Goal: Transaction & Acquisition: Purchase product/service

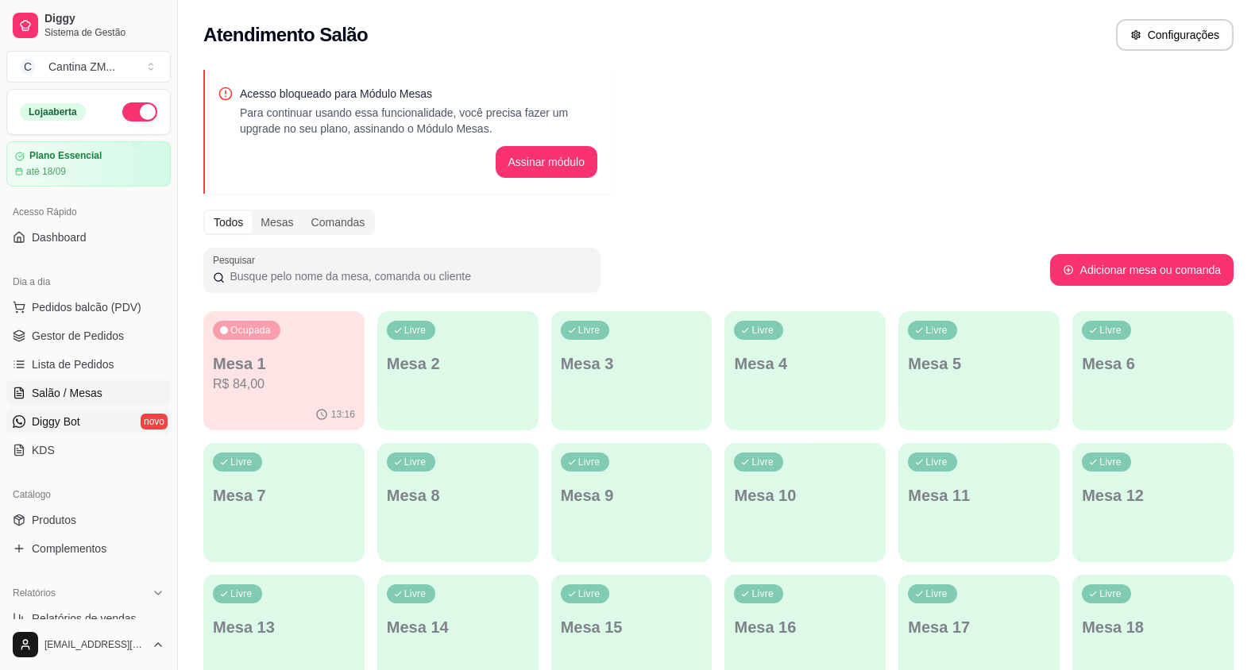
click at [52, 420] on span "Diggy Bot" at bounding box center [56, 422] width 48 height 16
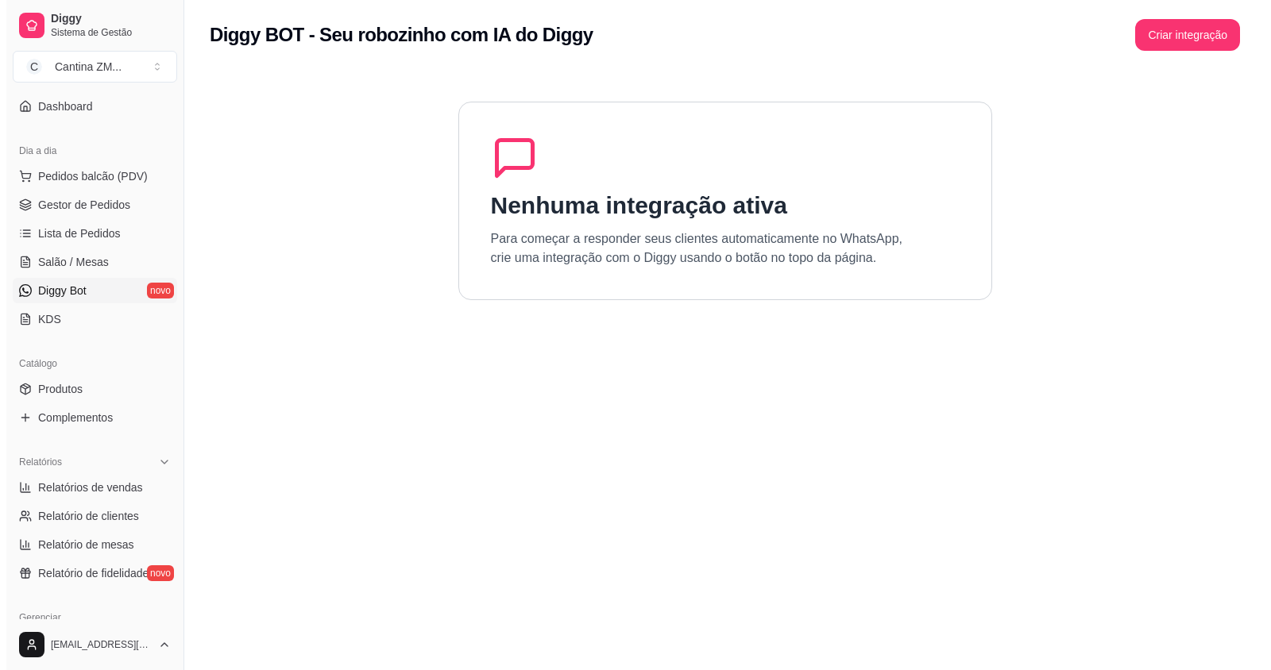
scroll to position [159, 0]
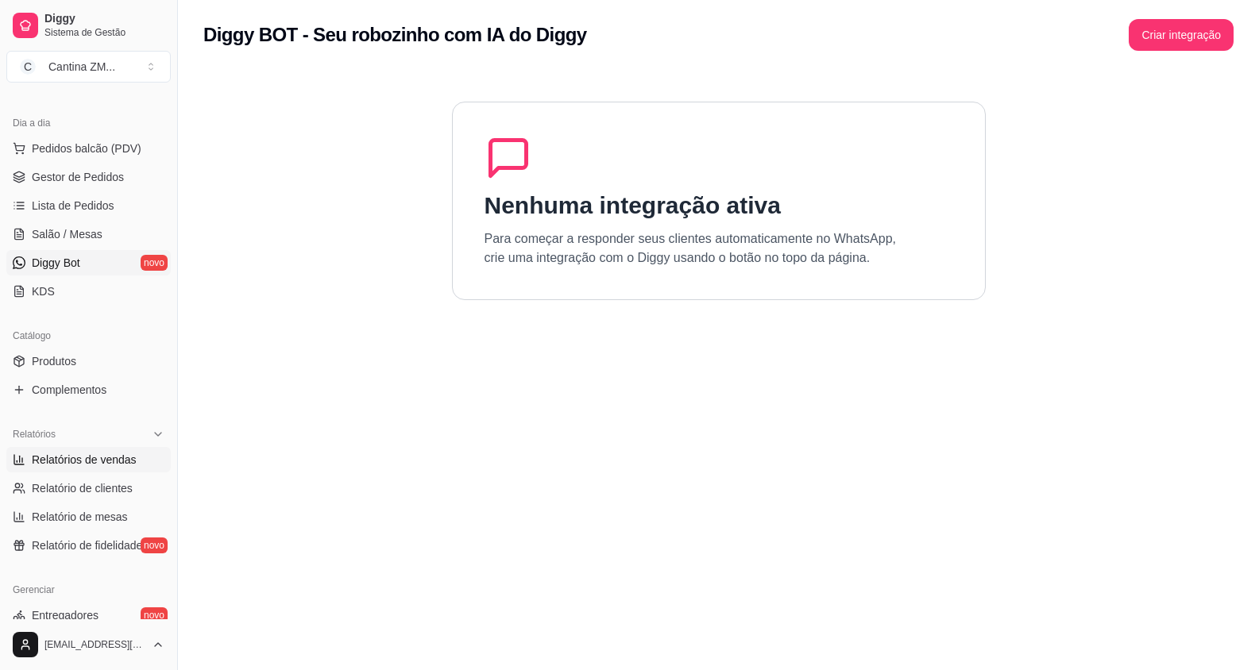
click at [114, 453] on span "Relatórios de vendas" at bounding box center [84, 460] width 105 height 16
select select "ALL"
select select "0"
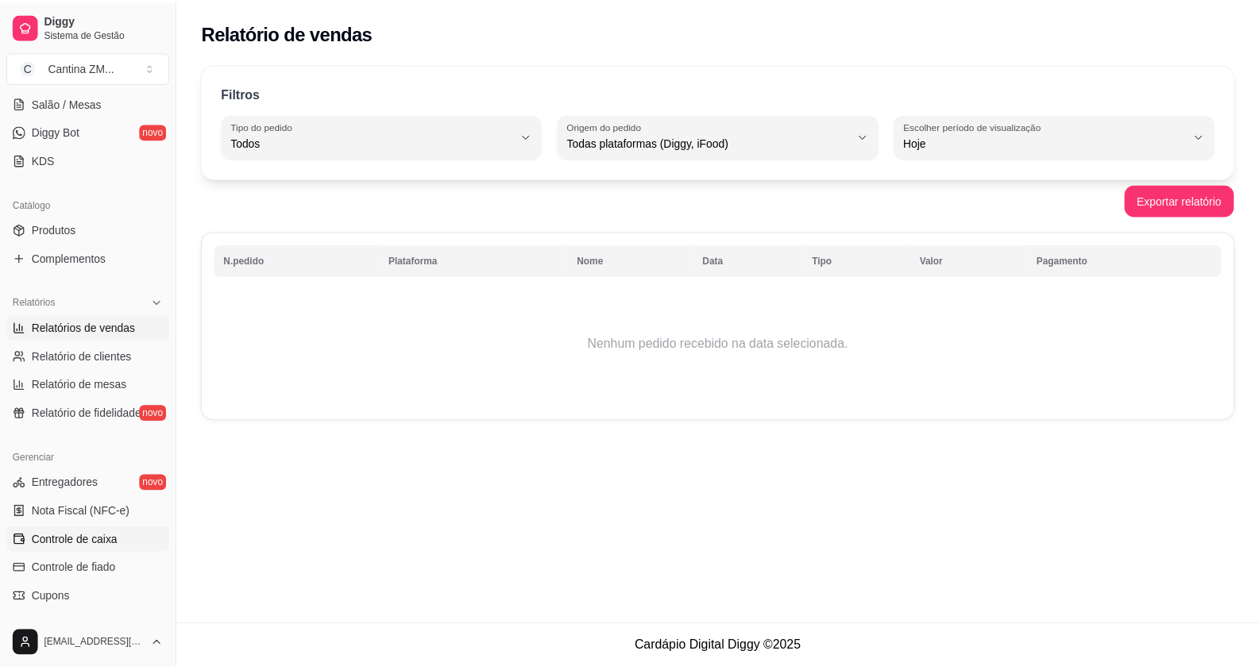
scroll to position [318, 0]
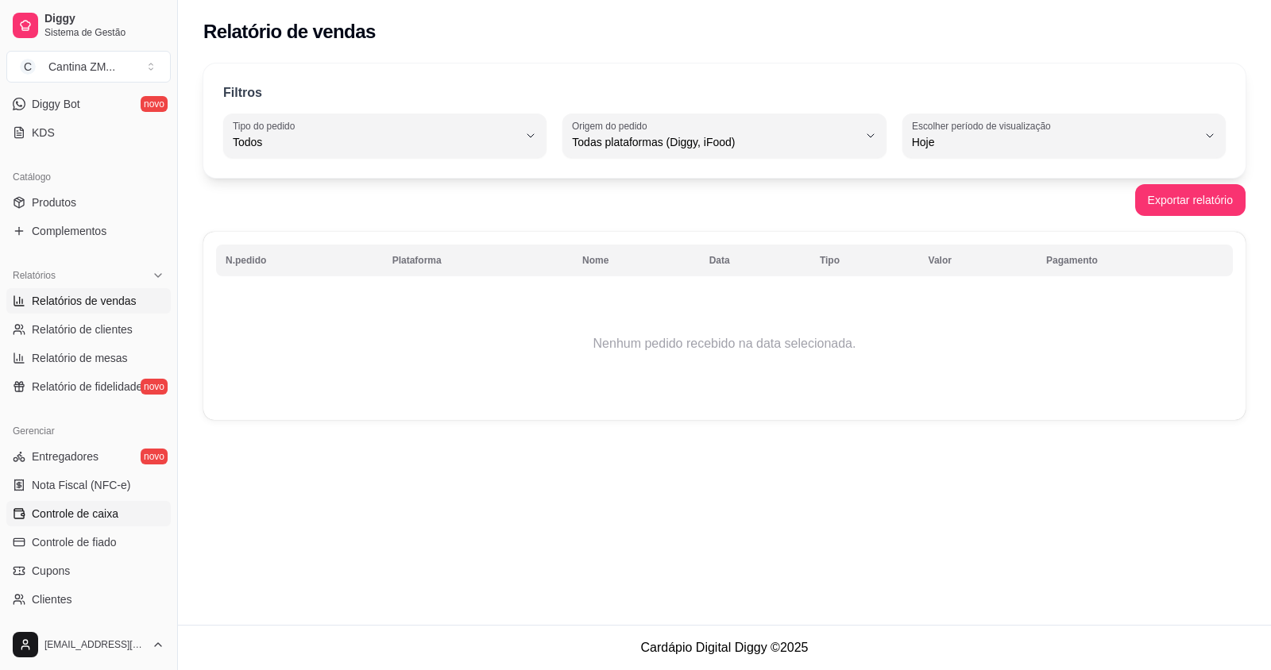
click at [87, 515] on span "Controle de caixa" at bounding box center [75, 514] width 87 height 16
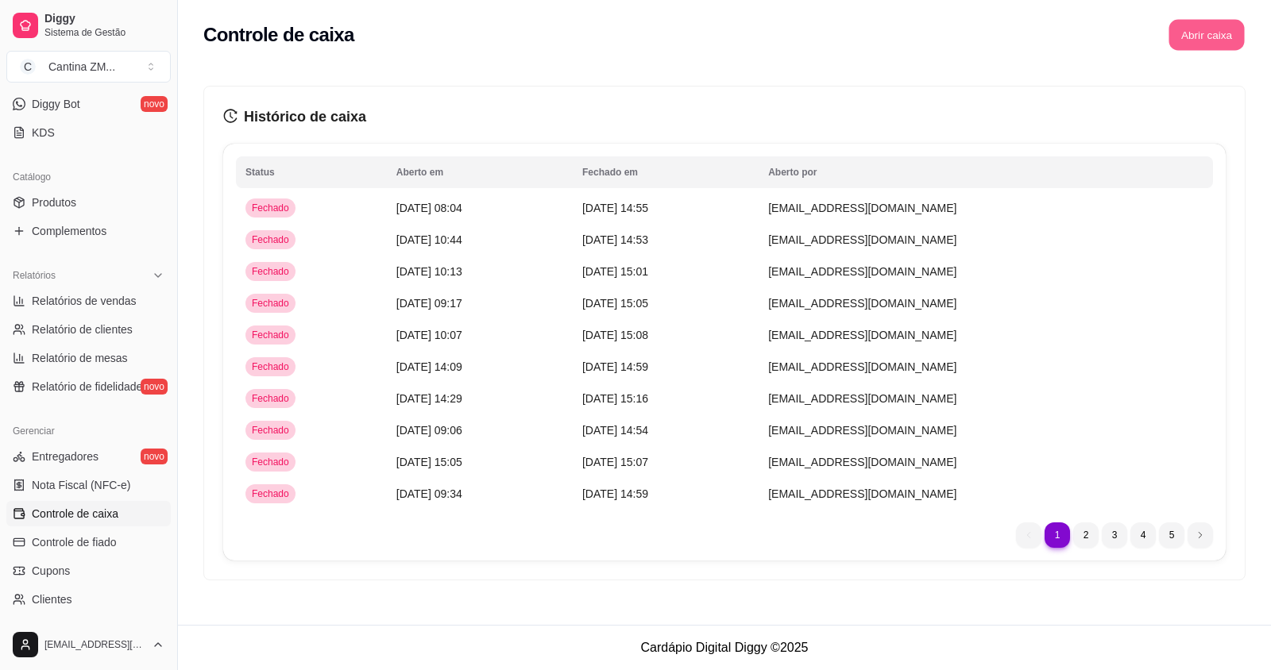
click at [1221, 30] on button "Abrir caixa" at bounding box center [1205, 35] width 75 height 31
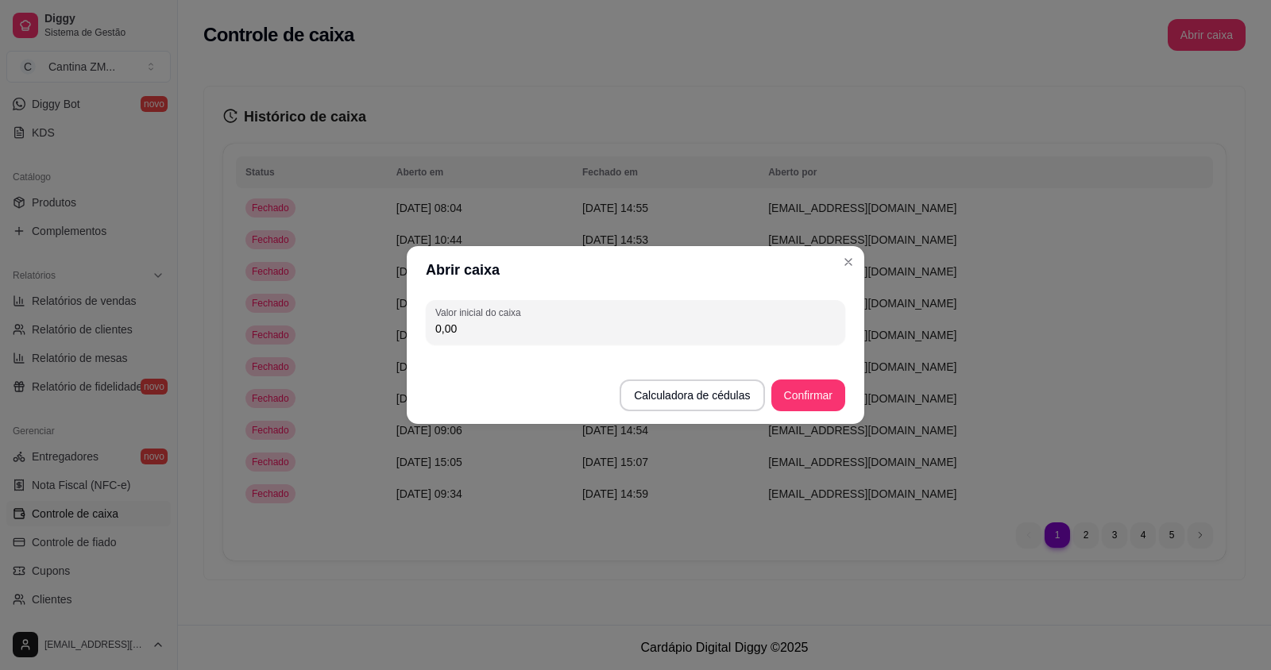
click at [501, 321] on input "0,00" at bounding box center [635, 329] width 400 height 16
type input "35,00"
click at [784, 398] on button "Confirmar" at bounding box center [808, 395] width 72 height 31
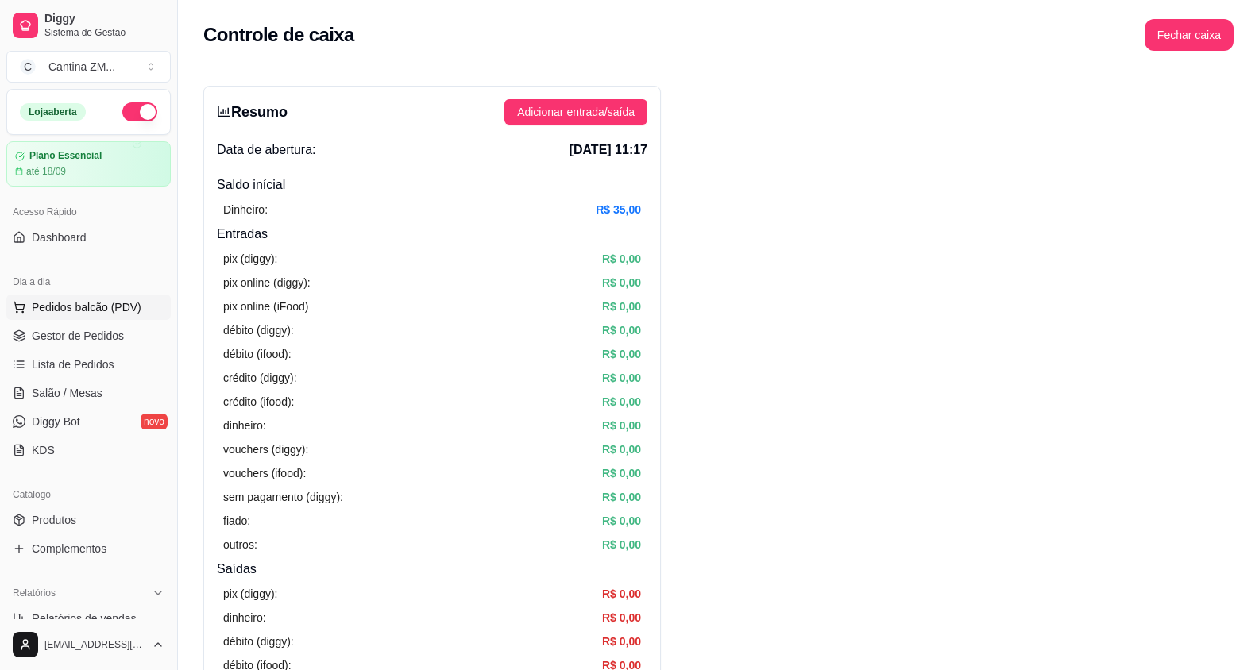
click at [76, 303] on span "Pedidos balcão (PDV)" at bounding box center [87, 307] width 110 height 16
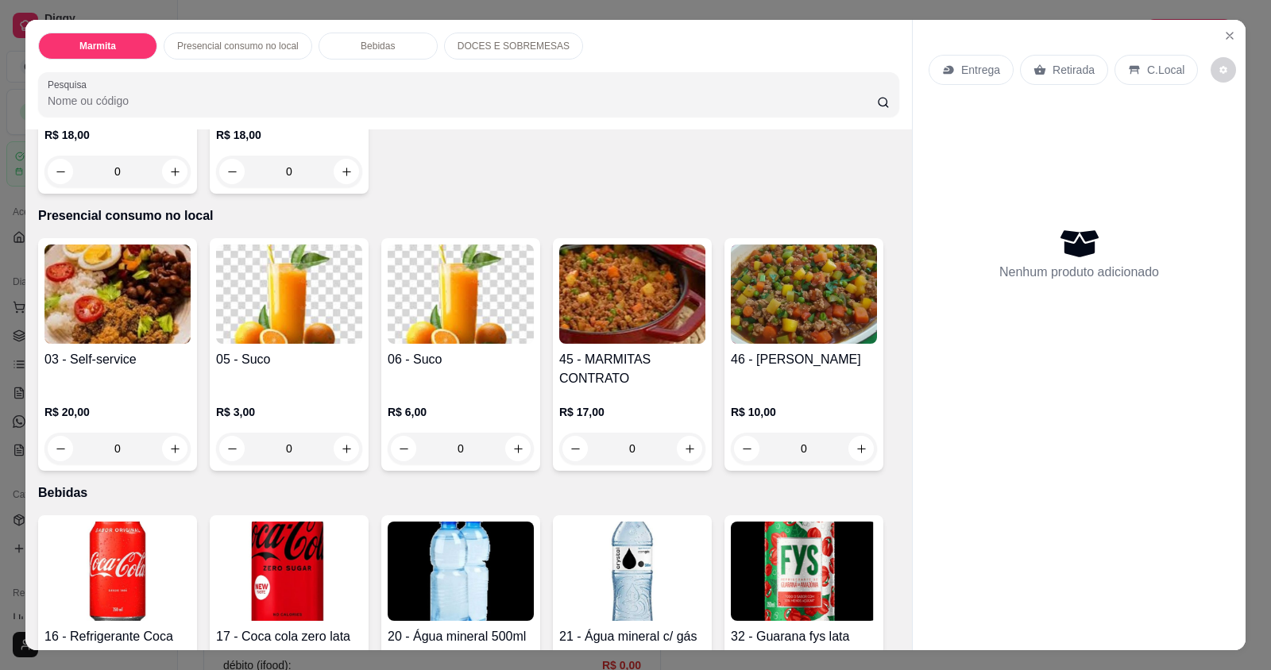
scroll to position [556, 0]
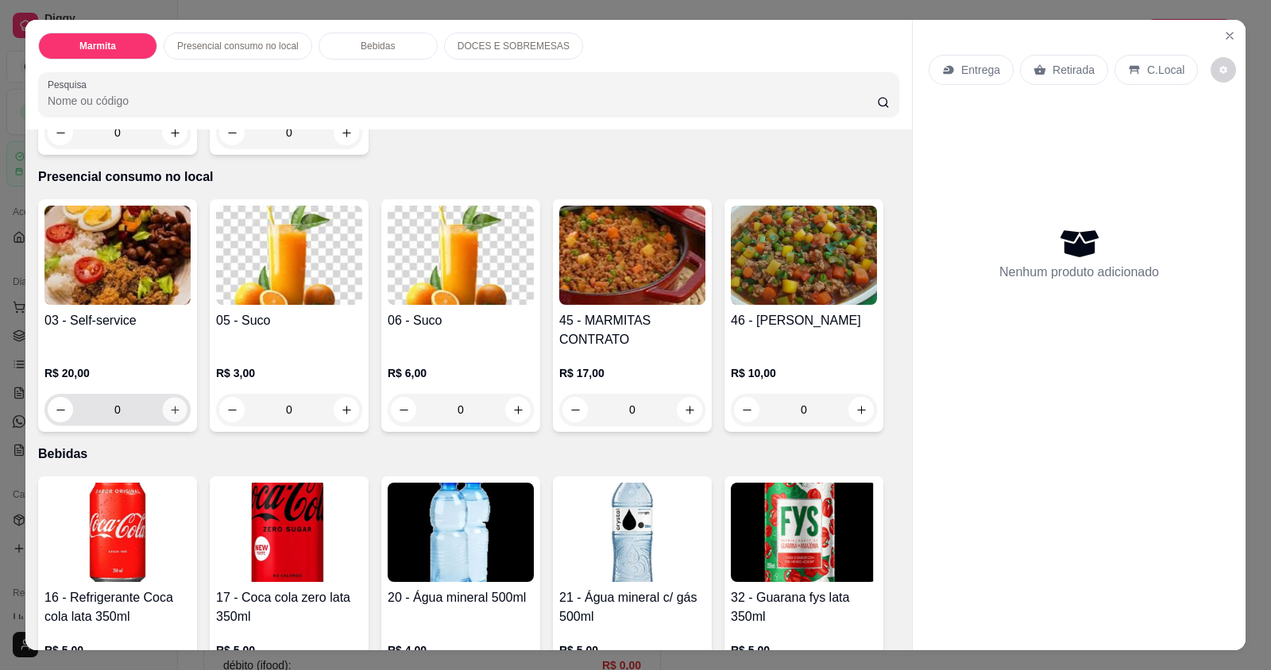
click at [169, 409] on icon "increase-product-quantity" at bounding box center [175, 410] width 12 height 12
type input "1"
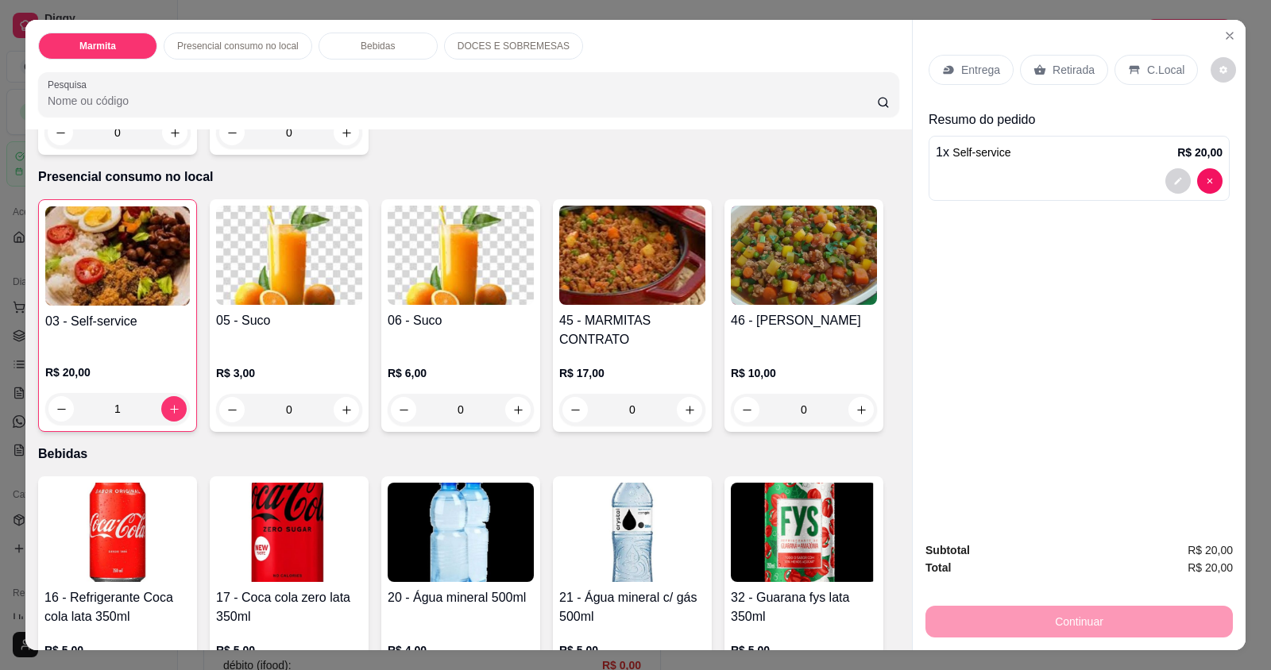
click at [1065, 620] on div "Continuar" at bounding box center [1078, 620] width 307 height 36
click at [1128, 68] on icon at bounding box center [1133, 70] width 10 height 9
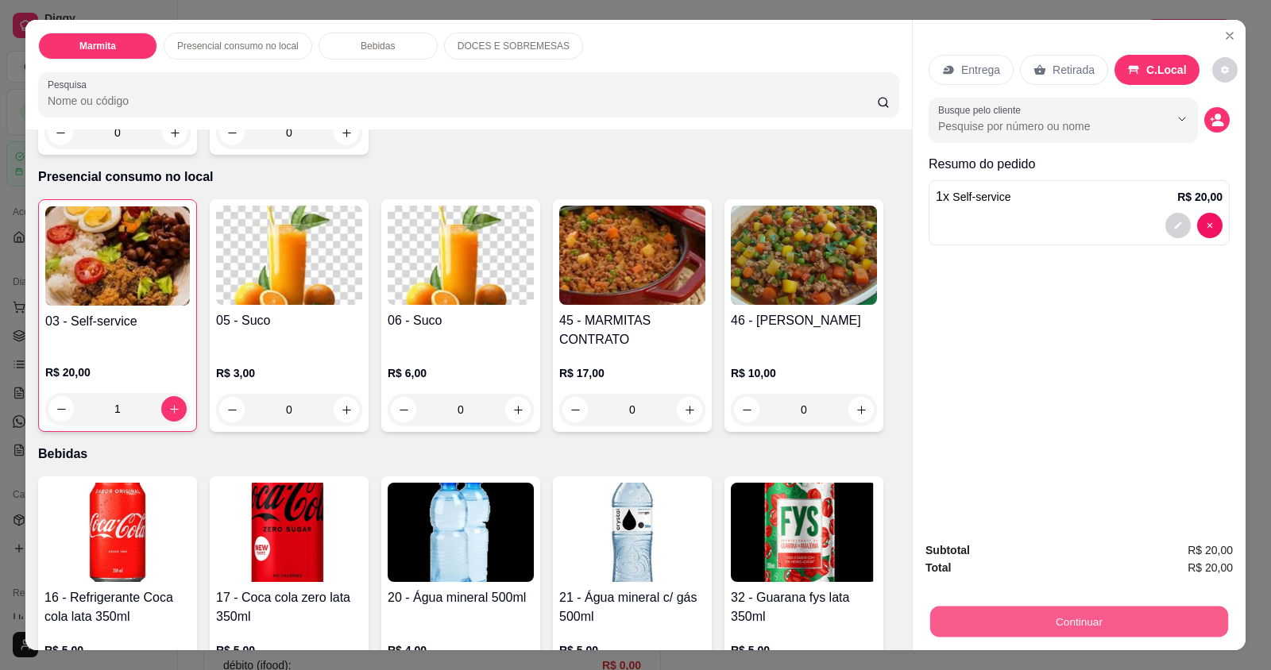
click at [947, 619] on button "Continuar" at bounding box center [1079, 621] width 298 height 31
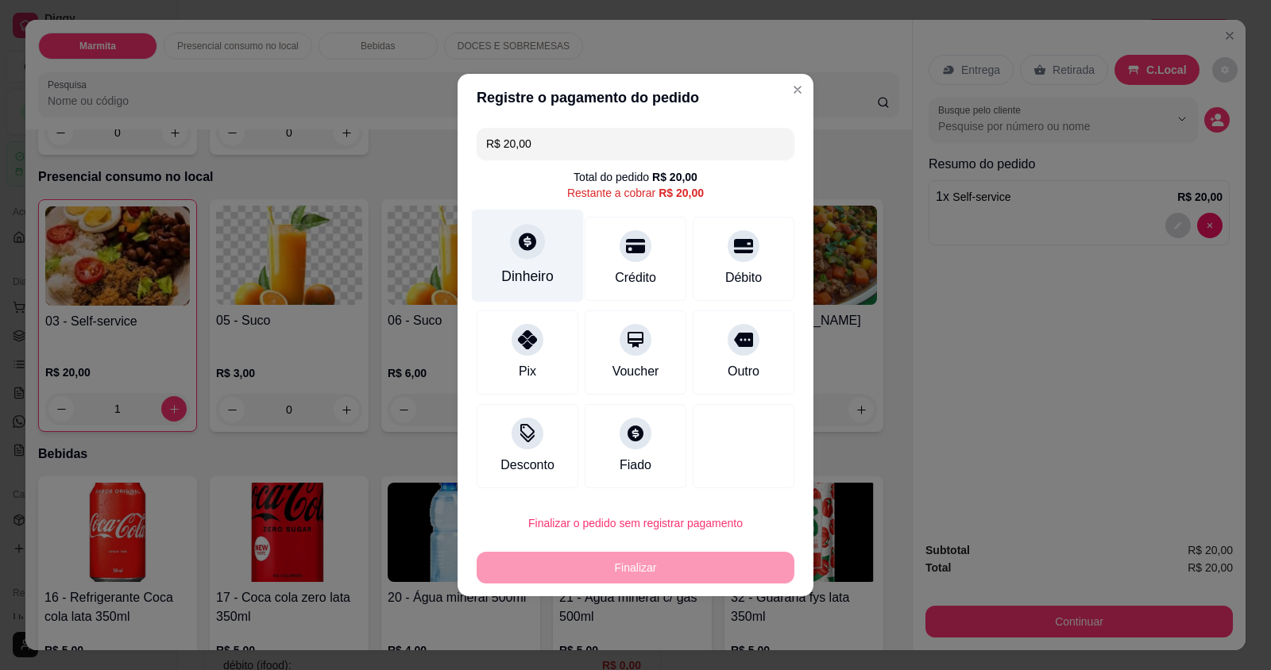
click at [541, 274] on div "Dinheiro" at bounding box center [527, 276] width 52 height 21
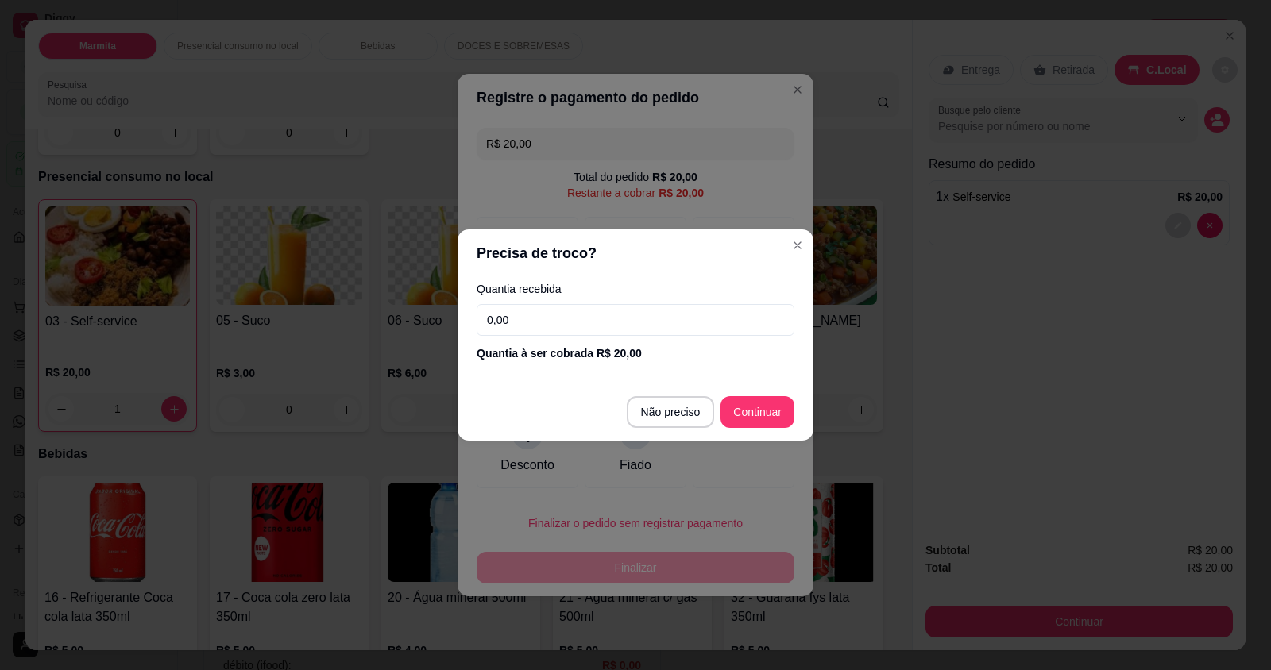
click at [550, 318] on input "0,00" at bounding box center [635, 320] width 318 height 32
type input "20,00"
type input "R$ 0,00"
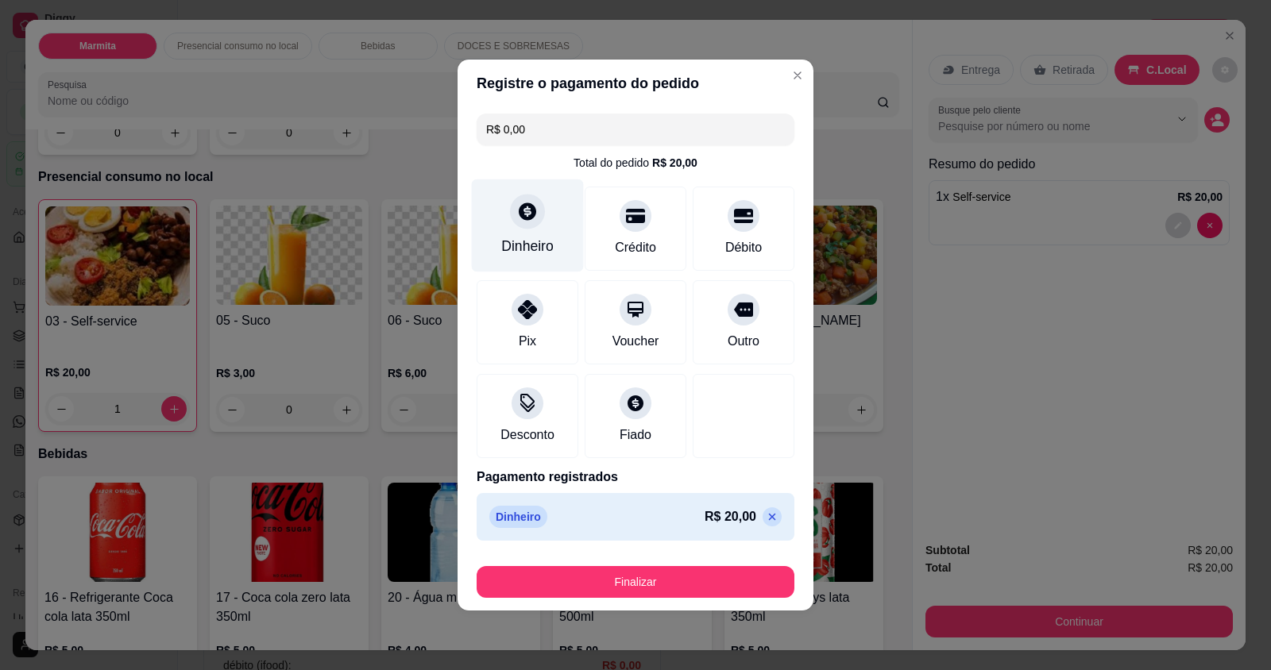
click at [503, 237] on div "Dinheiro" at bounding box center [527, 246] width 52 height 21
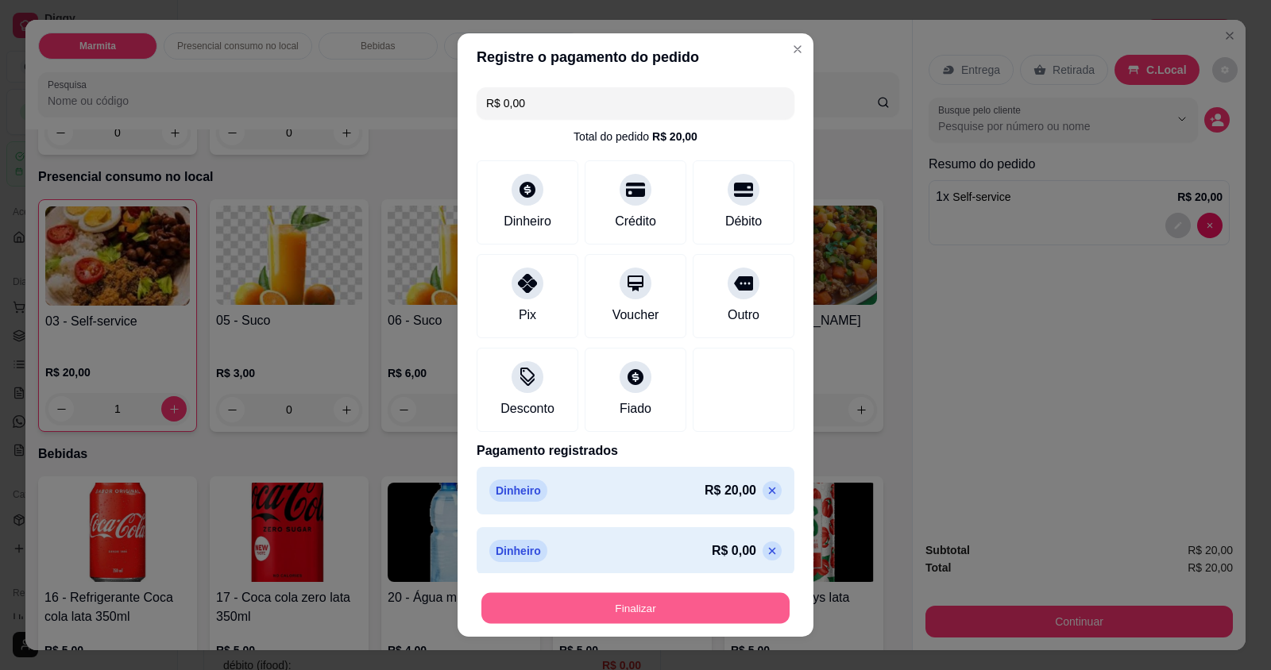
click at [622, 612] on button "Finalizar" at bounding box center [635, 607] width 308 height 31
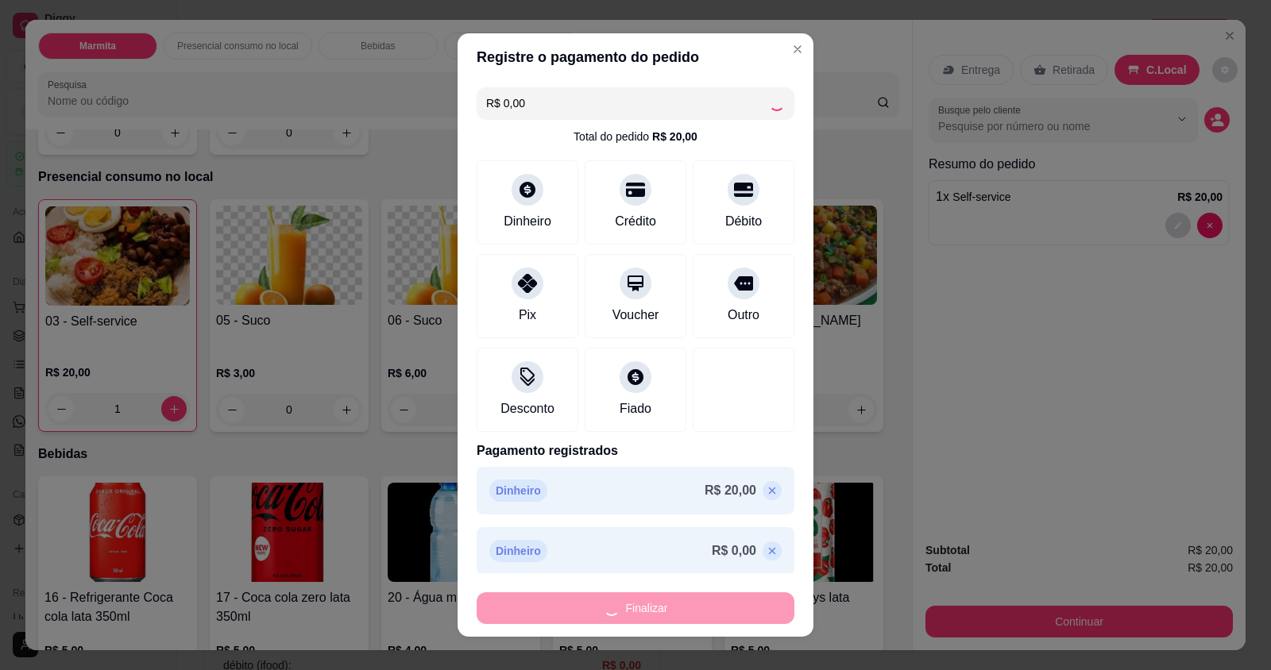
type input "0"
type input "-R$ 20,00"
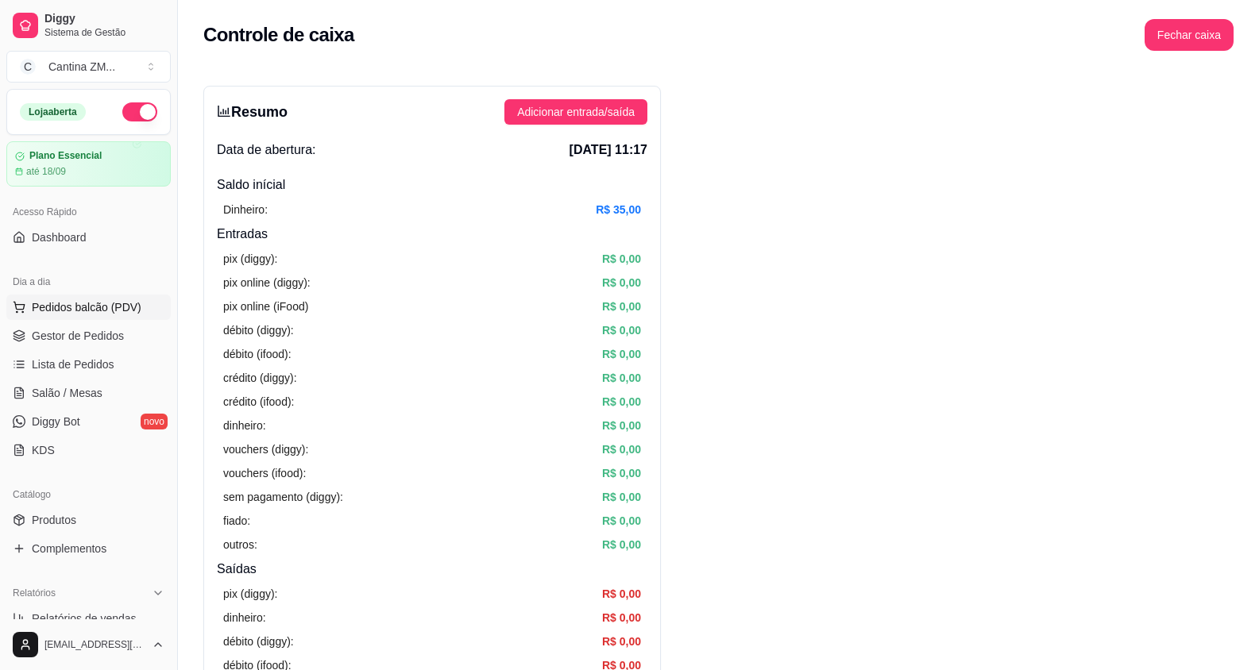
click at [106, 305] on span "Pedidos balcão (PDV)" at bounding box center [87, 307] width 110 height 16
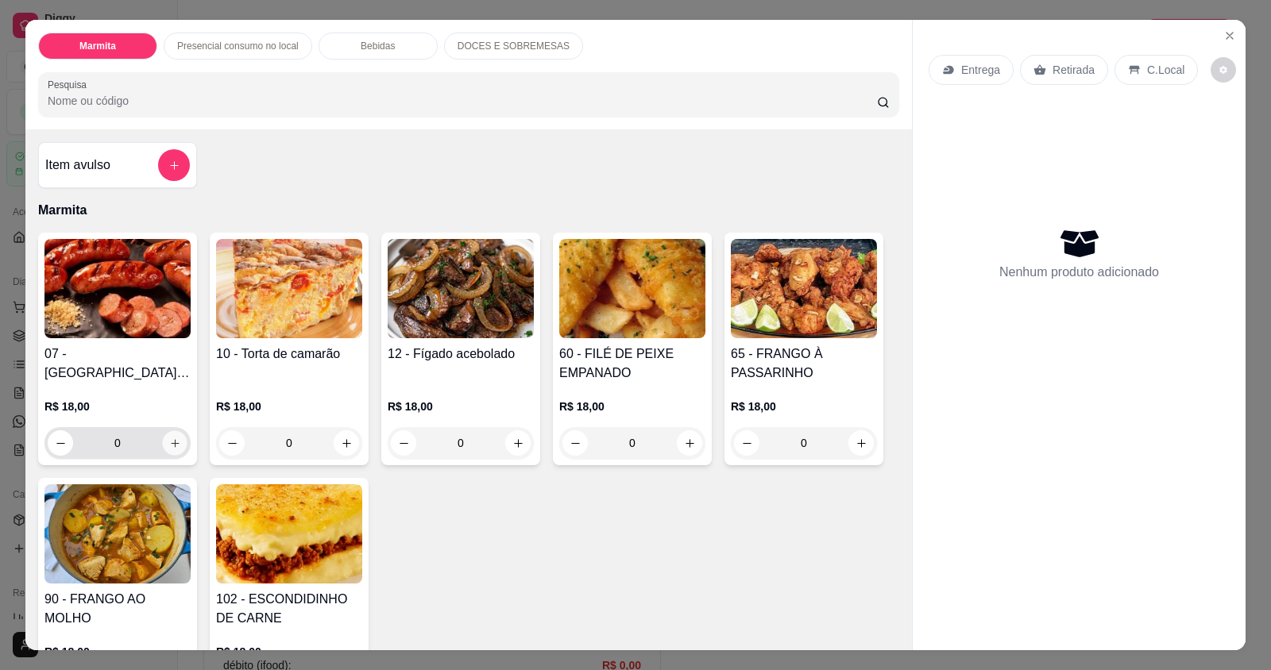
click at [169, 440] on icon "increase-product-quantity" at bounding box center [175, 444] width 12 height 12
type input "1"
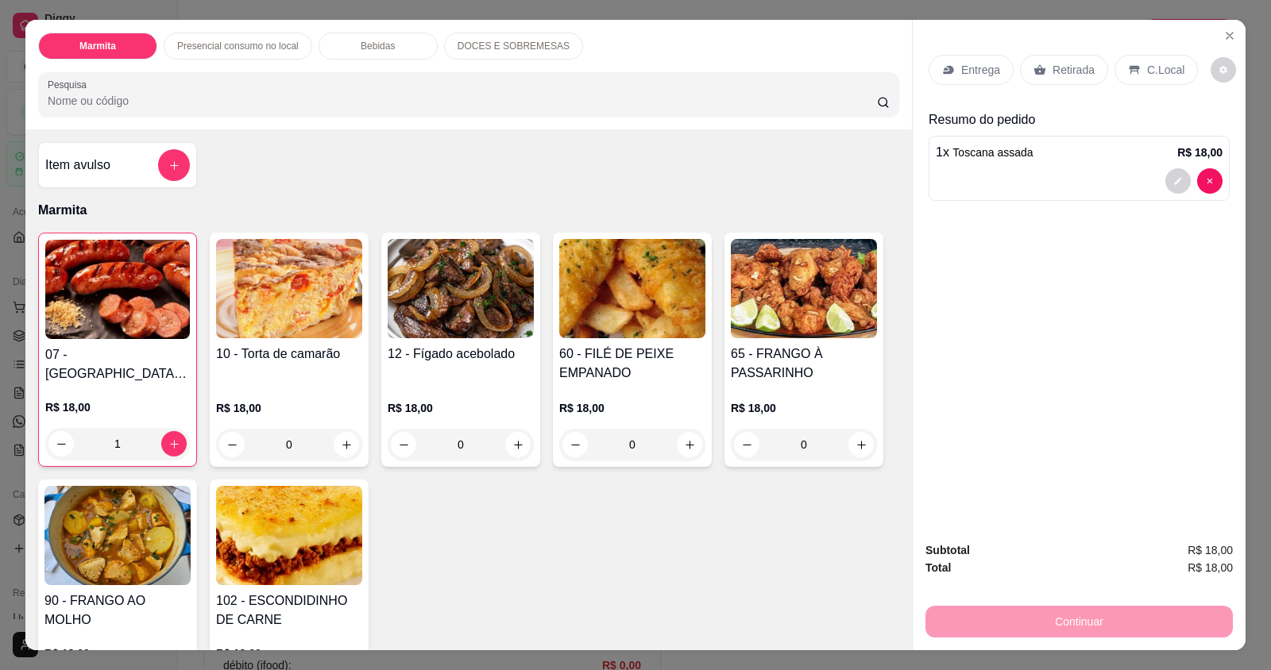
click at [1084, 69] on p "Retirada" at bounding box center [1073, 70] width 42 height 16
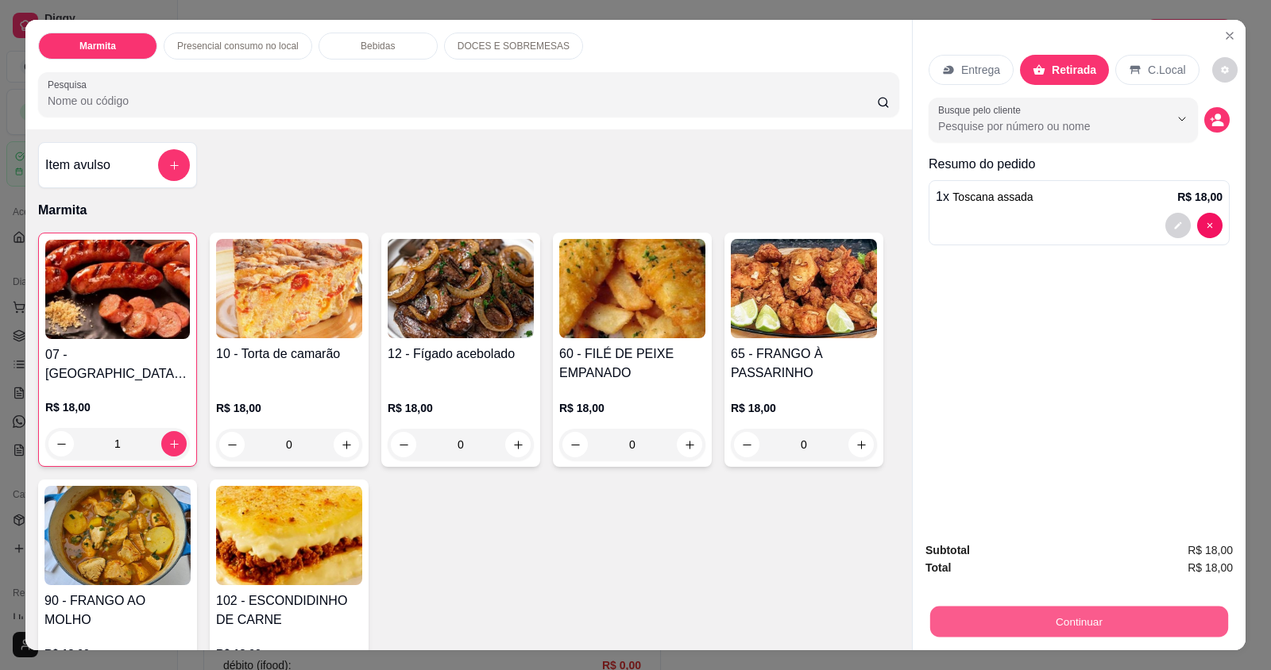
click at [1047, 614] on button "Continuar" at bounding box center [1079, 621] width 298 height 31
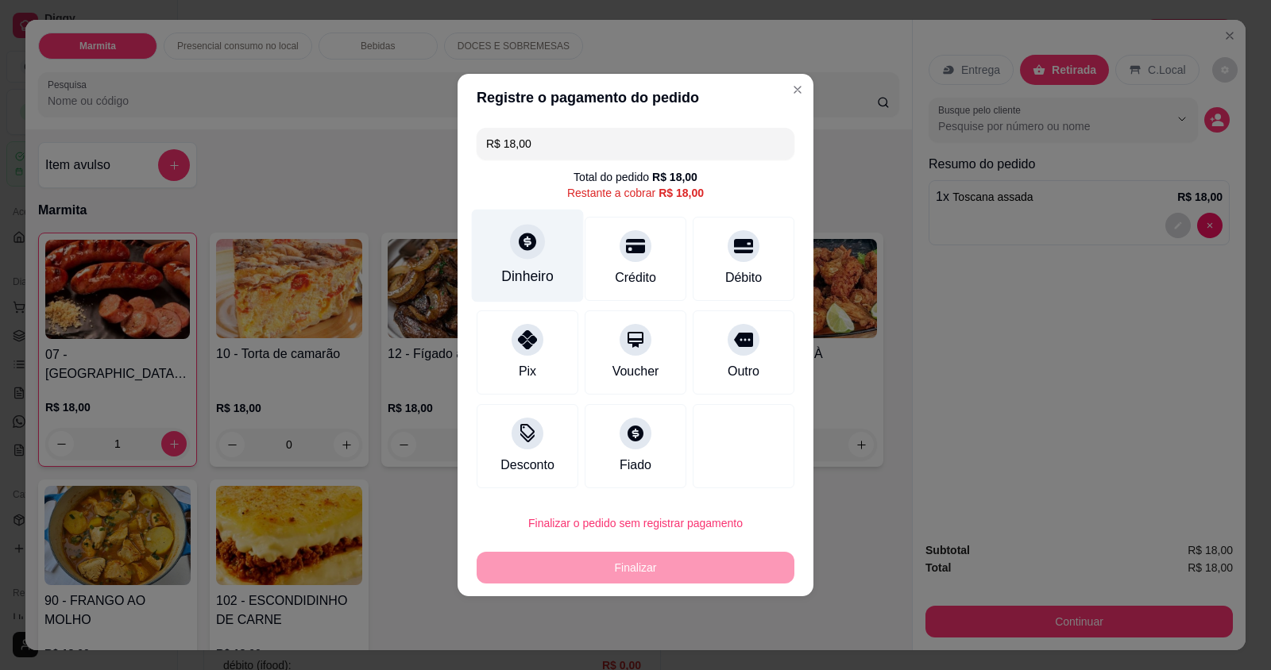
click at [527, 272] on div "Dinheiro" at bounding box center [527, 276] width 52 height 21
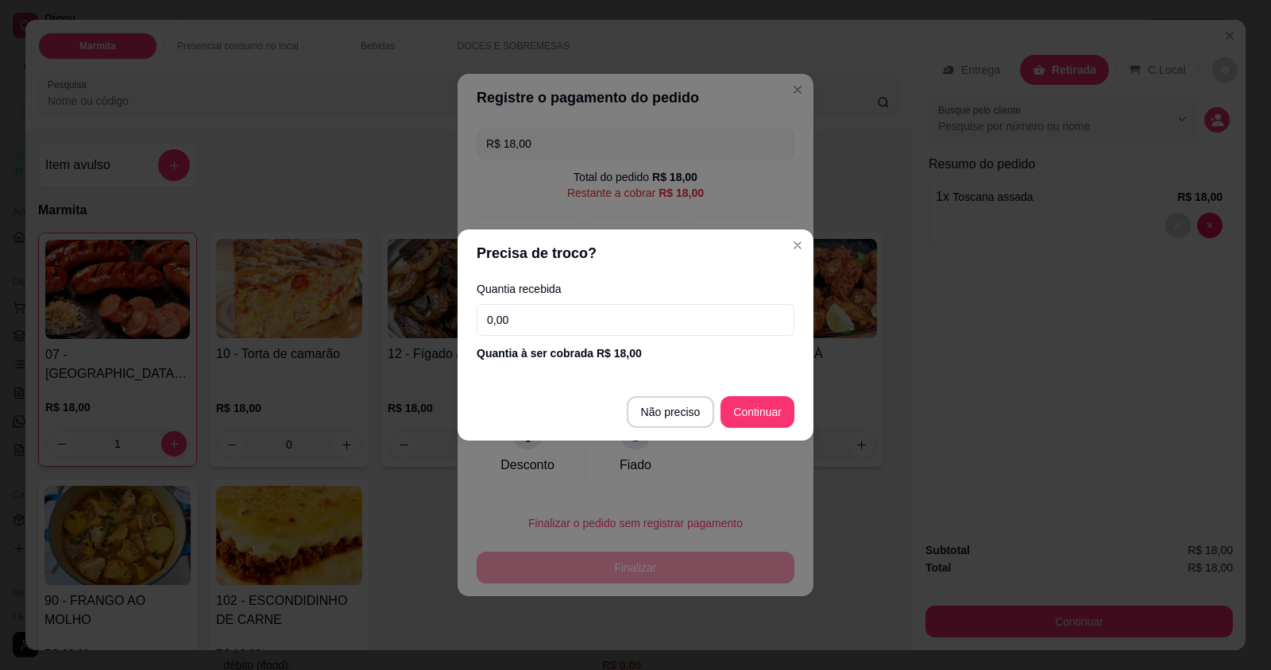
click at [551, 311] on input "0,00" at bounding box center [635, 320] width 318 height 32
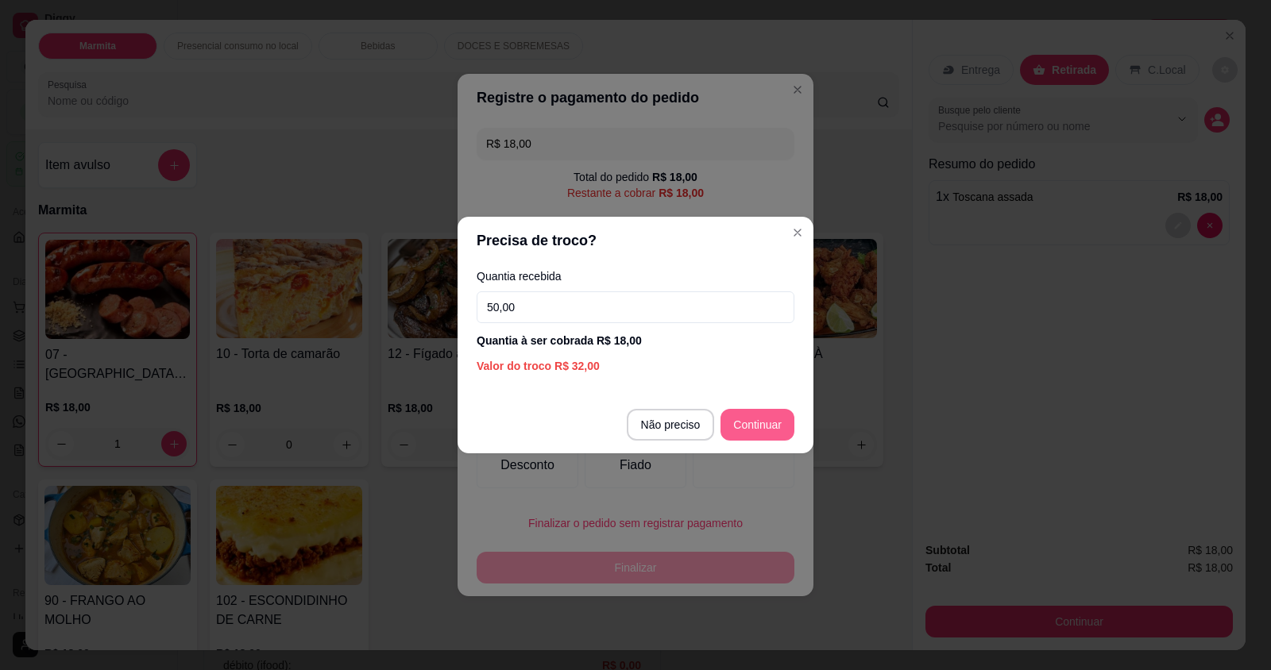
type input "50,00"
type input "R$ 0,00"
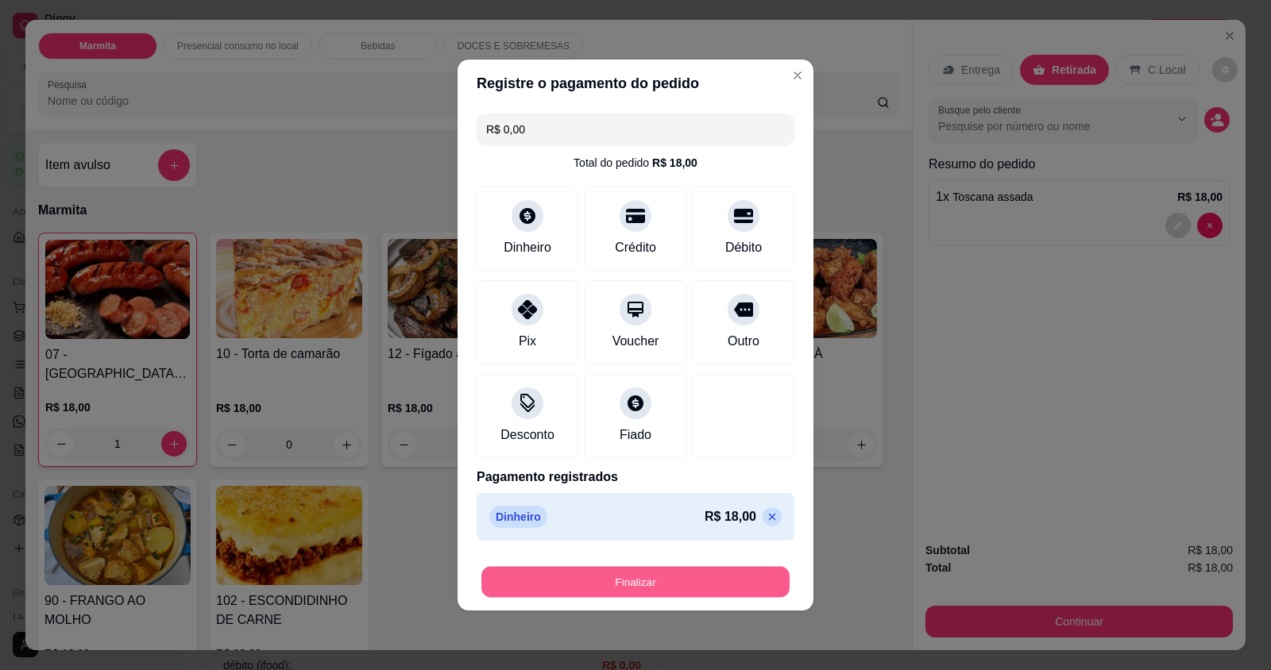
click at [734, 577] on button "Finalizar" at bounding box center [635, 582] width 308 height 31
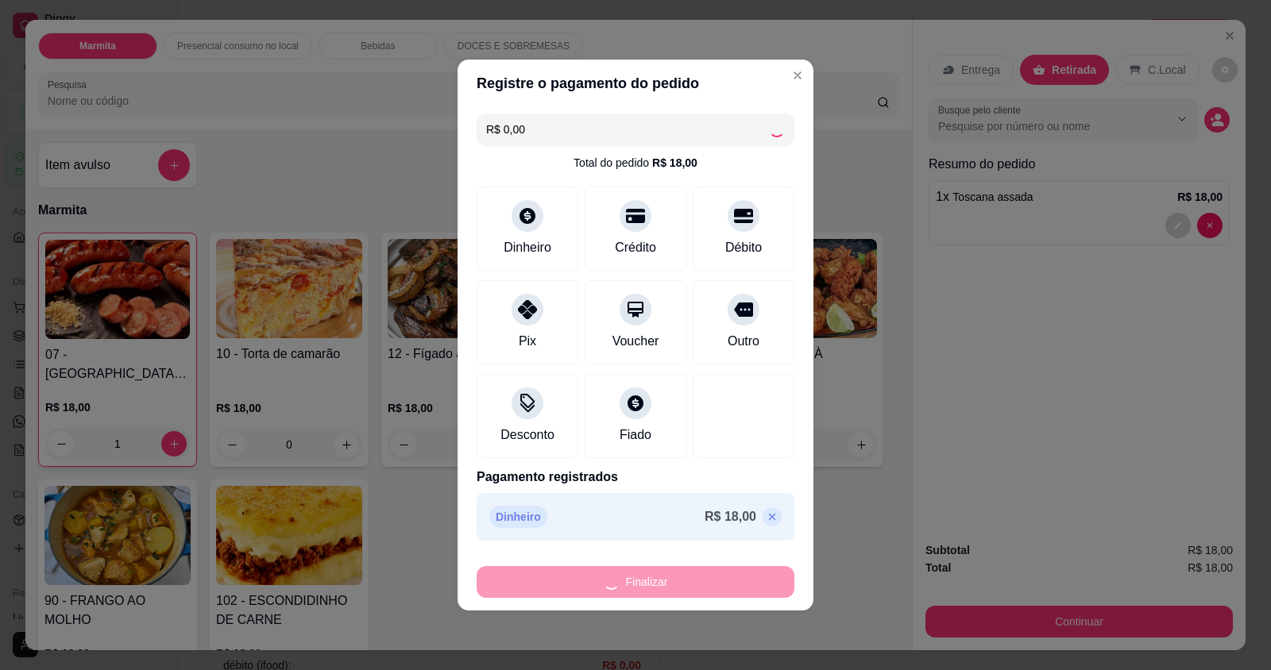
type input "0"
type input "-R$ 18,00"
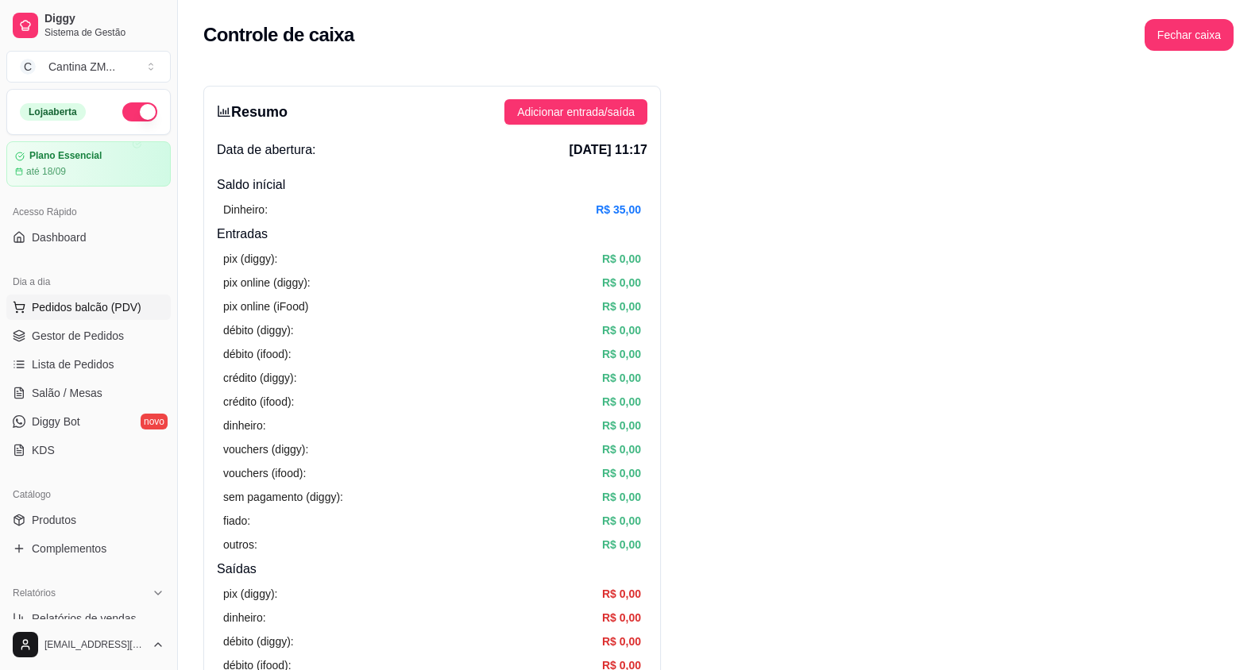
click at [78, 305] on span "Pedidos balcão (PDV)" at bounding box center [87, 307] width 110 height 16
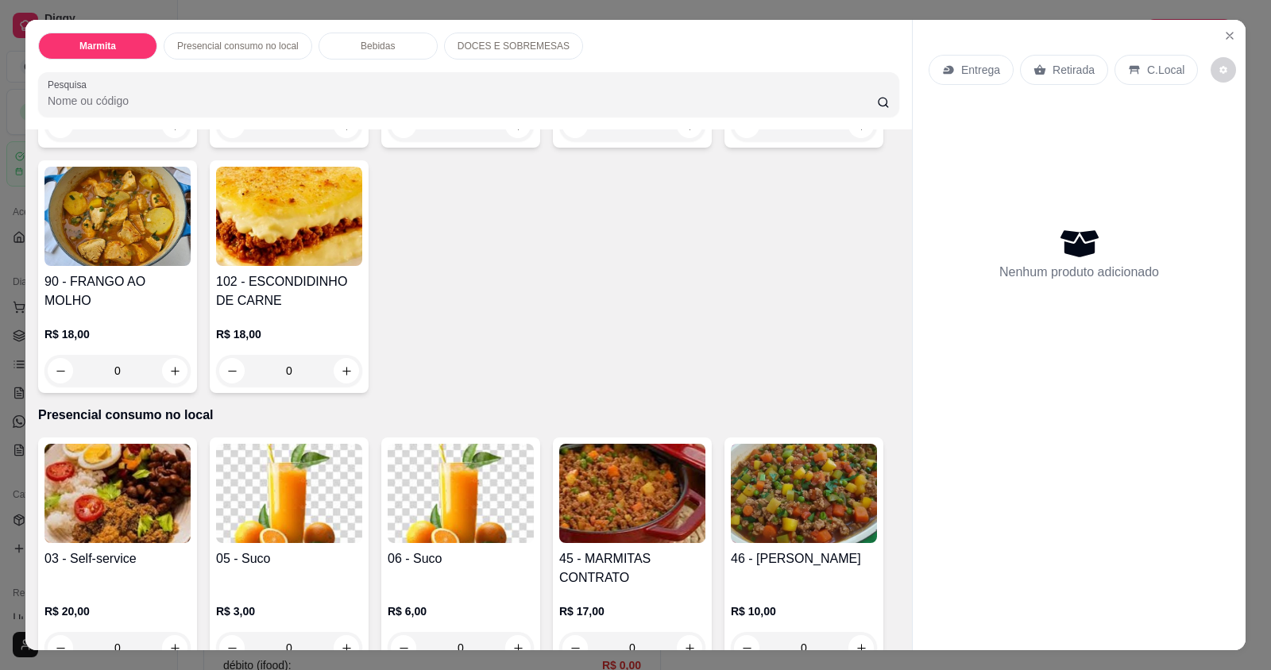
scroll to position [397, 0]
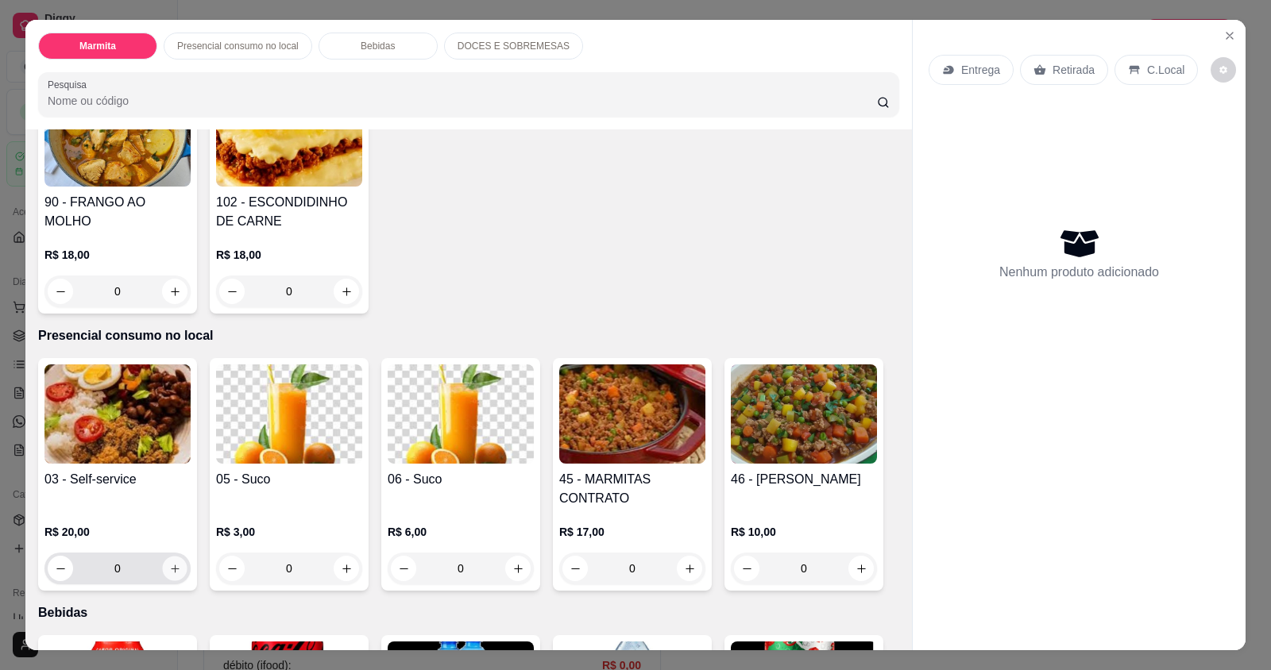
click at [171, 569] on icon "increase-product-quantity" at bounding box center [175, 569] width 8 height 8
type input "1"
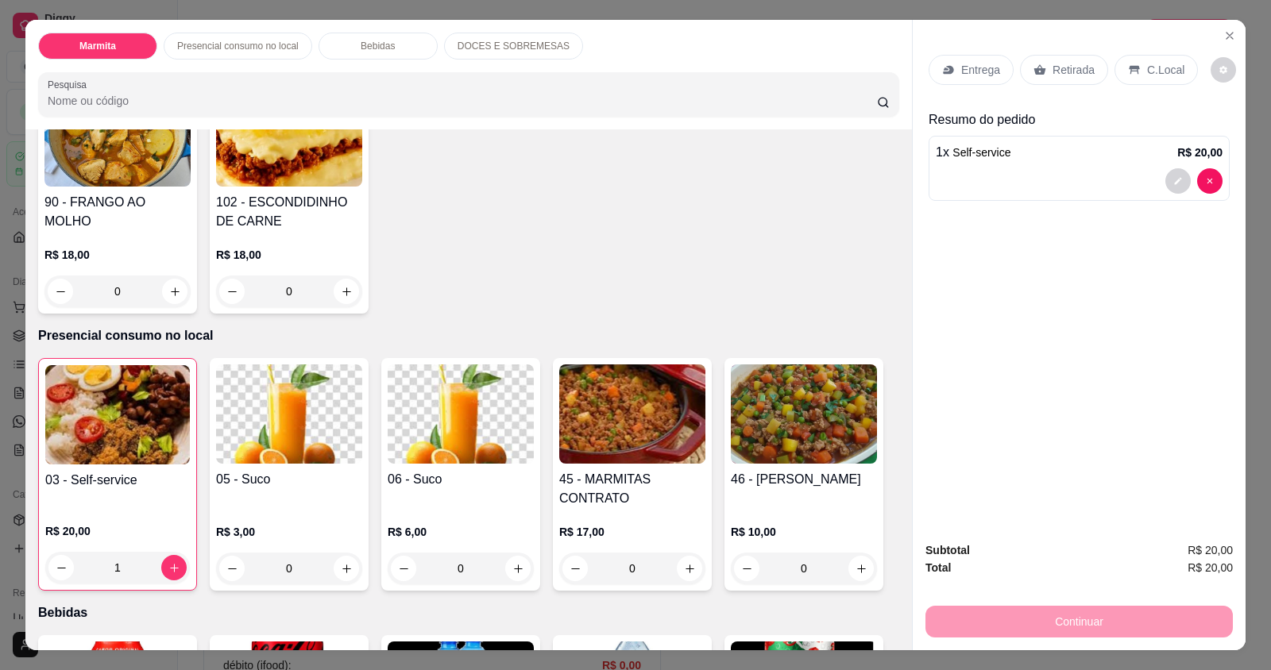
click at [955, 619] on div "Continuar" at bounding box center [1078, 620] width 307 height 36
click at [1152, 73] on p "C.Local" at bounding box center [1165, 70] width 37 height 16
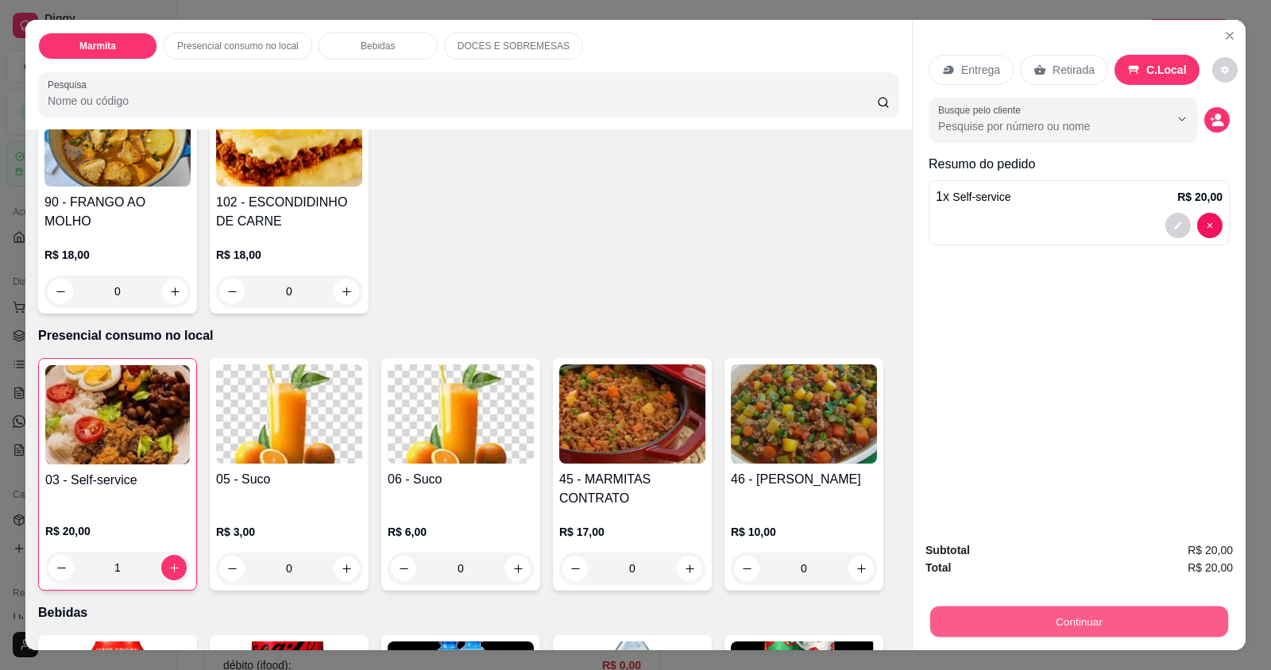
click at [997, 611] on button "Continuar" at bounding box center [1079, 621] width 298 height 31
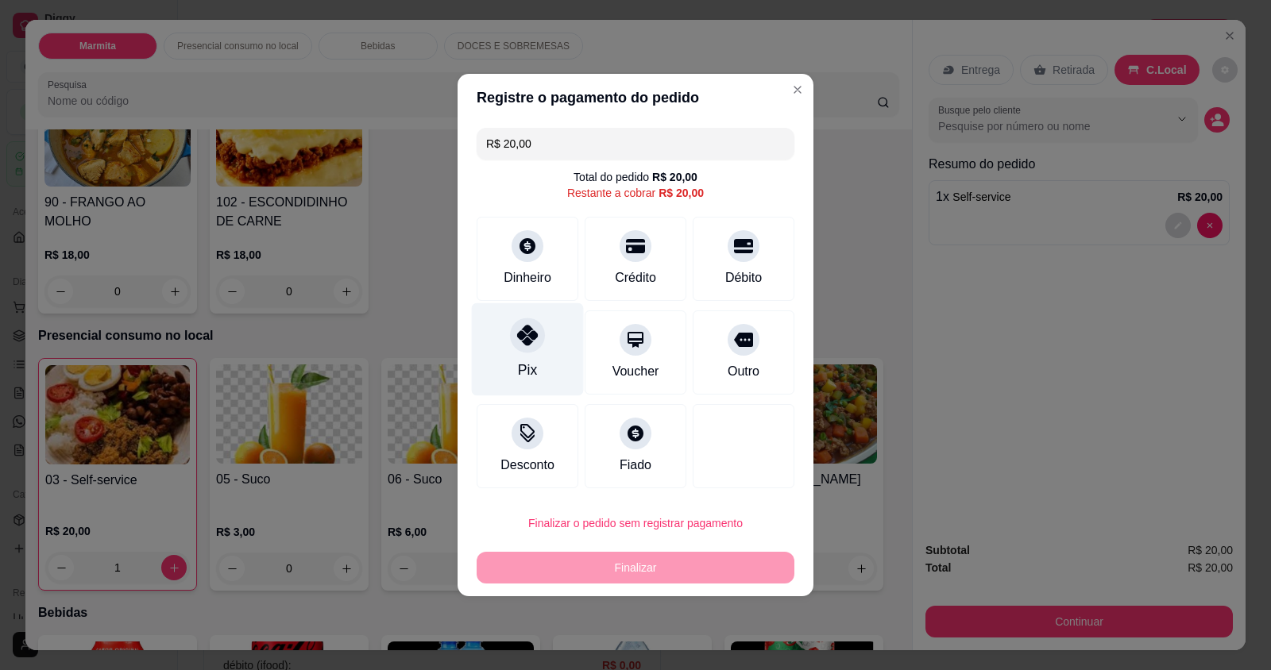
click at [541, 353] on div "Pix" at bounding box center [528, 349] width 112 height 93
type input "R$ 0,00"
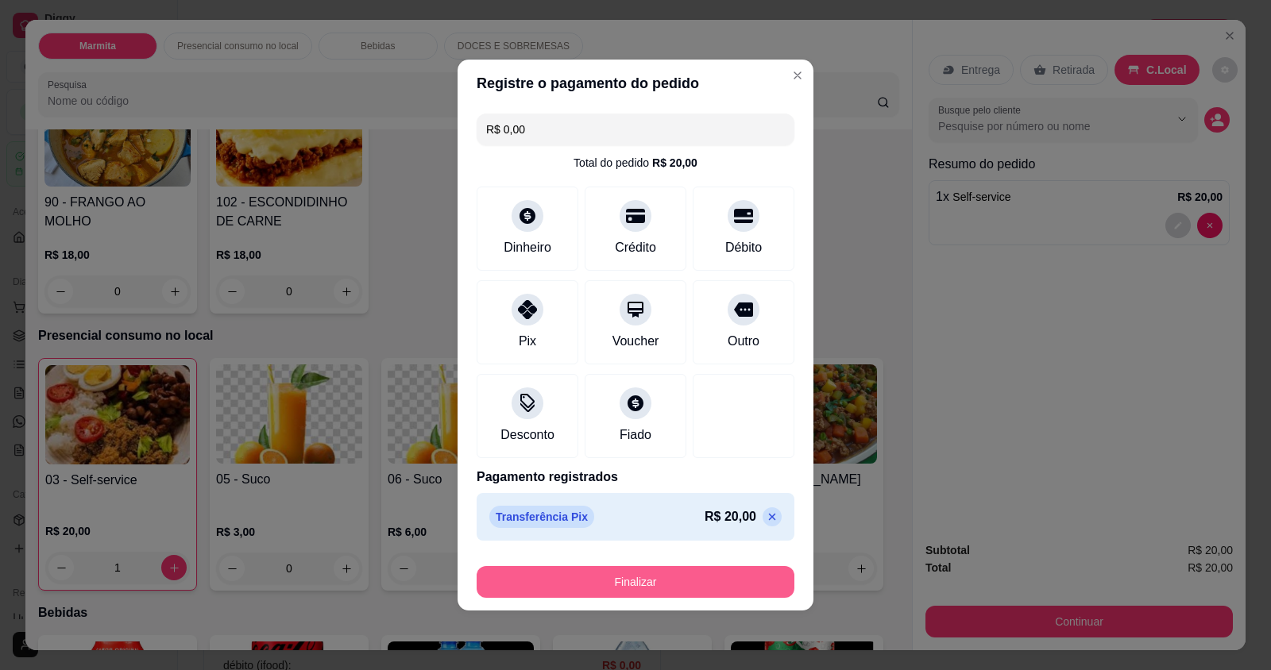
click at [627, 586] on button "Finalizar" at bounding box center [635, 582] width 318 height 32
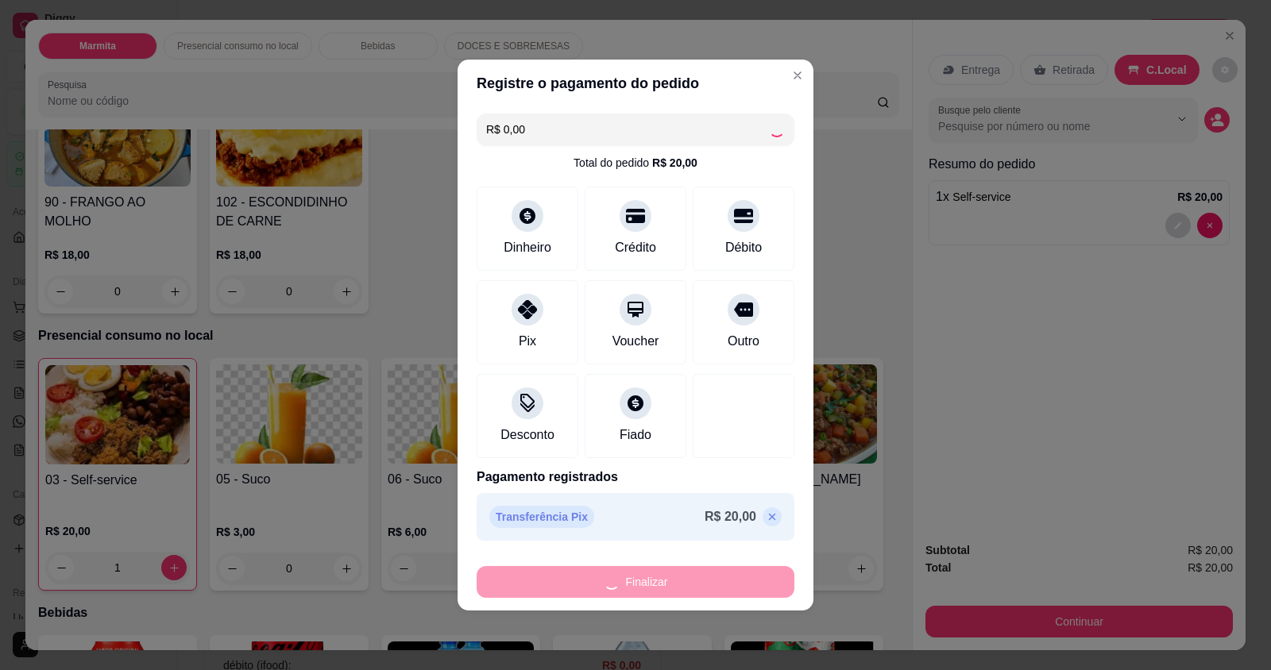
type input "0"
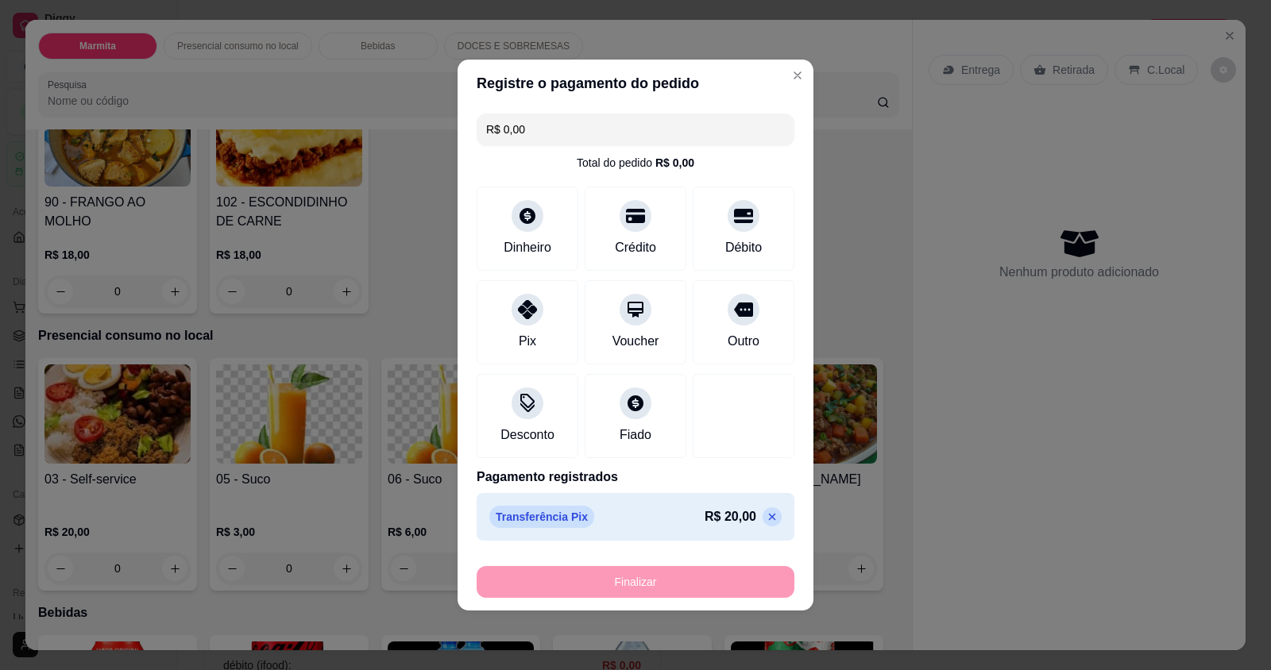
type input "-R$ 20,00"
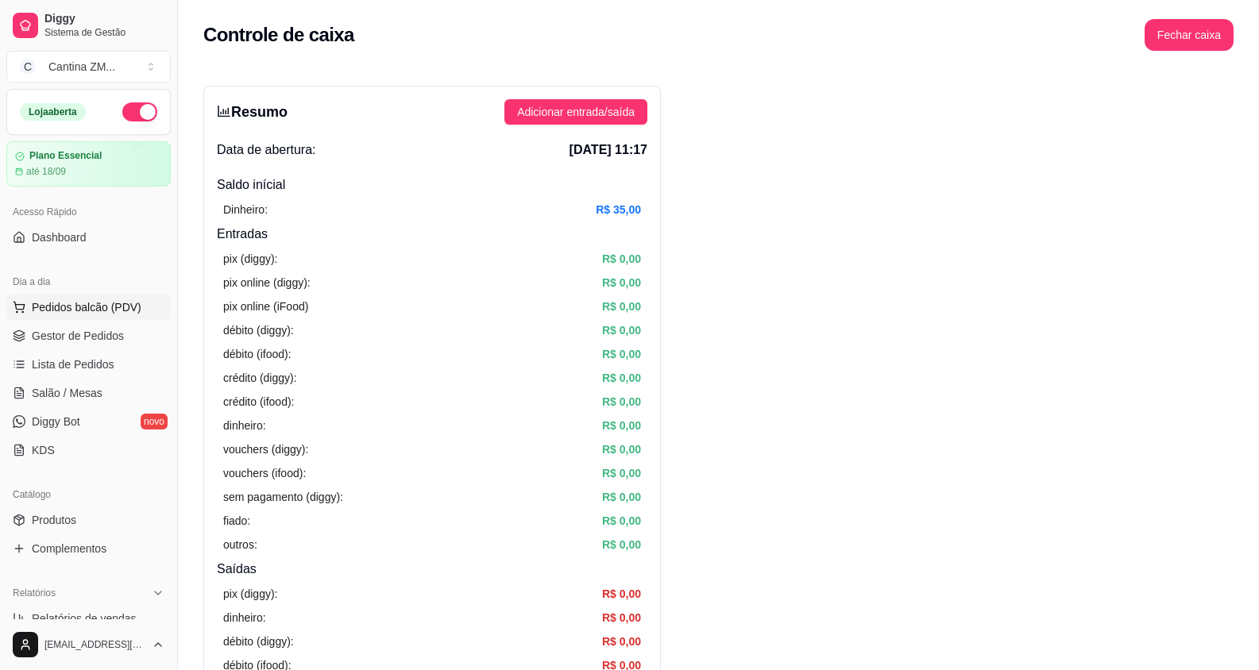
click at [96, 303] on span "Pedidos balcão (PDV)" at bounding box center [87, 307] width 110 height 16
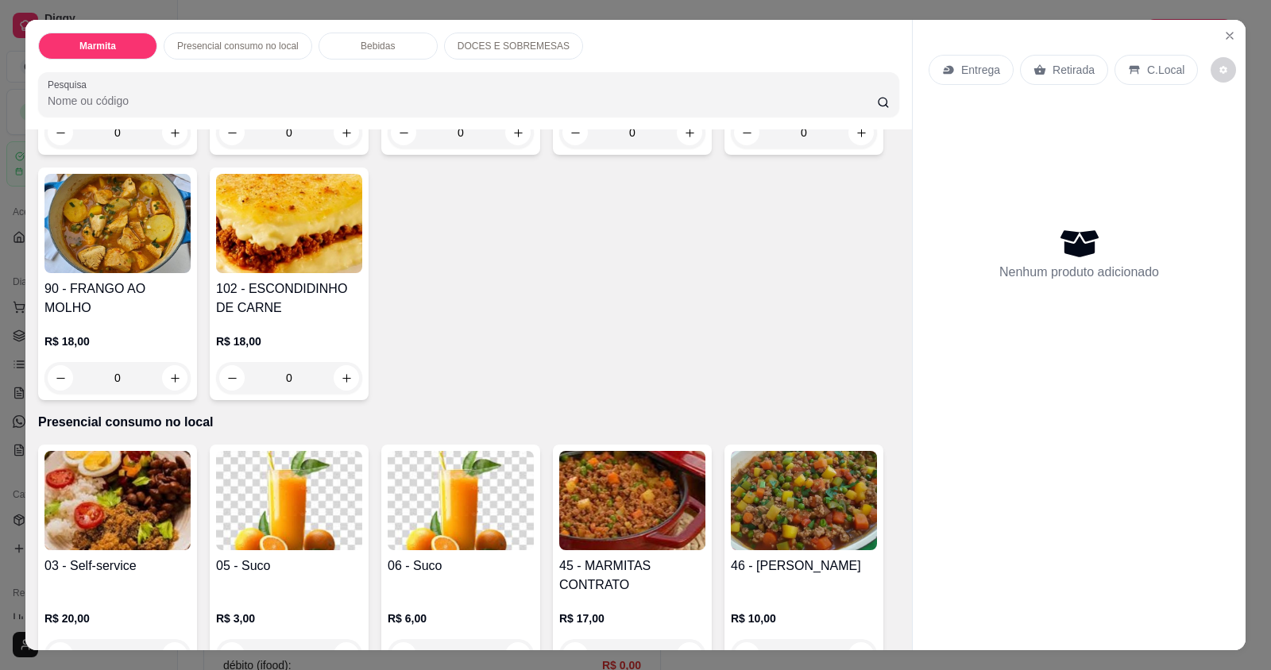
scroll to position [397, 0]
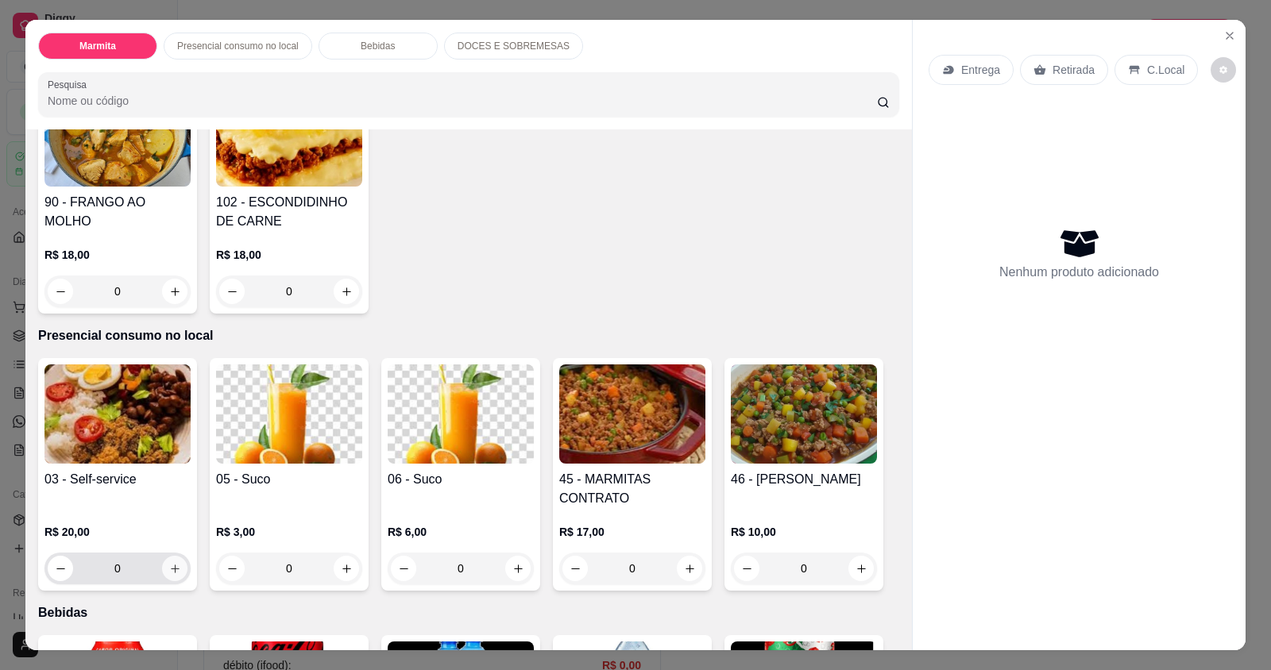
click at [171, 573] on icon "increase-product-quantity" at bounding box center [175, 569] width 9 height 9
type input "1"
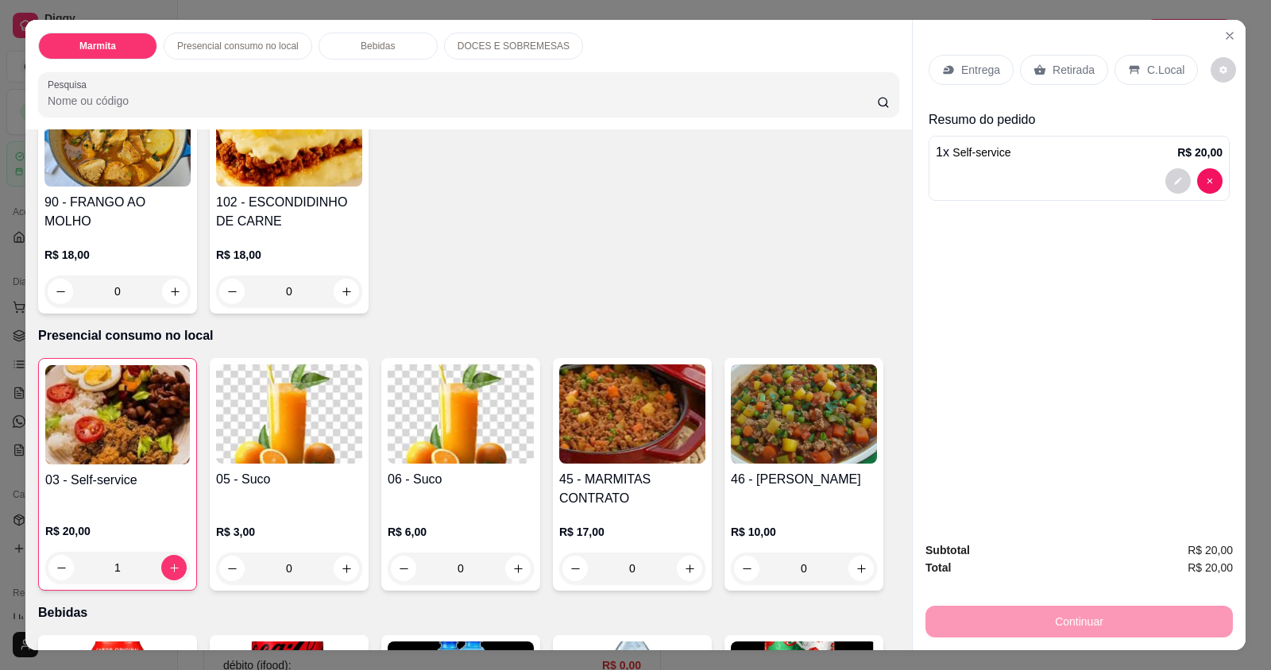
click at [1147, 65] on p "C.Local" at bounding box center [1165, 70] width 37 height 16
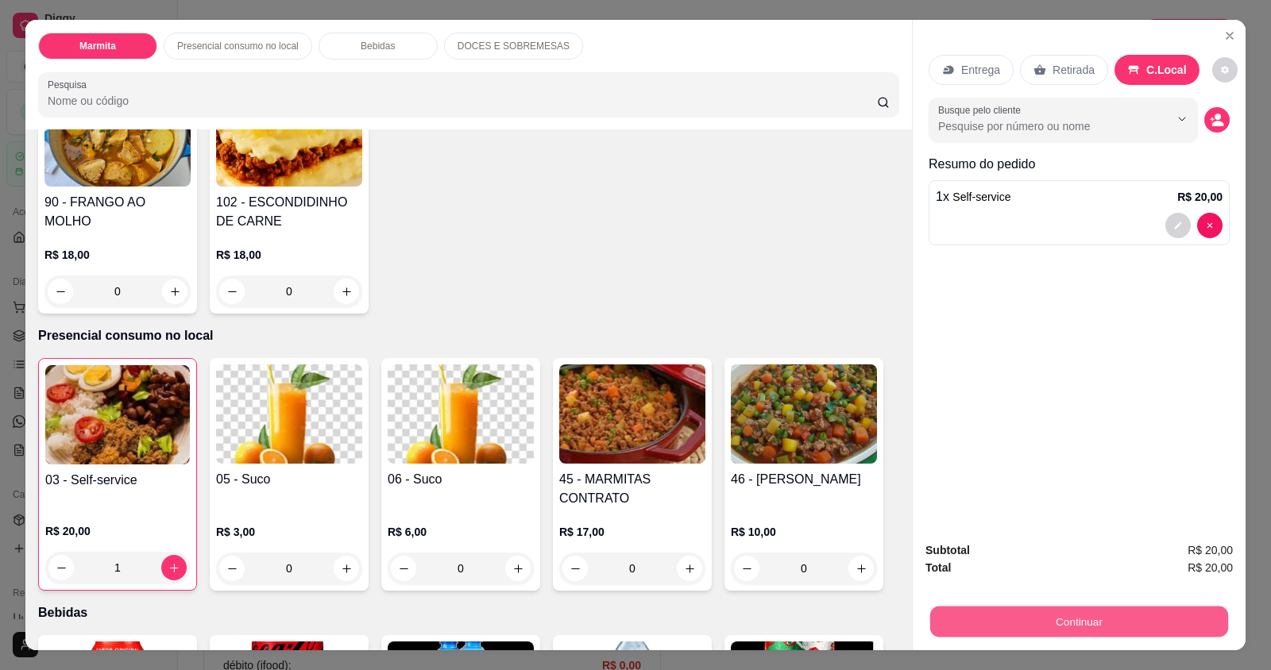
click at [1109, 609] on button "Continuar" at bounding box center [1079, 621] width 298 height 31
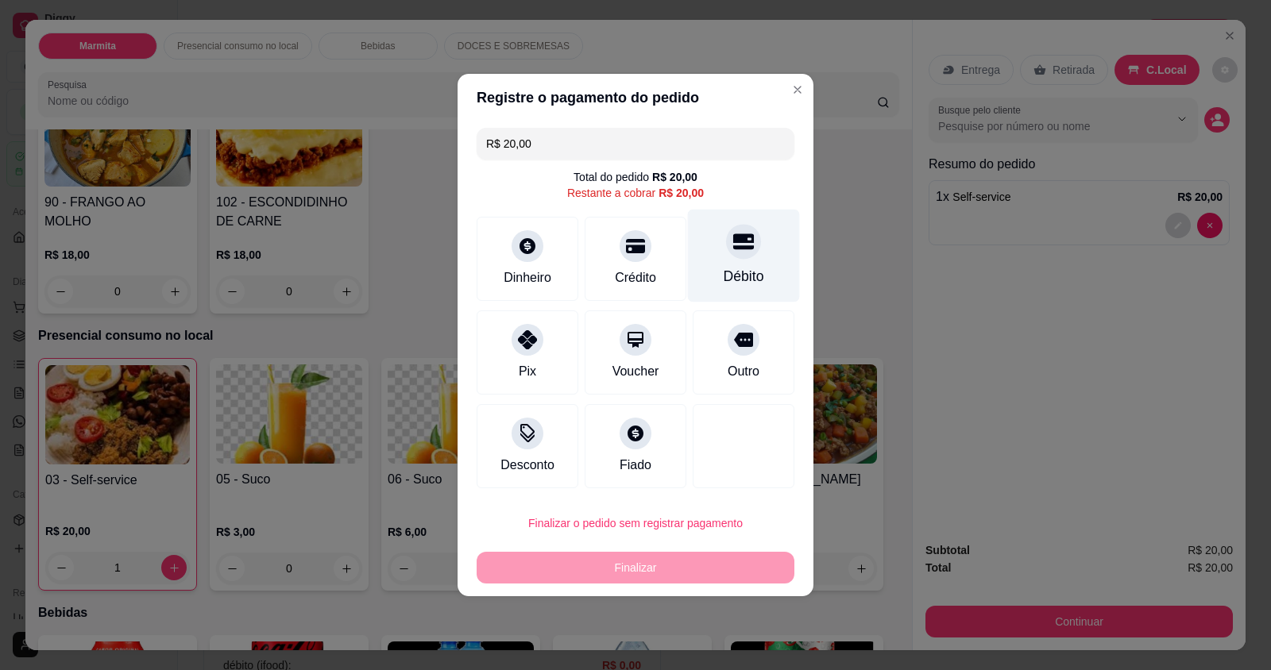
click at [728, 267] on div "Débito" at bounding box center [743, 276] width 41 height 21
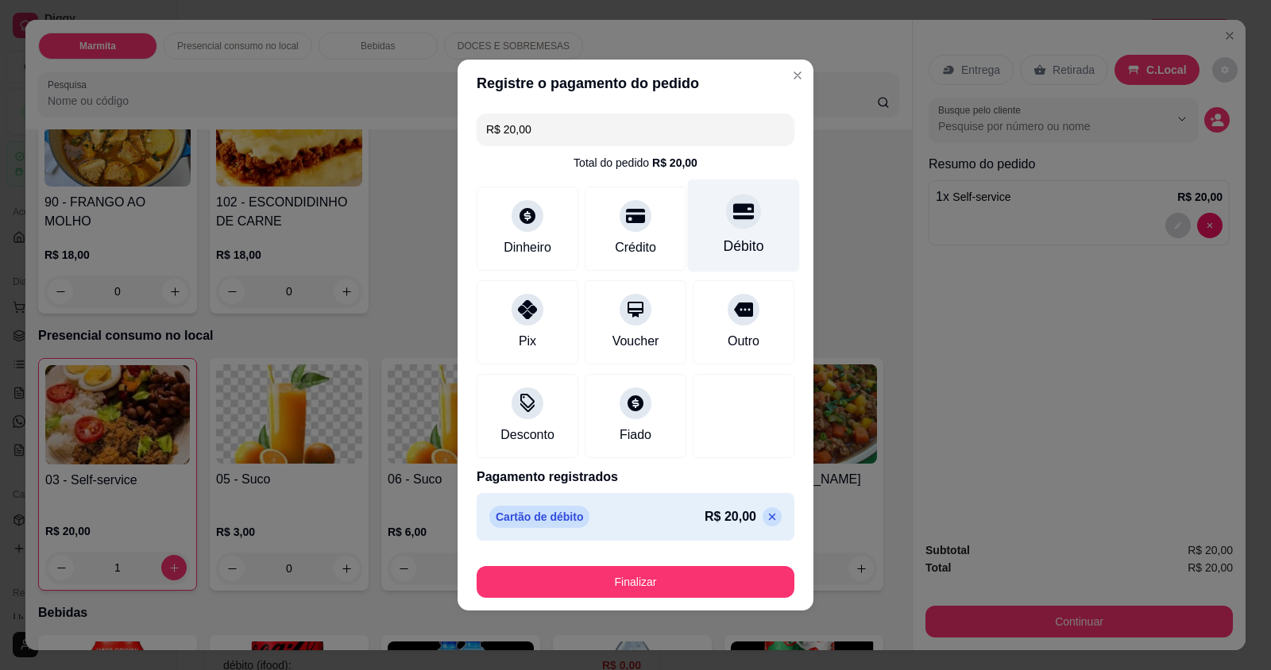
type input "R$ 0,00"
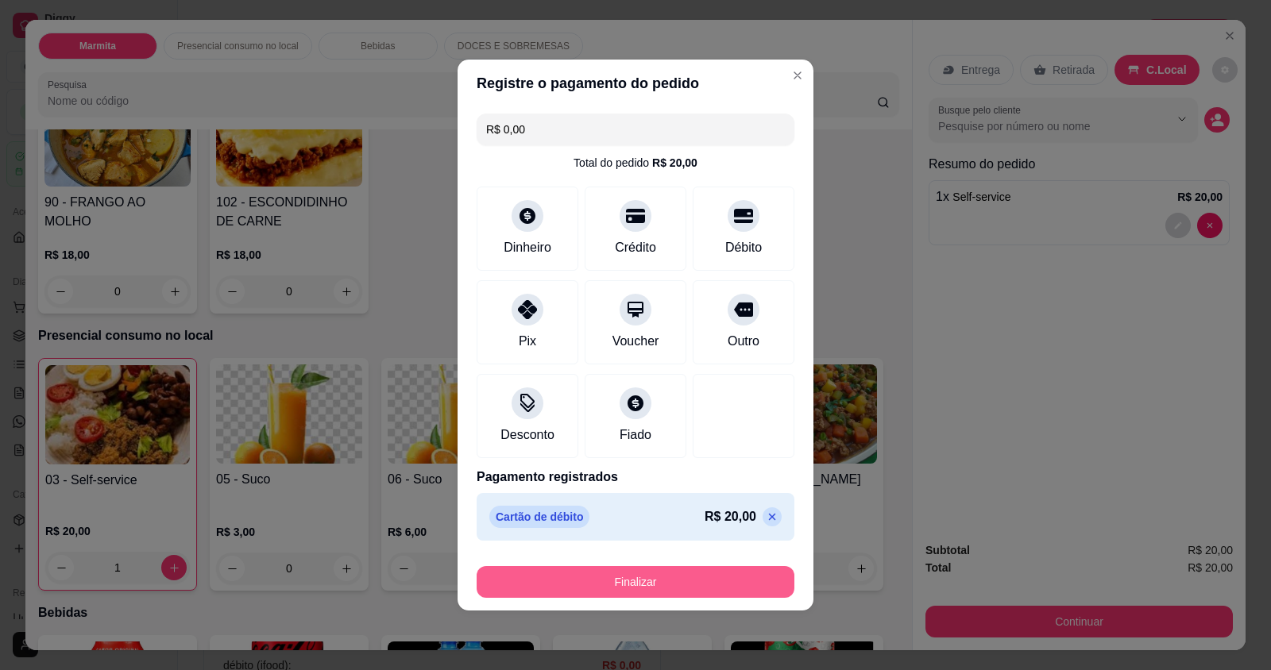
click at [699, 581] on button "Finalizar" at bounding box center [635, 582] width 318 height 32
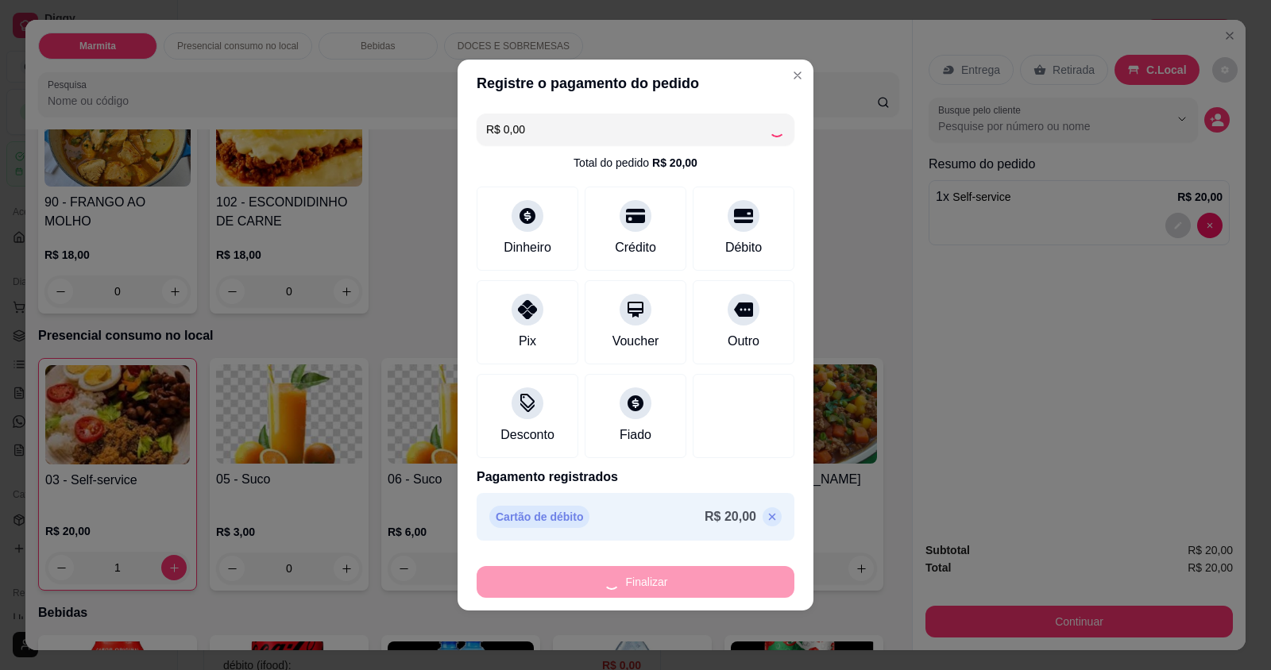
type input "0"
type input "-R$ 20,00"
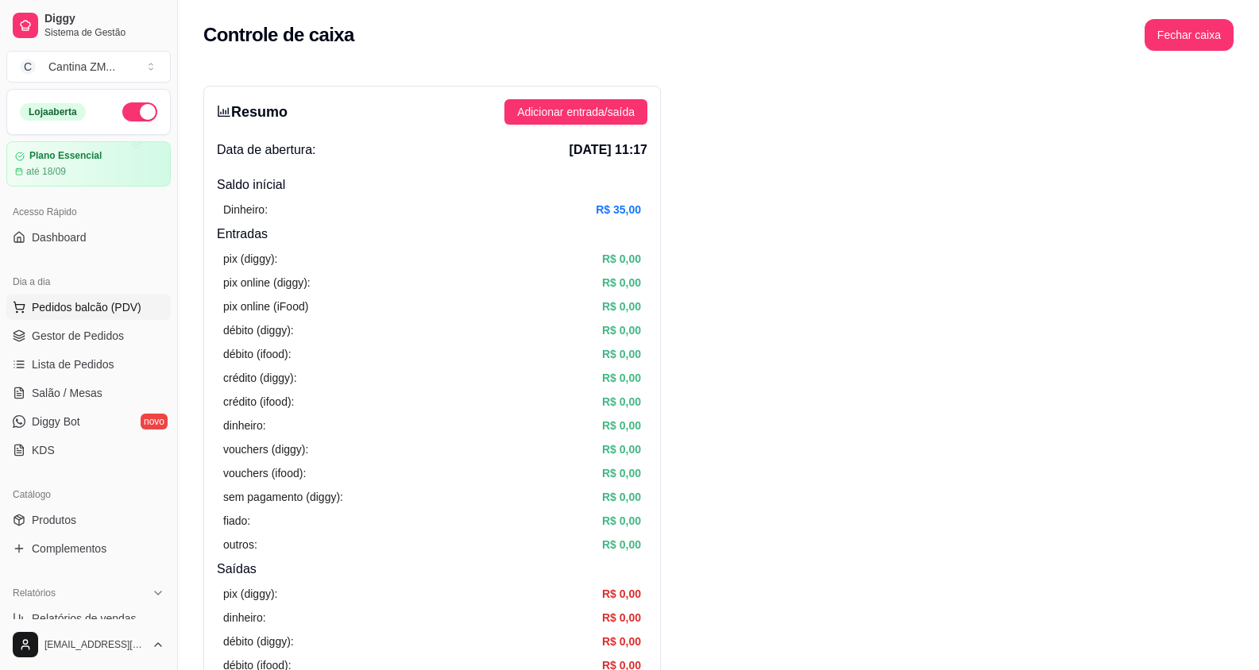
click at [43, 317] on button "Pedidos balcão (PDV)" at bounding box center [88, 307] width 164 height 25
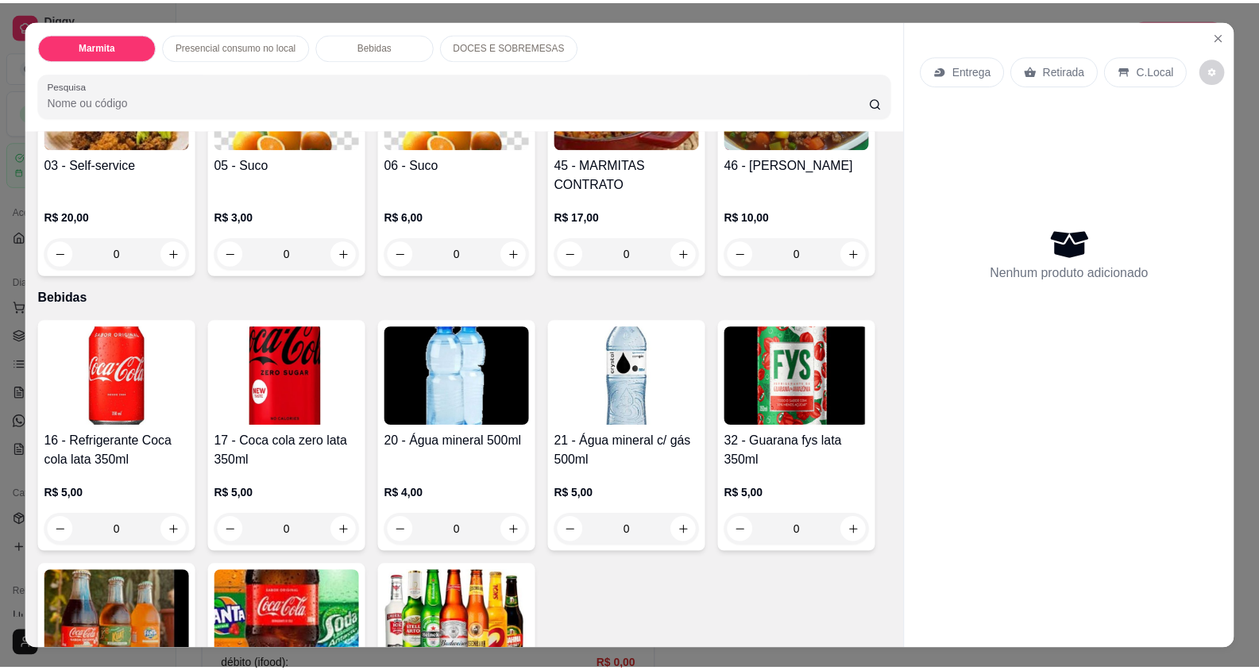
scroll to position [715, 0]
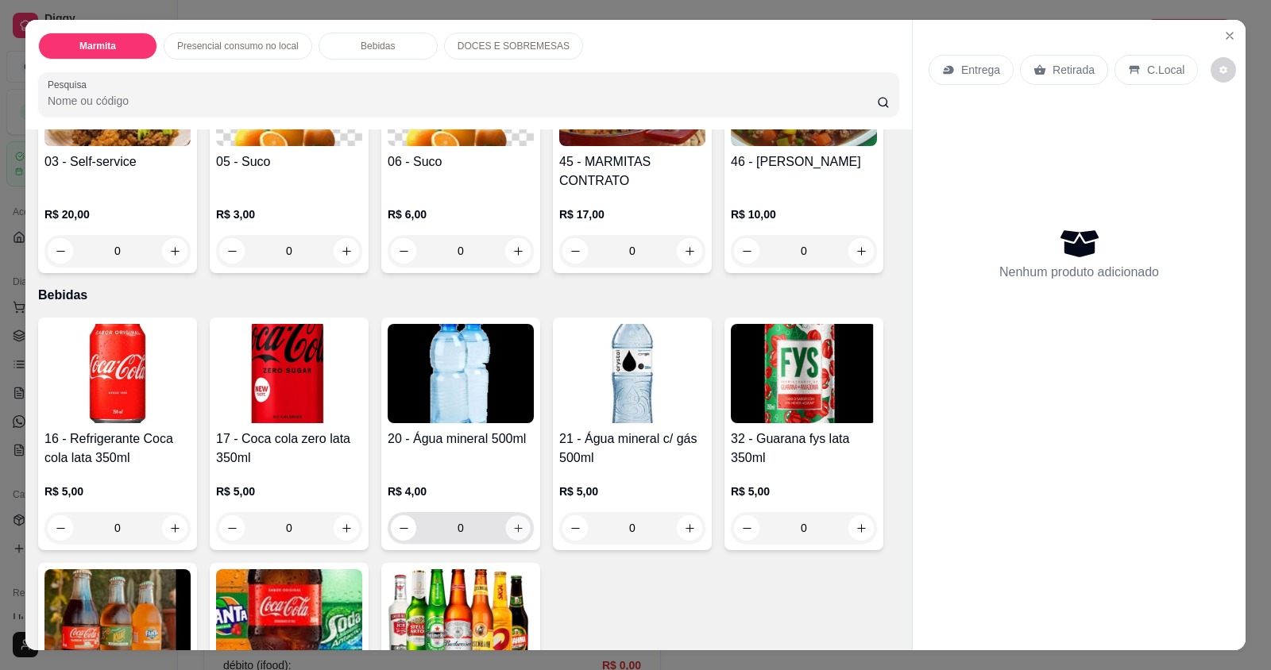
click at [512, 529] on icon "increase-product-quantity" at bounding box center [518, 529] width 12 height 12
type input "1"
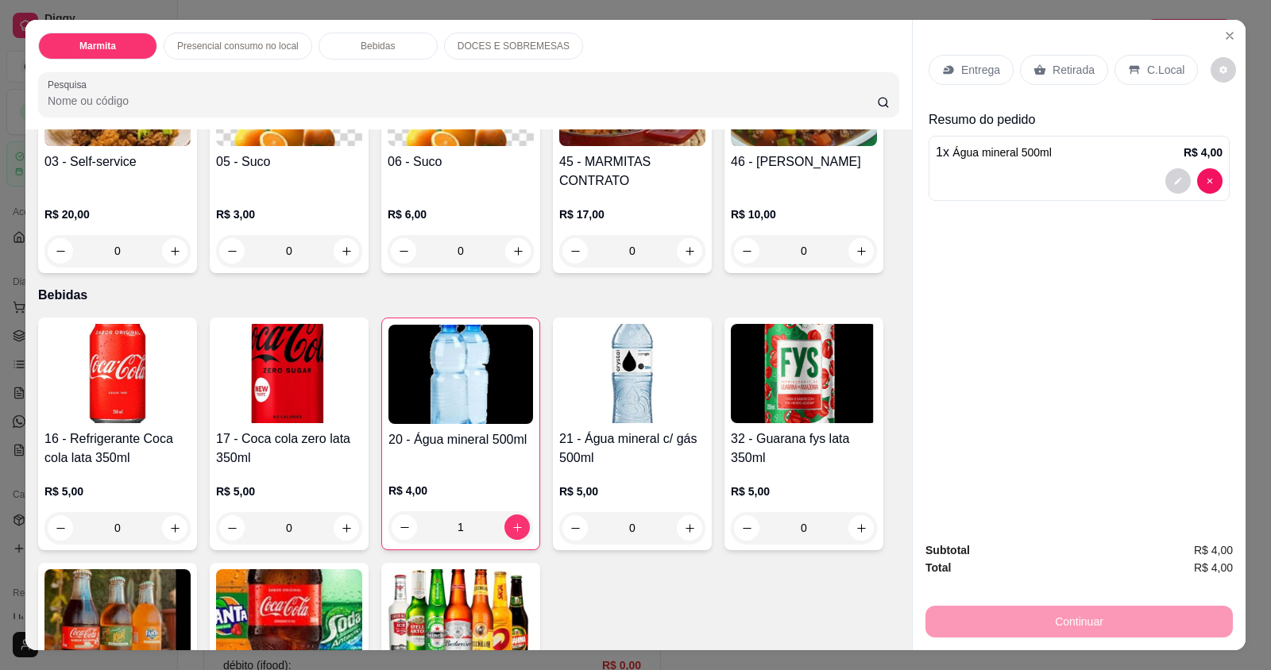
click at [1172, 62] on div "C.Local" at bounding box center [1155, 70] width 83 height 30
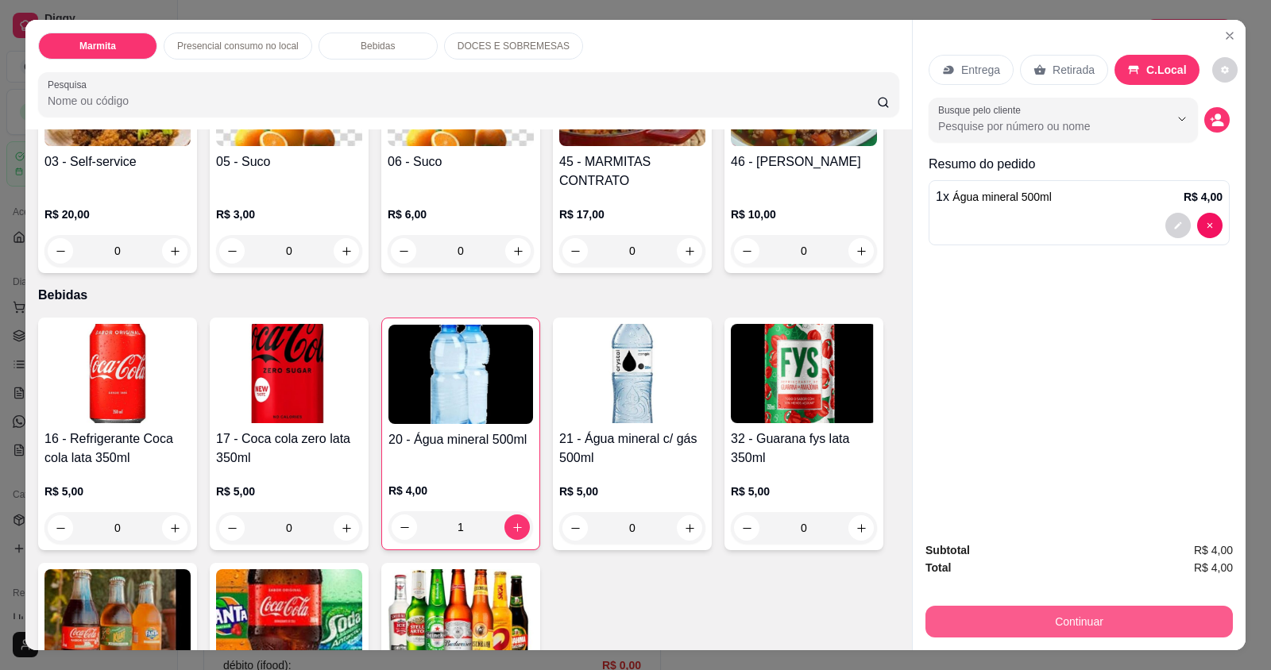
click at [990, 620] on button "Continuar" at bounding box center [1078, 622] width 307 height 32
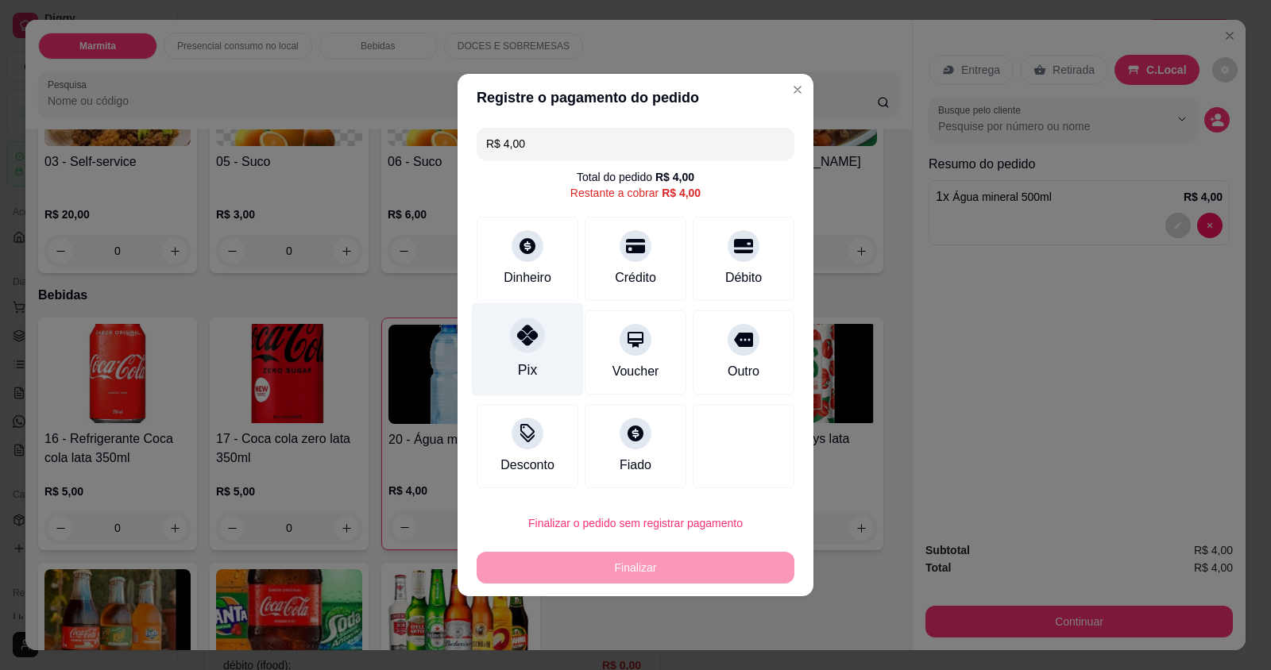
click at [533, 353] on div "Pix" at bounding box center [528, 349] width 112 height 93
type input "R$ 0,00"
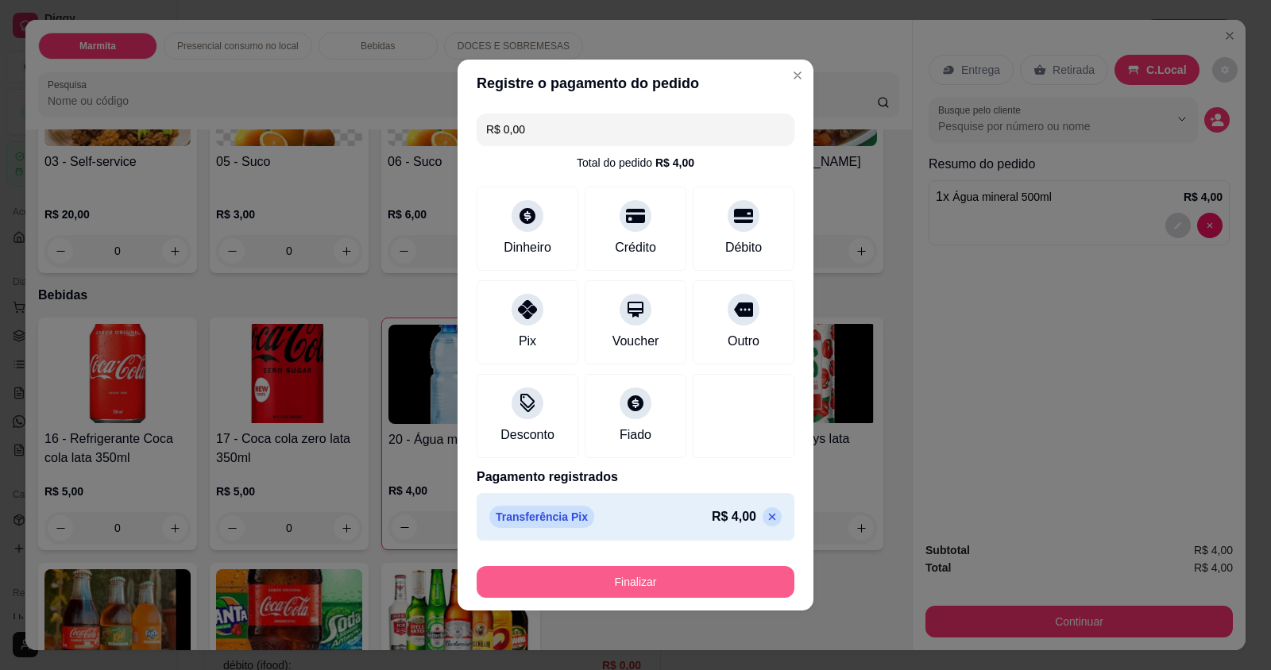
click at [604, 578] on button "Finalizar" at bounding box center [635, 582] width 318 height 32
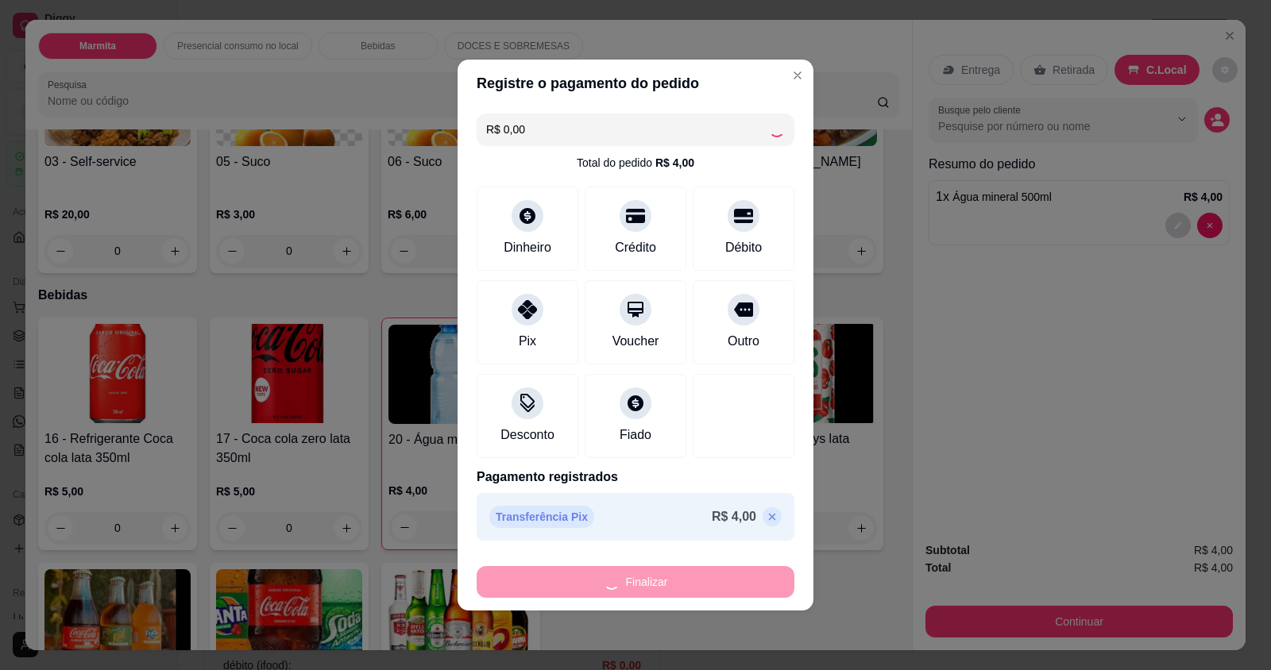
type input "0"
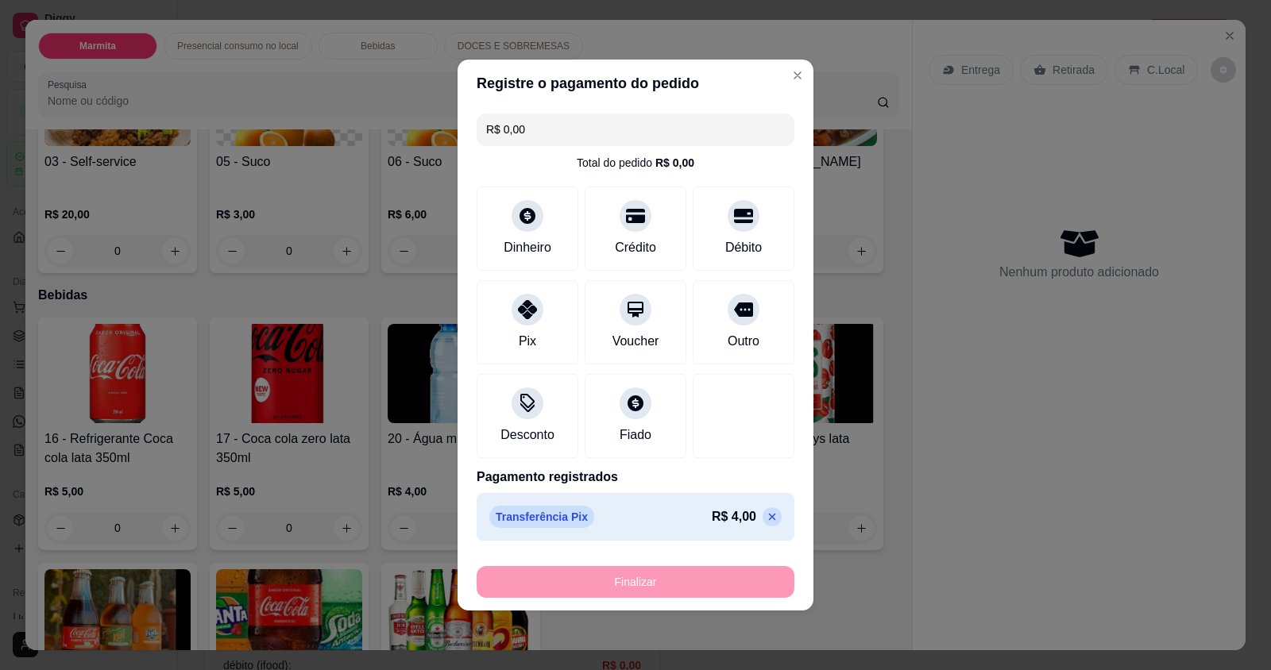
type input "-R$ 4,00"
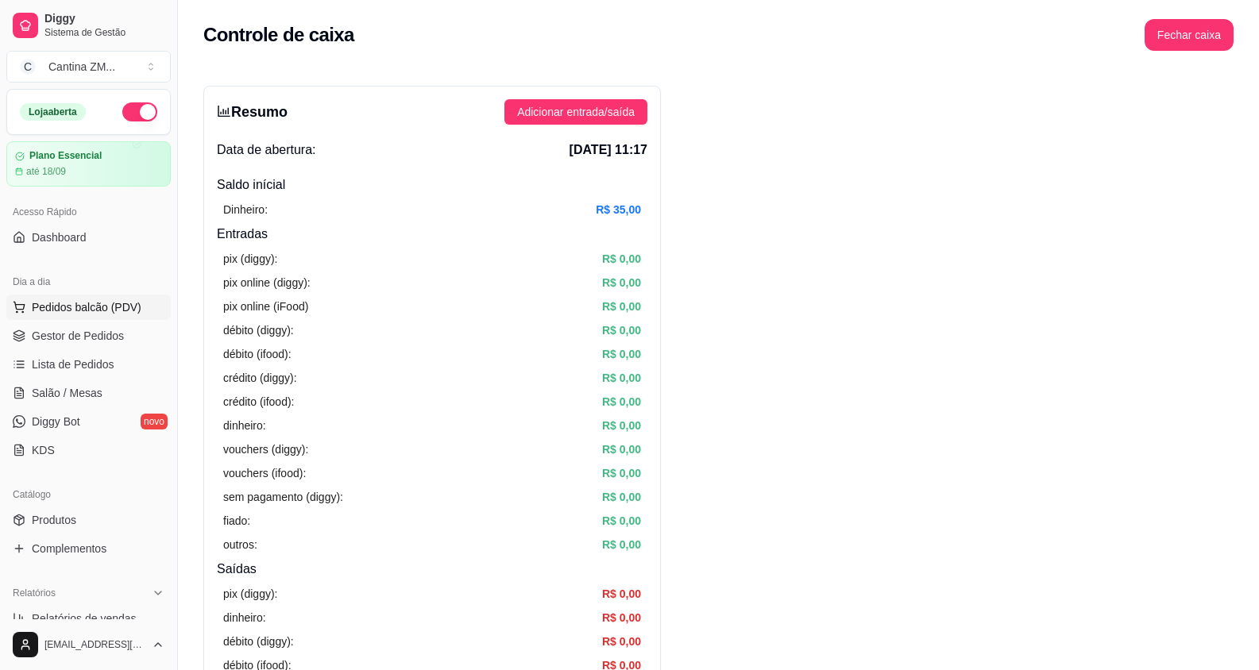
click at [104, 310] on span "Pedidos balcão (PDV)" at bounding box center [87, 307] width 110 height 16
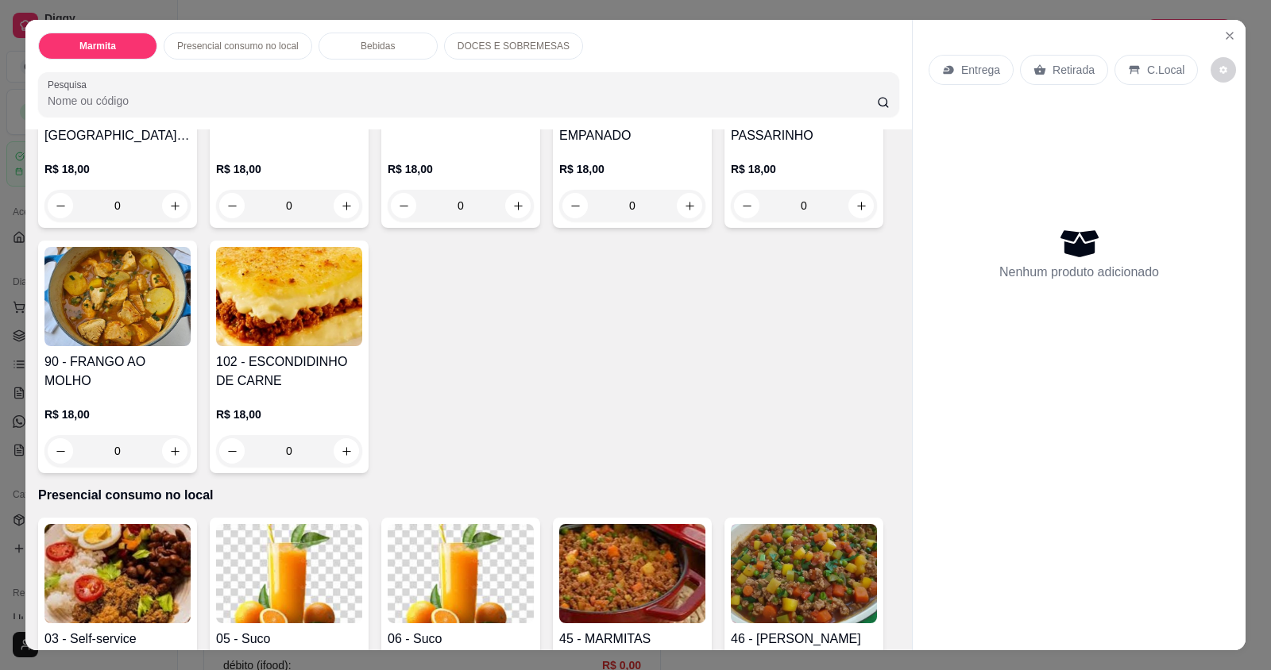
scroll to position [397, 0]
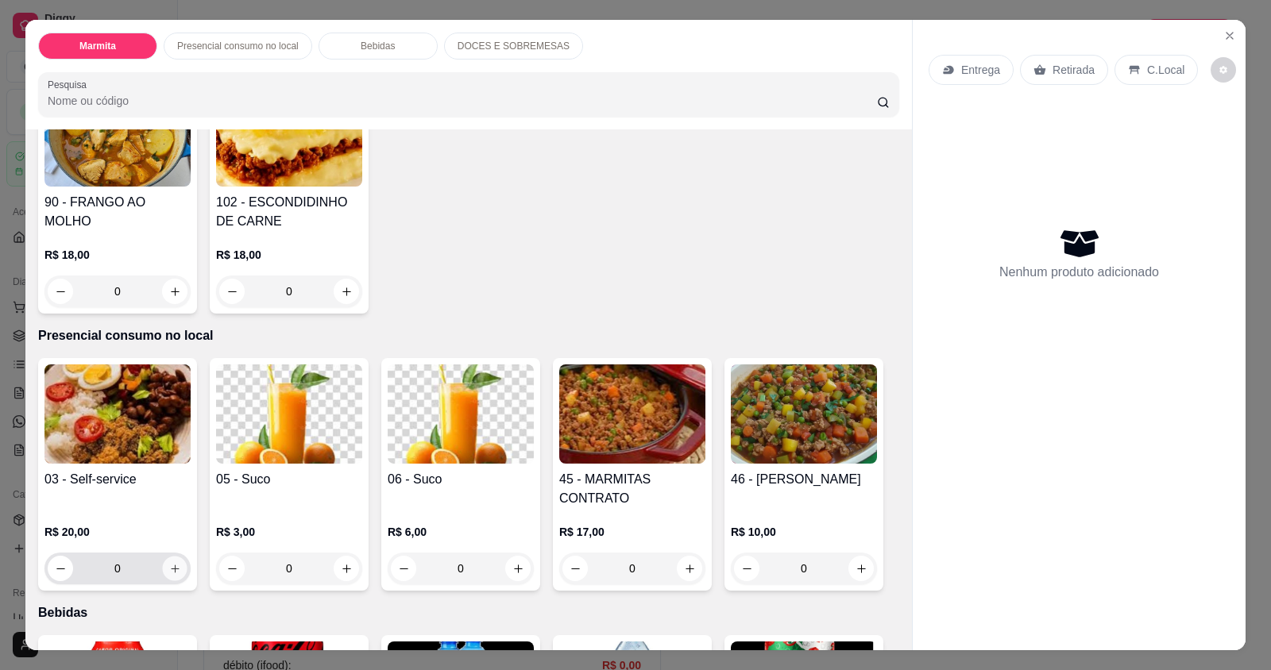
click at [171, 576] on button "increase-product-quantity" at bounding box center [174, 569] width 25 height 25
type input "1"
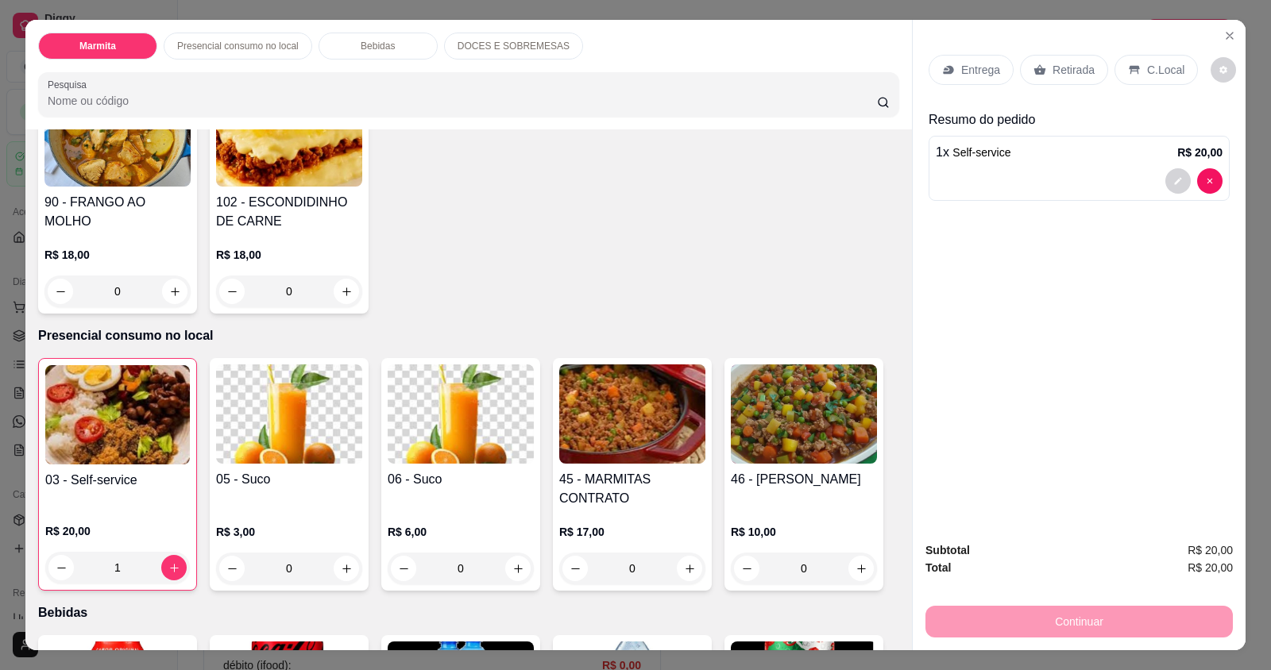
click at [1155, 76] on p "C.Local" at bounding box center [1165, 70] width 37 height 16
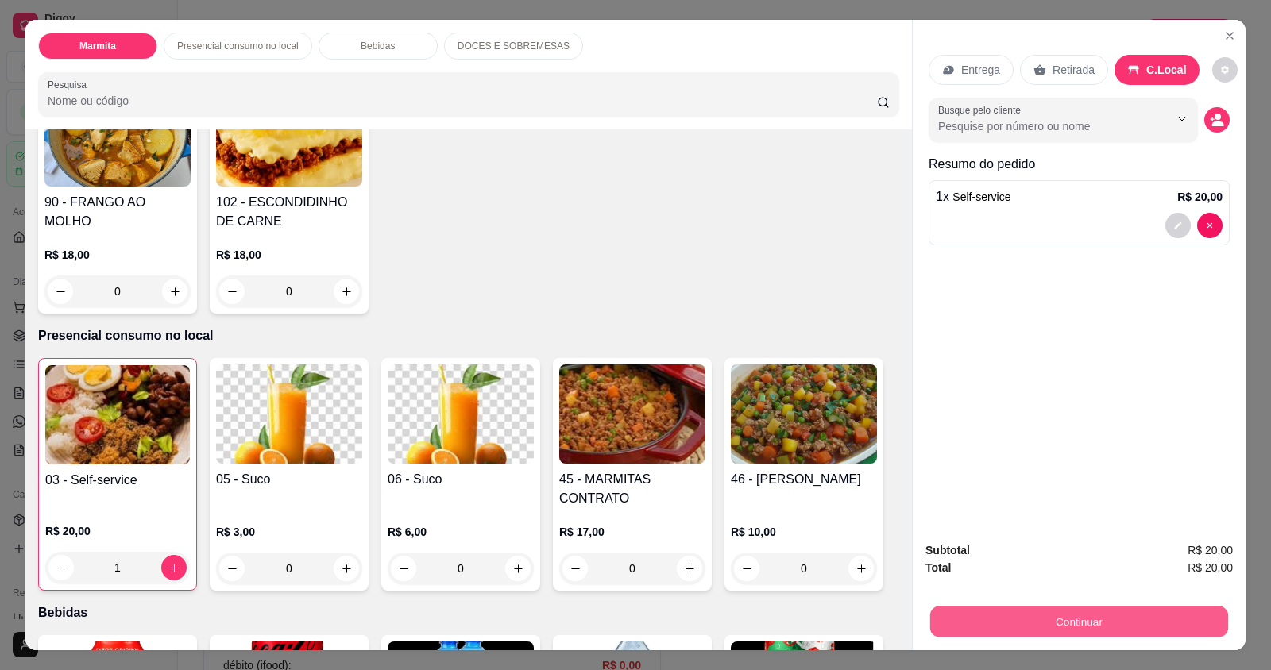
click at [1037, 623] on button "Continuar" at bounding box center [1079, 621] width 298 height 31
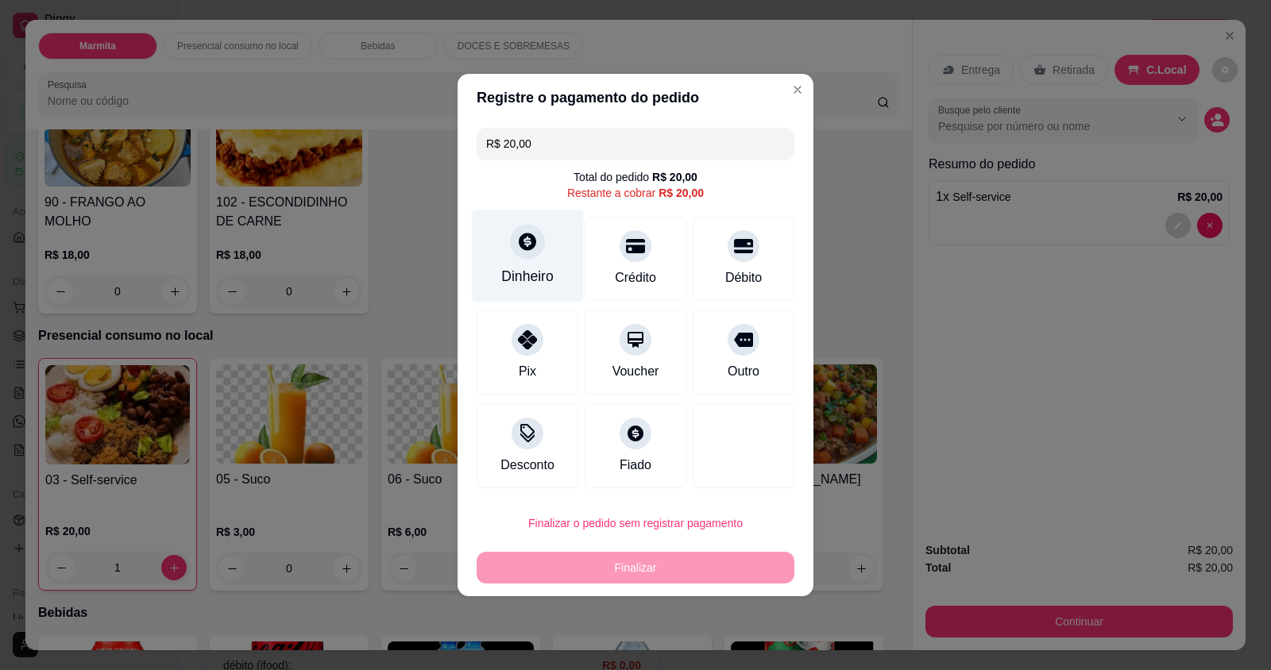
click at [503, 271] on div "Dinheiro" at bounding box center [527, 276] width 52 height 21
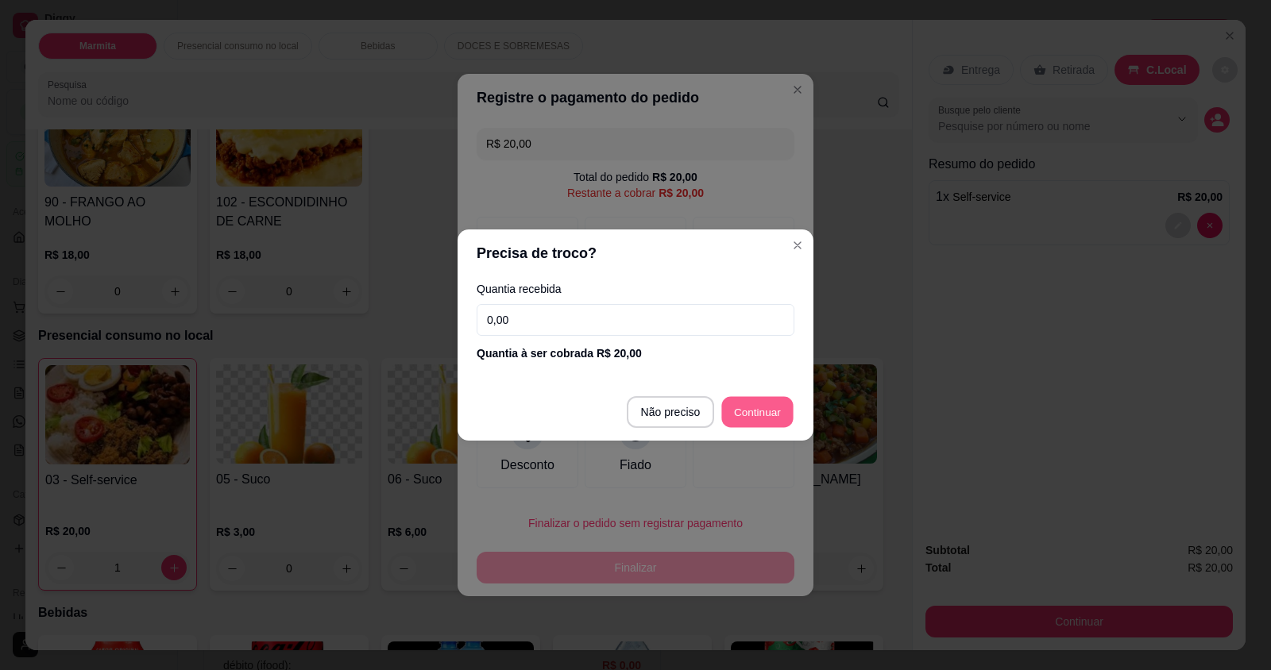
type input "R$ 0,00"
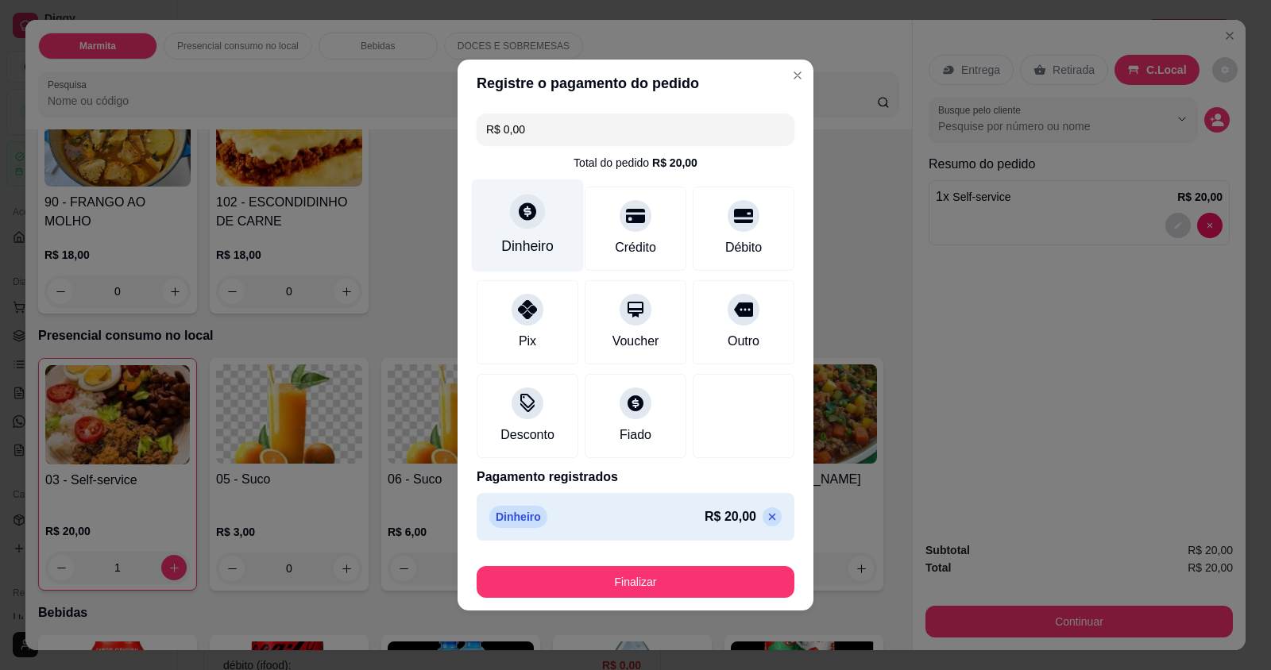
click at [524, 212] on icon at bounding box center [527, 211] width 21 height 21
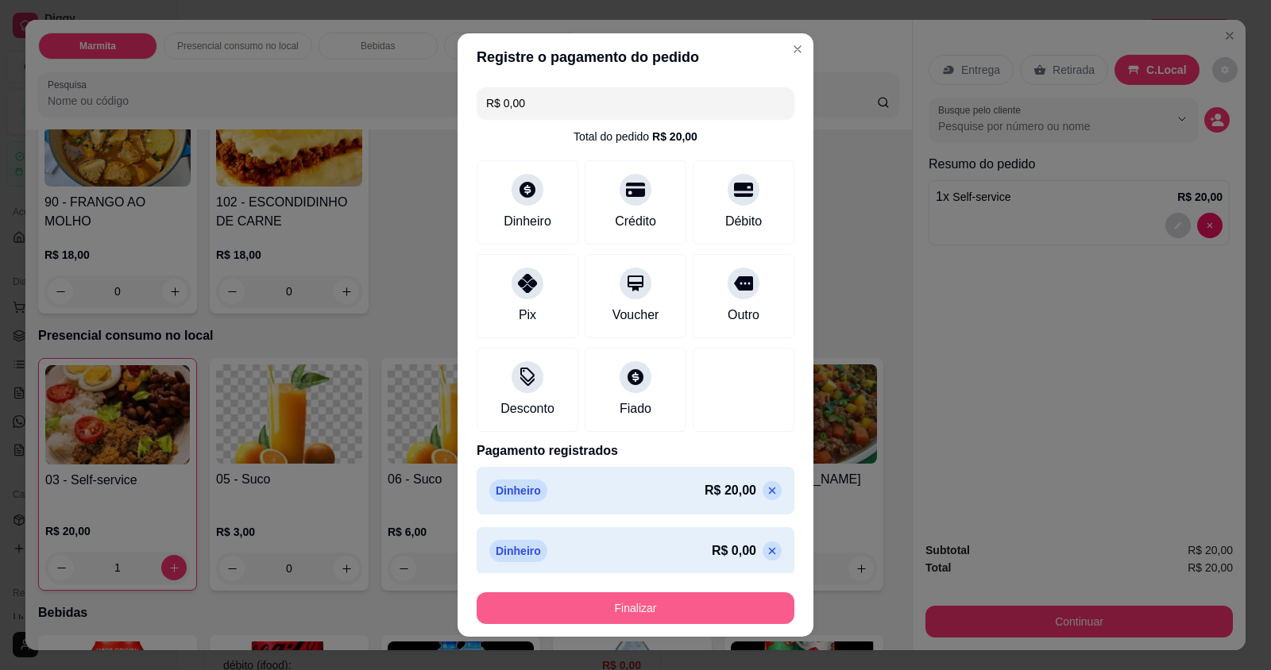
click at [648, 611] on button "Finalizar" at bounding box center [635, 608] width 318 height 32
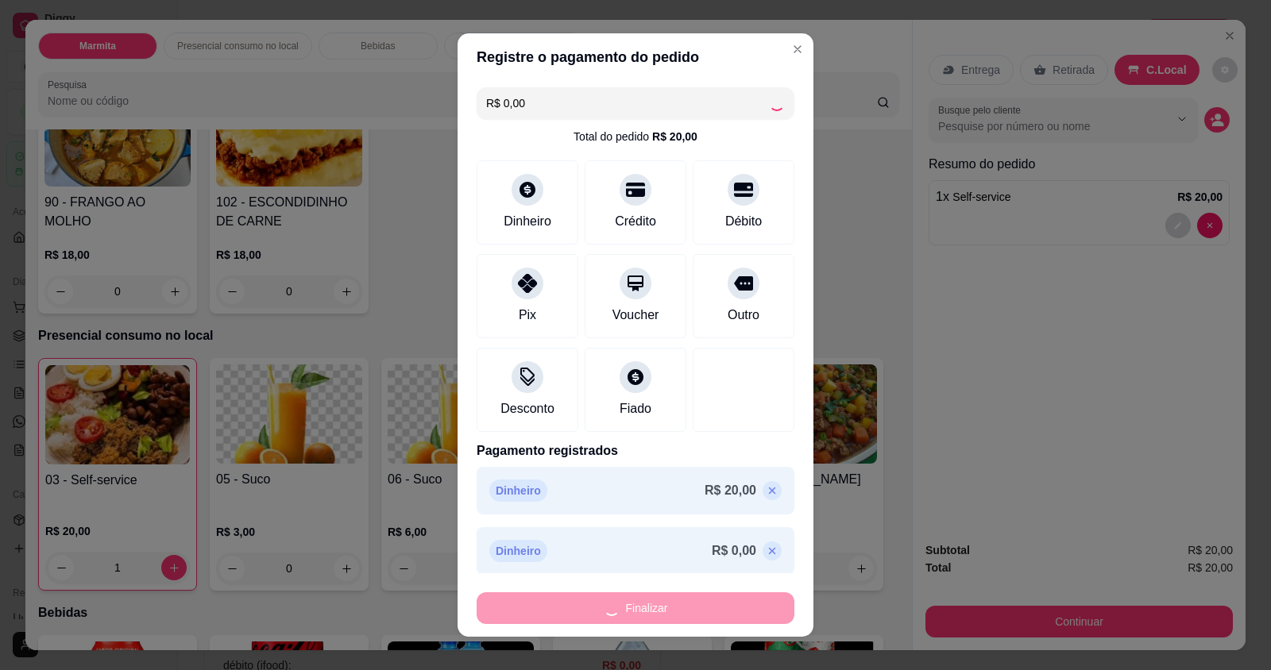
type input "0"
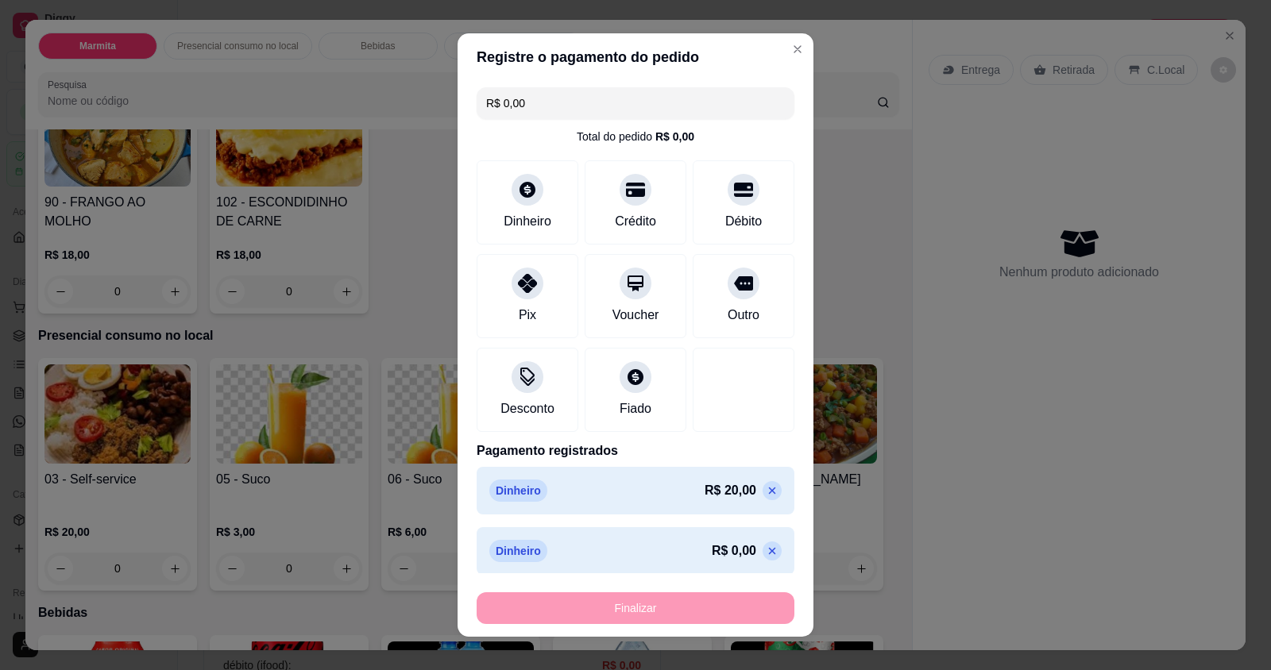
type input "-R$ 20,00"
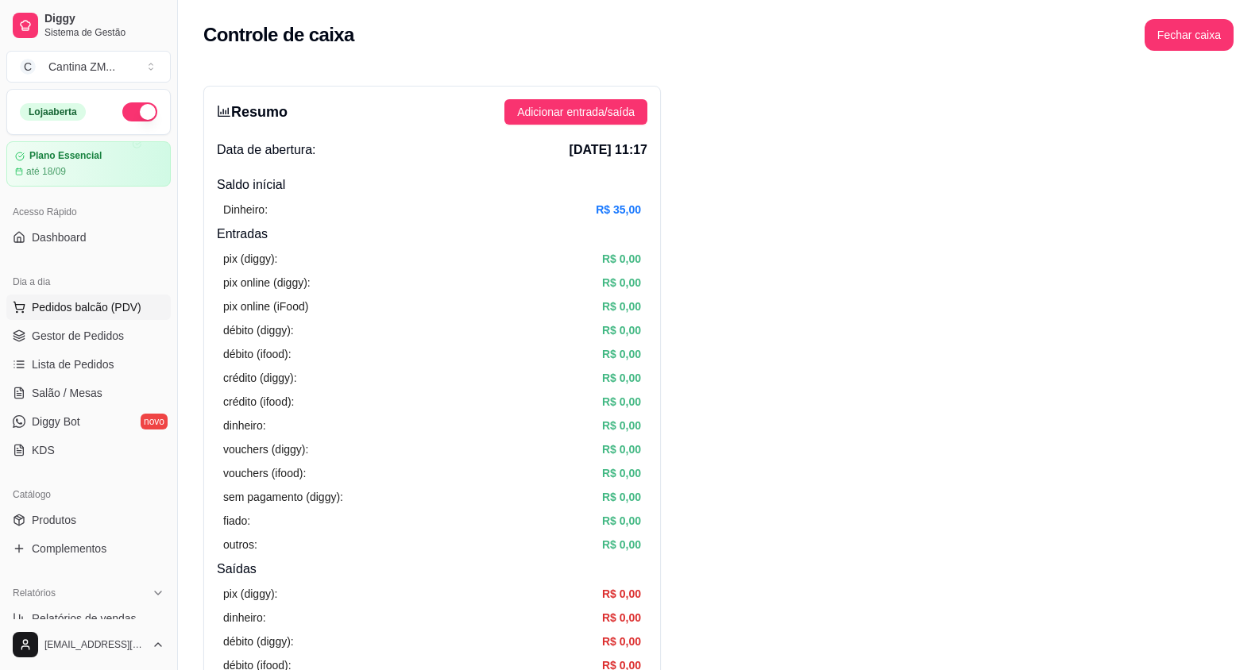
click at [119, 304] on span "Pedidos balcão (PDV)" at bounding box center [87, 307] width 110 height 16
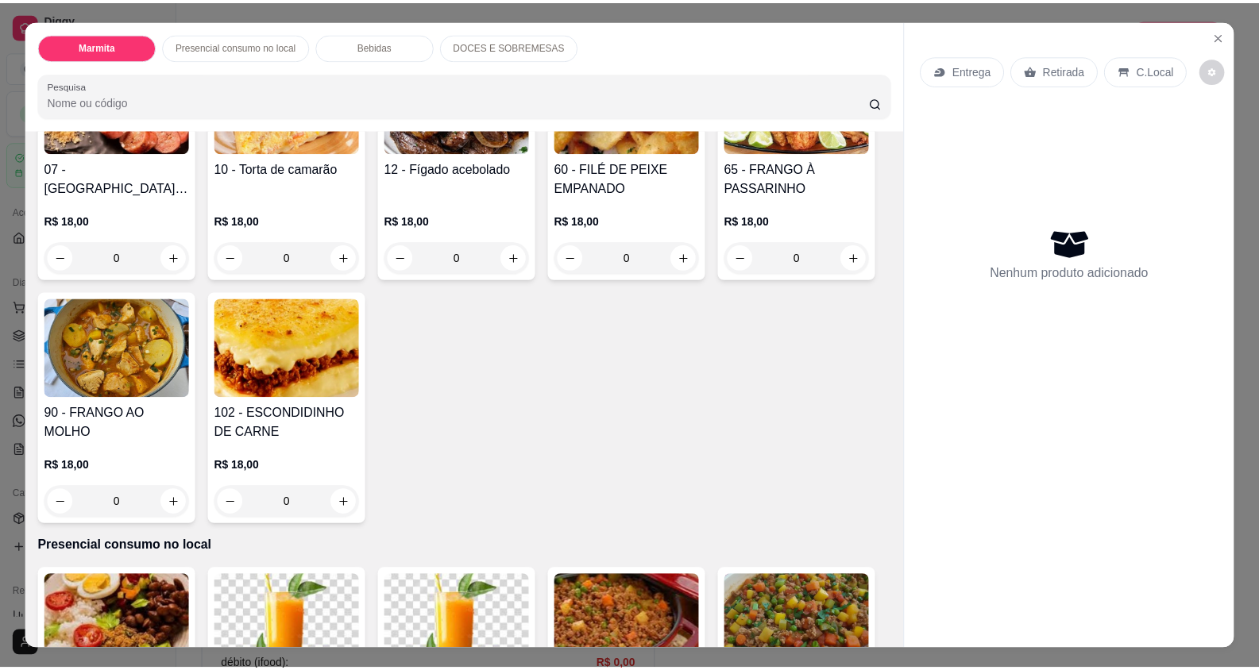
scroll to position [159, 0]
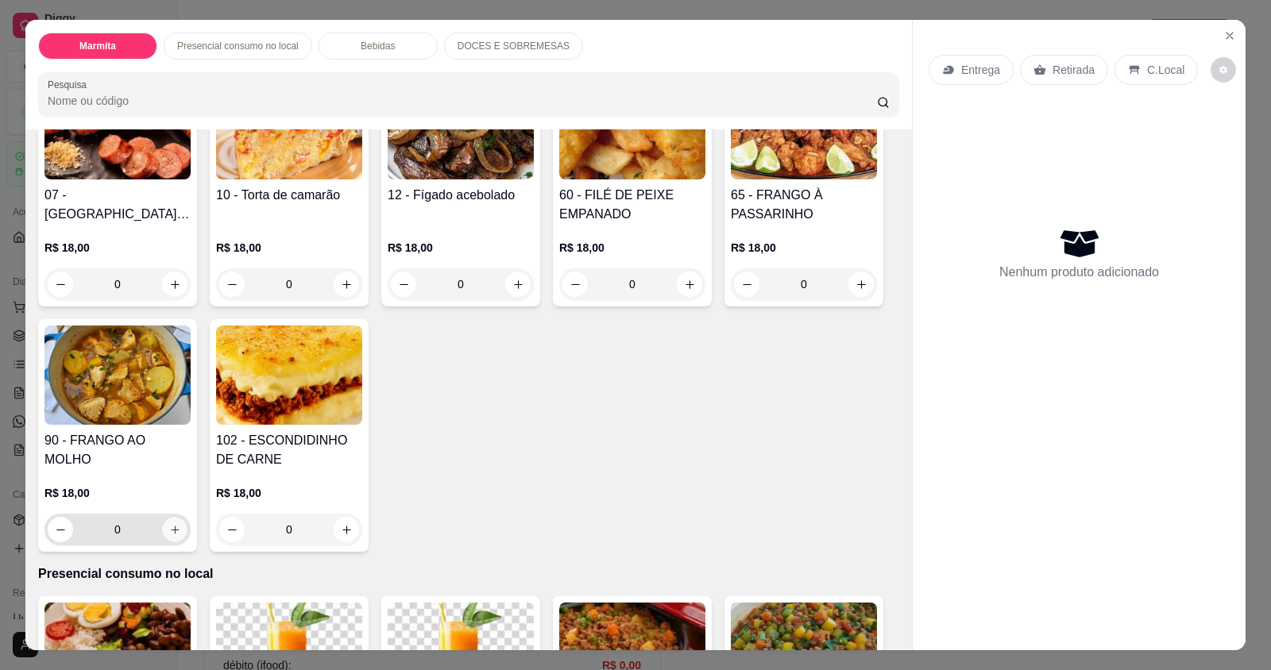
click at [171, 530] on icon "increase-product-quantity" at bounding box center [175, 530] width 8 height 8
type input "1"
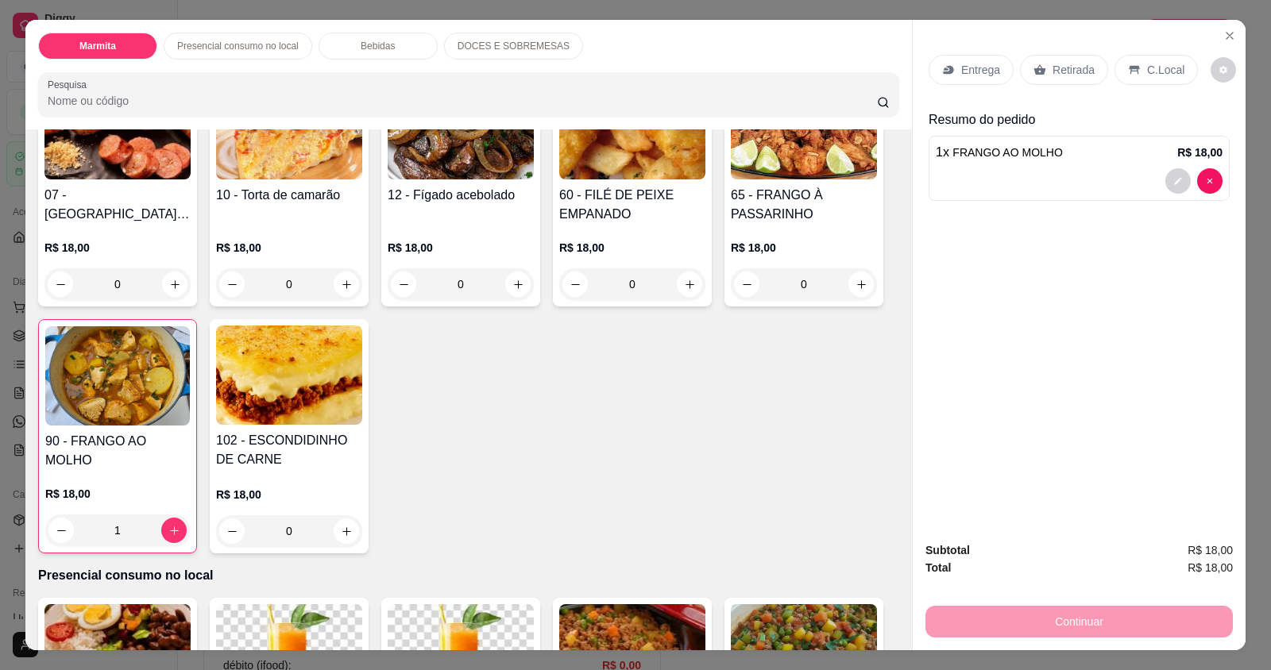
click at [1135, 615] on div "Continuar" at bounding box center [1078, 620] width 307 height 36
click at [1155, 64] on p "C.Local" at bounding box center [1165, 70] width 37 height 16
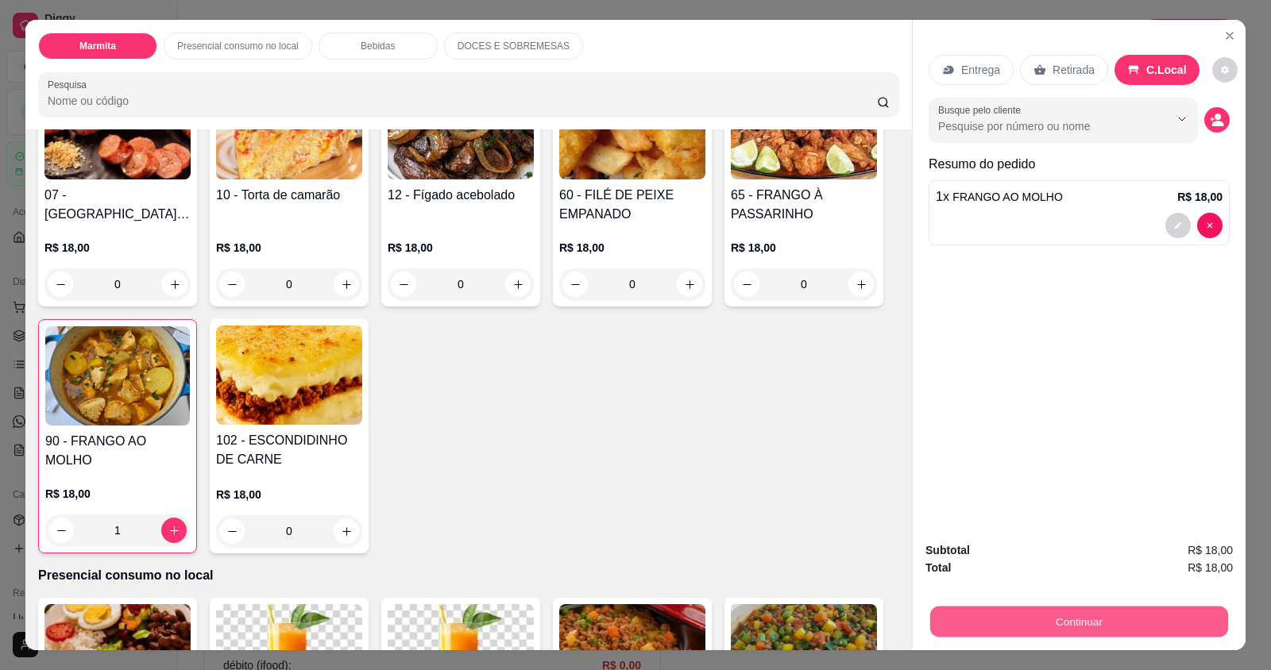
click at [1031, 627] on button "Continuar" at bounding box center [1079, 621] width 298 height 31
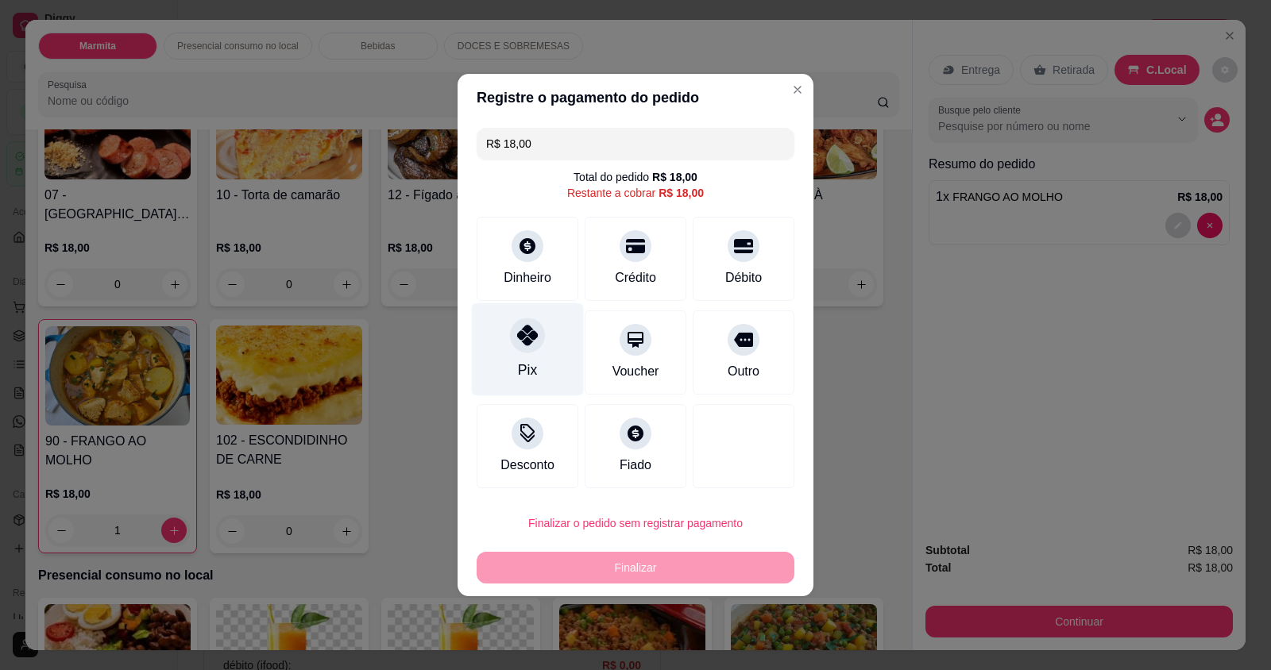
click at [544, 353] on div "Pix" at bounding box center [528, 349] width 112 height 93
type input "R$ 0,00"
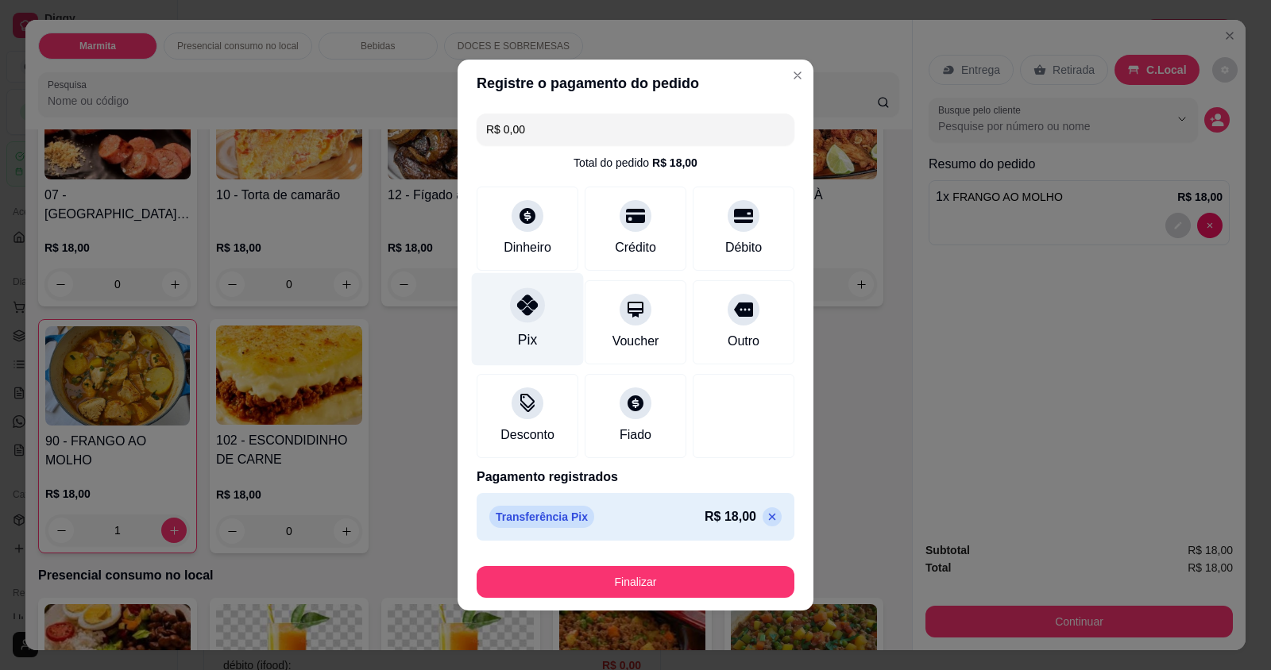
click at [545, 328] on div "Pix" at bounding box center [528, 319] width 112 height 93
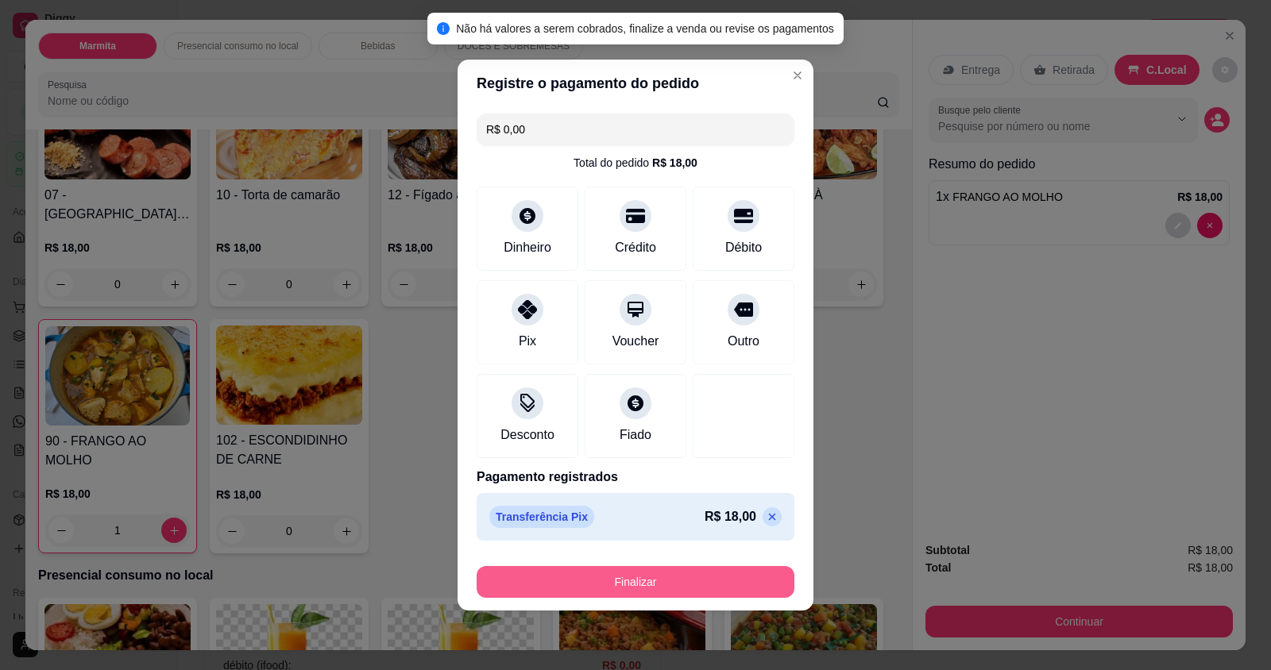
click at [526, 590] on button "Finalizar" at bounding box center [635, 582] width 318 height 32
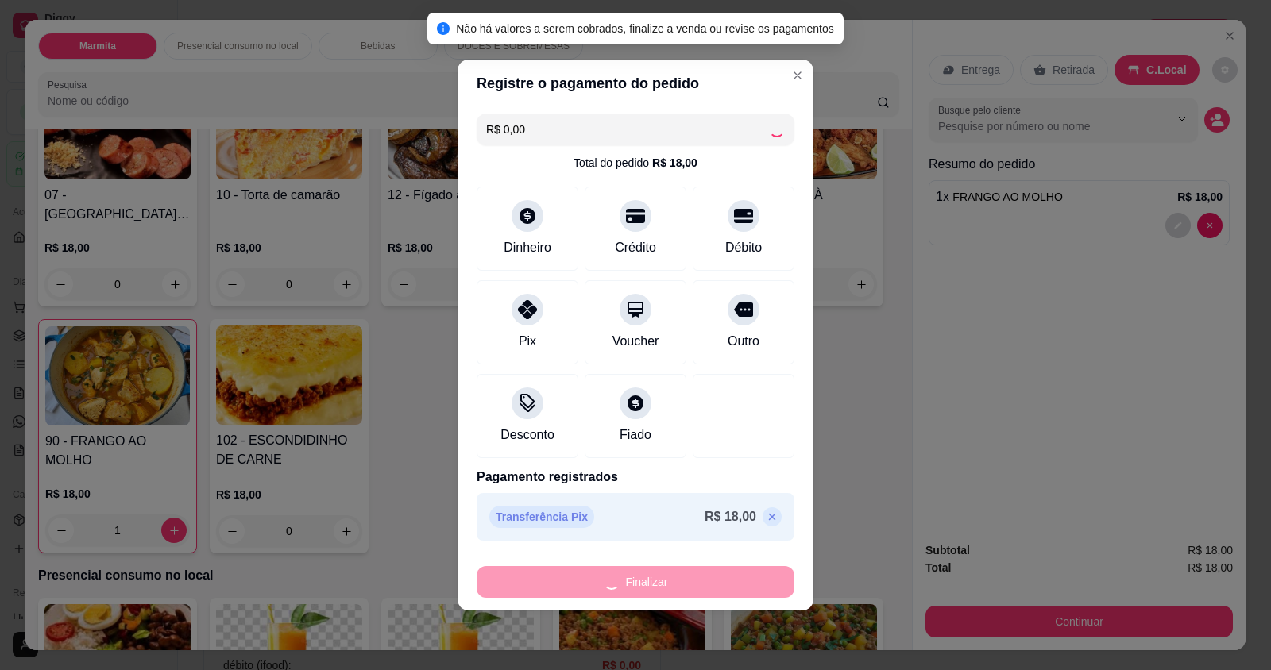
type input "0"
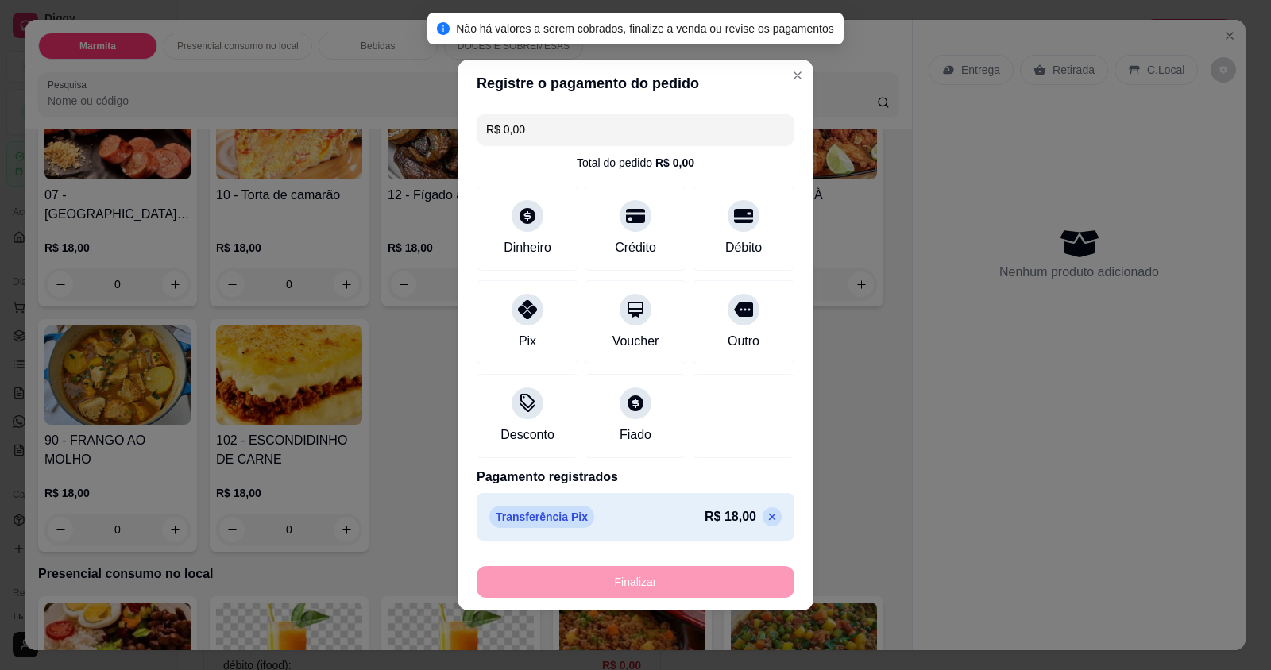
type input "-R$ 18,00"
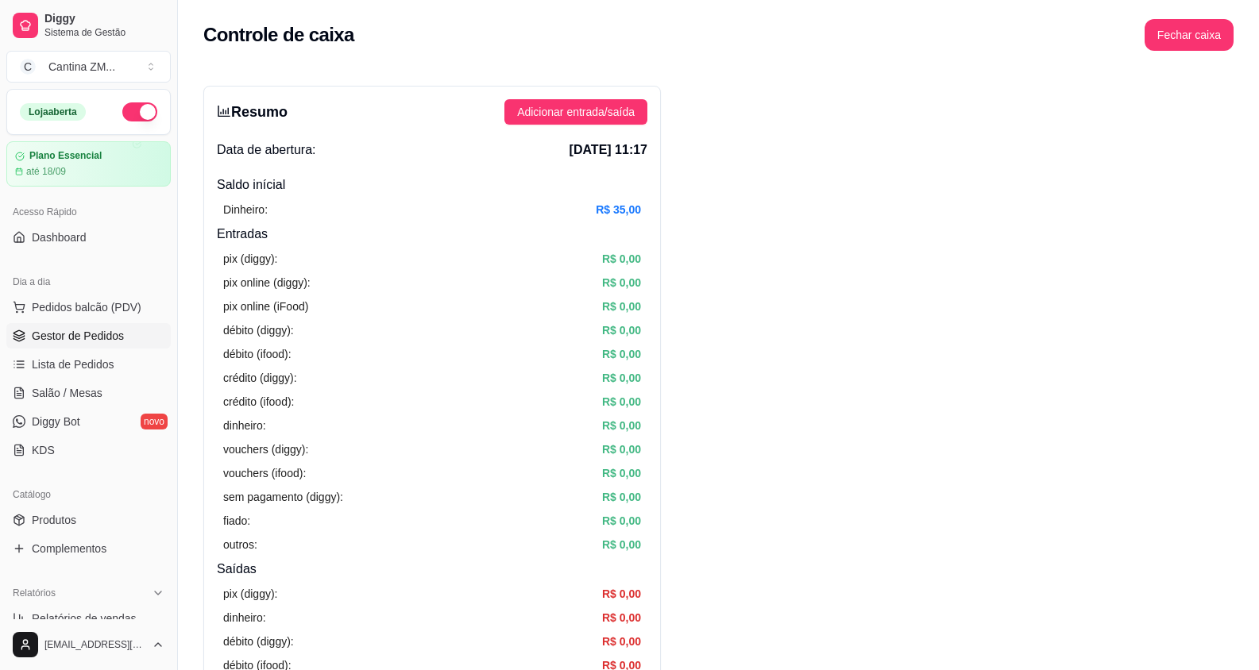
click at [89, 341] on span "Gestor de Pedidos" at bounding box center [78, 336] width 92 height 16
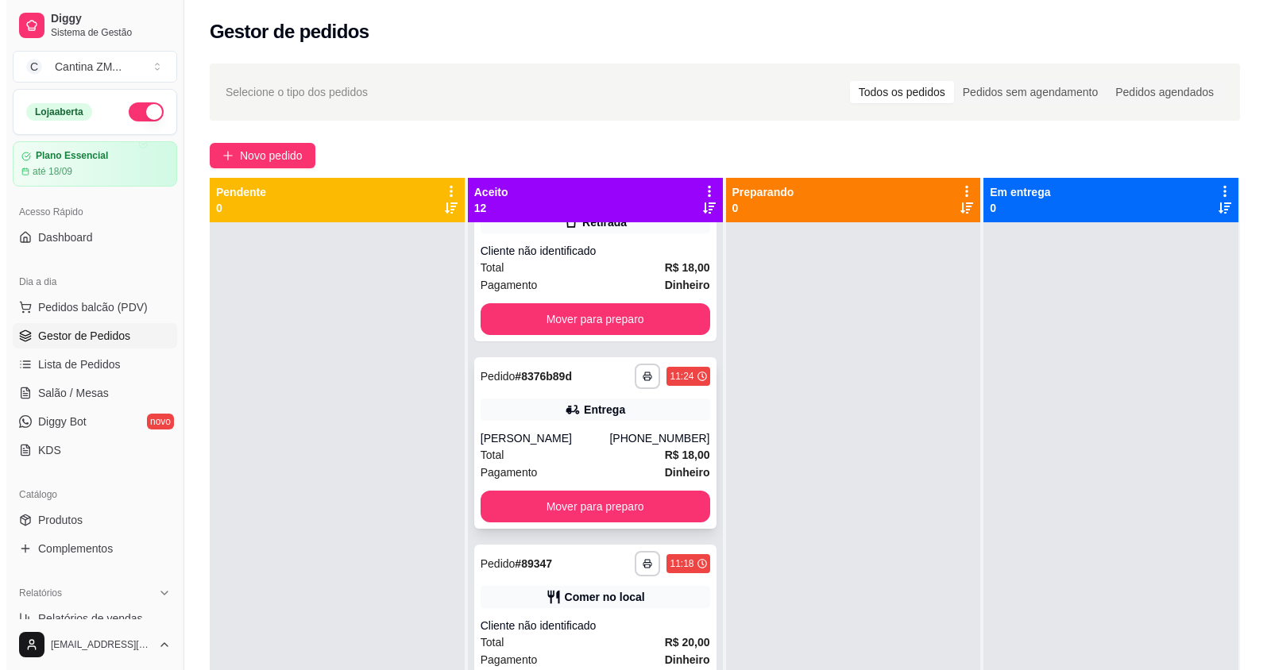
scroll to position [1191, 0]
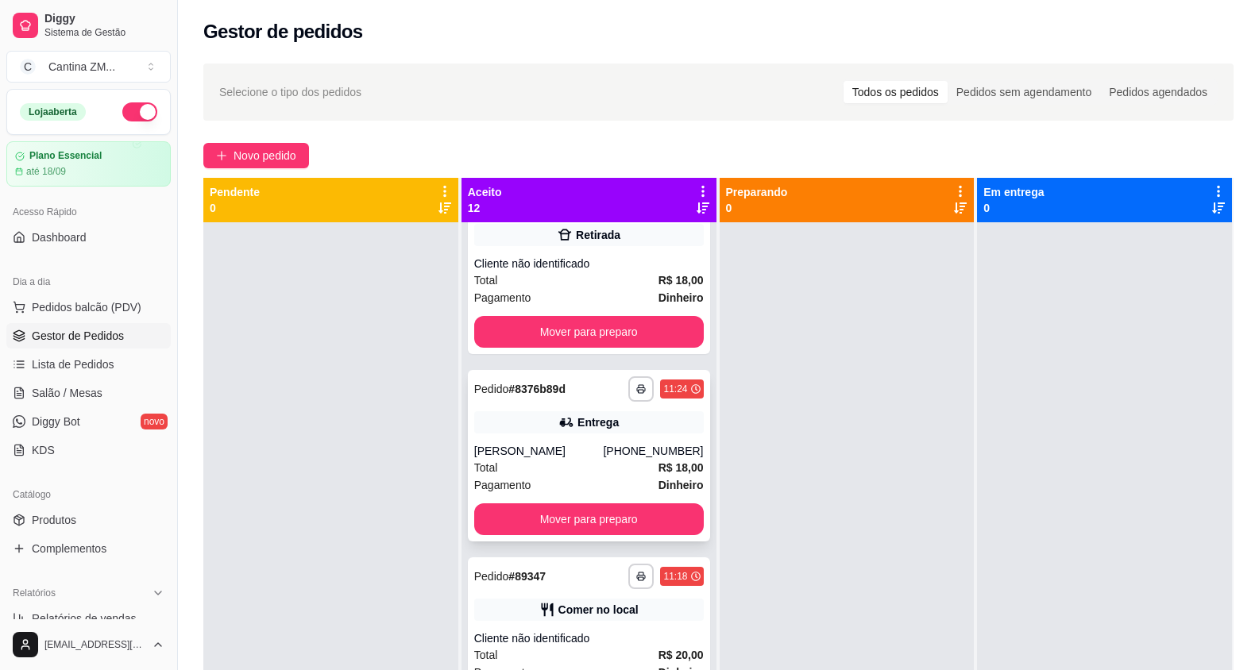
click at [554, 472] on div "Total R$ 18,00" at bounding box center [589, 467] width 230 height 17
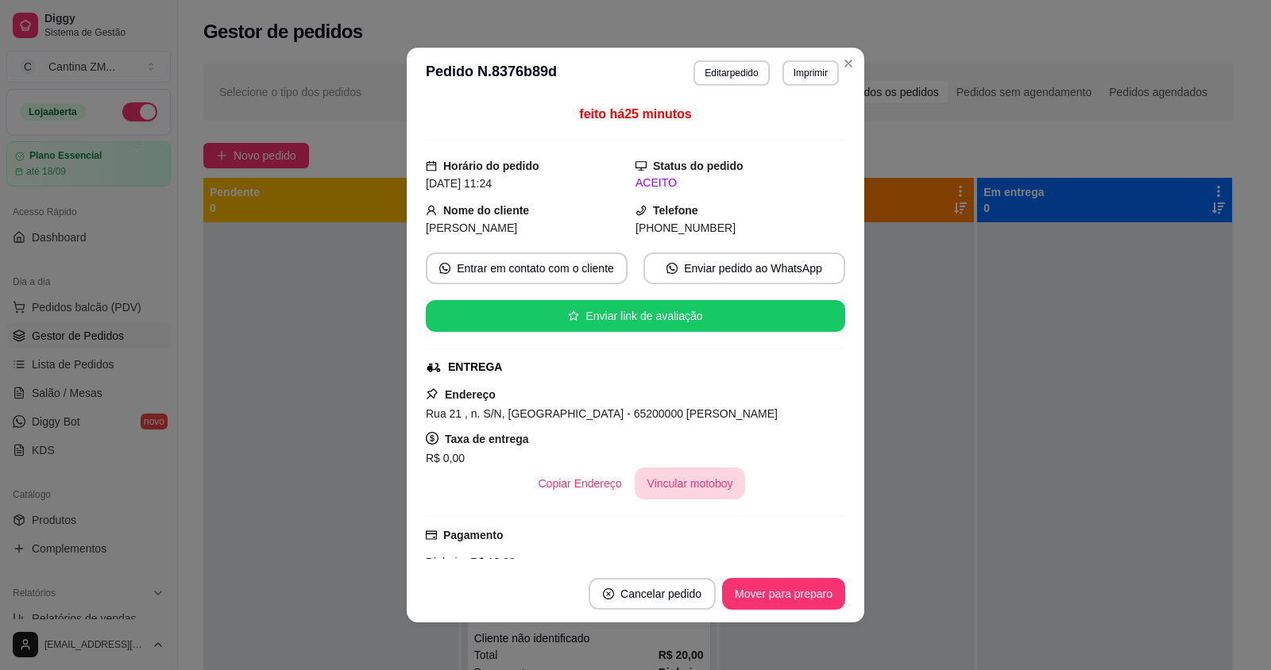
click at [673, 488] on button "Vincular motoboy" at bounding box center [690, 484] width 111 height 32
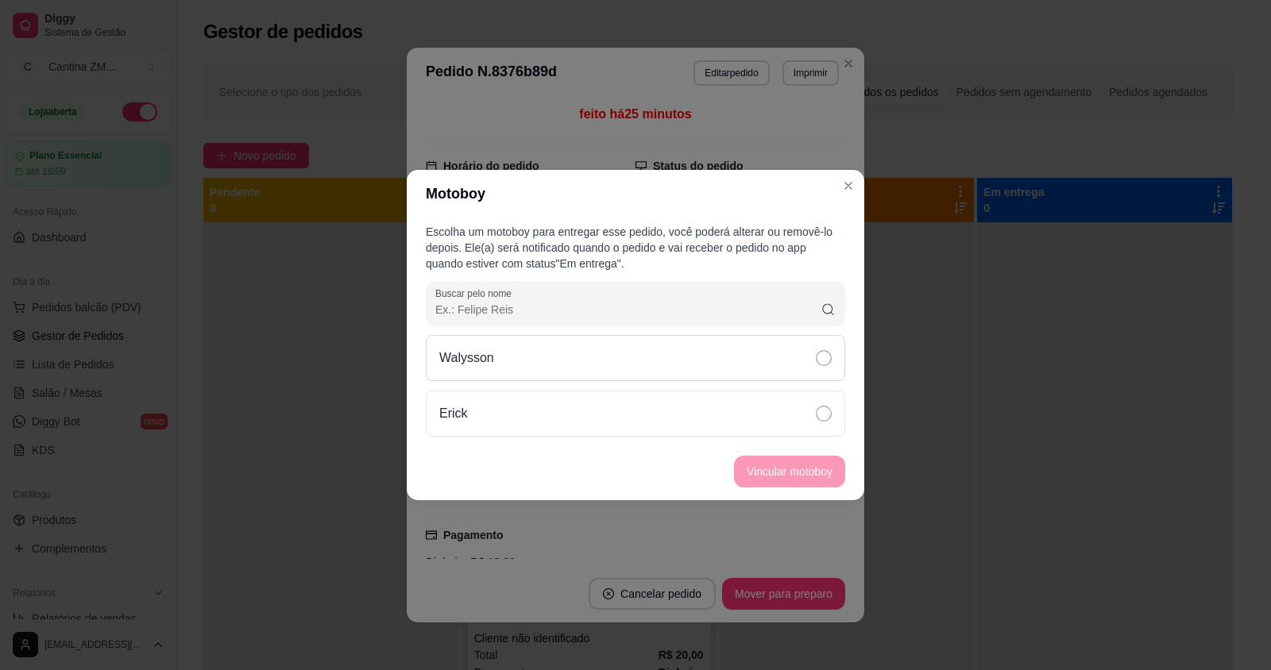
click at [696, 365] on div "Walysson" at bounding box center [635, 358] width 419 height 46
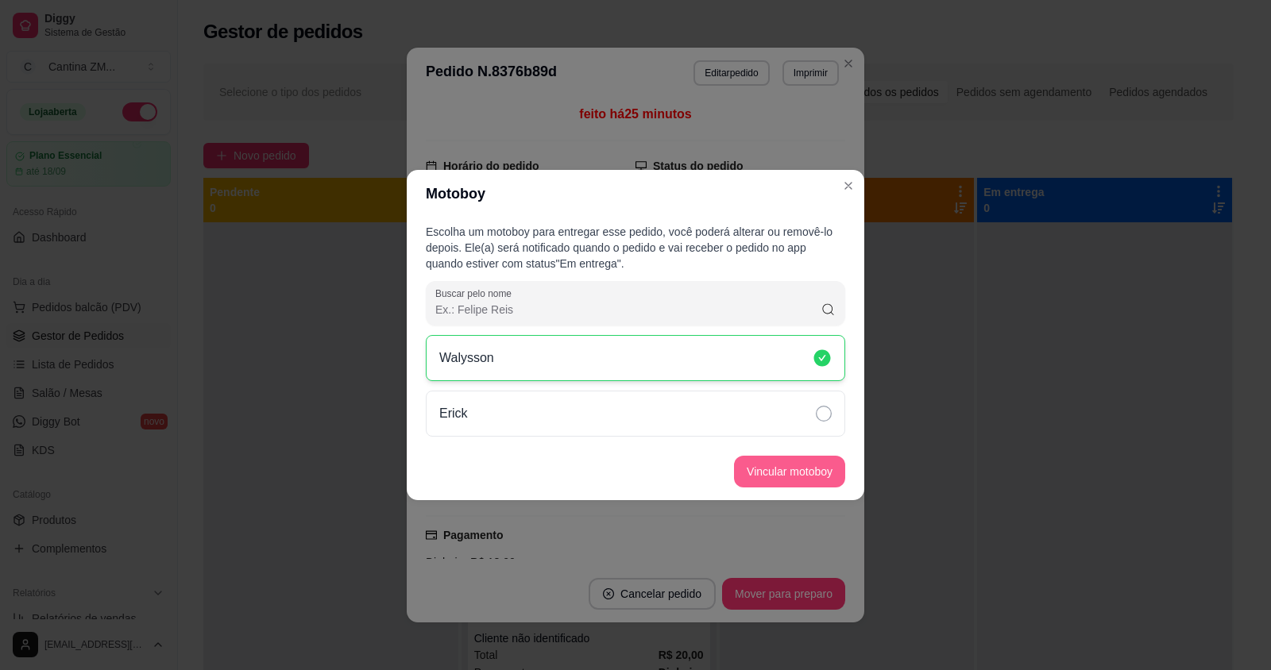
click at [790, 477] on button "Vincular motoboy" at bounding box center [789, 472] width 111 height 32
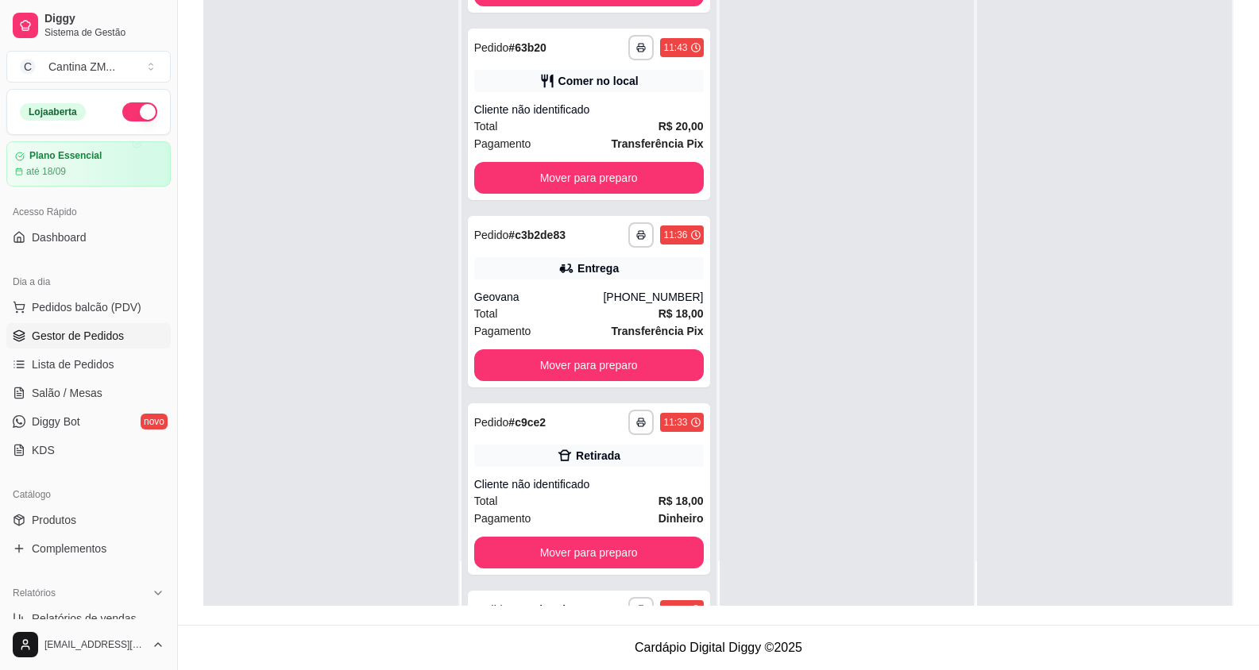
scroll to position [677, 0]
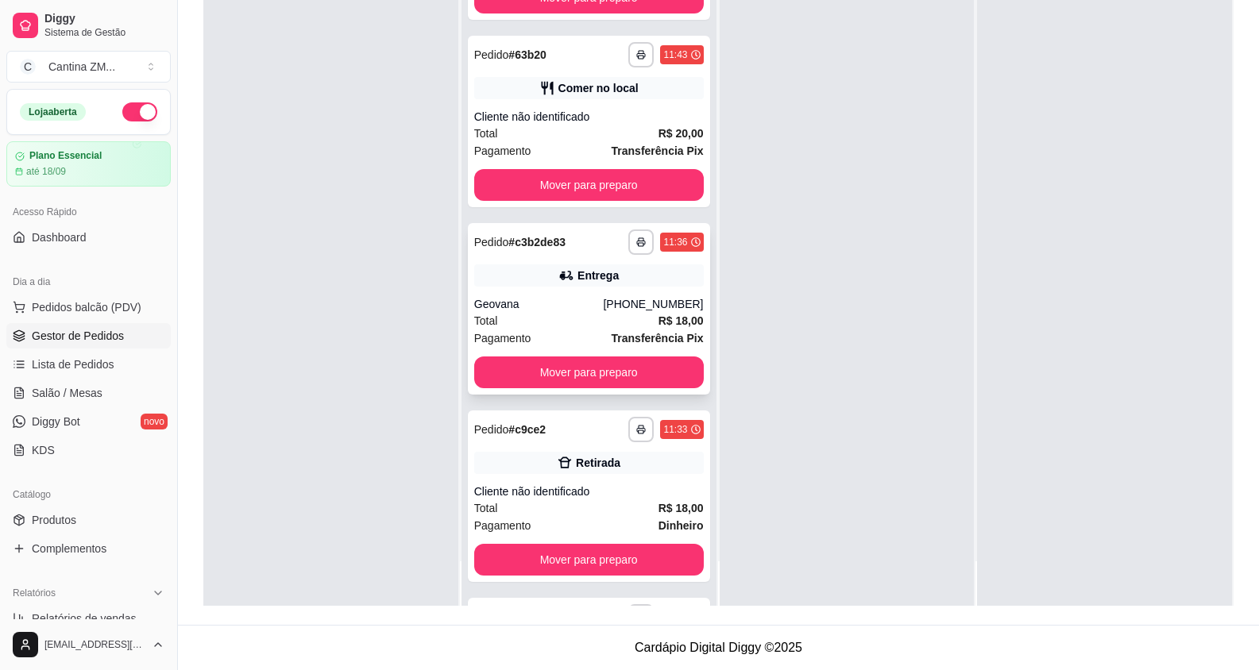
click at [571, 321] on div "Total R$ 18,00" at bounding box center [589, 320] width 230 height 17
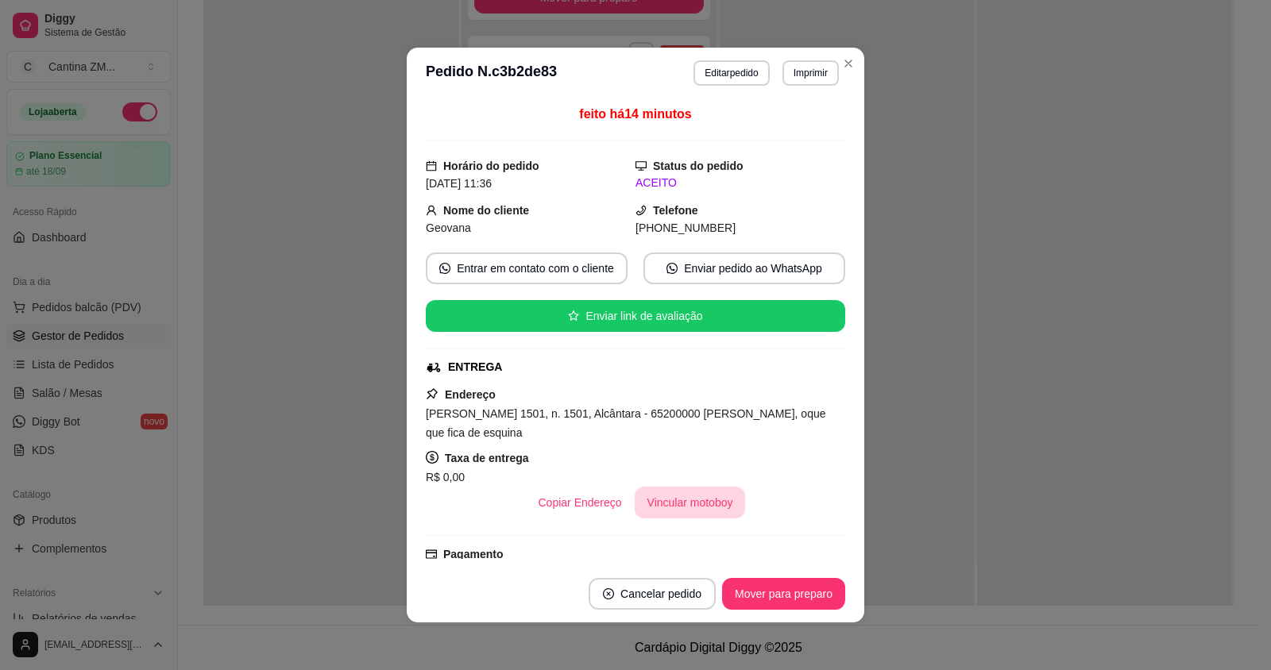
click at [665, 495] on button "Vincular motoboy" at bounding box center [690, 503] width 111 height 32
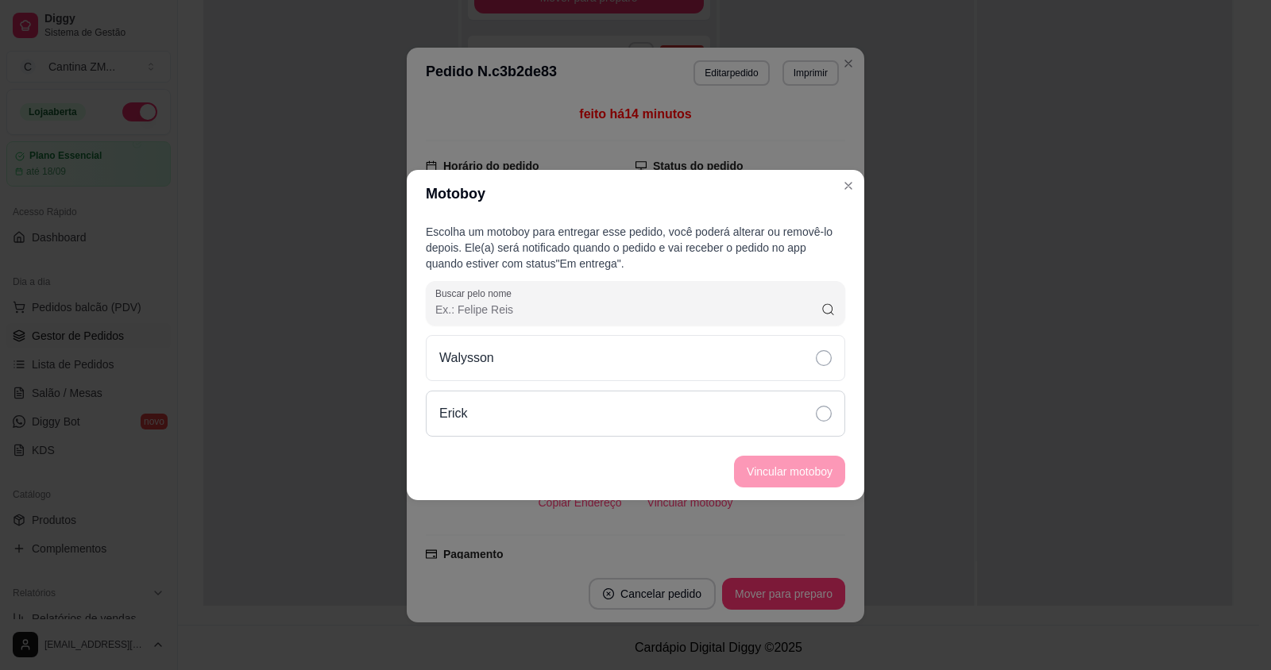
click at [705, 400] on div "Erick" at bounding box center [635, 414] width 419 height 46
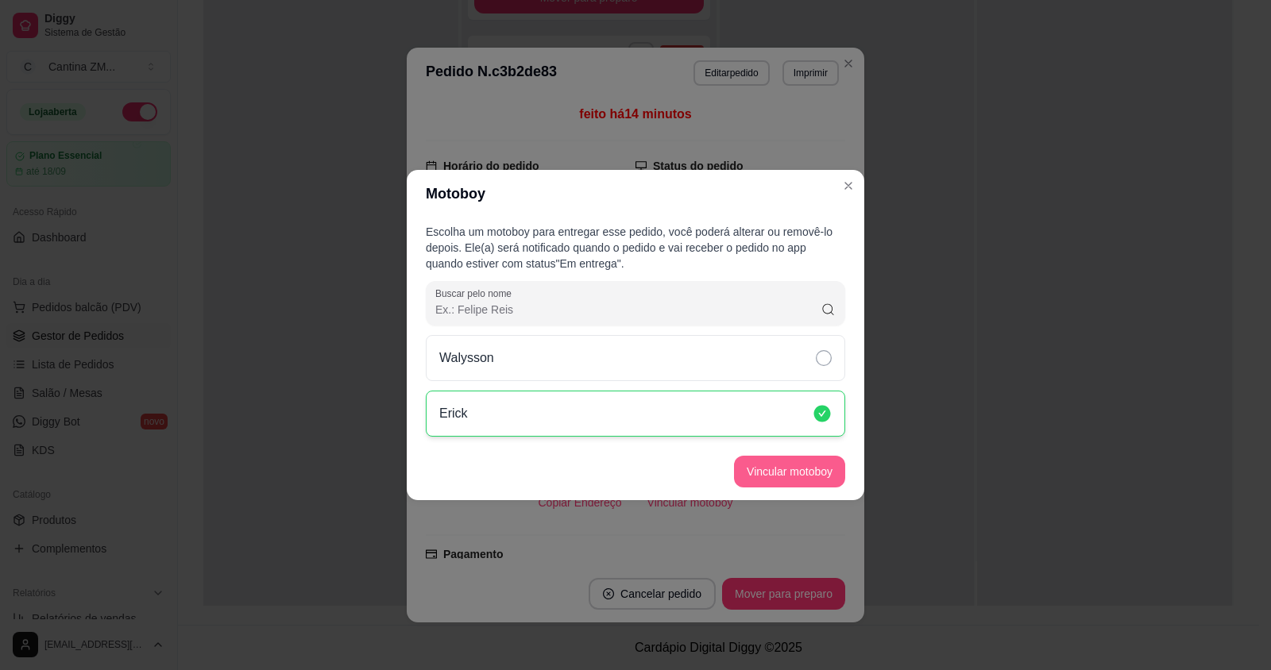
click at [762, 471] on button "Vincular motoboy" at bounding box center [789, 472] width 111 height 32
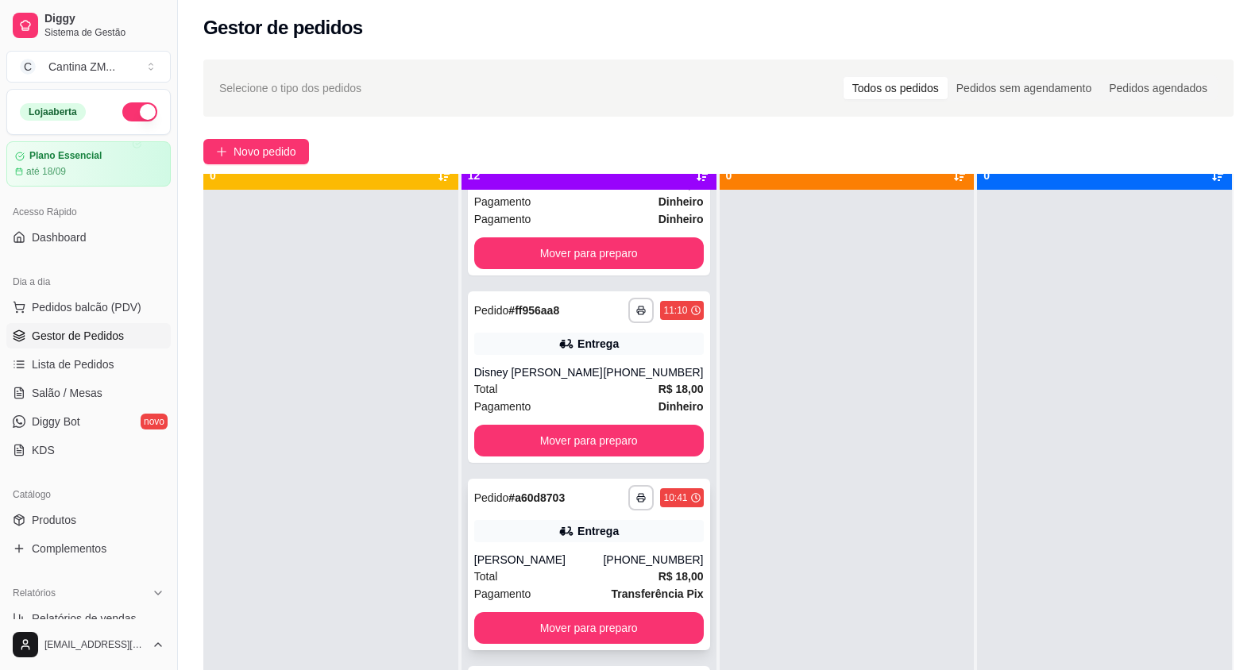
scroll to position [44, 0]
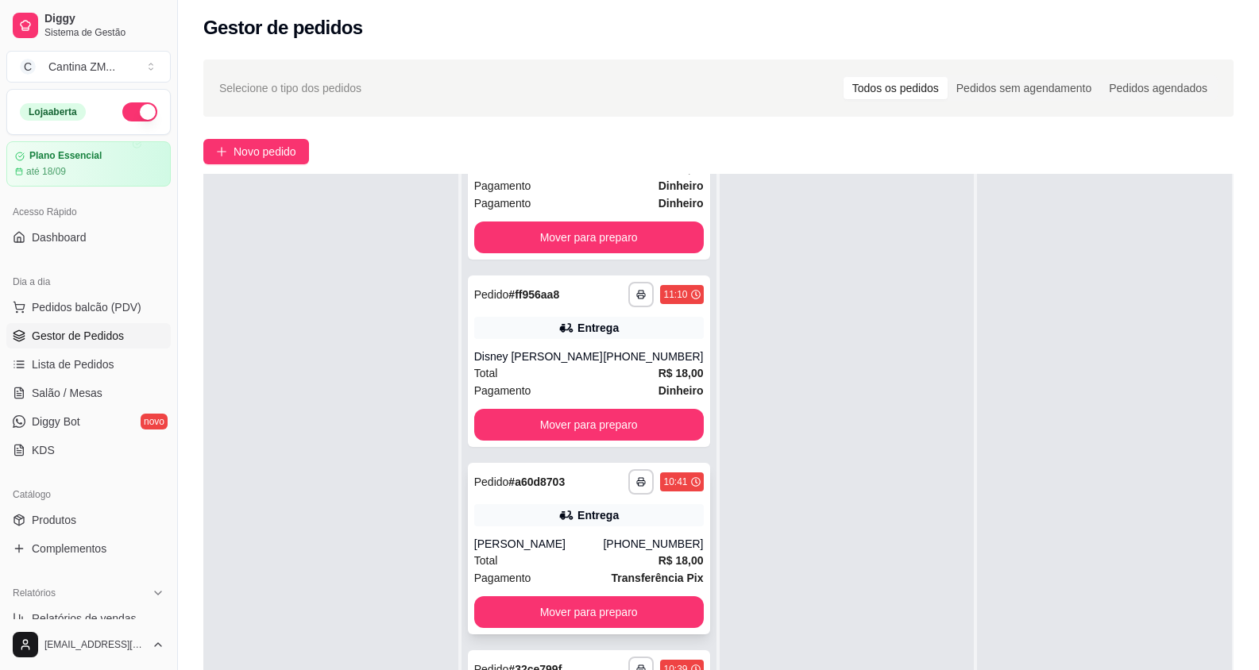
click at [557, 555] on div "Total R$ 18,00" at bounding box center [589, 560] width 230 height 17
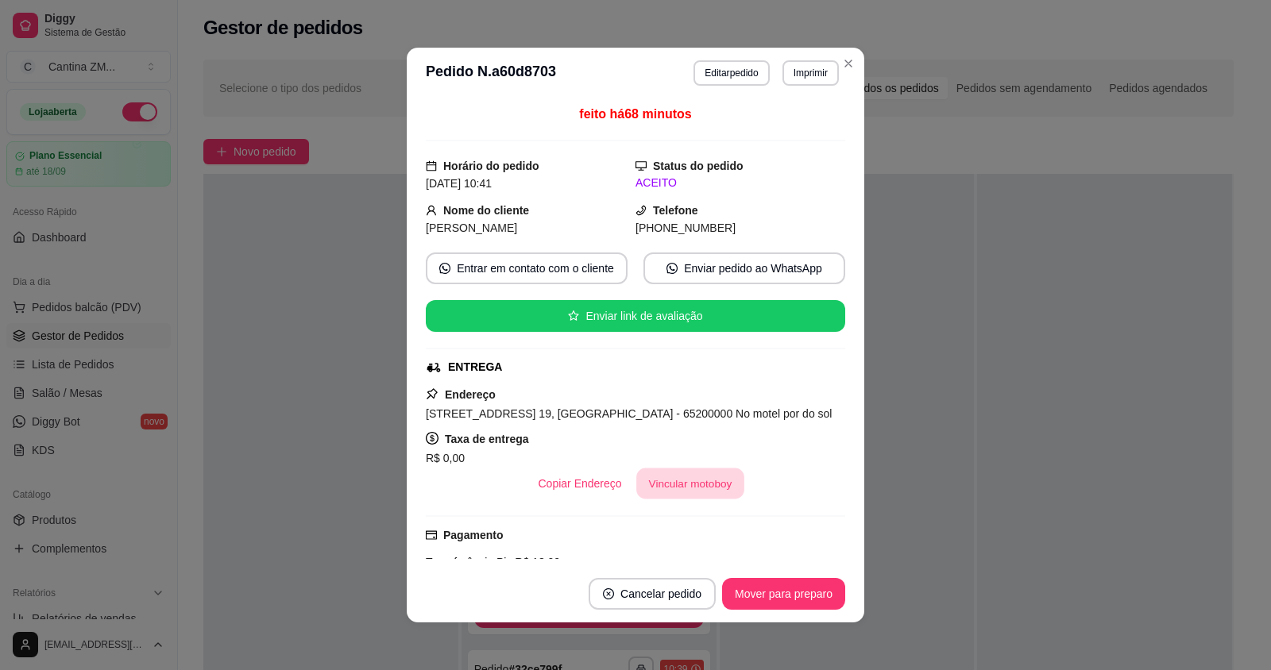
click at [676, 500] on button "Vincular motoboy" at bounding box center [690, 484] width 108 height 31
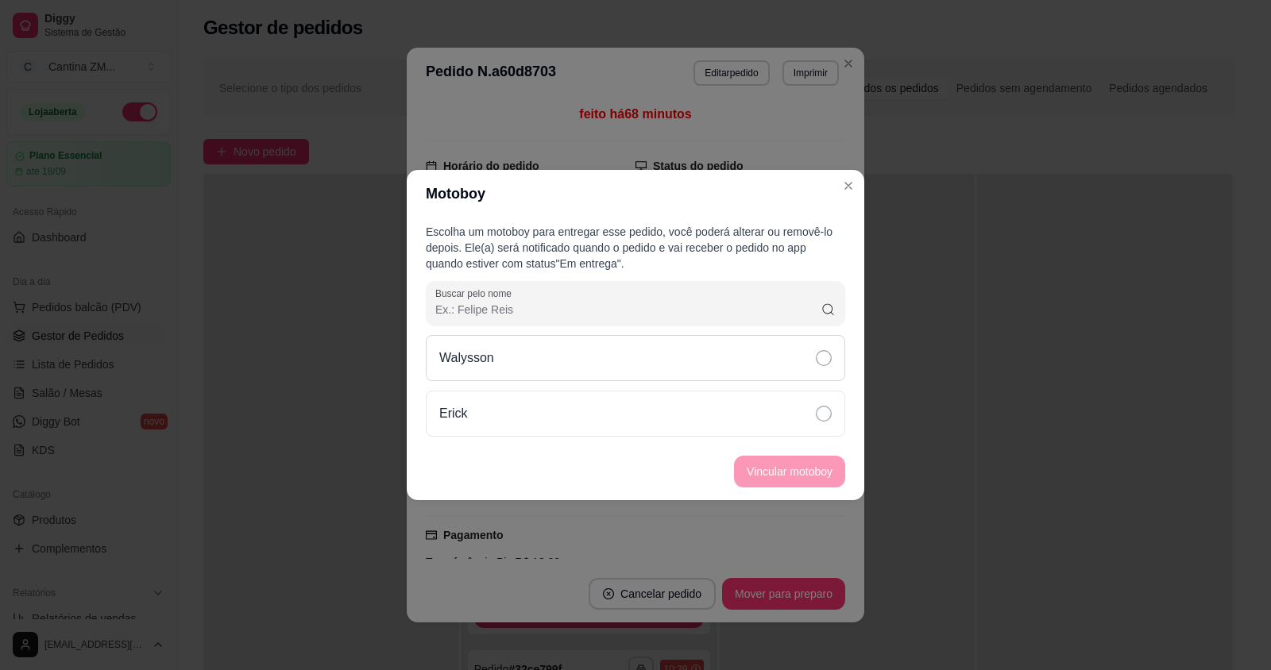
click at [578, 359] on div "Walysson" at bounding box center [635, 358] width 419 height 46
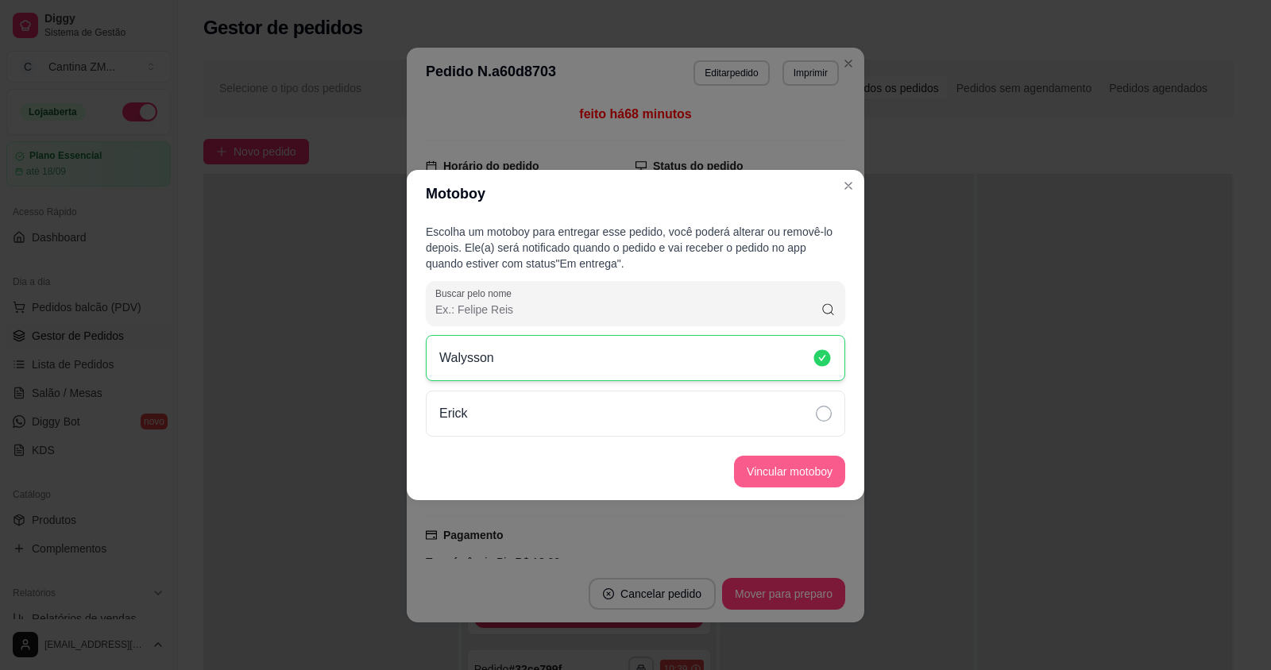
click at [759, 466] on button "Vincular motoboy" at bounding box center [789, 472] width 111 height 32
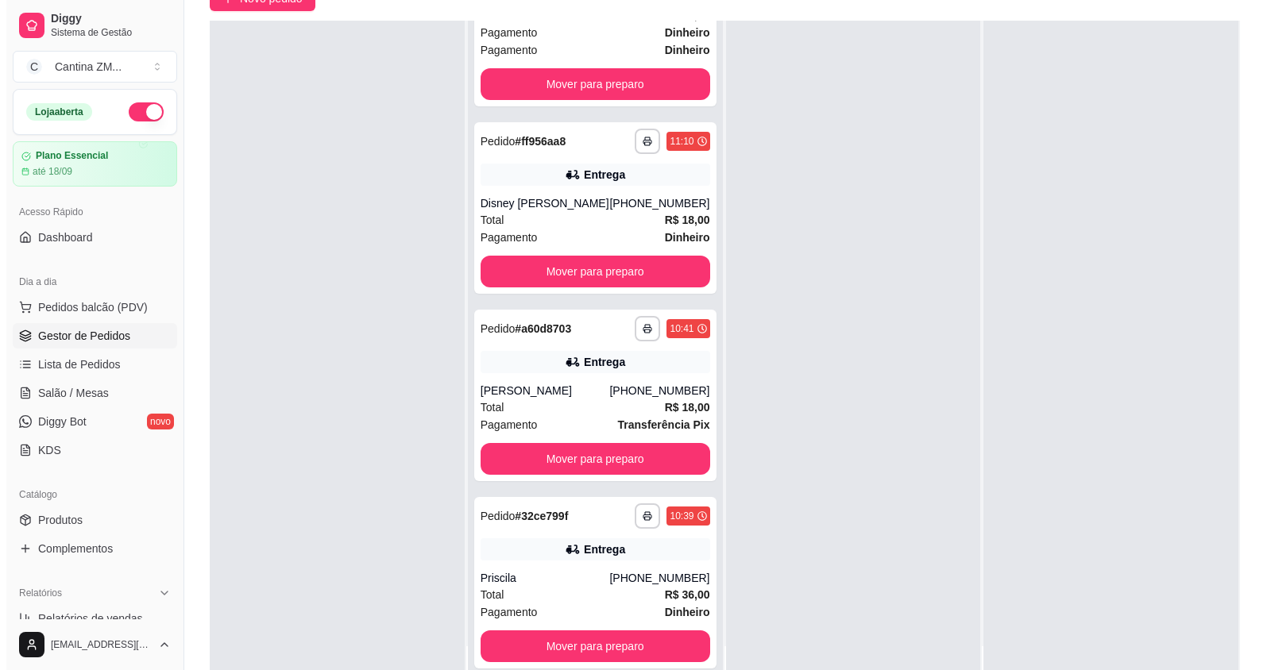
scroll to position [242, 0]
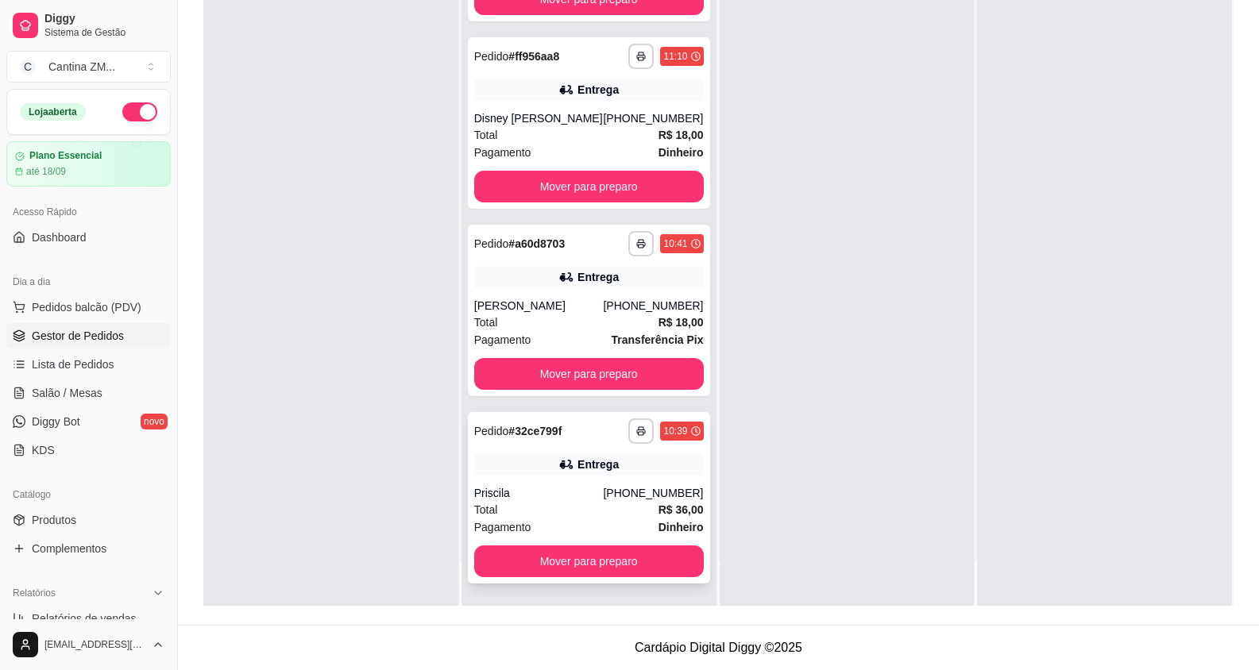
click at [556, 513] on div "Total R$ 36,00" at bounding box center [589, 509] width 230 height 17
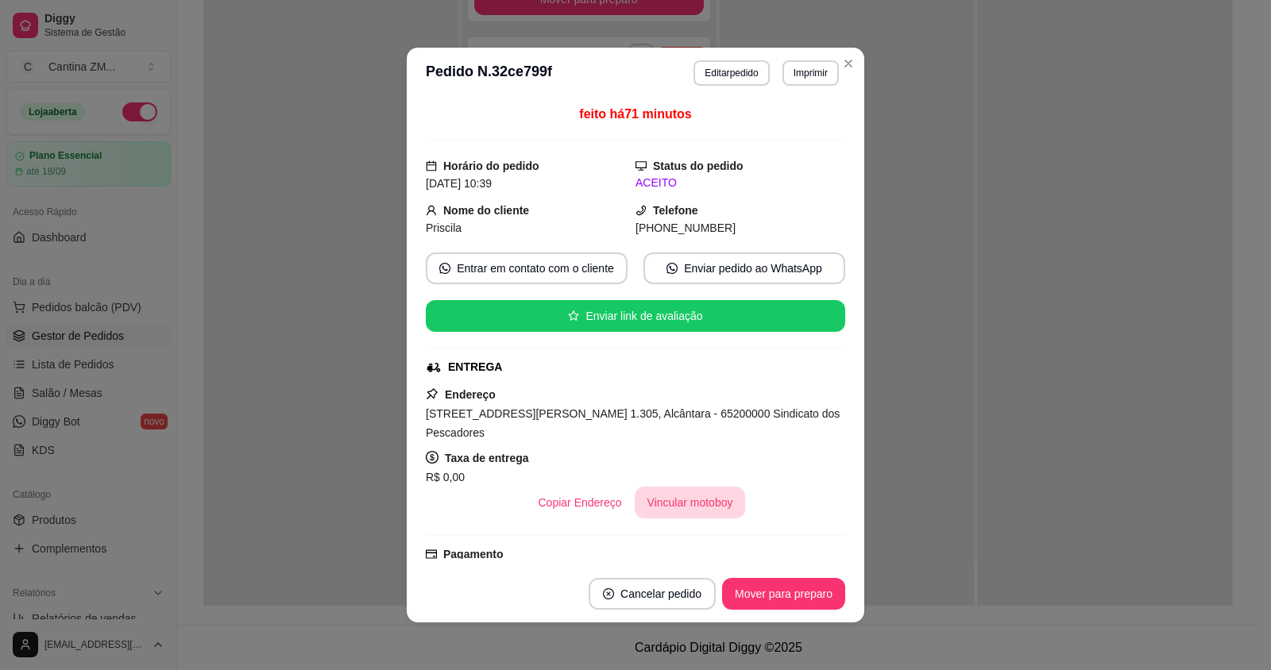
click at [688, 487] on button "Vincular motoboy" at bounding box center [690, 503] width 111 height 32
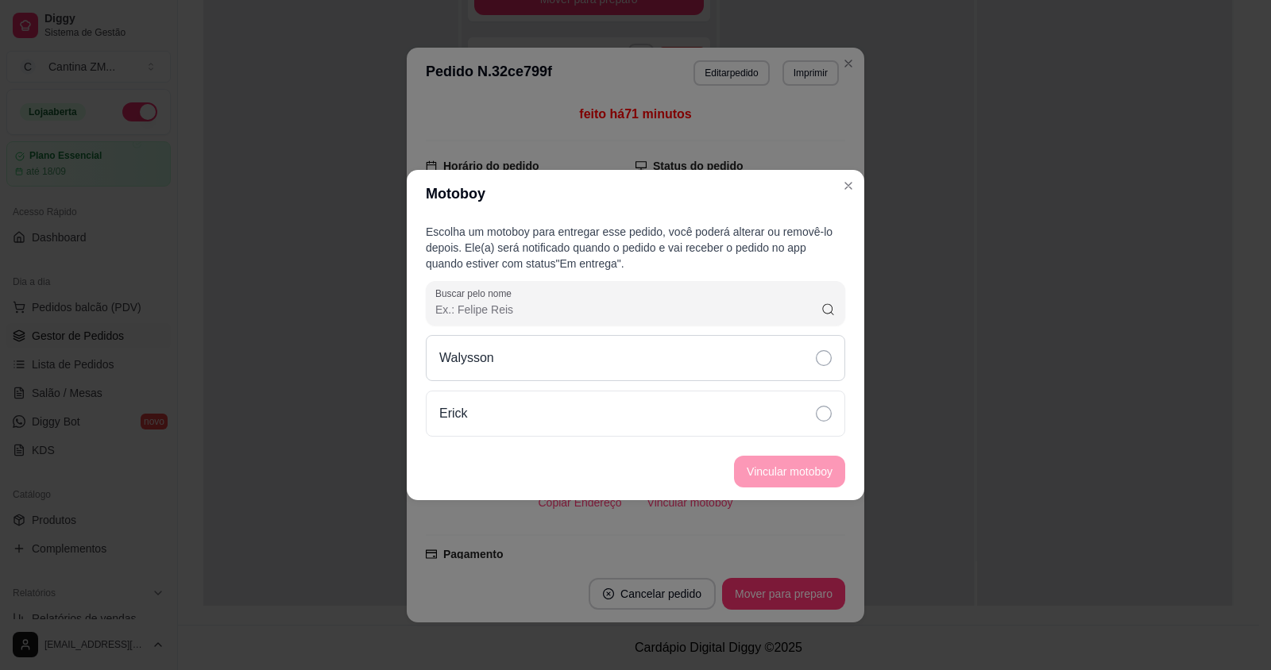
click at [527, 364] on div "Walysson" at bounding box center [635, 358] width 419 height 46
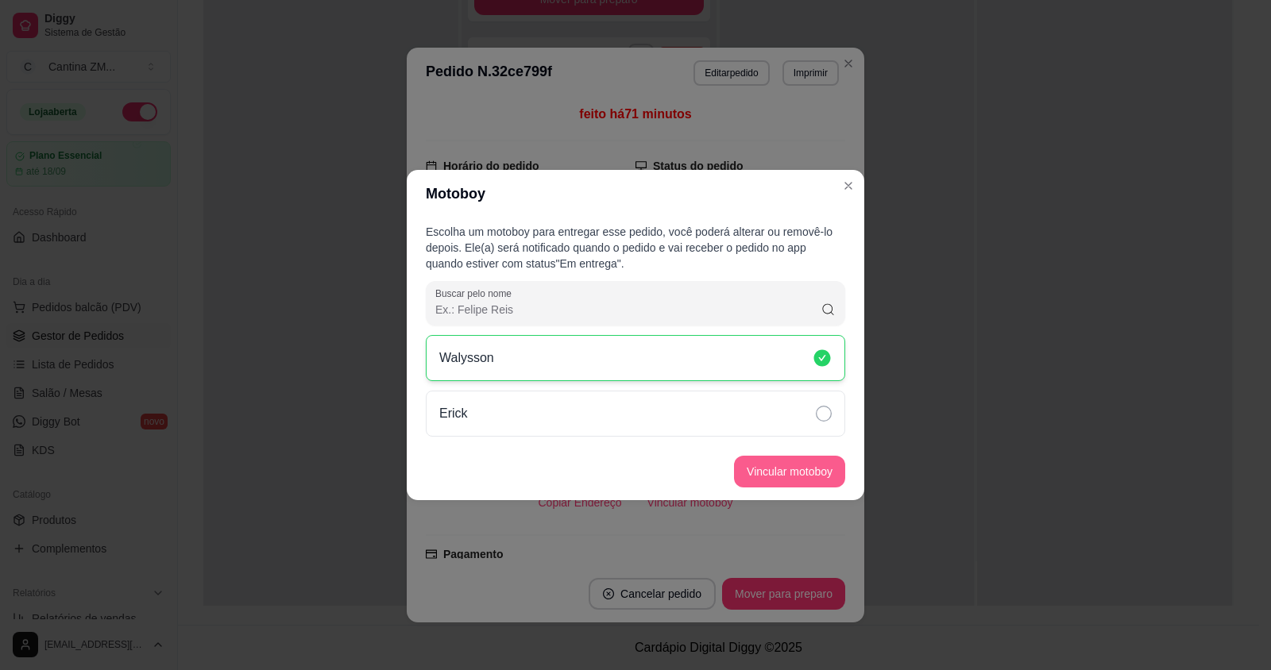
click at [762, 468] on button "Vincular motoboy" at bounding box center [789, 472] width 111 height 32
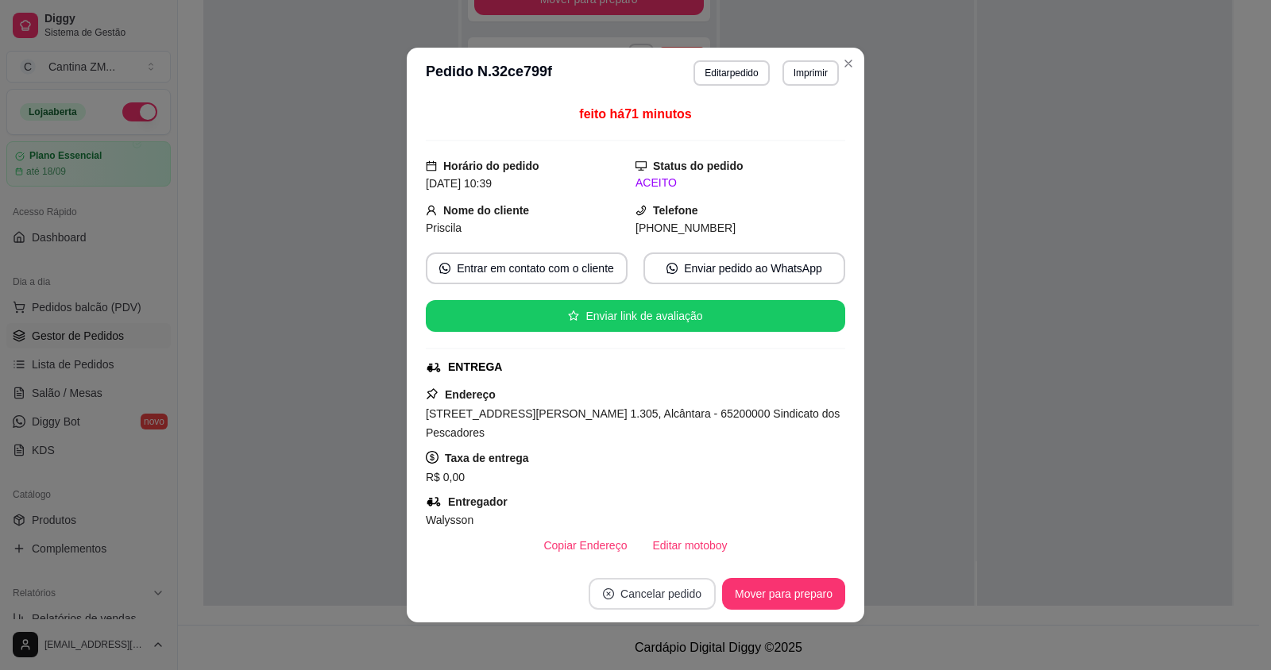
click at [606, 592] on icon "close-circle" at bounding box center [608, 593] width 11 height 11
click at [695, 554] on button "Sim" at bounding box center [690, 554] width 64 height 32
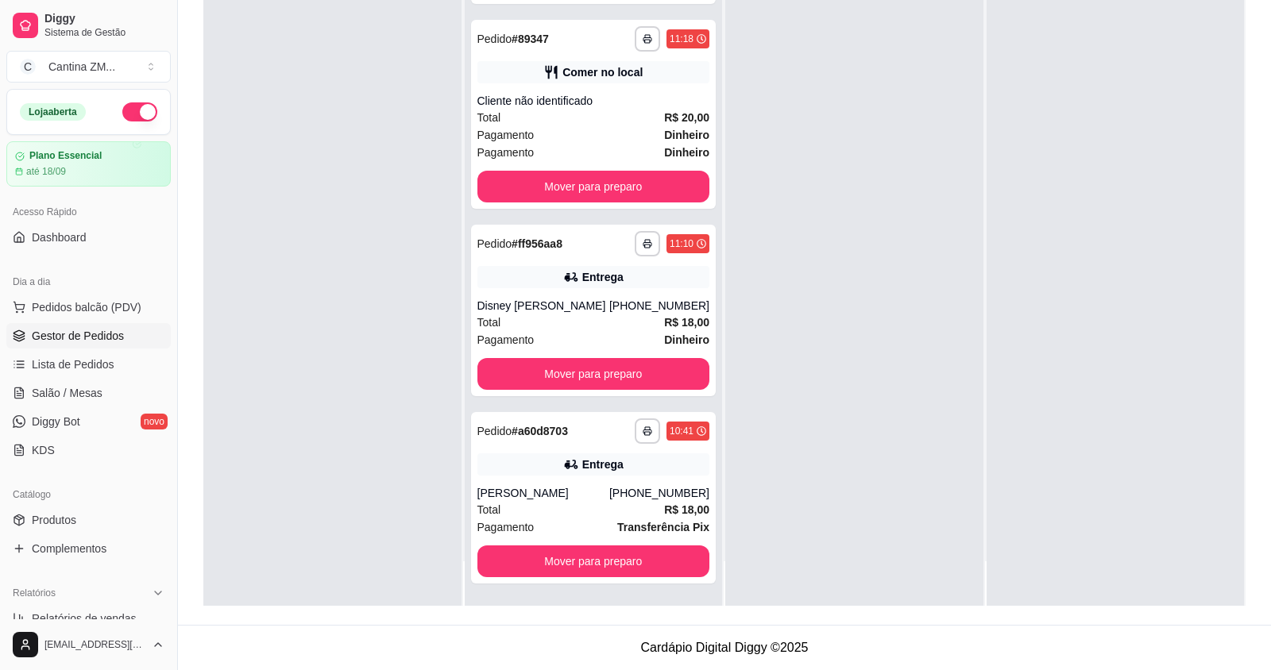
scroll to position [1442, 0]
click at [34, 307] on span "Pedidos balcão (PDV)" at bounding box center [87, 307] width 110 height 16
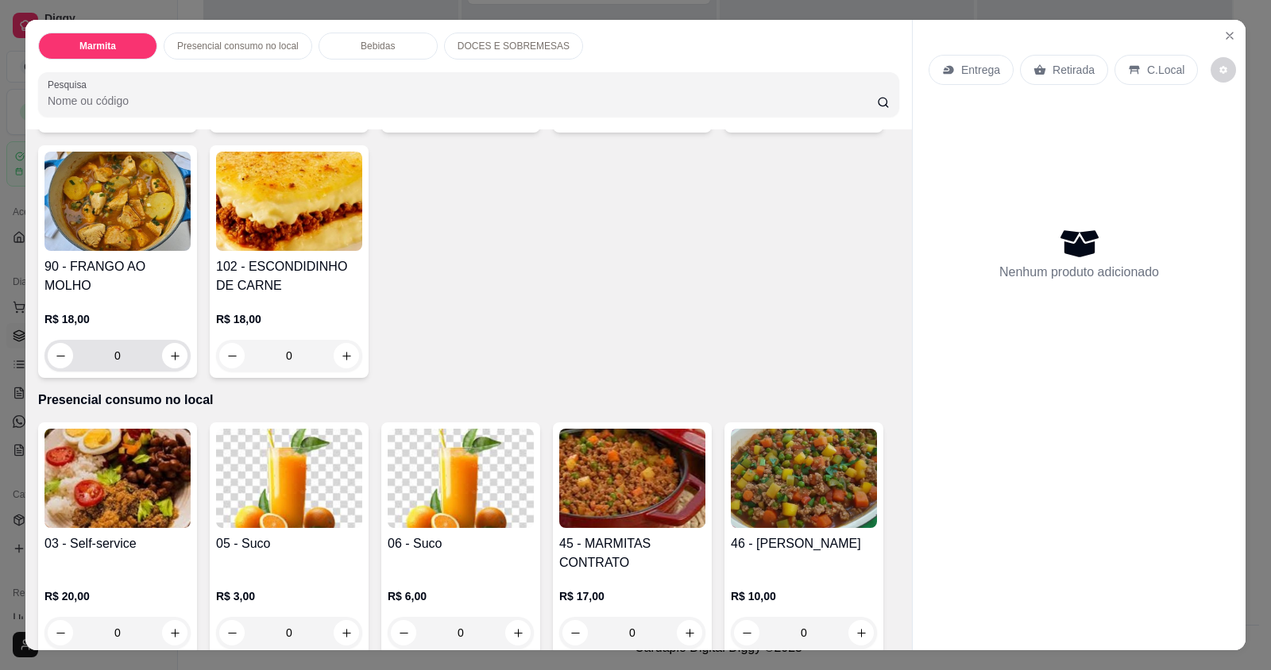
scroll to position [476, 0]
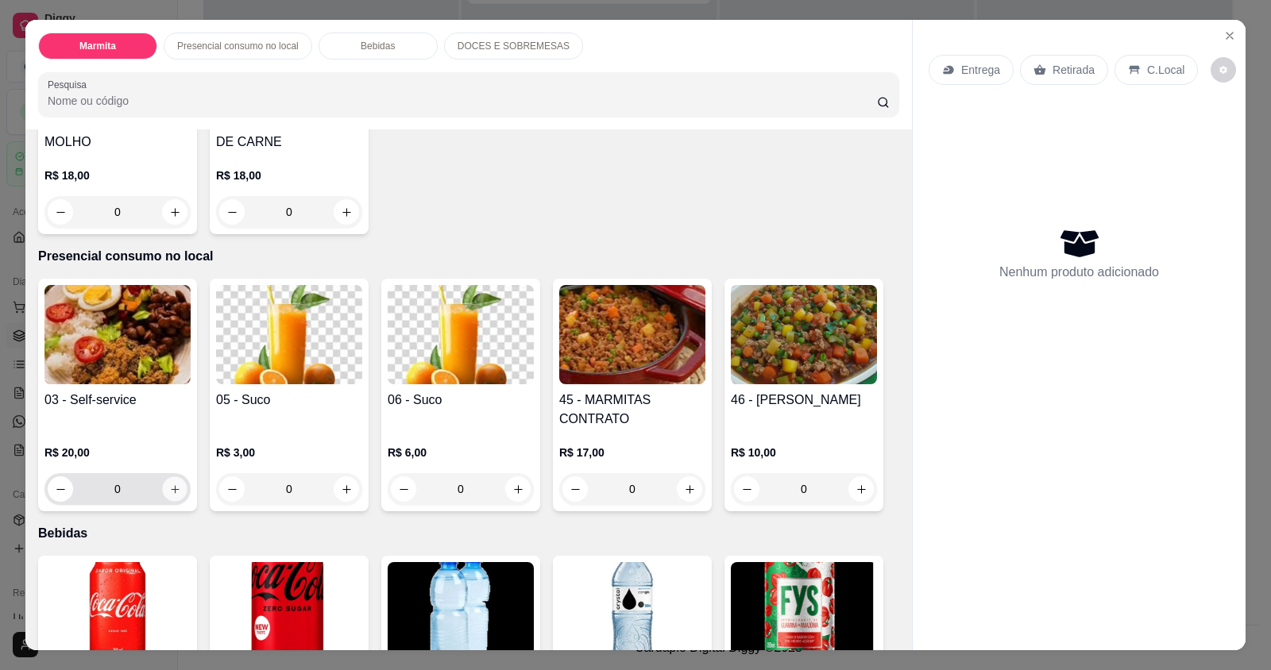
click at [169, 492] on icon "increase-product-quantity" at bounding box center [175, 490] width 12 height 12
type input "1"
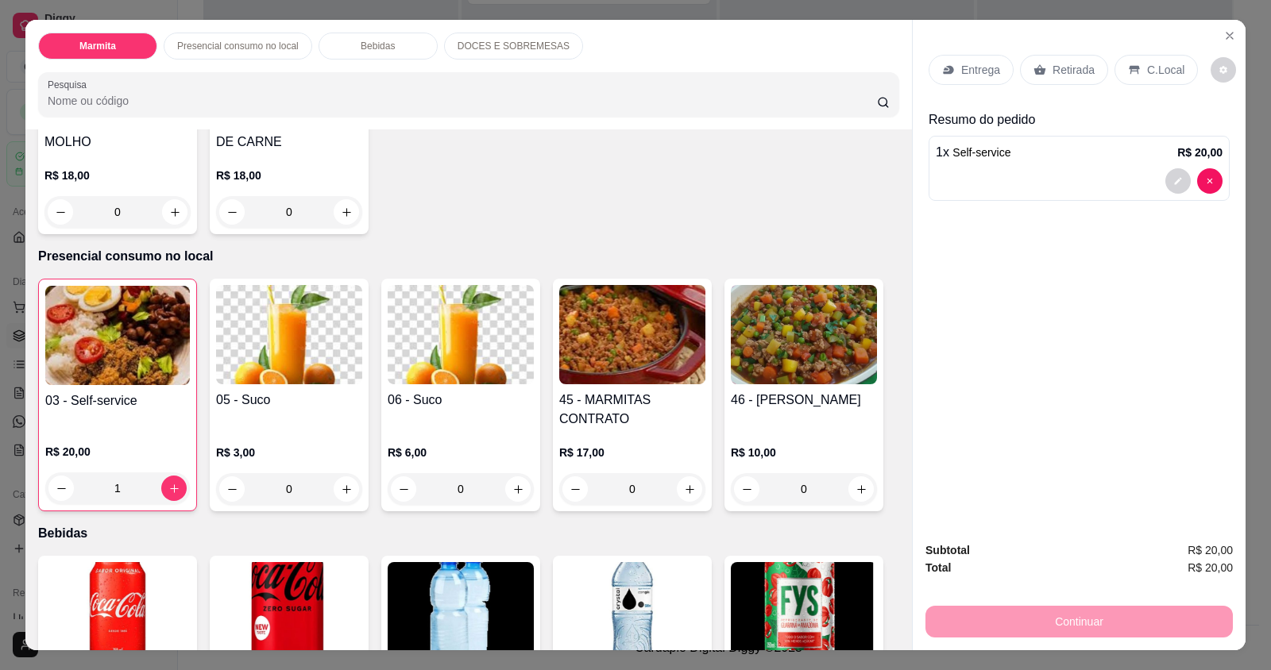
click at [1163, 68] on p "C.Local" at bounding box center [1165, 70] width 37 height 16
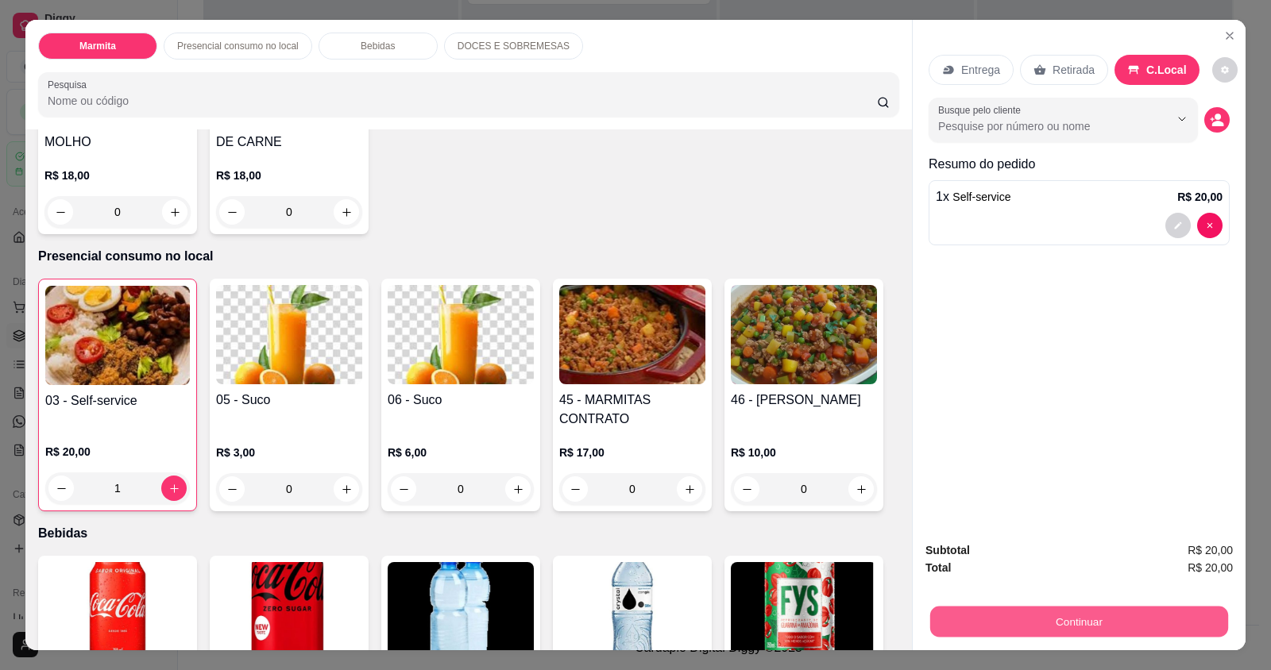
click at [1130, 631] on button "Continuar" at bounding box center [1079, 621] width 298 height 31
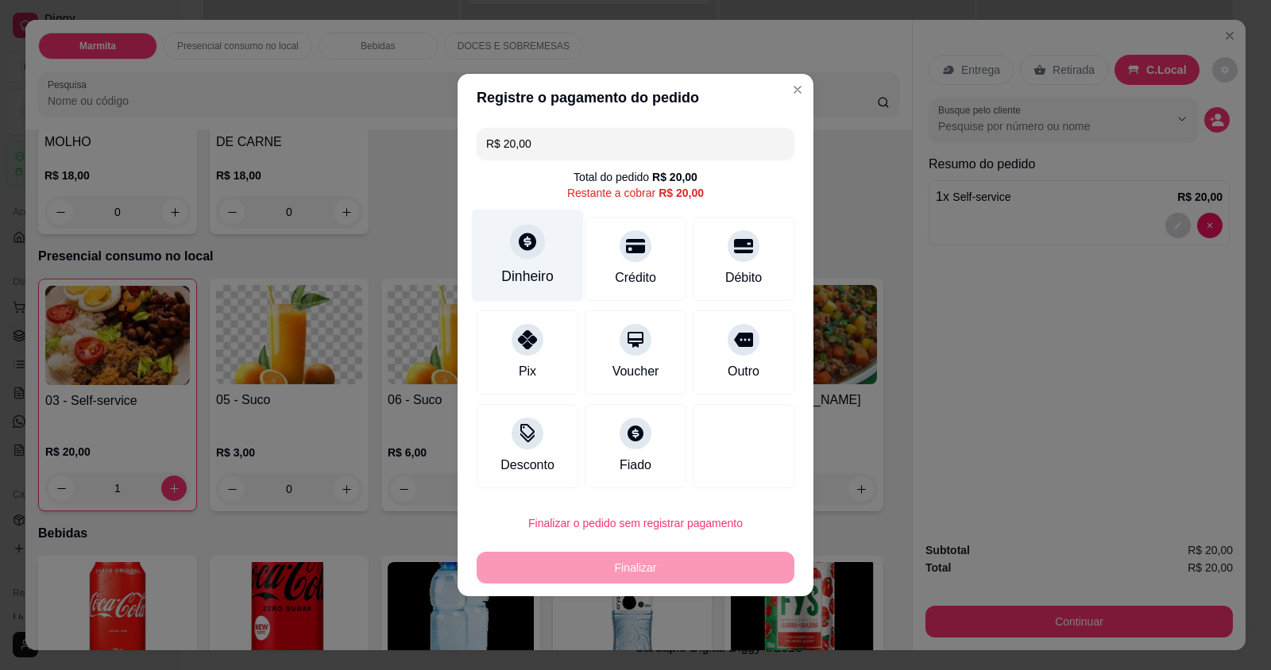
click at [513, 260] on div "Dinheiro" at bounding box center [528, 256] width 112 height 93
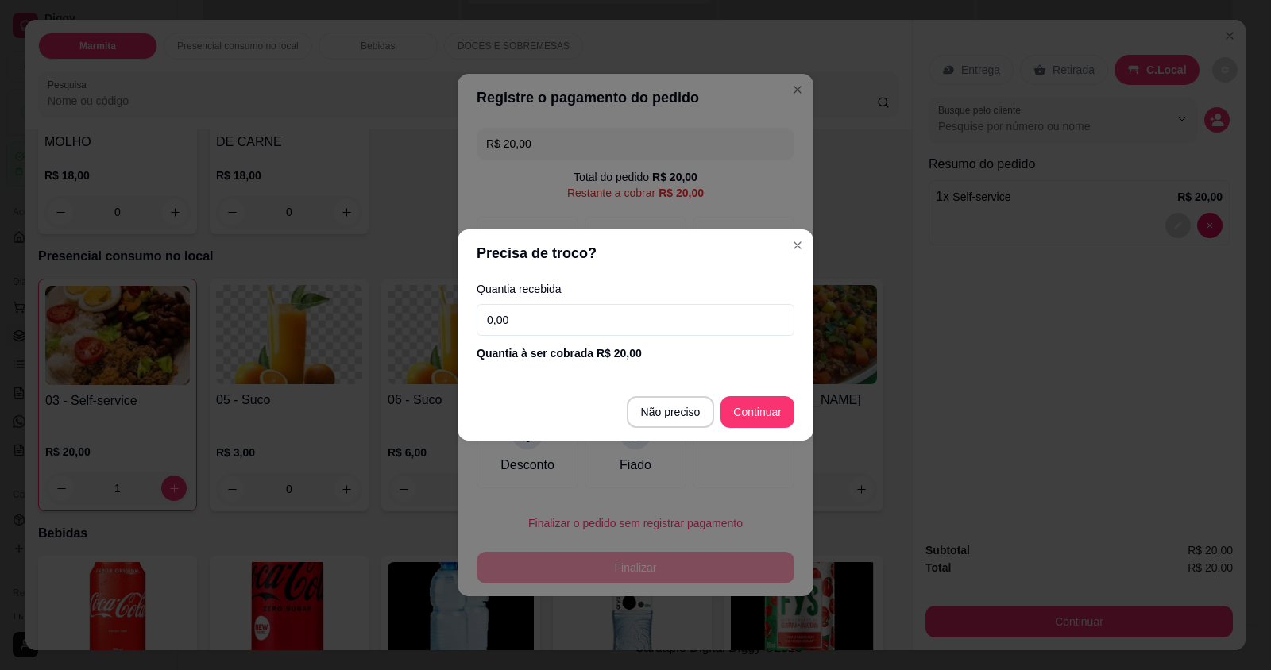
click at [565, 316] on input "0,00" at bounding box center [635, 320] width 318 height 32
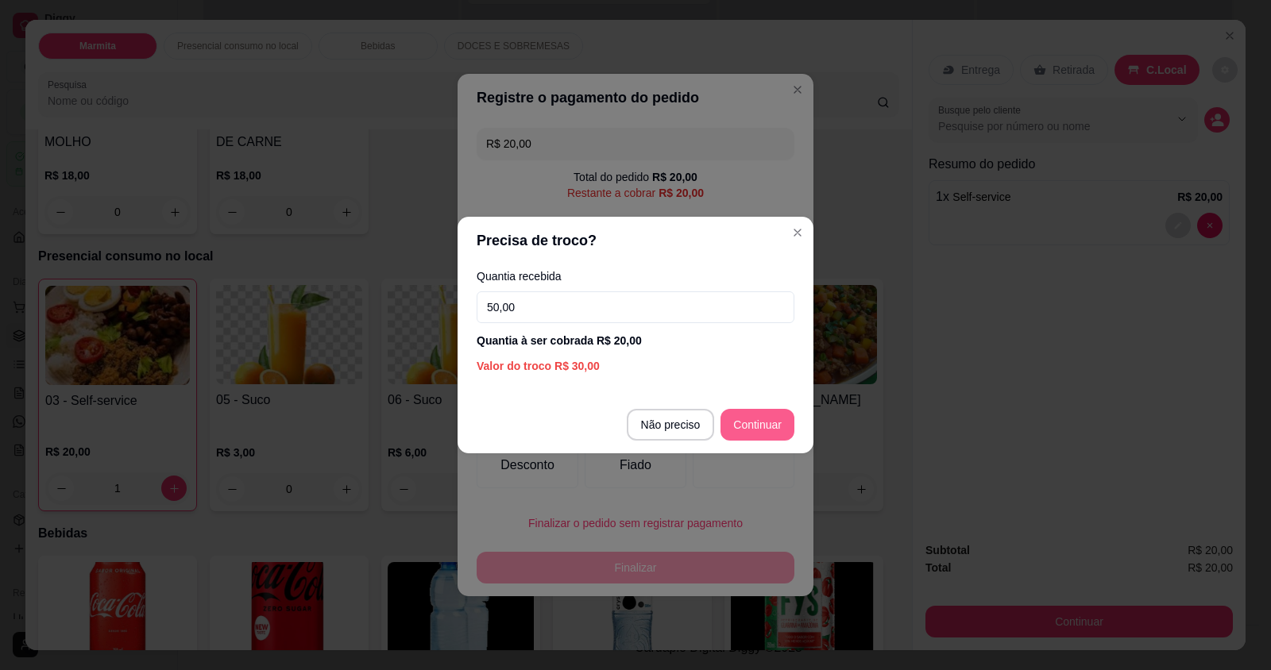
type input "50,00"
type input "R$ 0,00"
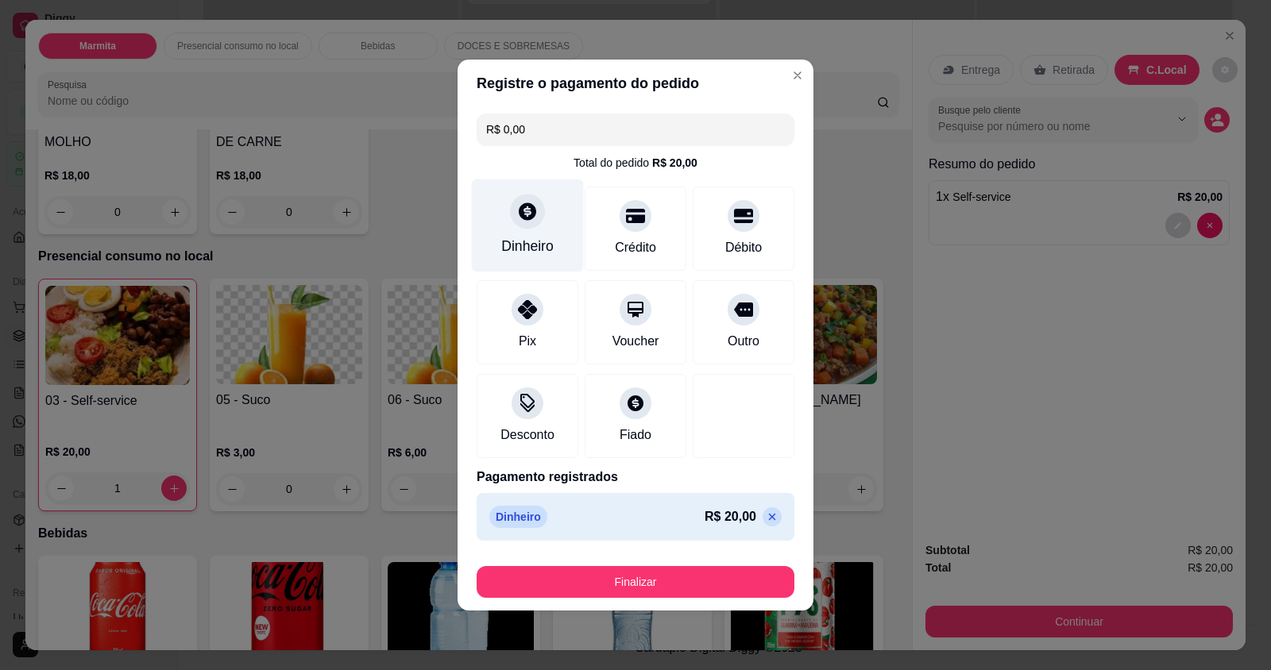
click at [519, 219] on icon at bounding box center [527, 211] width 21 height 21
click at [535, 249] on div "Dinheiro" at bounding box center [527, 246] width 52 height 21
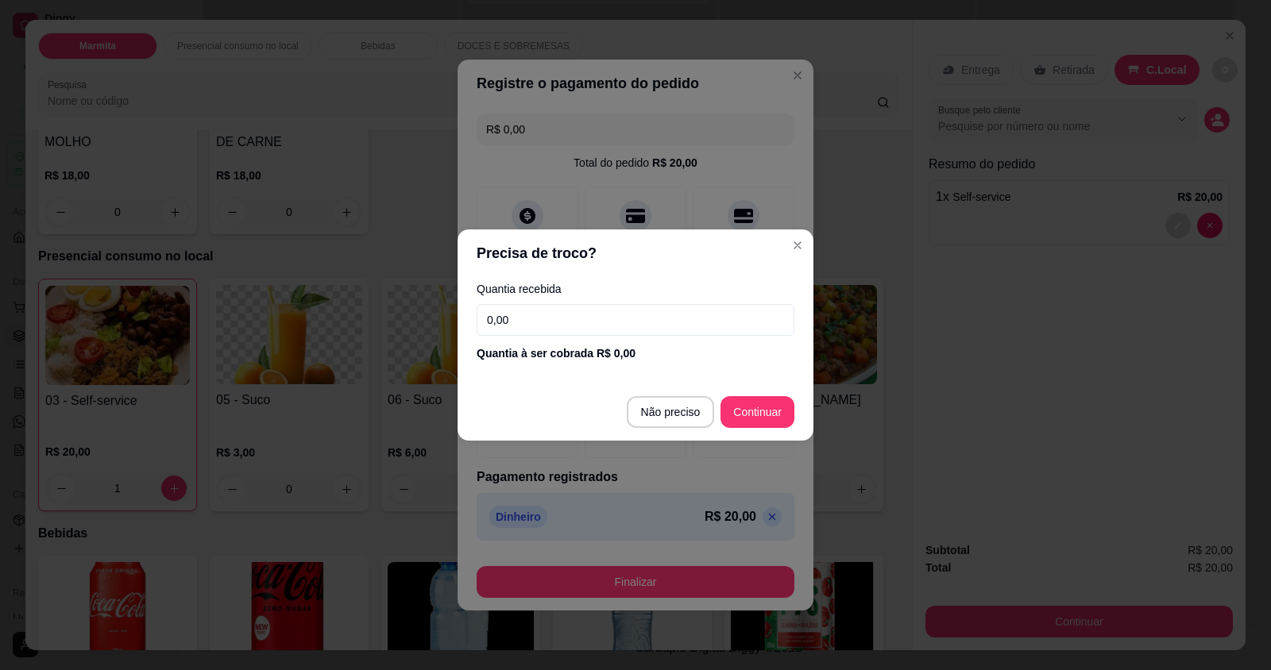
click at [537, 324] on input "0,00" at bounding box center [635, 320] width 318 height 32
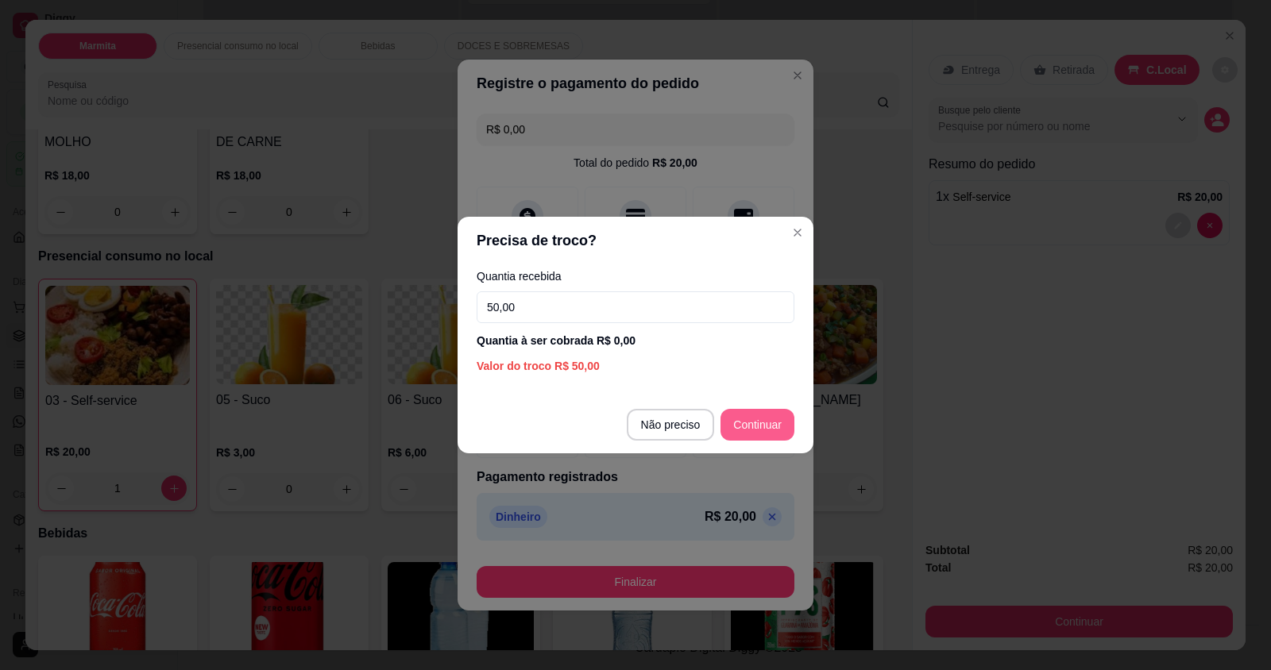
type input "50,00"
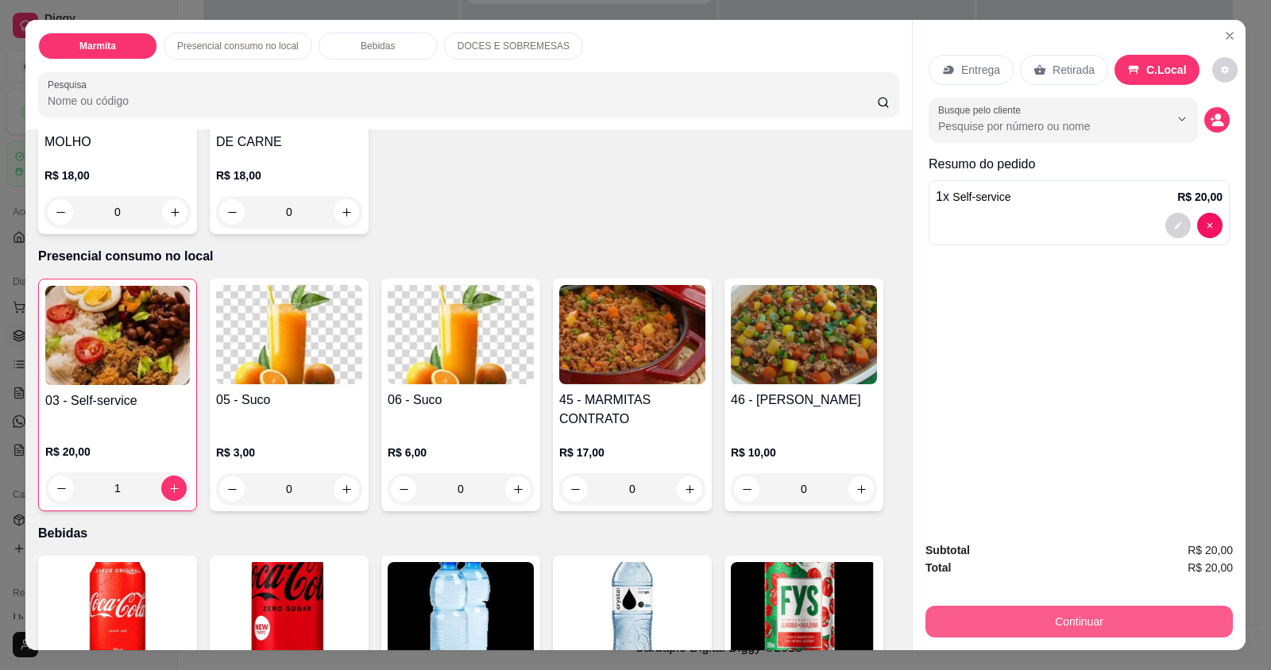
click at [993, 619] on button "Continuar" at bounding box center [1078, 622] width 307 height 32
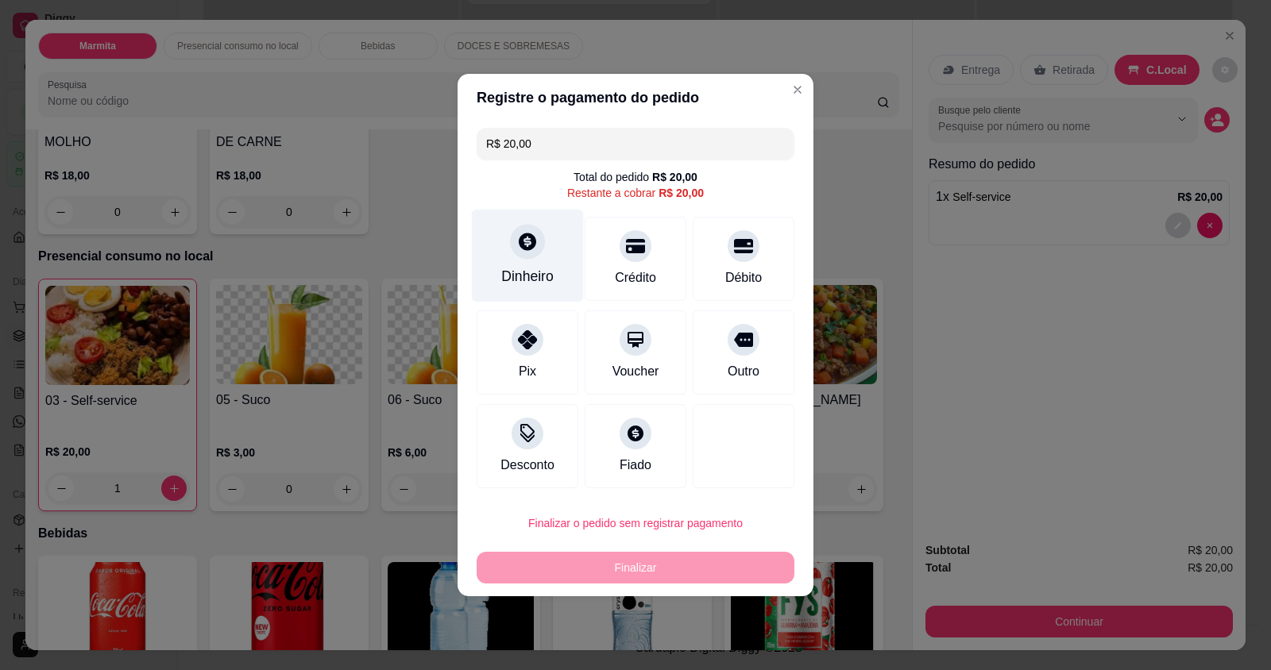
click at [515, 287] on div "Dinheiro" at bounding box center [527, 276] width 52 height 21
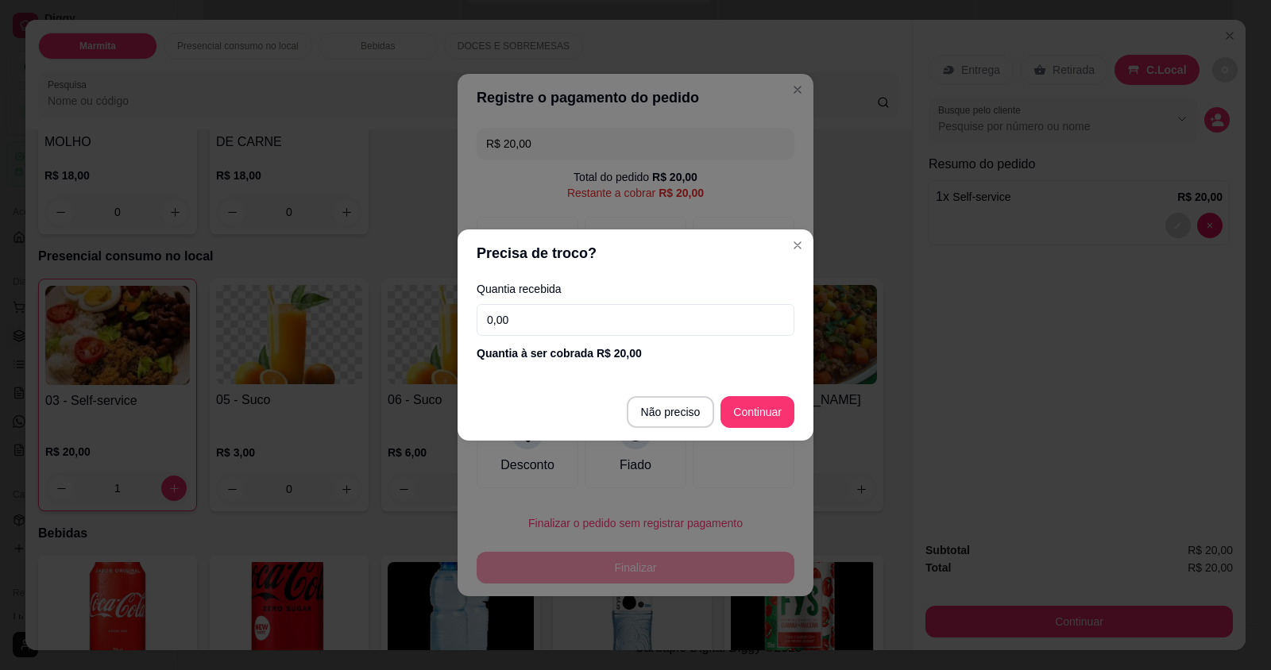
click at [534, 325] on input "0,00" at bounding box center [635, 320] width 318 height 32
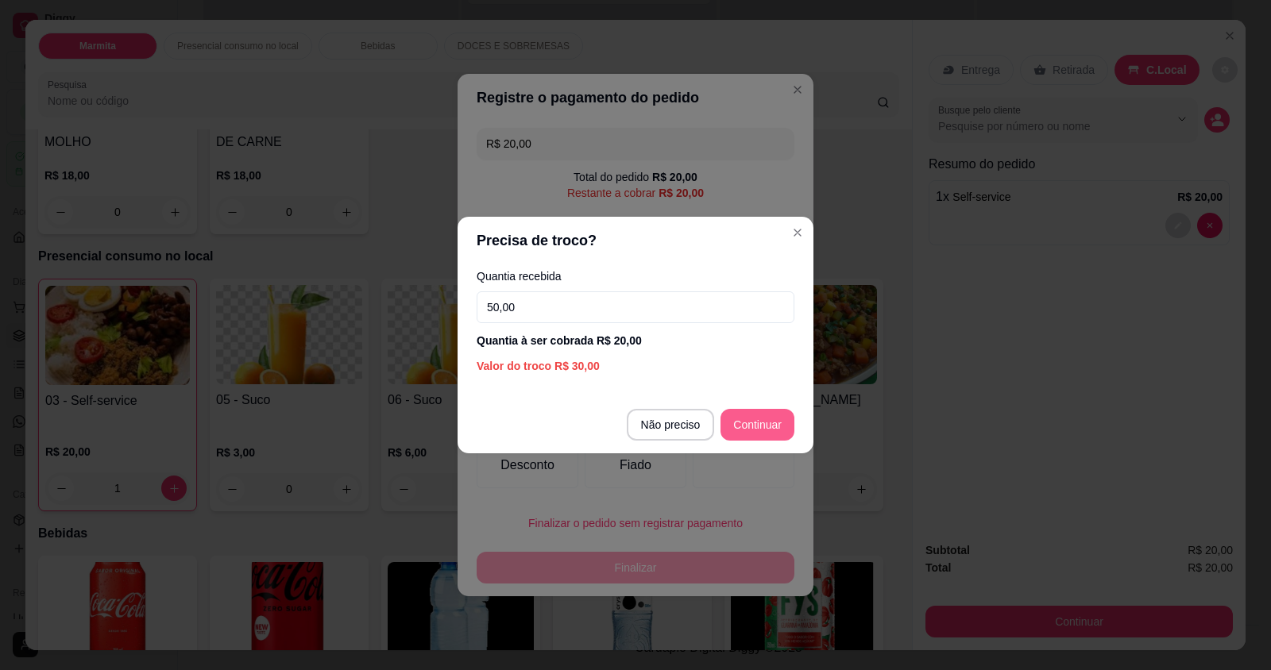
type input "50,00"
type input "R$ 0,00"
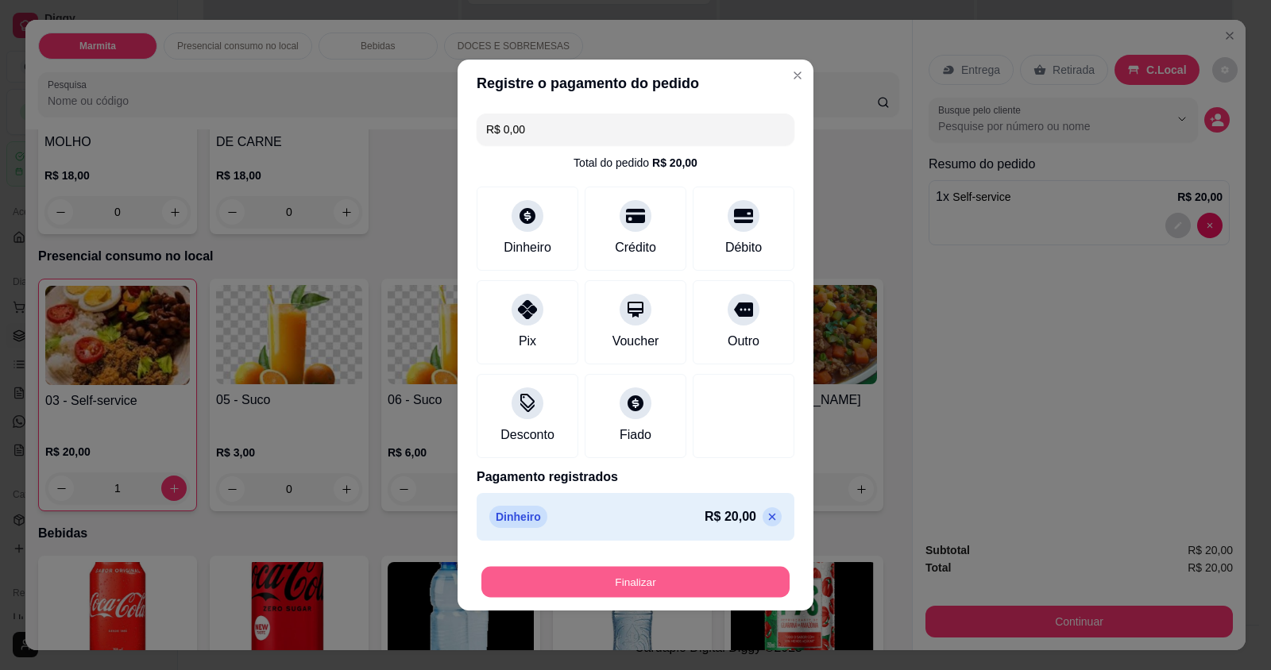
click at [657, 586] on button "Finalizar" at bounding box center [635, 582] width 308 height 31
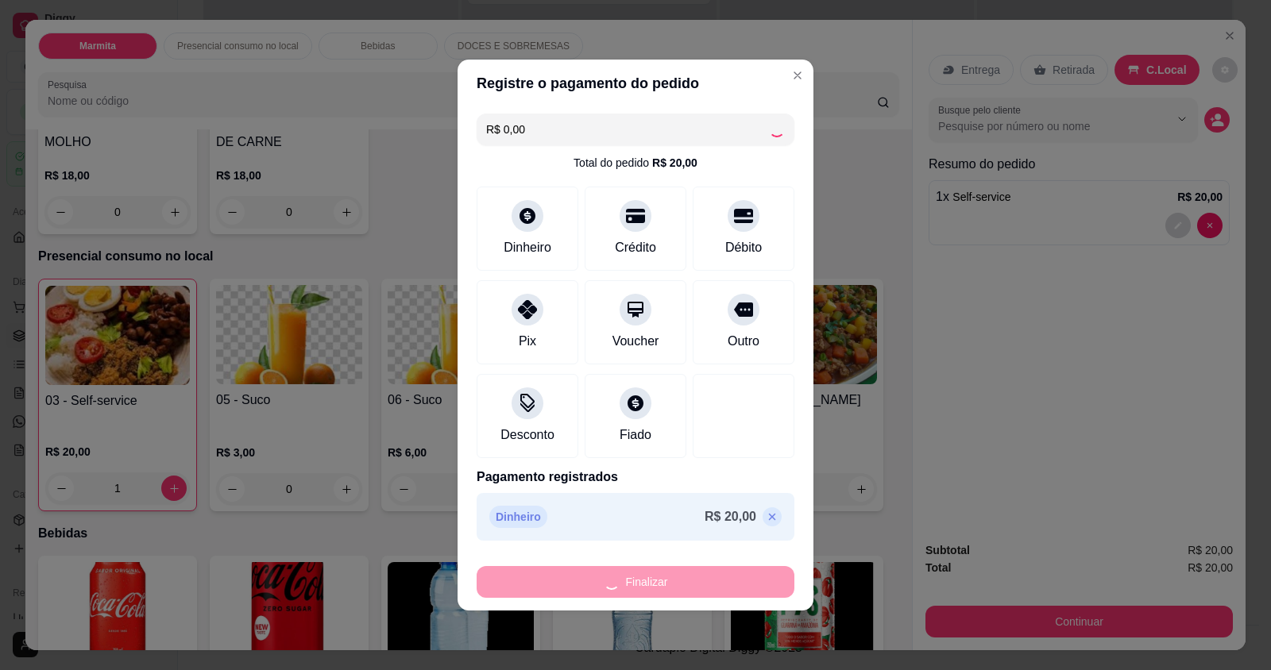
type input "0"
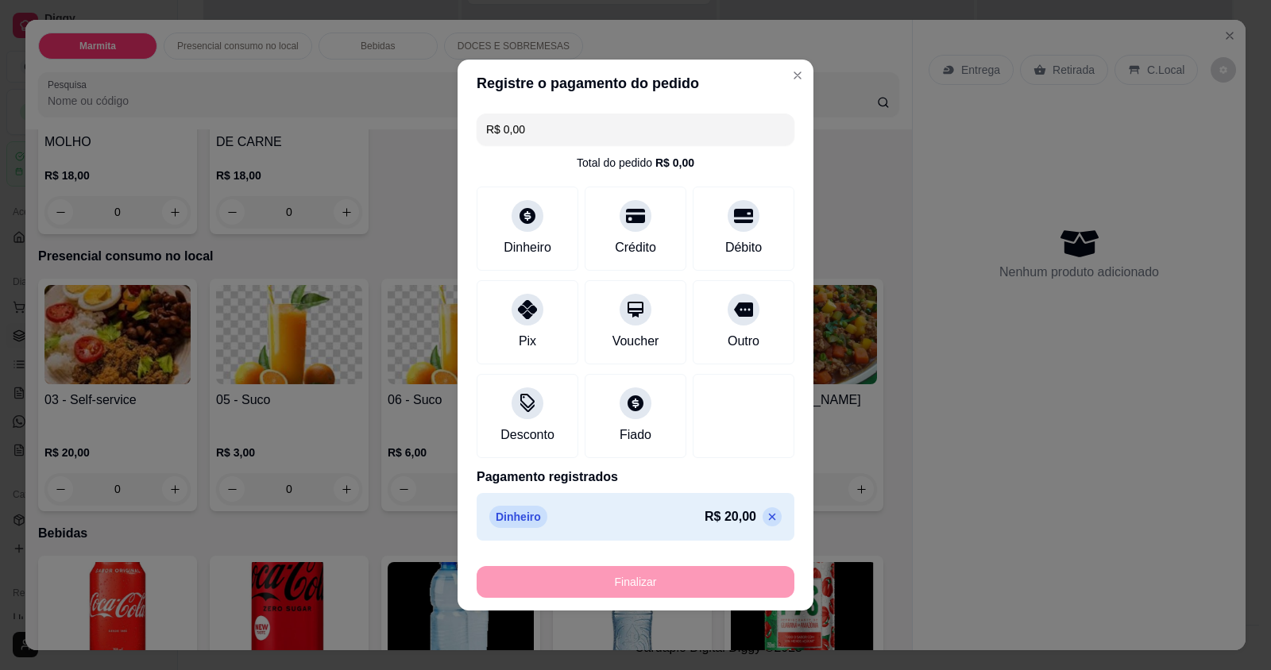
type input "-R$ 20,00"
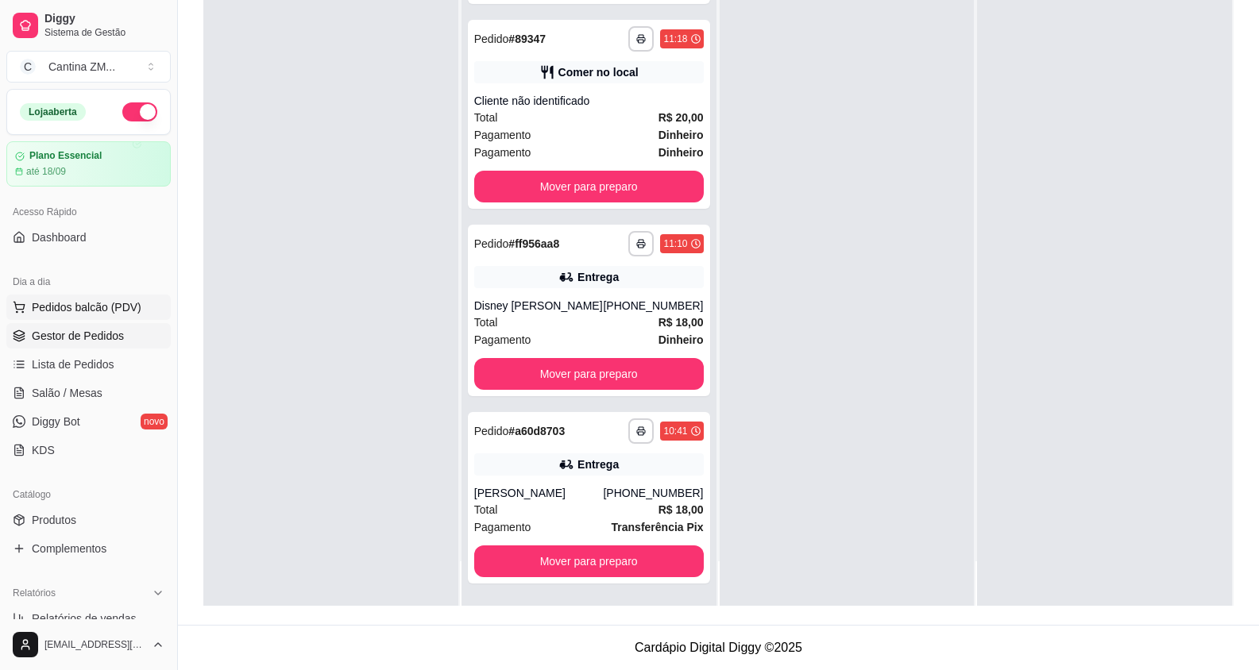
click at [126, 307] on span "Pedidos balcão (PDV)" at bounding box center [87, 307] width 110 height 16
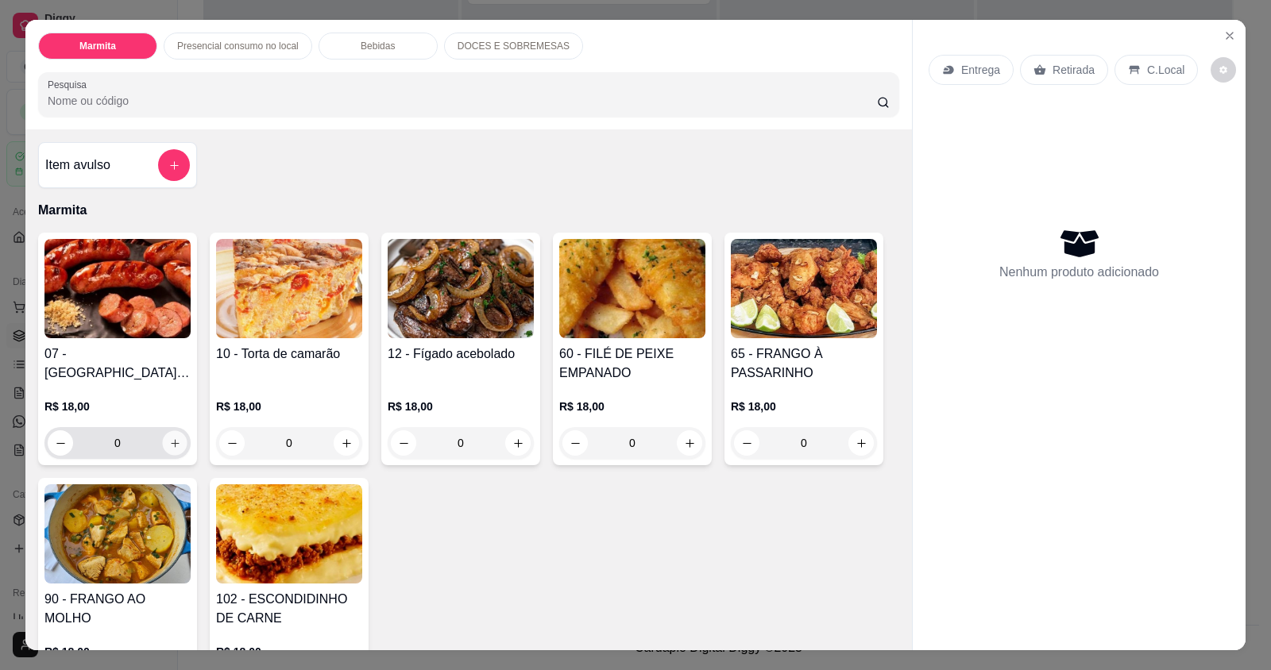
click at [169, 448] on icon "increase-product-quantity" at bounding box center [175, 444] width 12 height 12
type input "1"
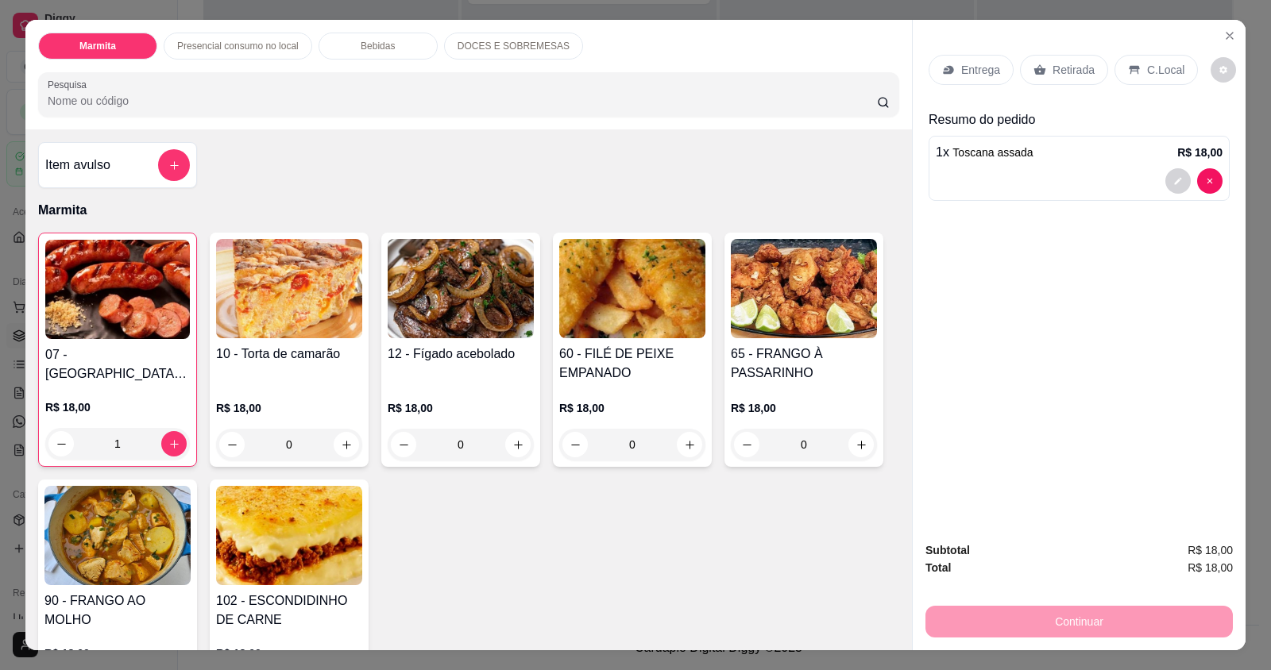
click at [939, 615] on div "Continuar" at bounding box center [1078, 620] width 307 height 36
click at [1179, 71] on div "C.Local" at bounding box center [1155, 70] width 83 height 30
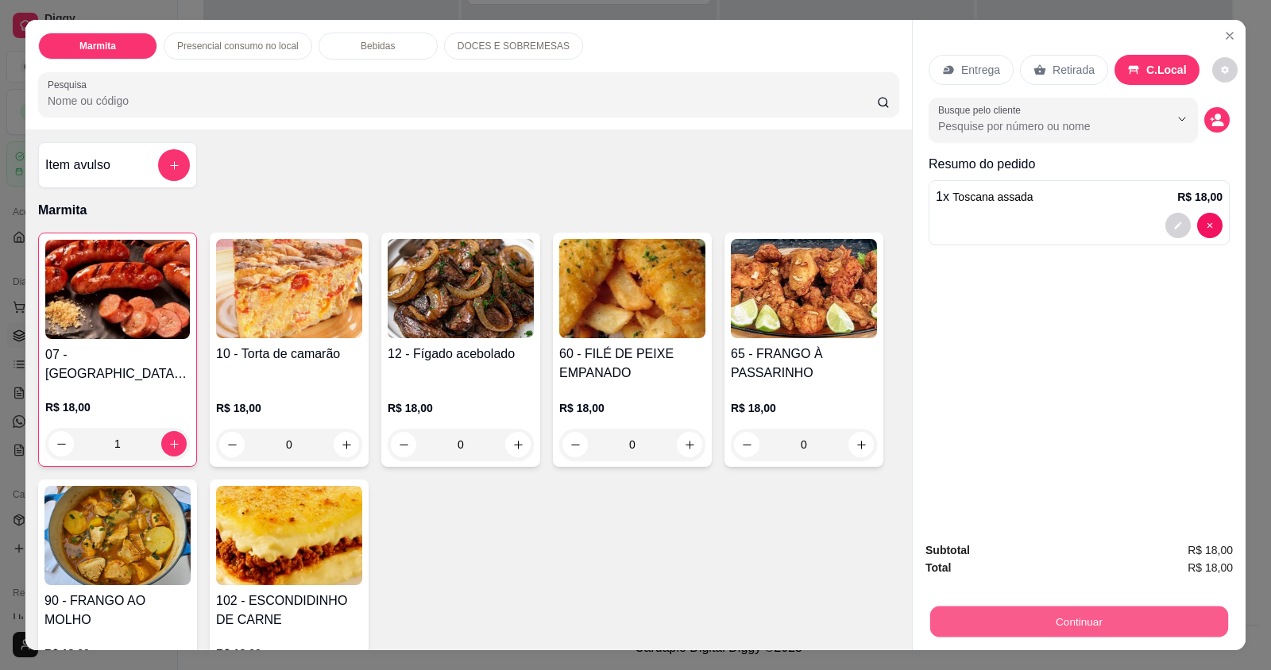
click at [1090, 619] on button "Continuar" at bounding box center [1079, 621] width 298 height 31
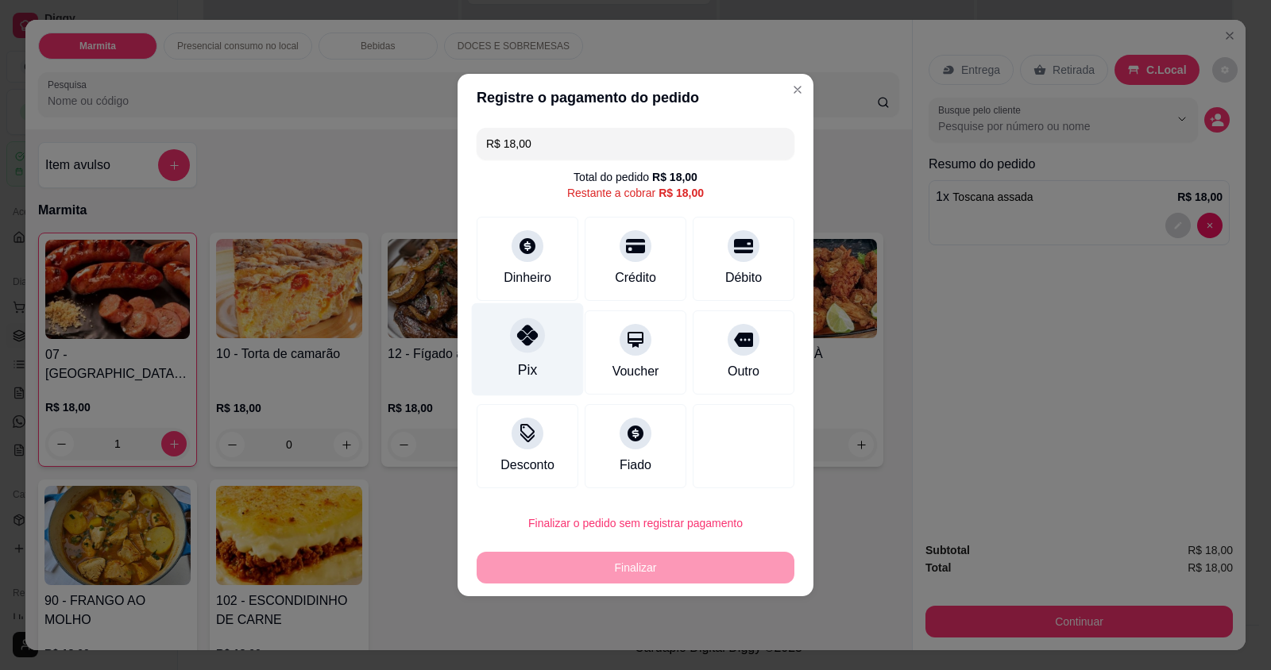
click at [502, 348] on div "Pix" at bounding box center [528, 349] width 112 height 93
type input "R$ 0,00"
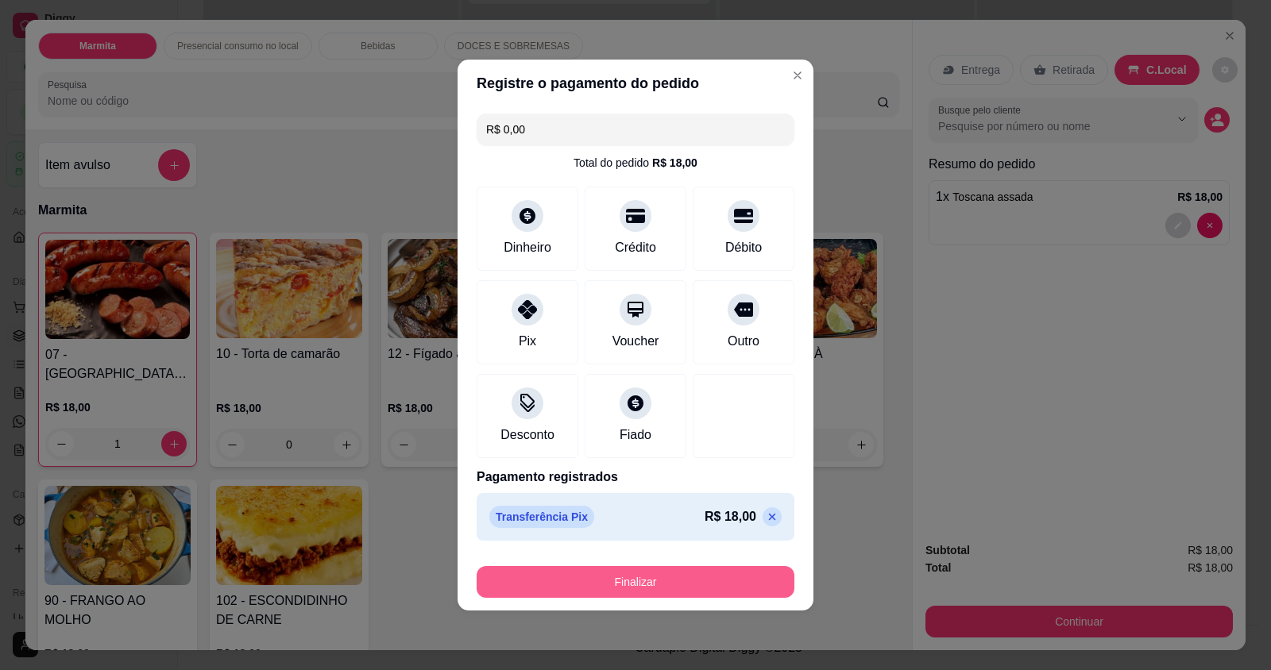
click at [604, 591] on button "Finalizar" at bounding box center [635, 582] width 318 height 32
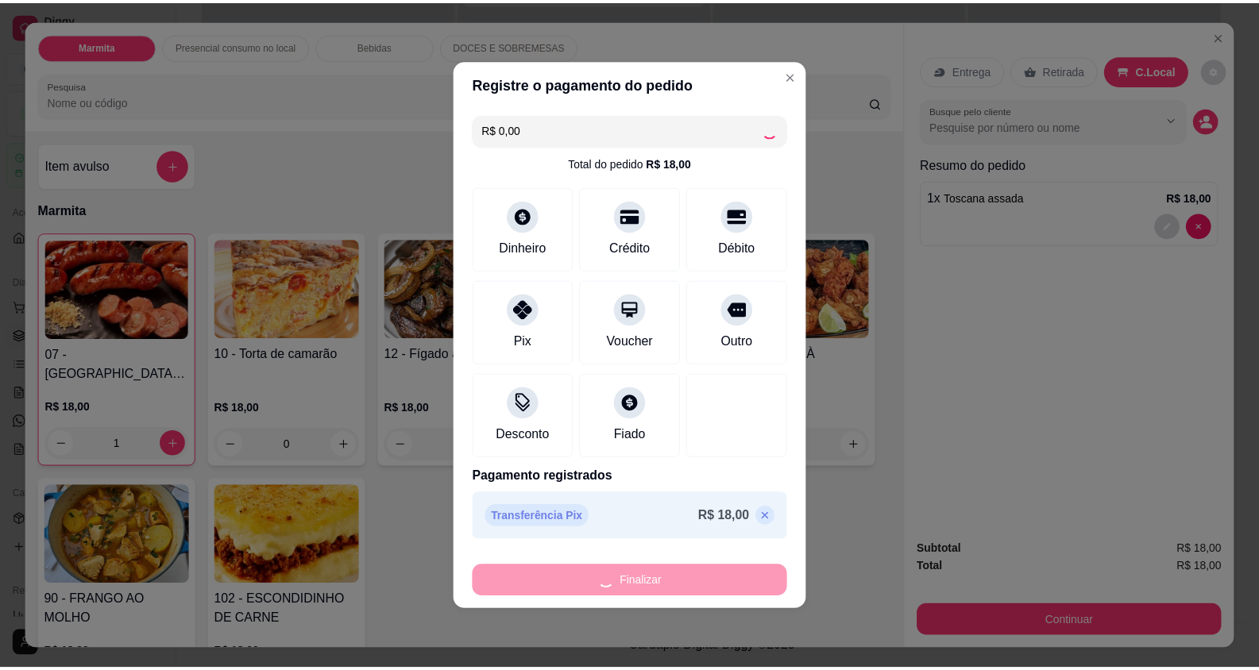
scroll to position [1817, 0]
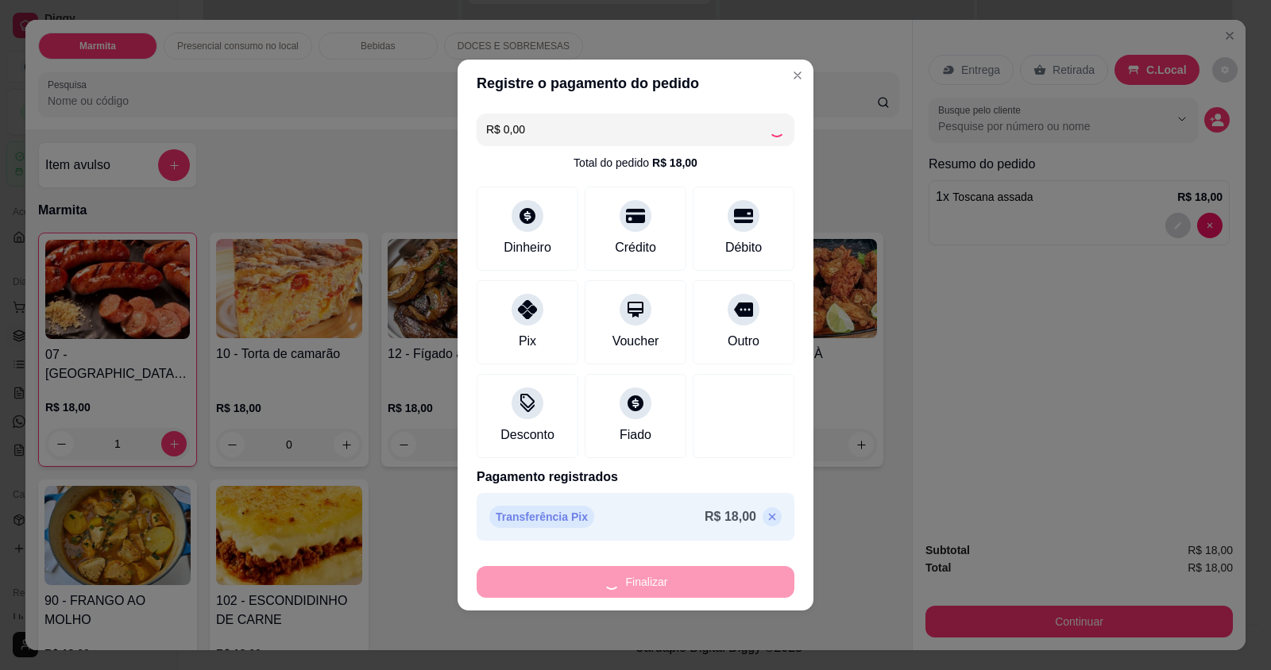
type input "0"
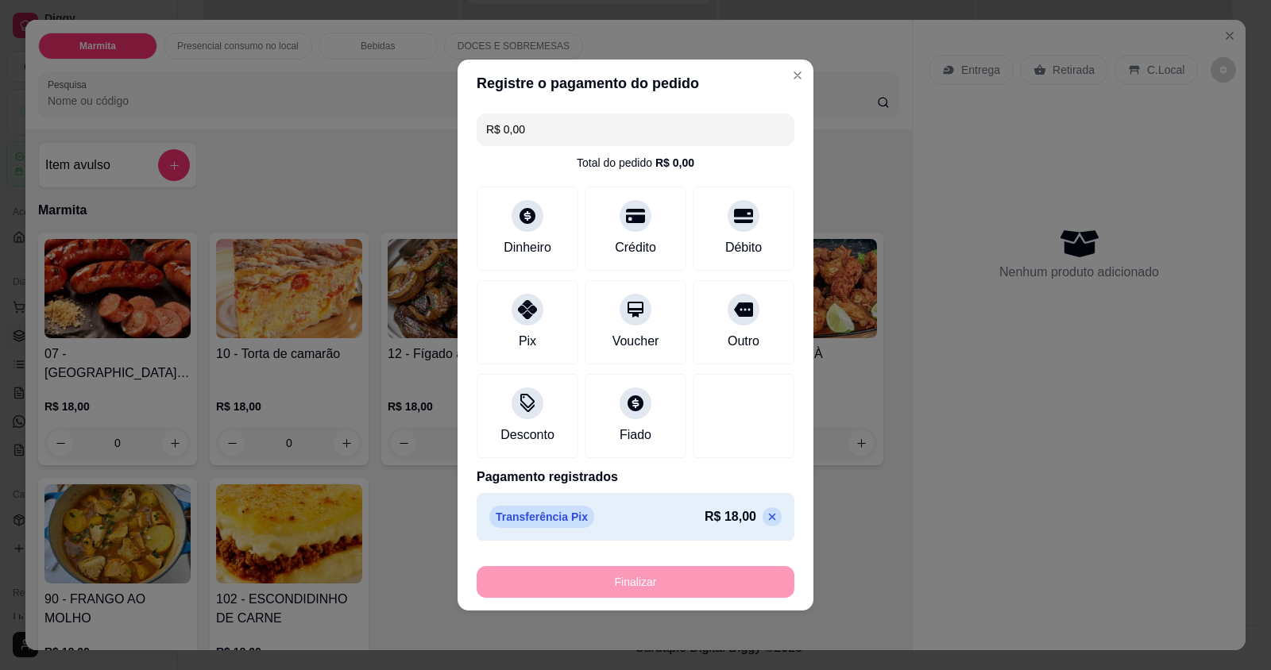
type input "-R$ 18,00"
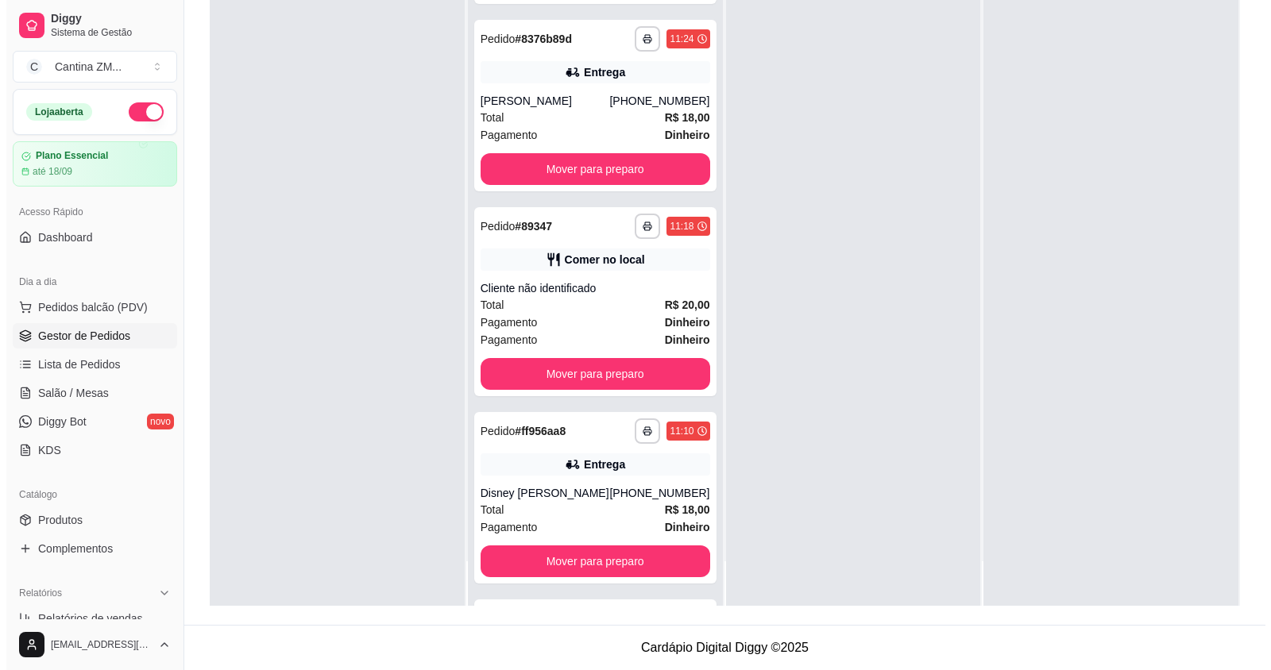
scroll to position [2192, 0]
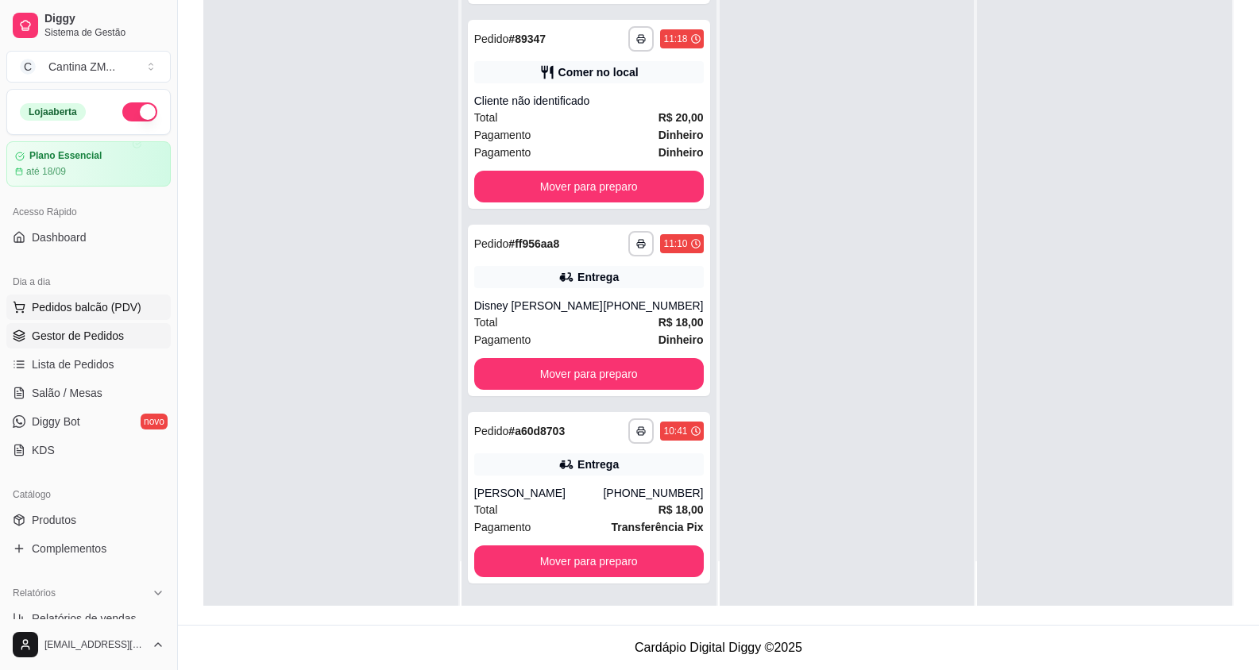
click at [75, 308] on span "Pedidos balcão (PDV)" at bounding box center [87, 307] width 110 height 16
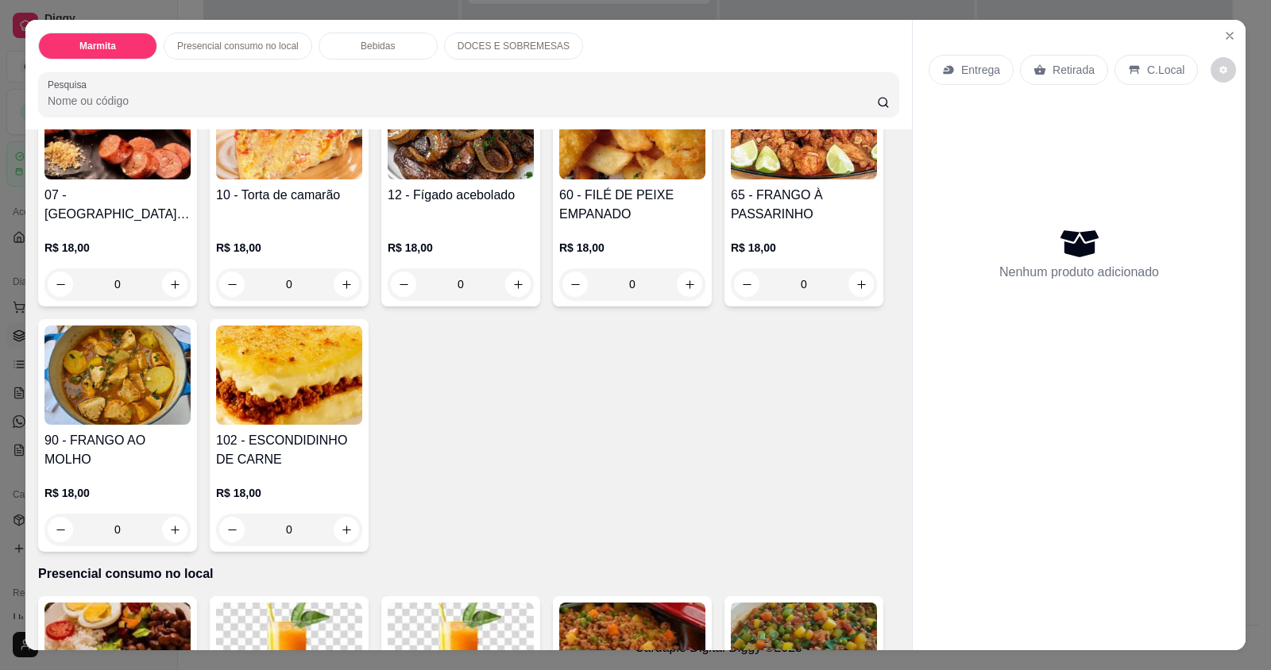
scroll to position [2004, 0]
click at [170, 532] on icon "increase-product-quantity" at bounding box center [175, 530] width 12 height 12
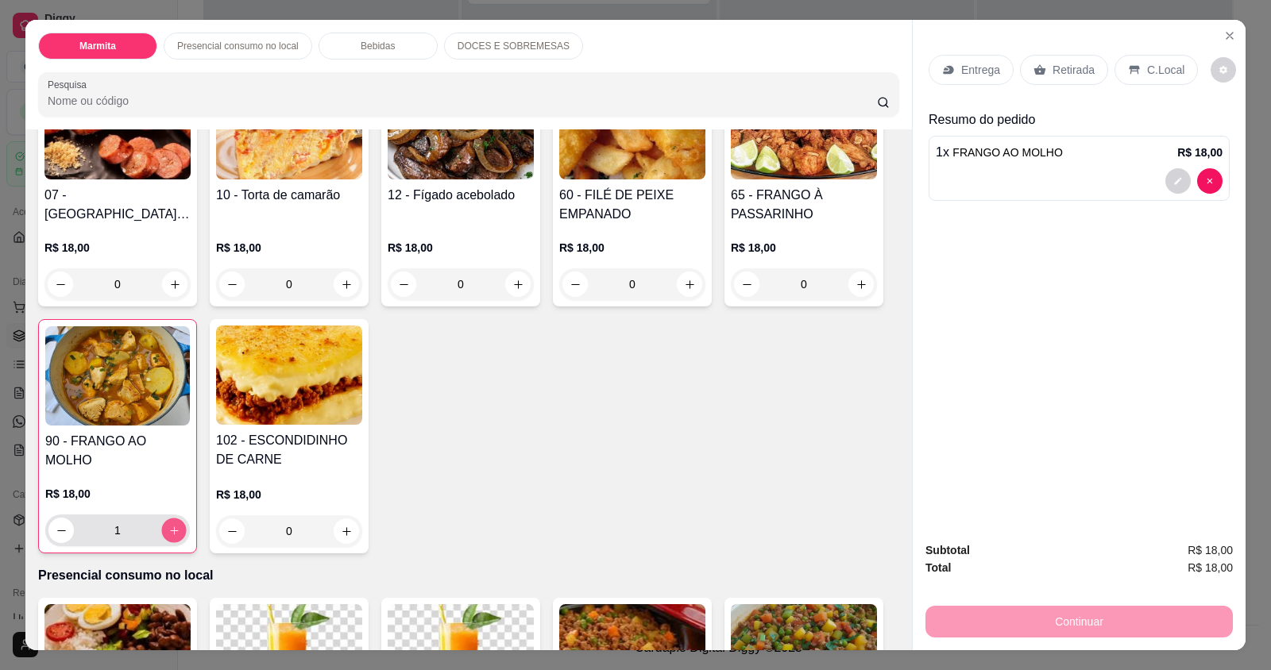
click at [170, 532] on icon "increase-product-quantity" at bounding box center [174, 531] width 12 height 12
type input "2"
click at [1140, 60] on div "C.Local" at bounding box center [1155, 70] width 83 height 30
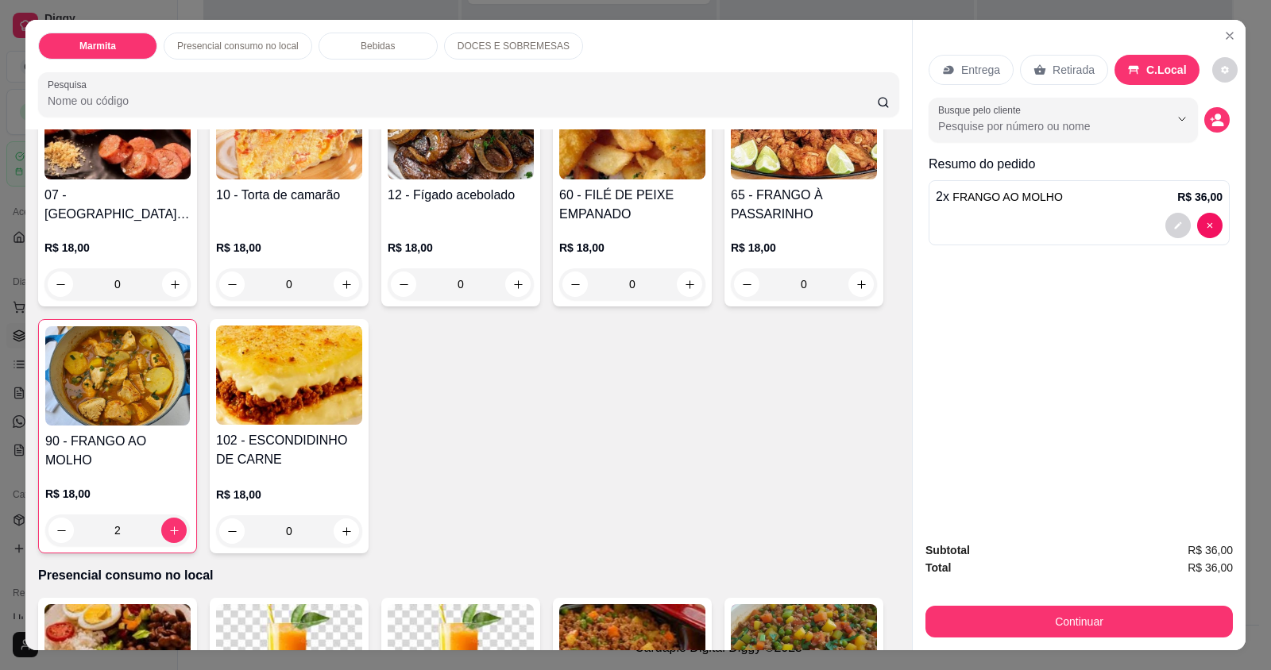
click at [1055, 74] on p "Retirada" at bounding box center [1073, 70] width 42 height 16
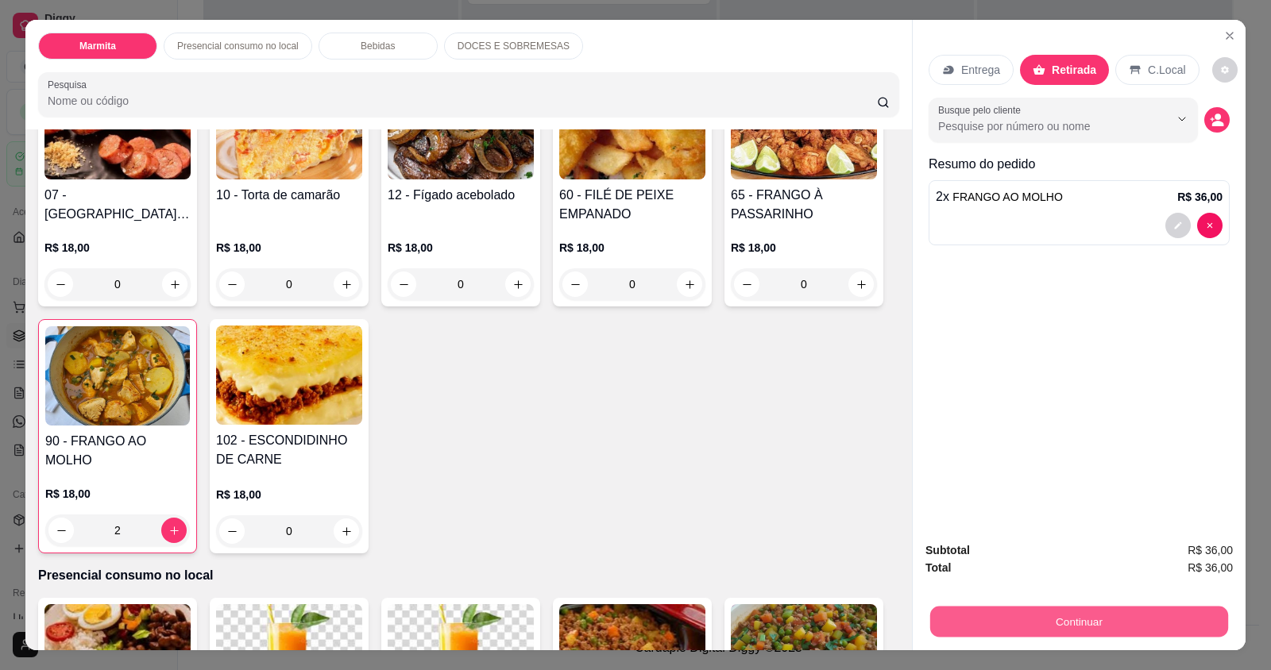
click at [971, 620] on button "Continuar" at bounding box center [1079, 621] width 298 height 31
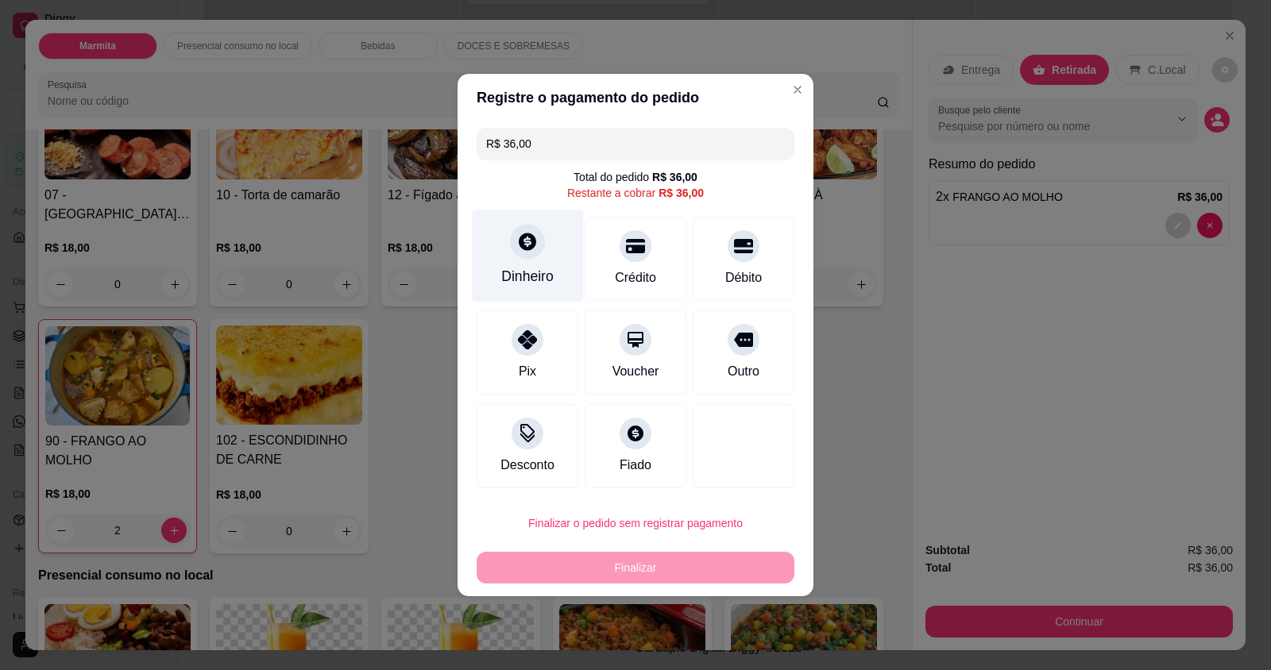
click at [537, 276] on div "Dinheiro" at bounding box center [527, 276] width 52 height 21
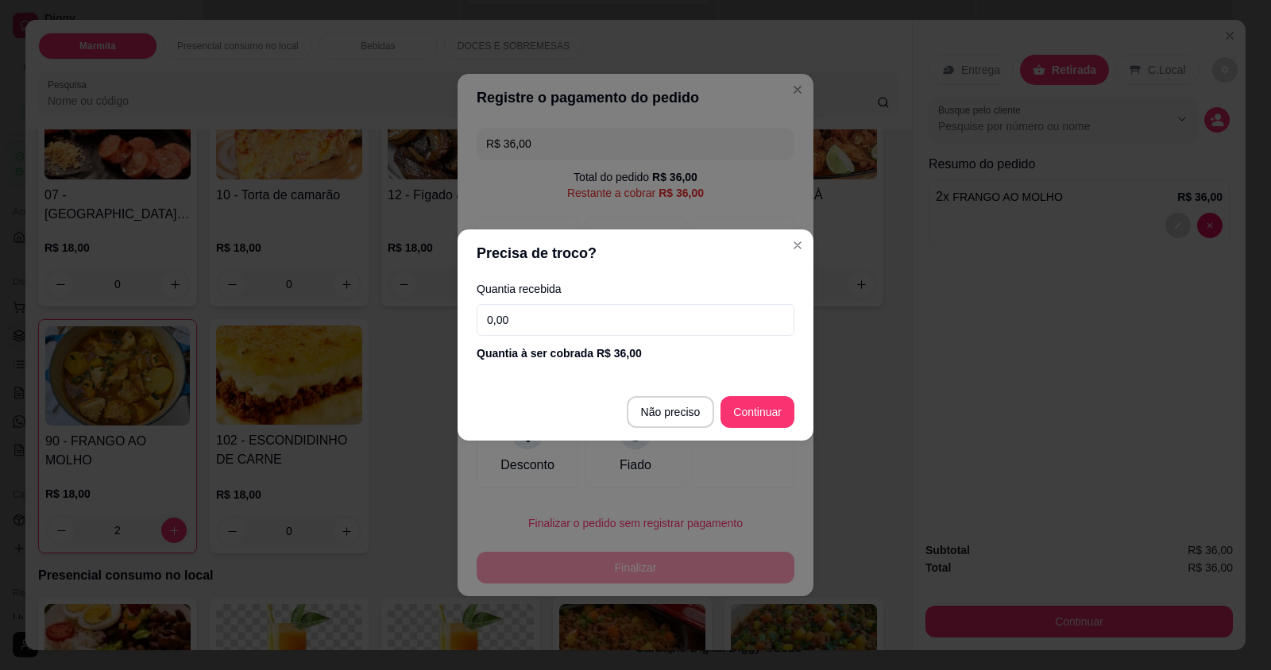
click at [557, 322] on input "0,00" at bounding box center [635, 320] width 318 height 32
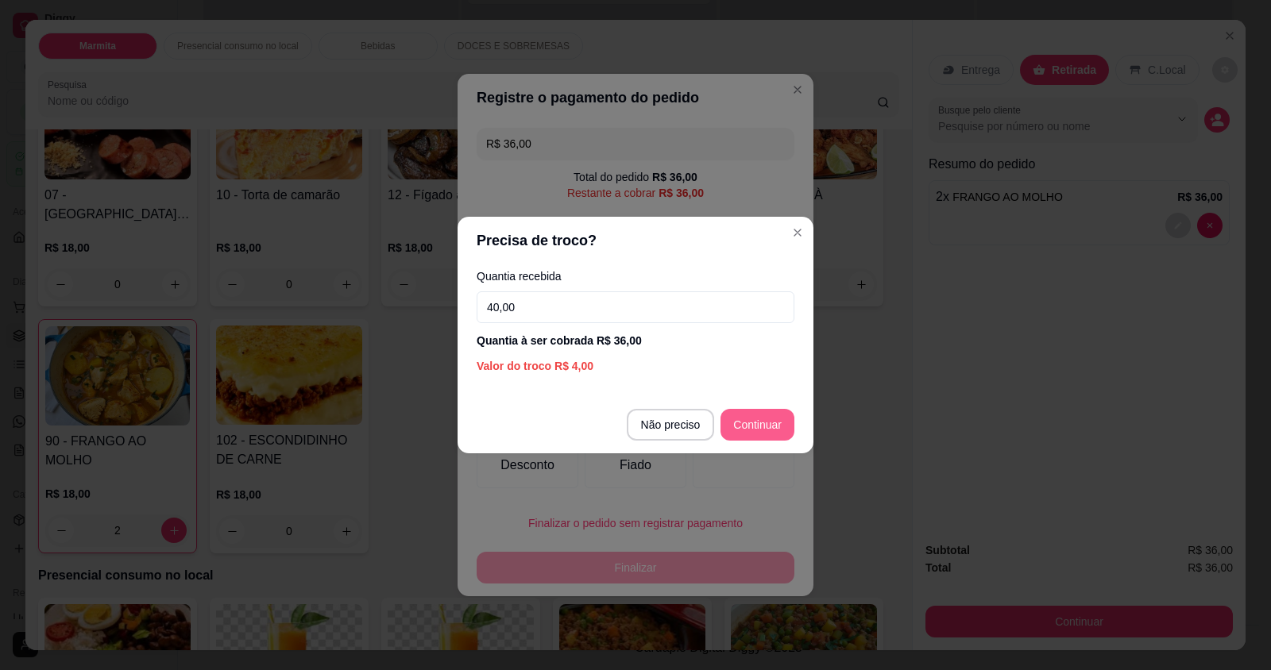
type input "40,00"
type input "R$ 0,00"
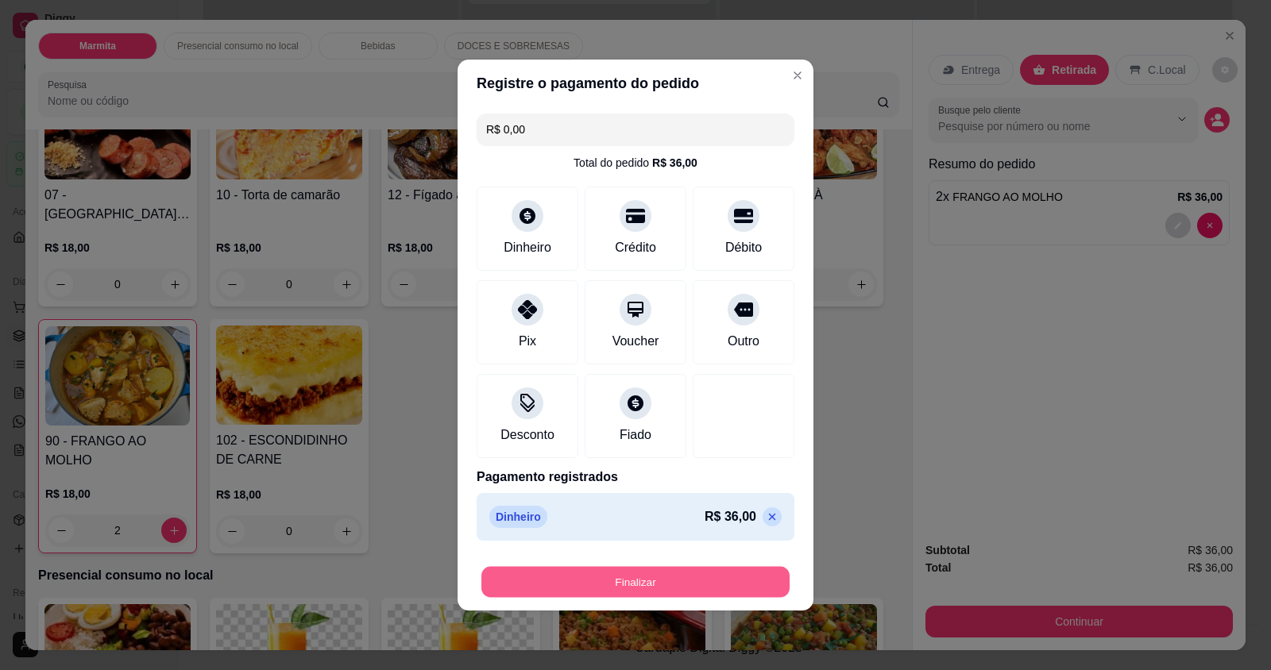
click at [650, 578] on button "Finalizar" at bounding box center [635, 582] width 308 height 31
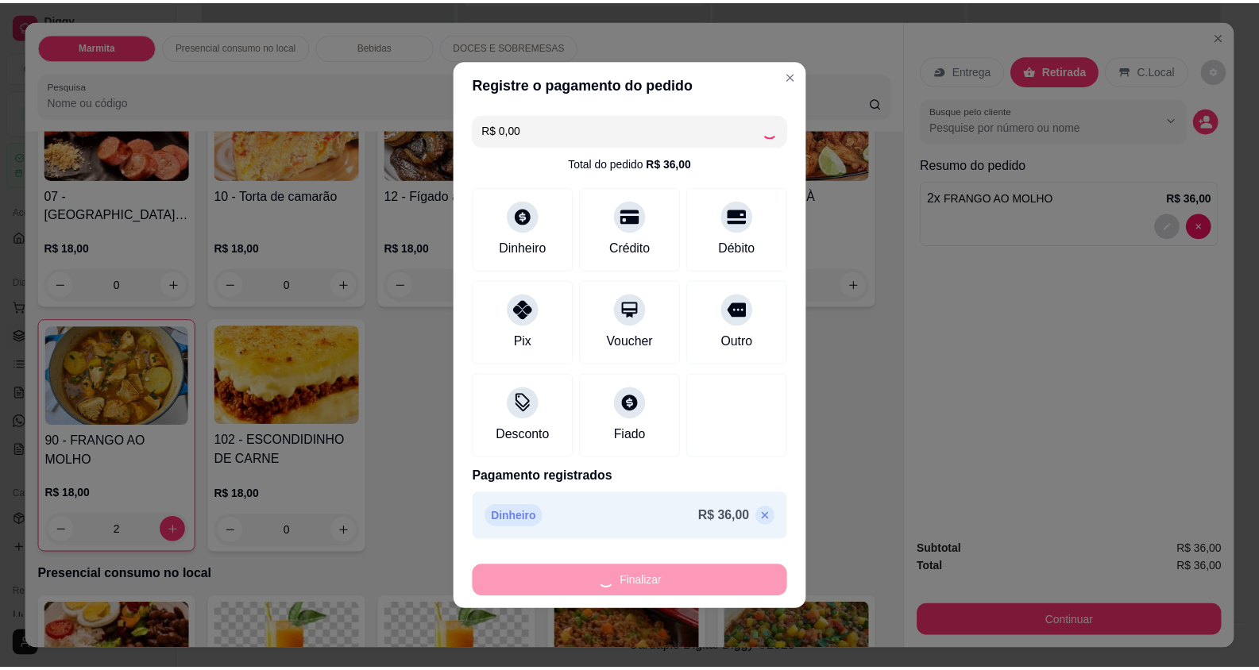
scroll to position [2192, 0]
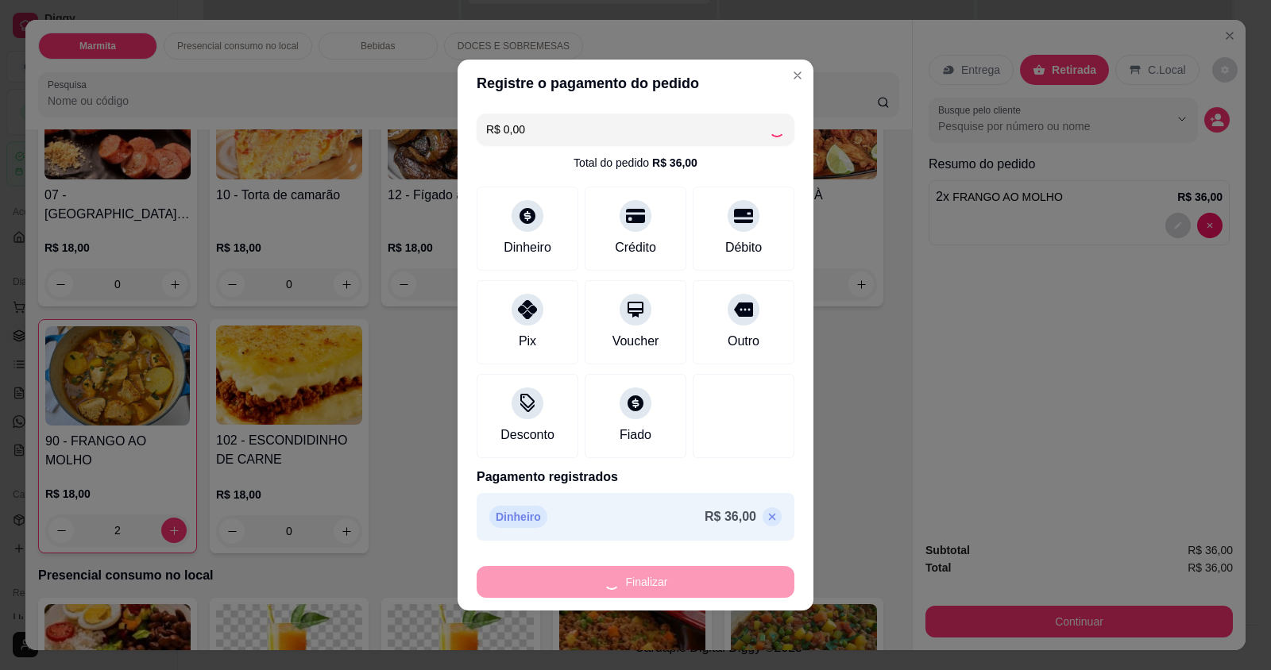
type input "0"
type input "-R$ 36,00"
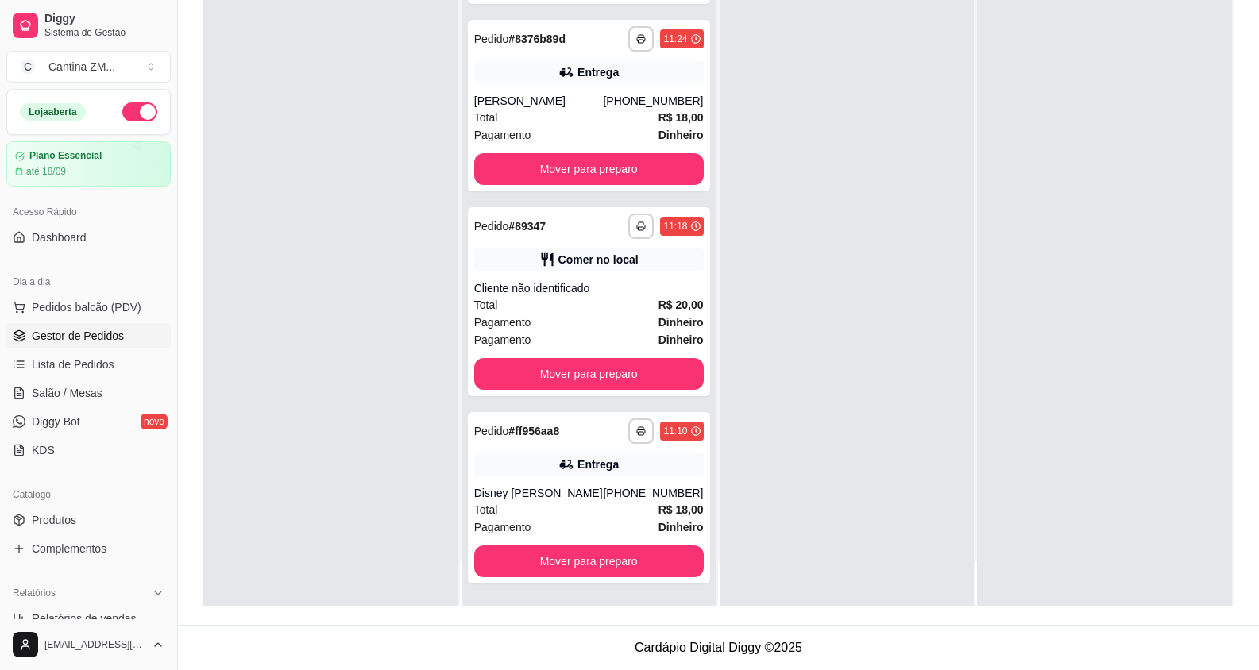
click at [60, 340] on span "Gestor de Pedidos" at bounding box center [78, 336] width 92 height 16
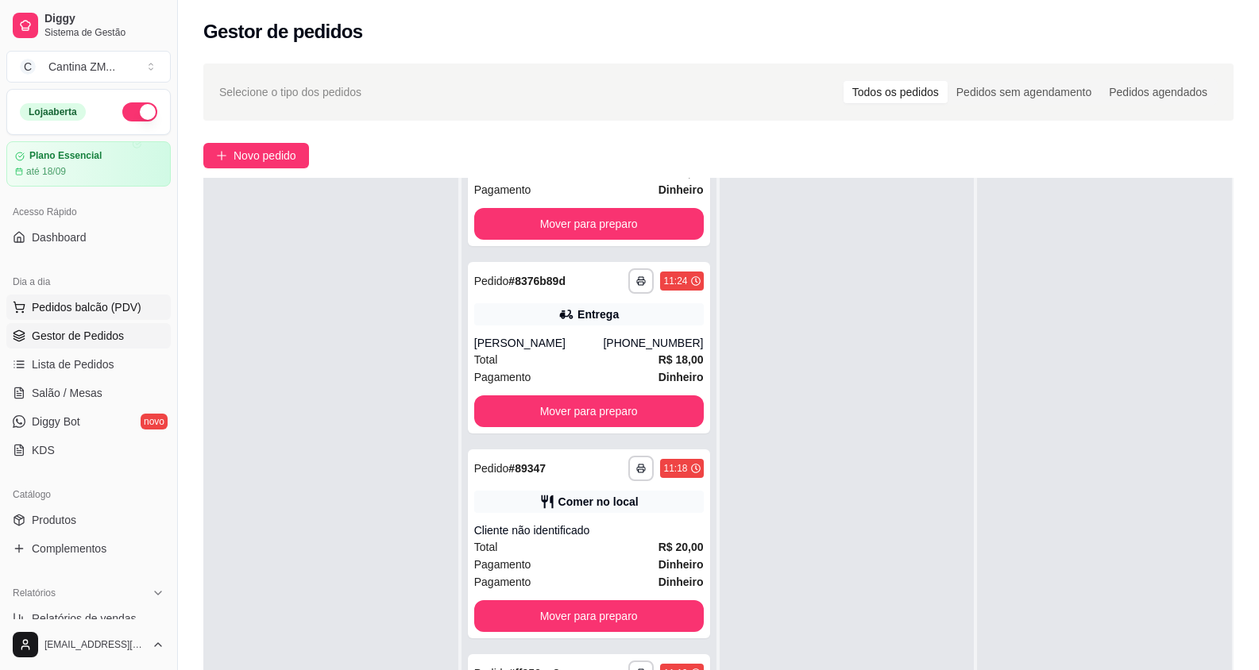
click at [29, 300] on button "Pedidos balcão (PDV)" at bounding box center [88, 307] width 164 height 25
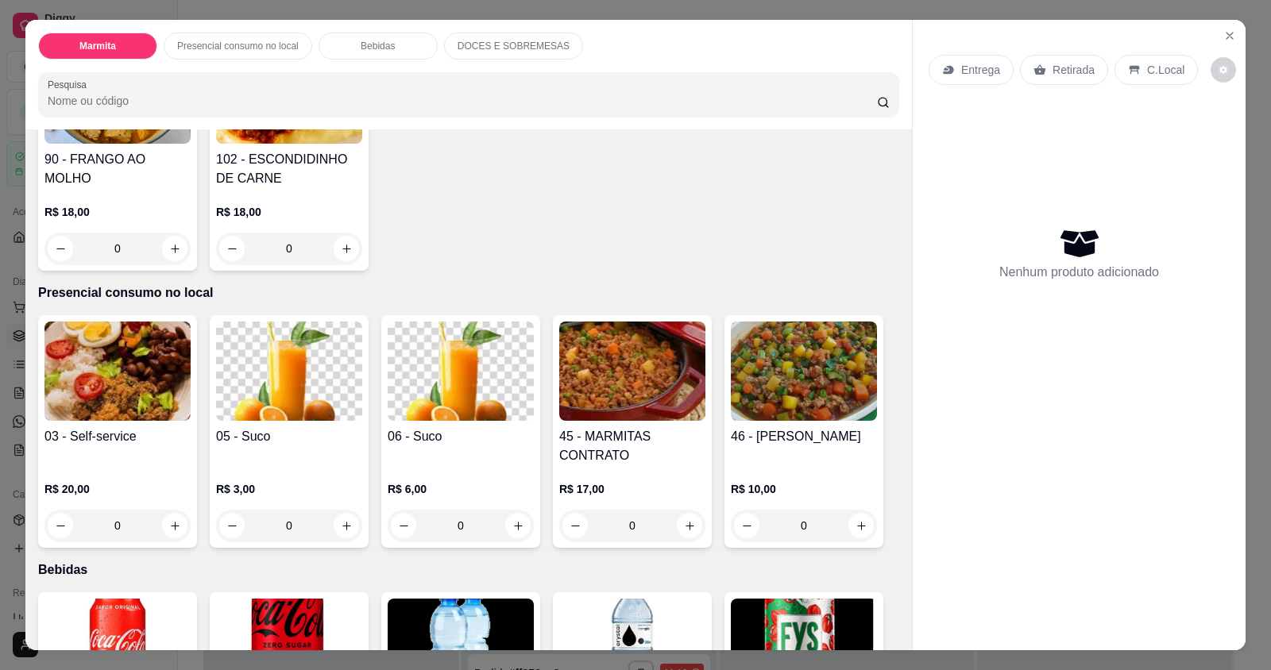
scroll to position [476, 0]
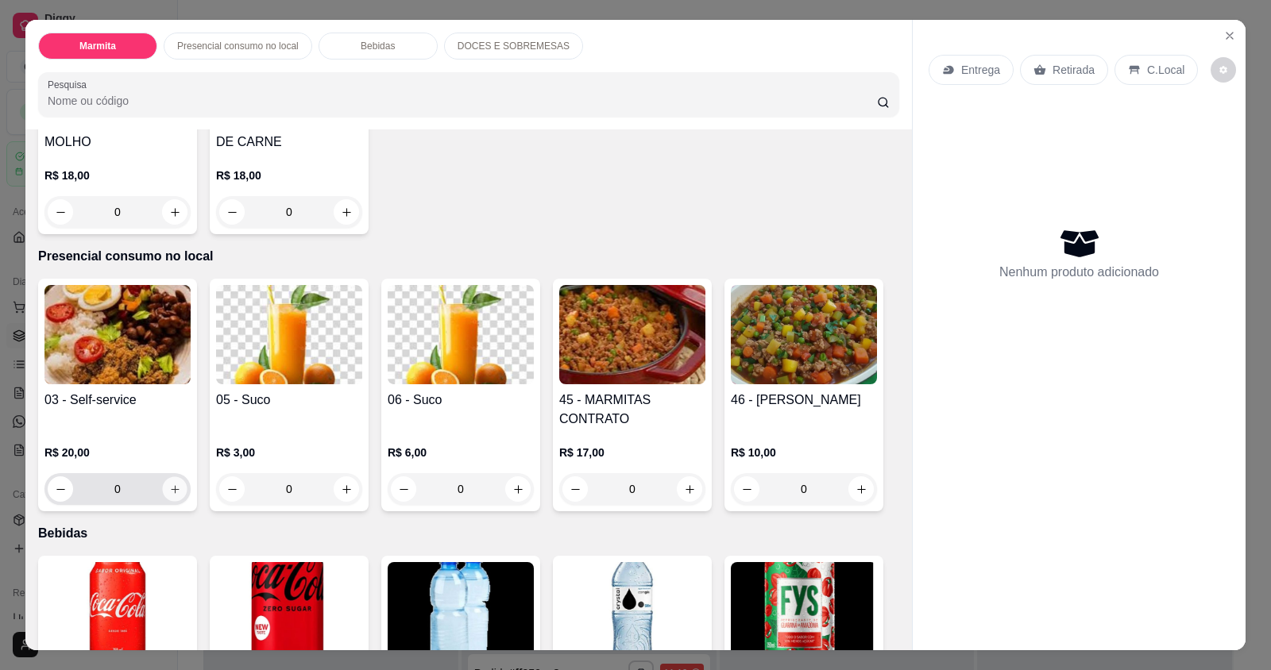
click at [162, 491] on button "increase-product-quantity" at bounding box center [174, 489] width 25 height 25
type input "1"
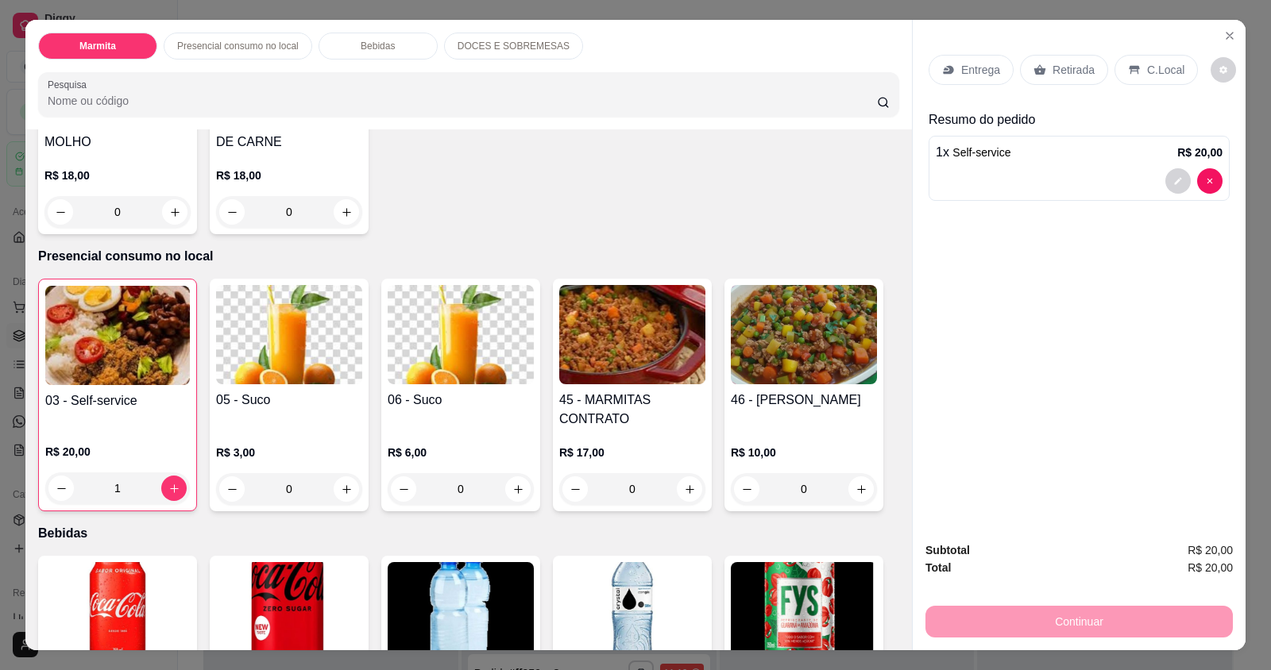
click at [1156, 66] on p "C.Local" at bounding box center [1165, 70] width 37 height 16
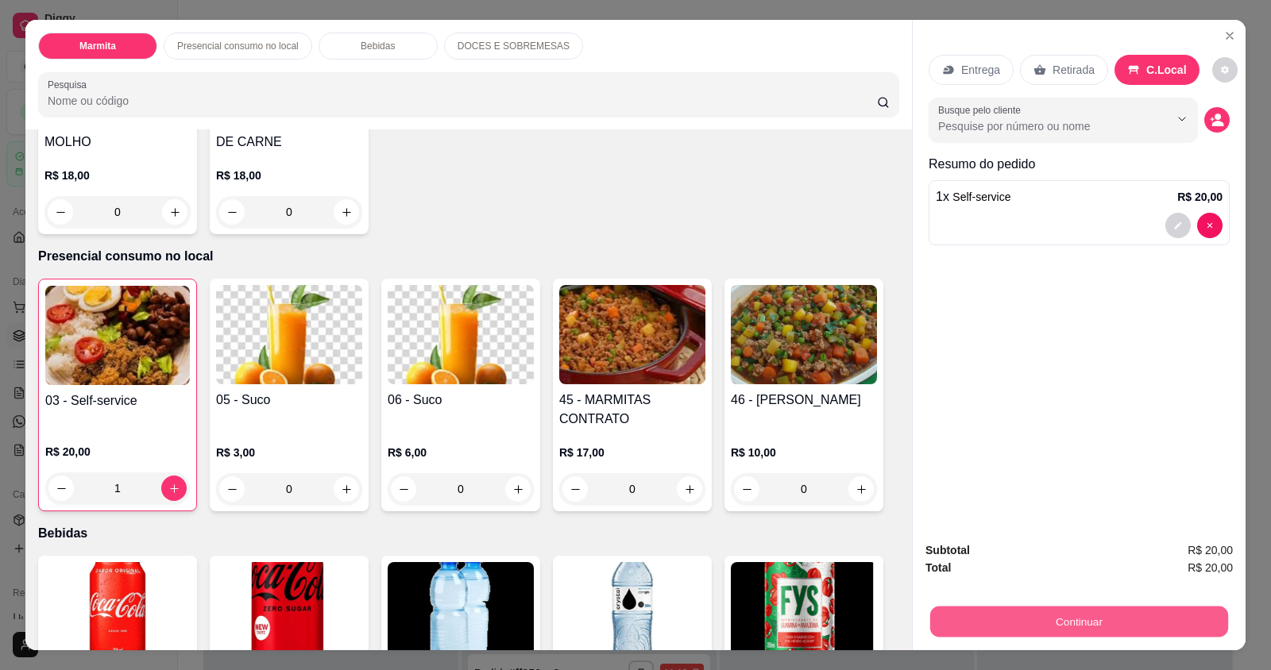
click at [1039, 606] on button "Continuar" at bounding box center [1079, 621] width 298 height 31
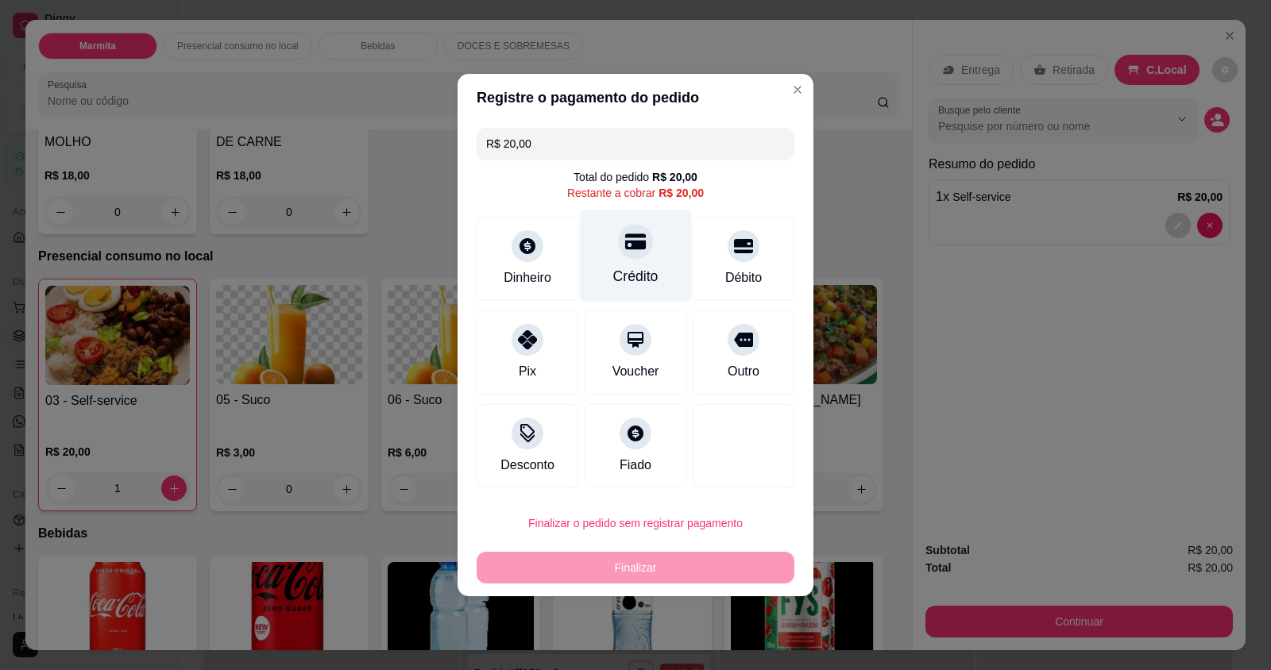
click at [622, 259] on div "Crédito" at bounding box center [636, 256] width 112 height 93
type input "R$ 0,00"
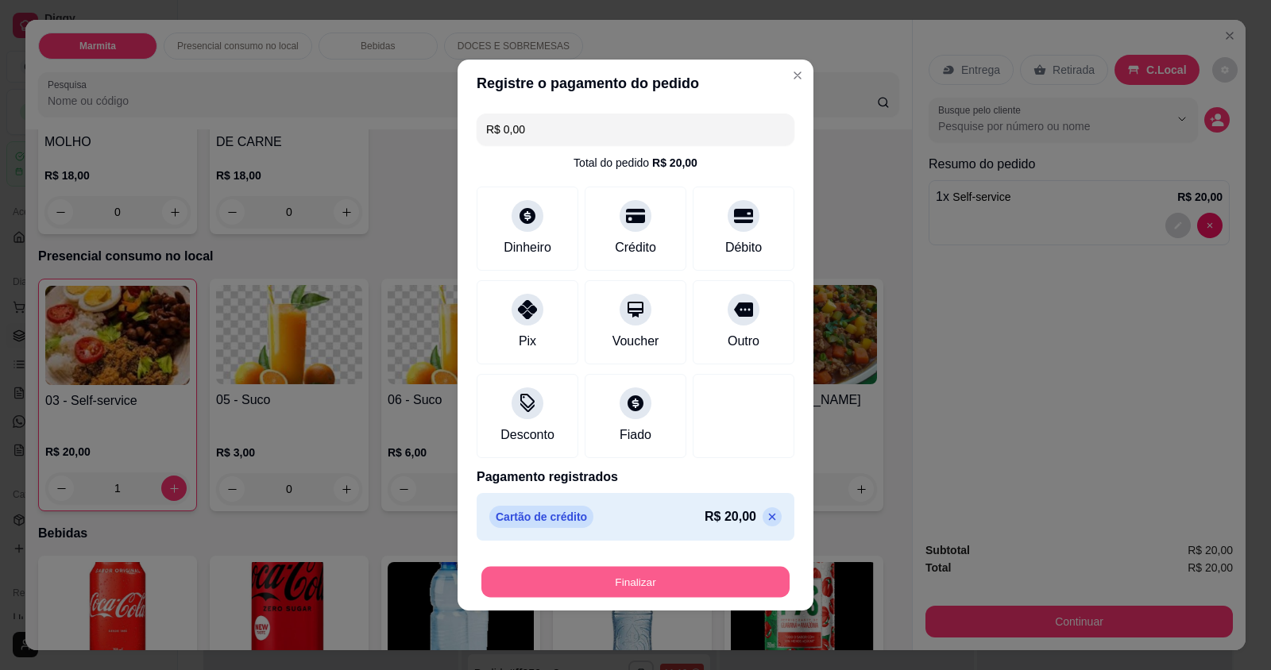
click at [596, 574] on button "Finalizar" at bounding box center [635, 582] width 308 height 31
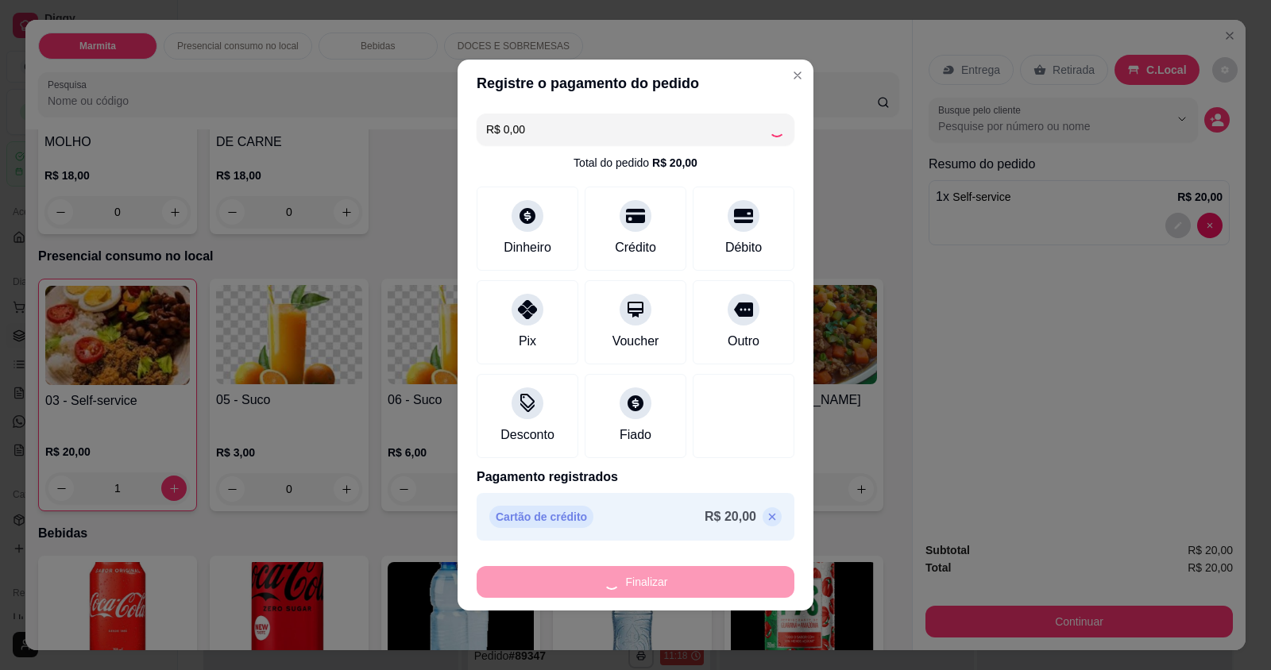
type input "0"
type input "-R$ 20,00"
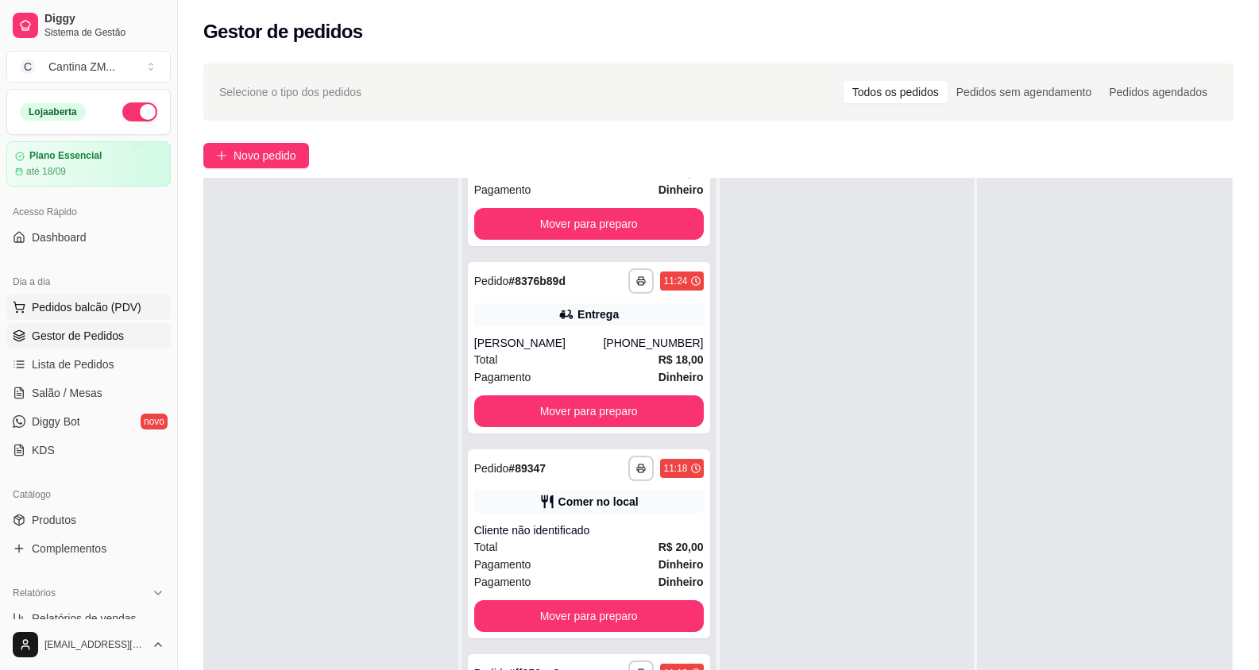
click at [41, 305] on span "Pedidos balcão (PDV)" at bounding box center [87, 307] width 110 height 16
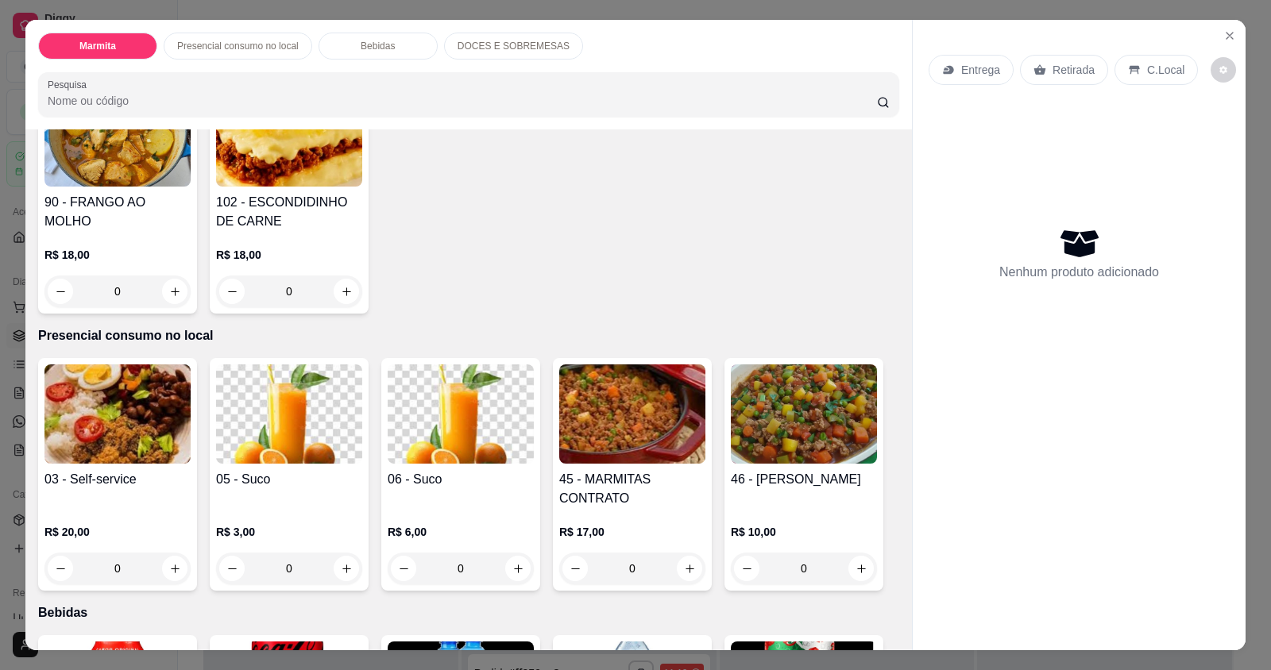
scroll to position [635, 0]
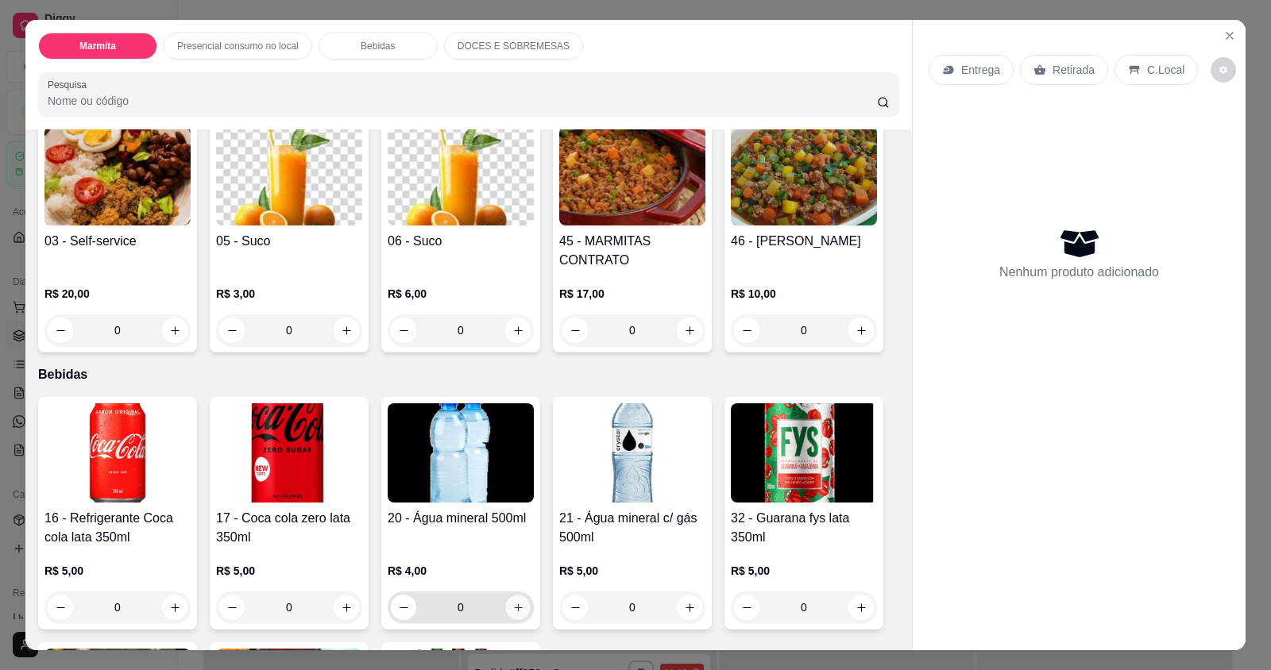
click at [515, 607] on icon "increase-product-quantity" at bounding box center [518, 608] width 12 height 12
type input "1"
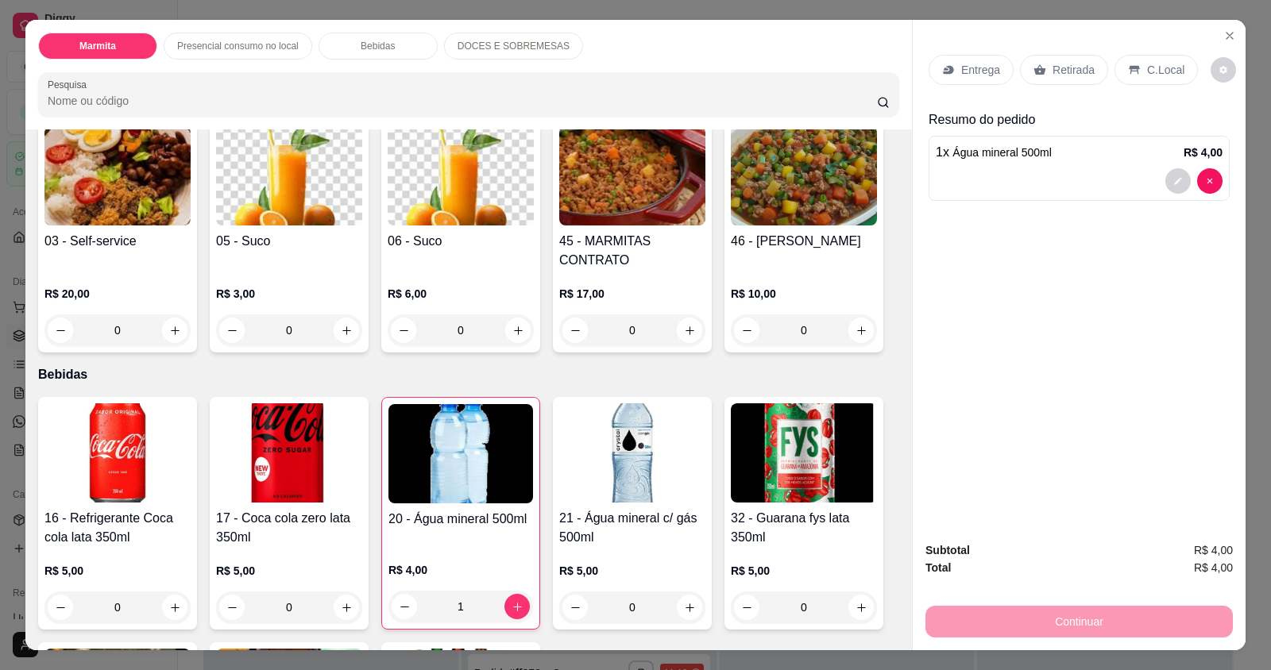
click at [1147, 75] on p "C.Local" at bounding box center [1165, 70] width 37 height 16
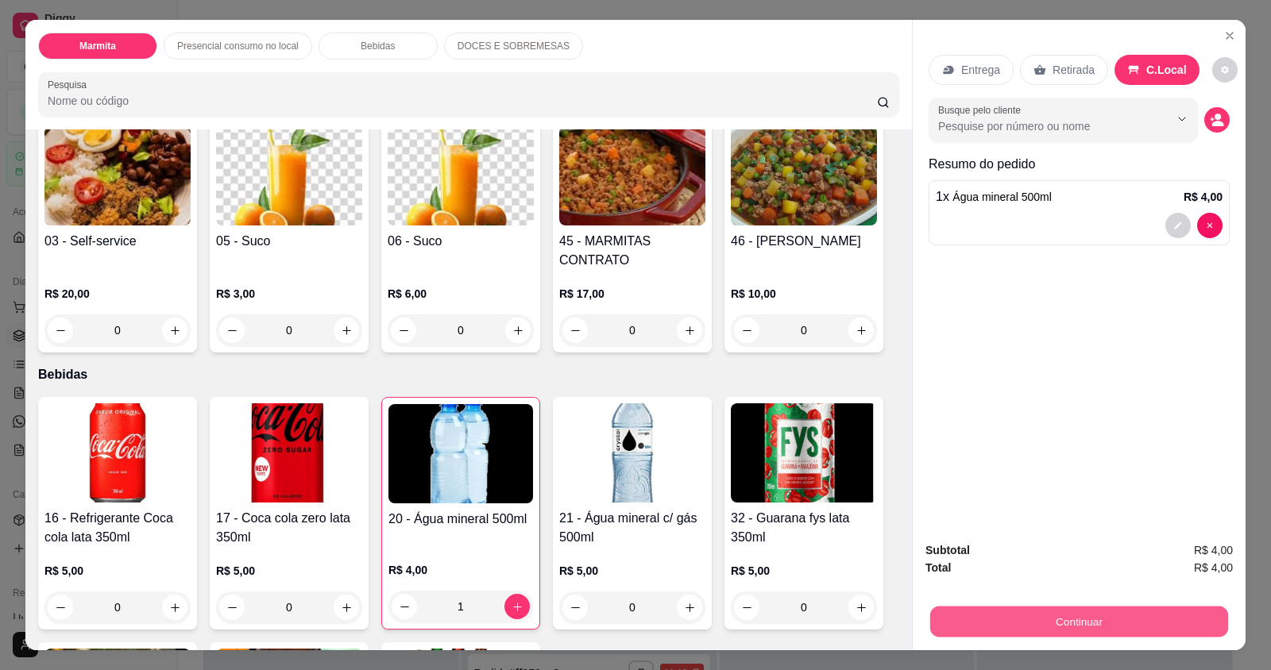
click at [1053, 614] on button "Continuar" at bounding box center [1079, 621] width 298 height 31
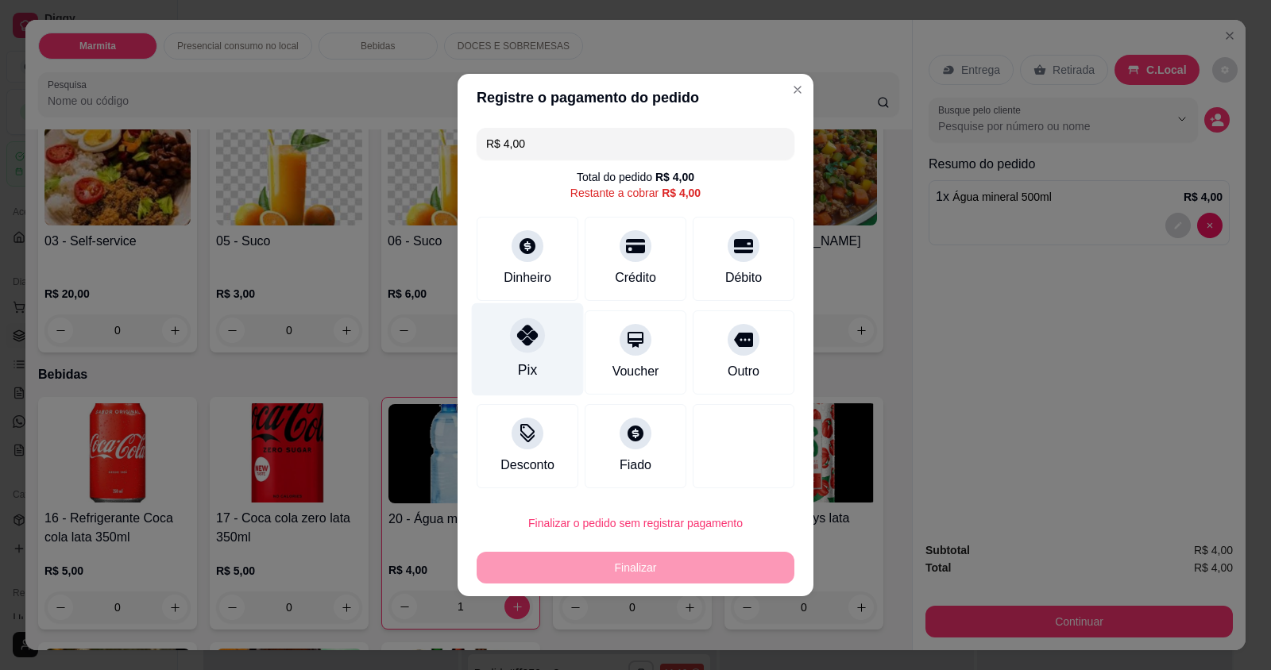
click at [514, 348] on div at bounding box center [527, 335] width 35 height 35
type input "R$ 0,00"
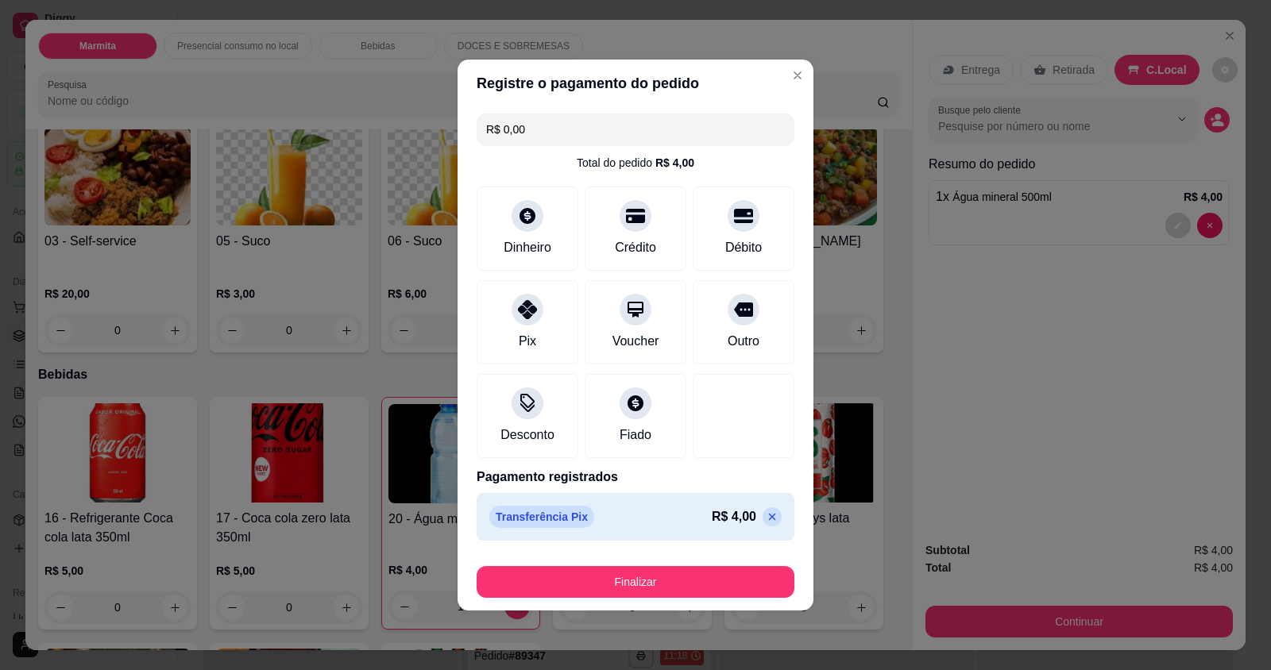
scroll to position [2567, 0]
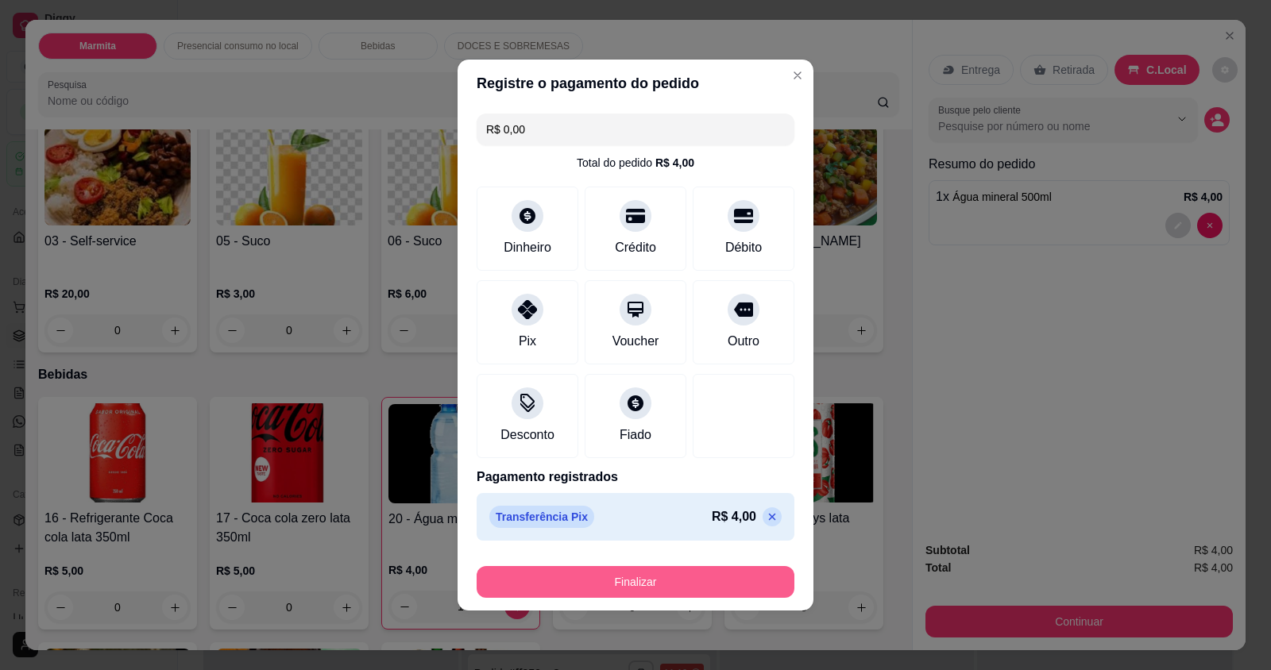
click at [584, 585] on button "Finalizar" at bounding box center [635, 582] width 318 height 32
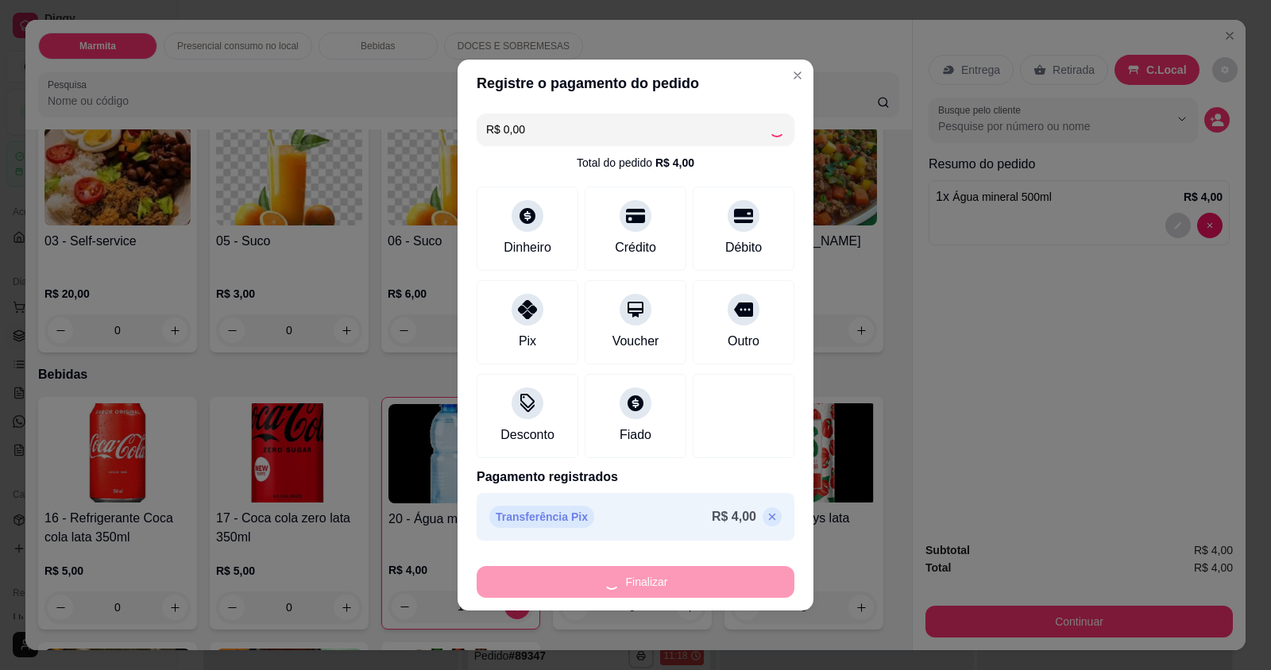
type input "0"
type input "-R$ 4,00"
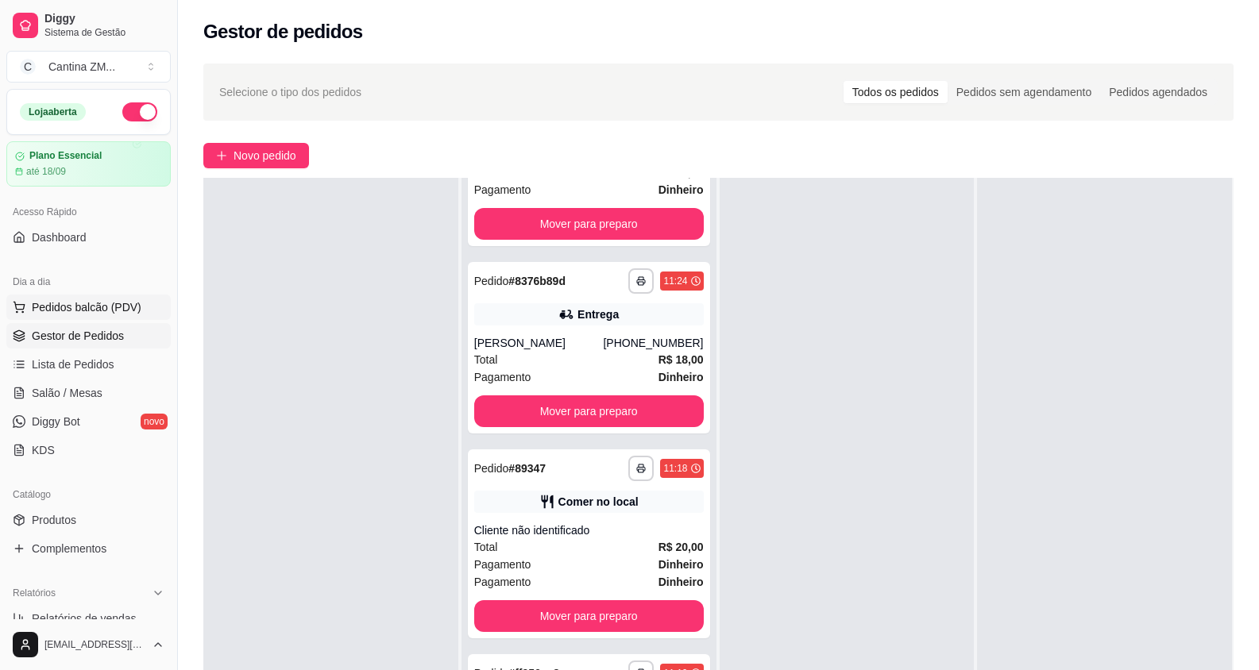
click at [108, 311] on span "Pedidos balcão (PDV)" at bounding box center [87, 307] width 110 height 16
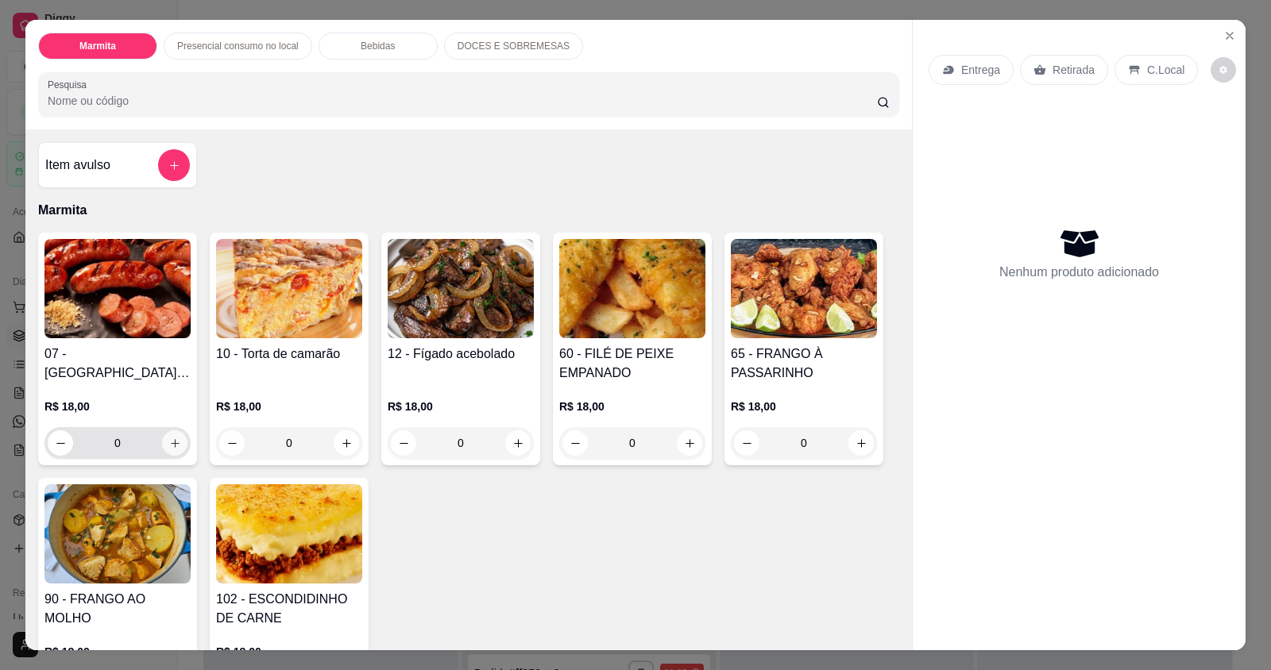
click at [162, 446] on button "increase-product-quantity" at bounding box center [174, 442] width 25 height 25
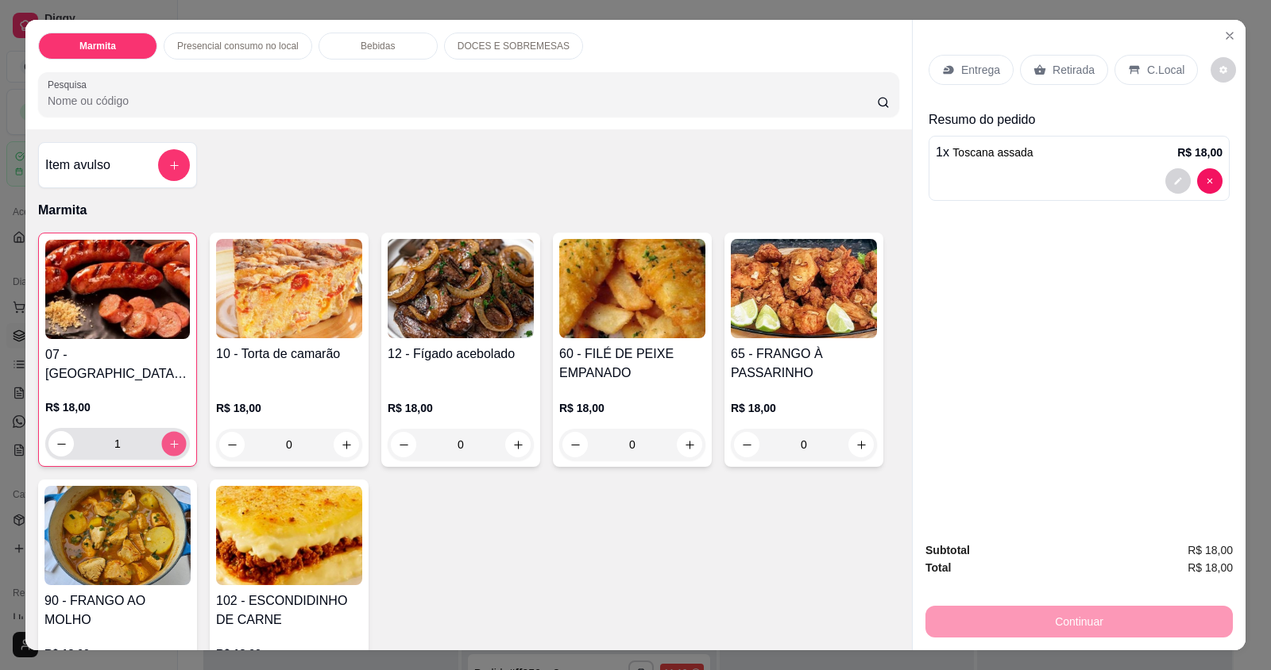
click at [161, 446] on button "increase-product-quantity" at bounding box center [173, 444] width 25 height 25
type input "4"
click at [1068, 68] on p "Retirada" at bounding box center [1073, 70] width 42 height 16
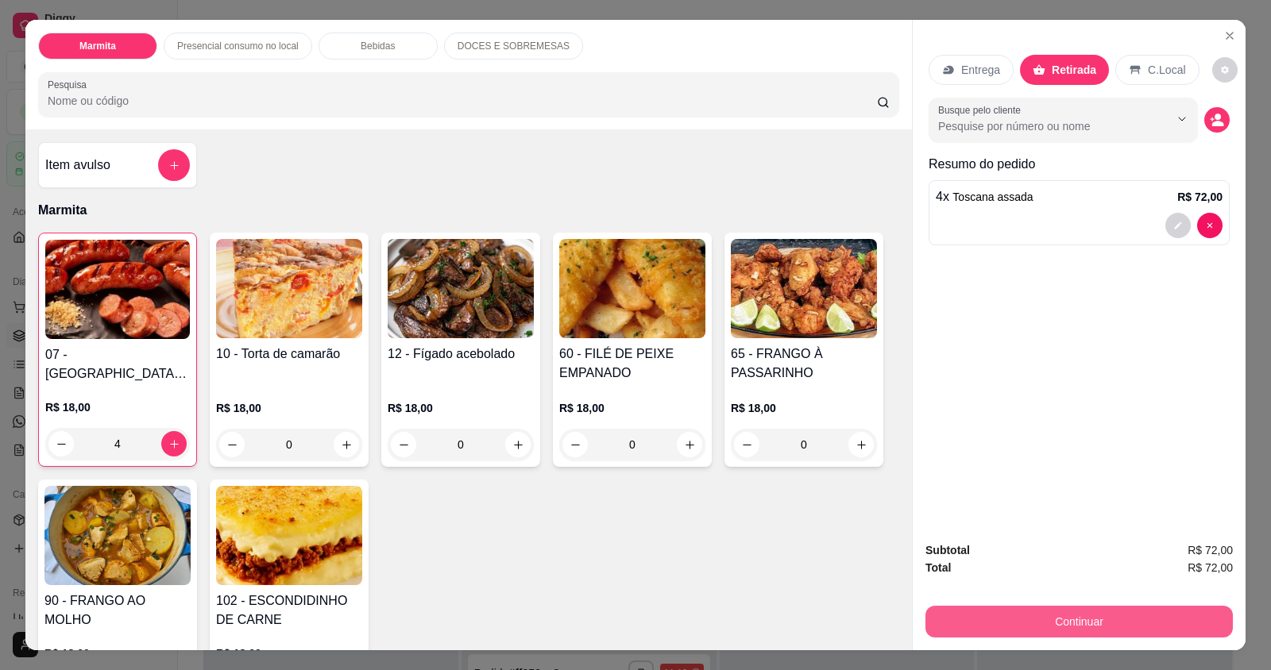
click at [1048, 620] on button "Continuar" at bounding box center [1078, 622] width 307 height 32
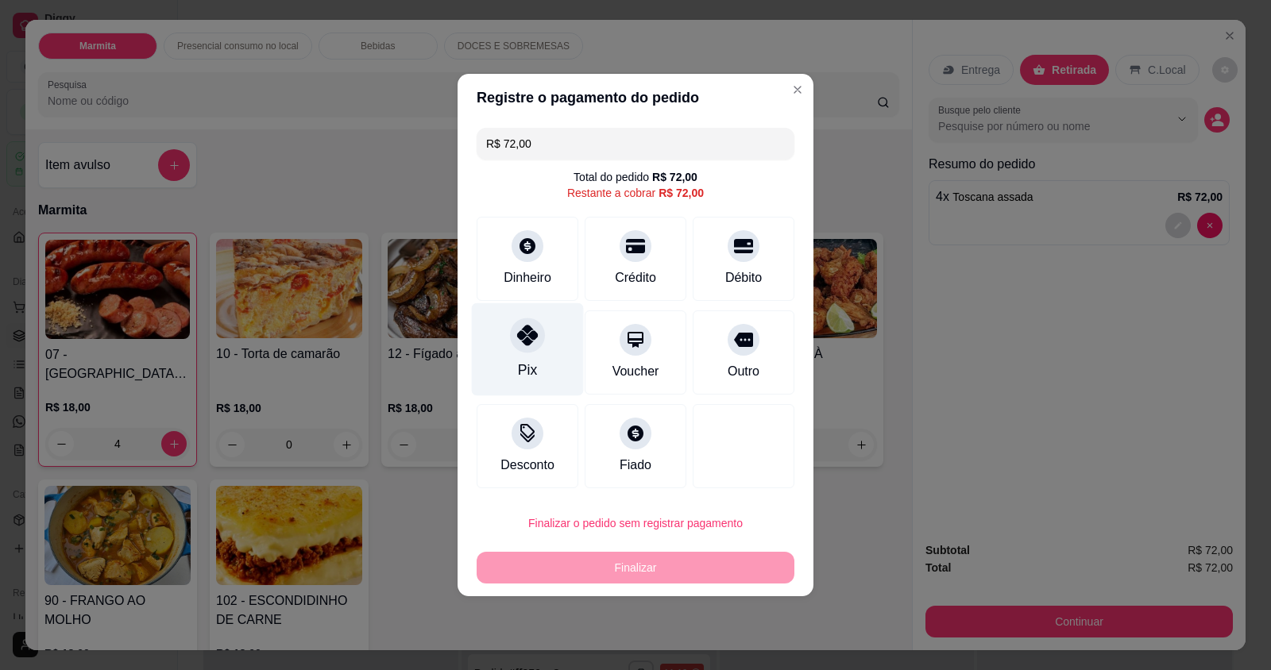
click at [520, 349] on div at bounding box center [527, 335] width 35 height 35
type input "R$ 0,00"
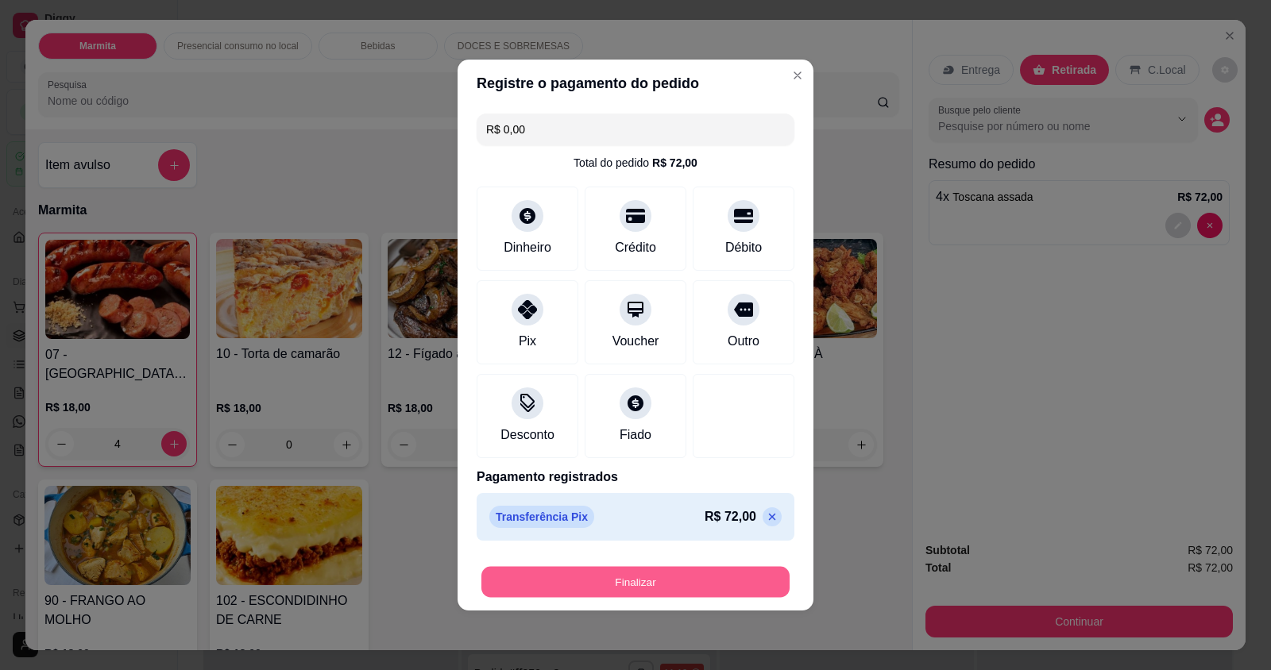
click at [658, 583] on button "Finalizar" at bounding box center [635, 582] width 308 height 31
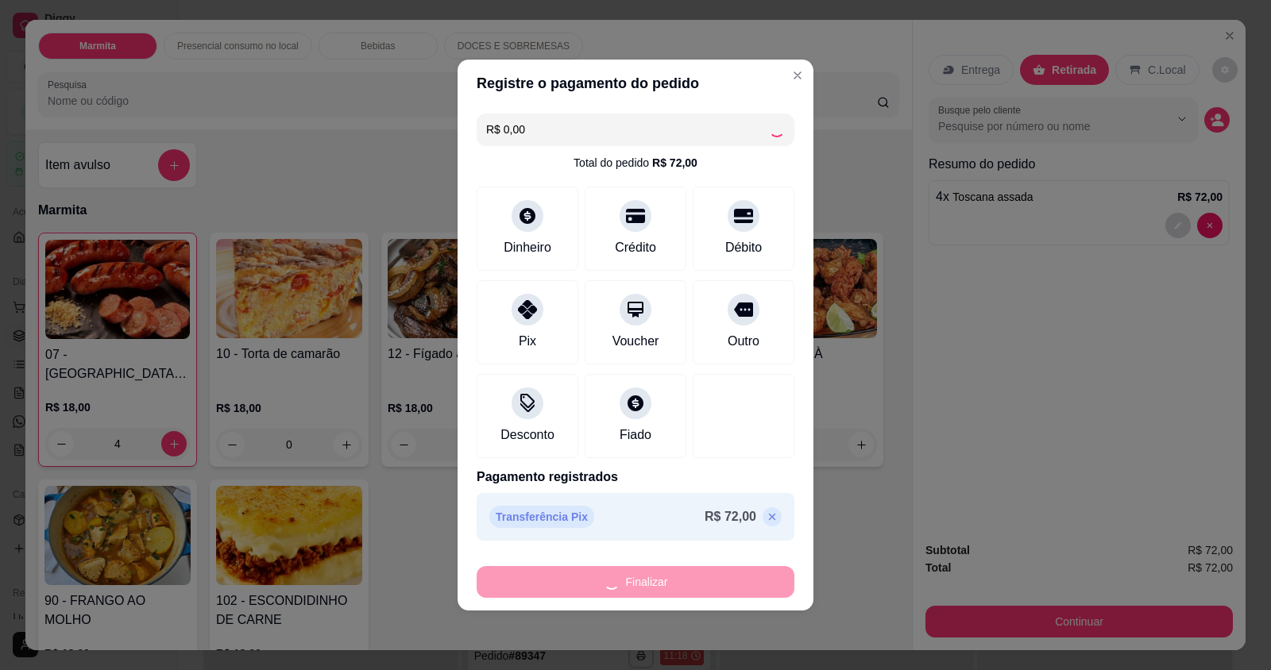
scroll to position [2941, 0]
type input "0"
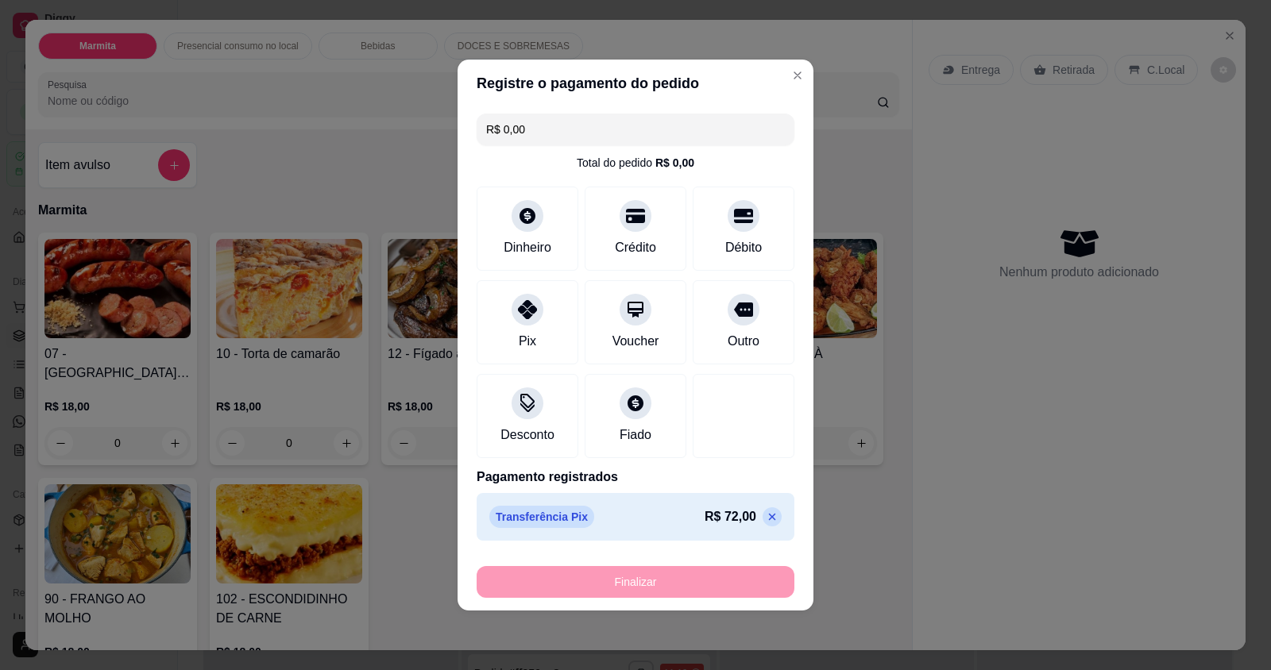
type input "-R$ 72,00"
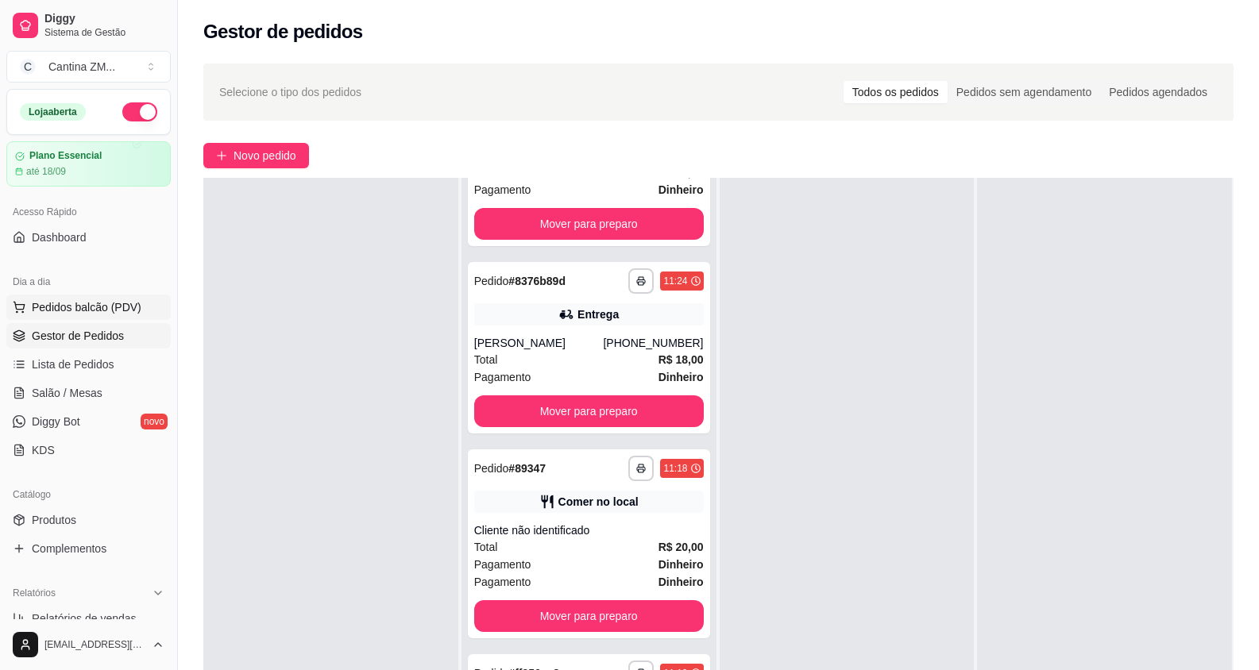
click at [108, 312] on span "Pedidos balcão (PDV)" at bounding box center [87, 307] width 110 height 16
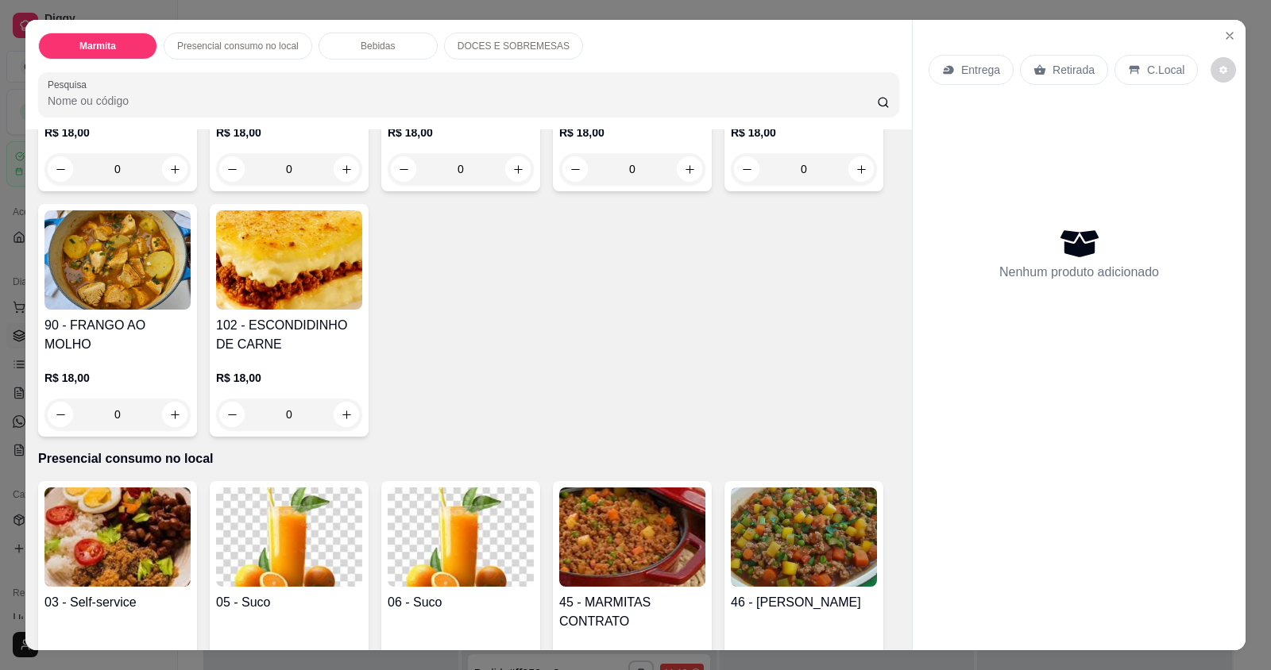
scroll to position [476, 0]
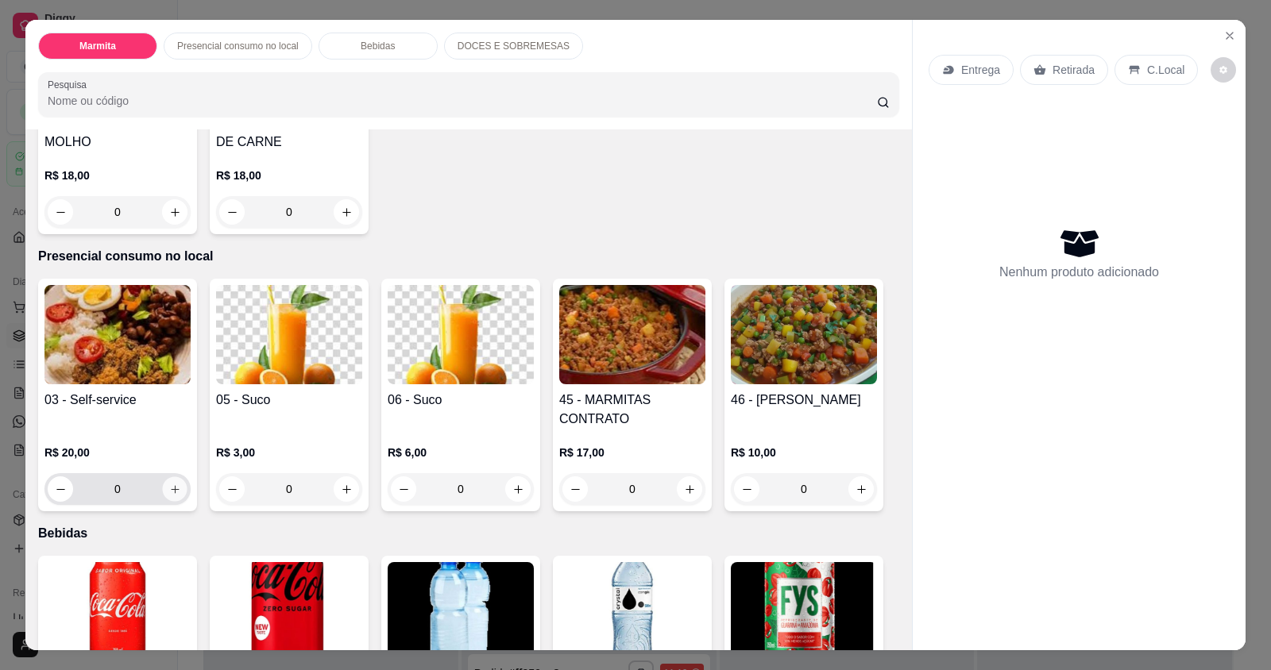
click at [172, 488] on icon "increase-product-quantity" at bounding box center [175, 490] width 12 height 12
type input "1"
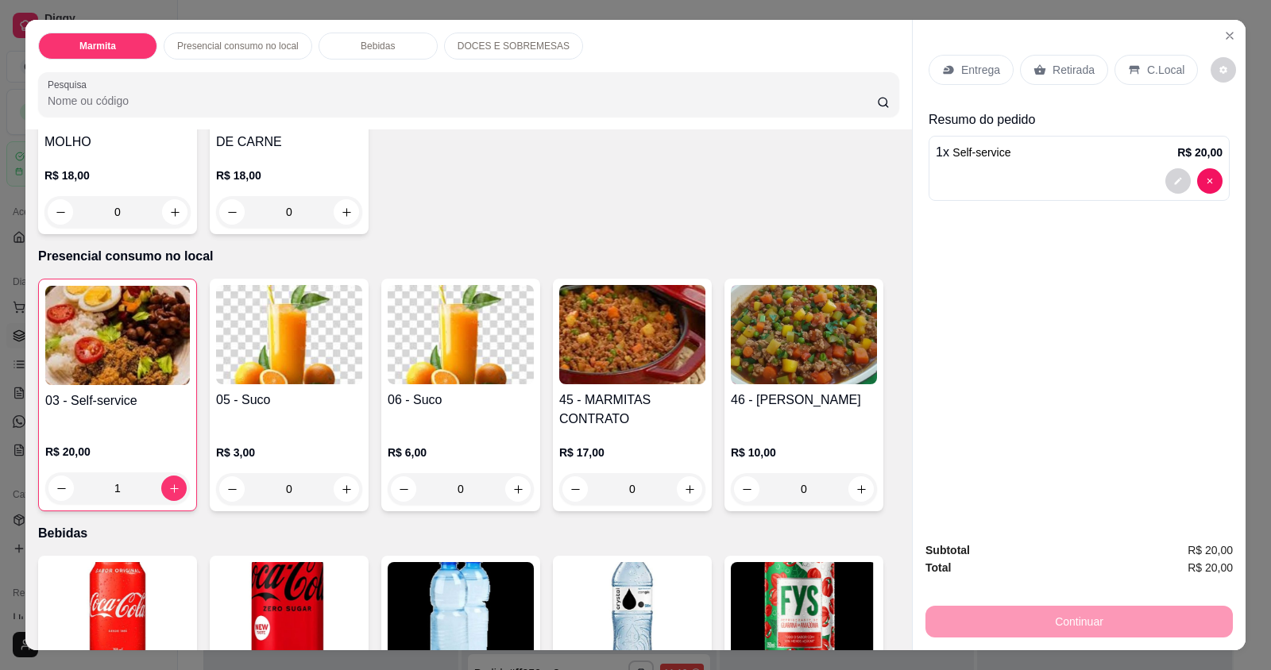
click at [1101, 616] on div "Continuar" at bounding box center [1078, 620] width 307 height 36
click at [1147, 63] on p "C.Local" at bounding box center [1165, 70] width 37 height 16
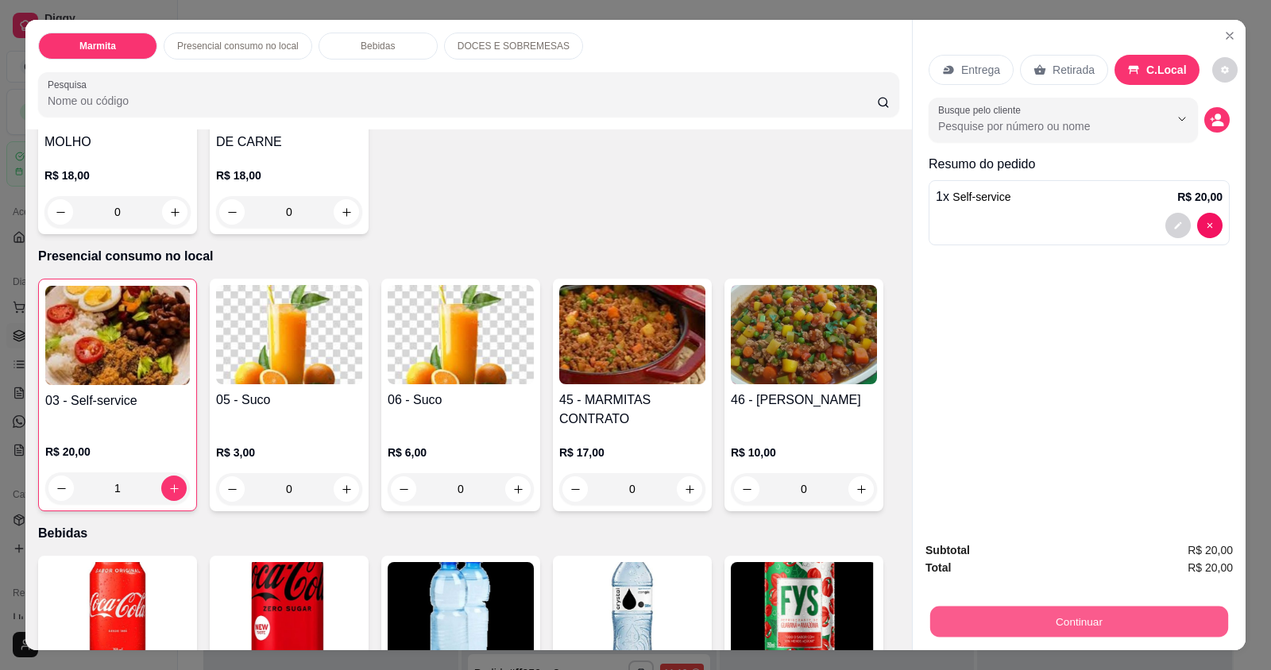
click at [1001, 611] on button "Continuar" at bounding box center [1079, 621] width 298 height 31
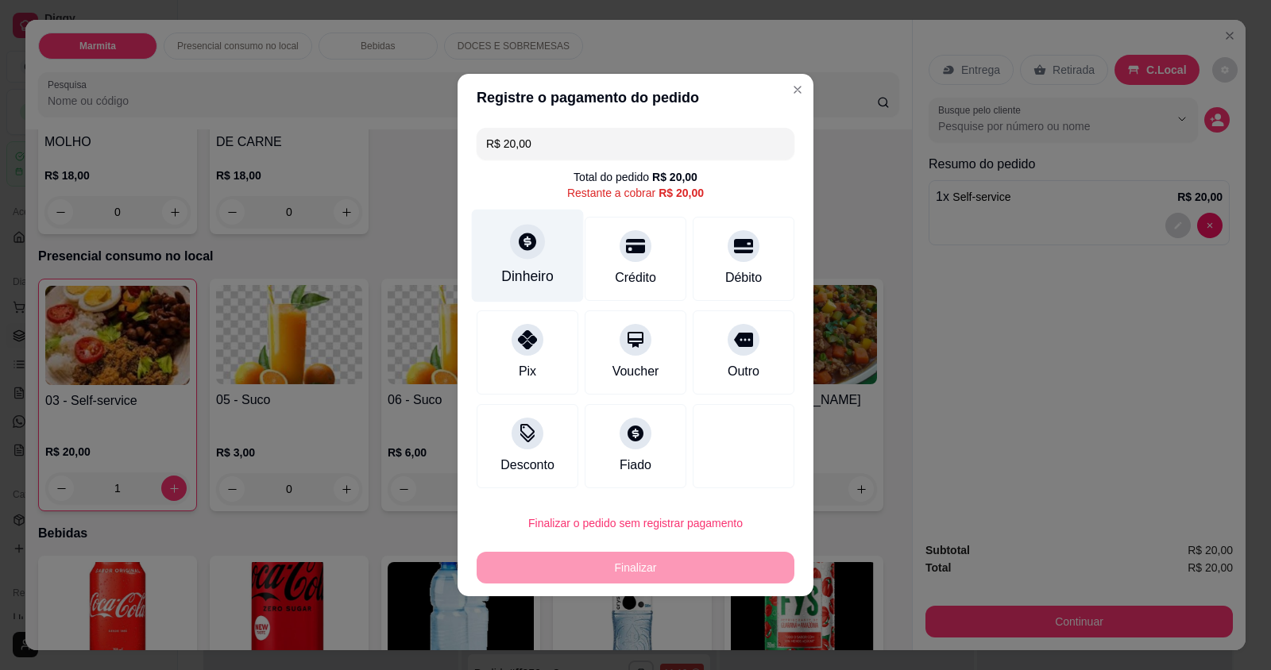
click at [552, 257] on div "Dinheiro" at bounding box center [528, 256] width 112 height 93
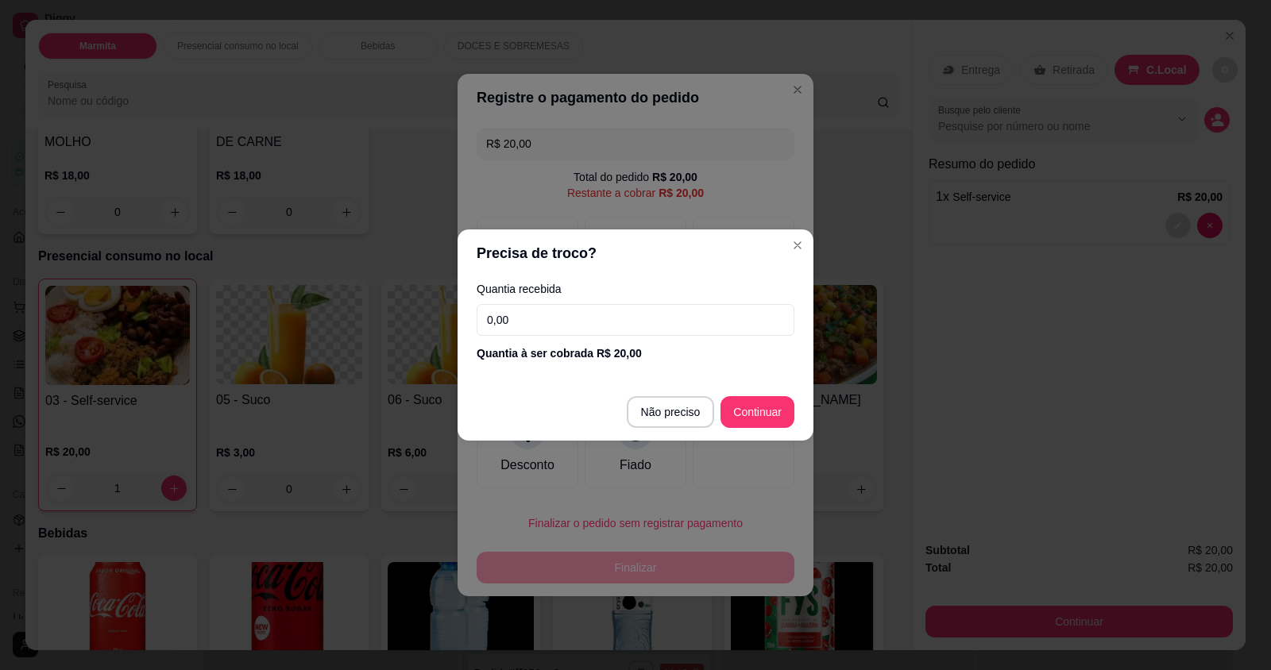
click at [673, 318] on input "0,00" at bounding box center [635, 320] width 318 height 32
type input "20,00"
type input "R$ 0,00"
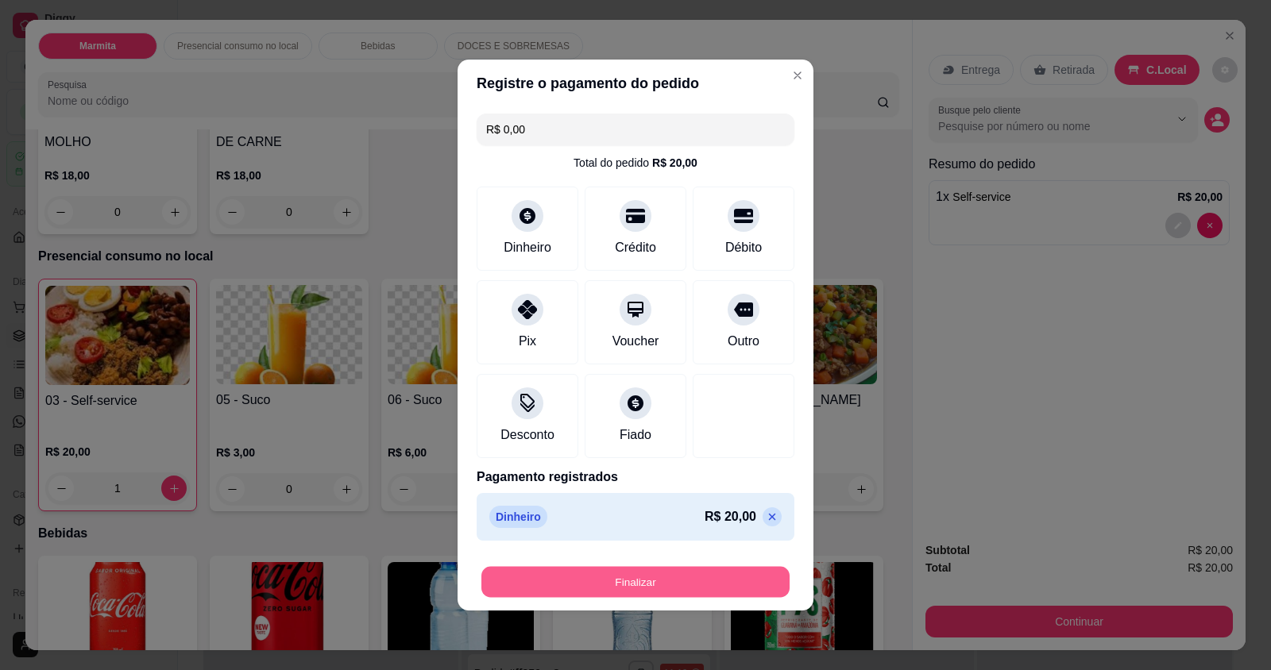
click at [709, 581] on button "Finalizar" at bounding box center [635, 582] width 308 height 31
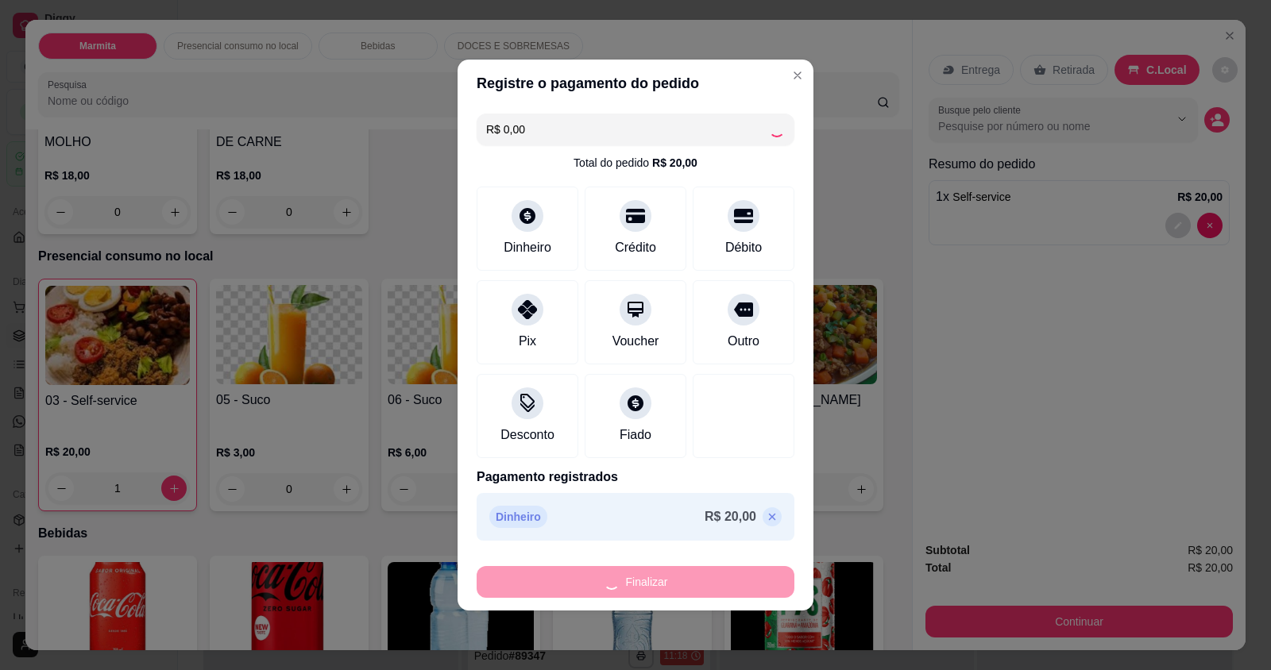
scroll to position [3129, 0]
type input "0"
type input "-R$ 20,00"
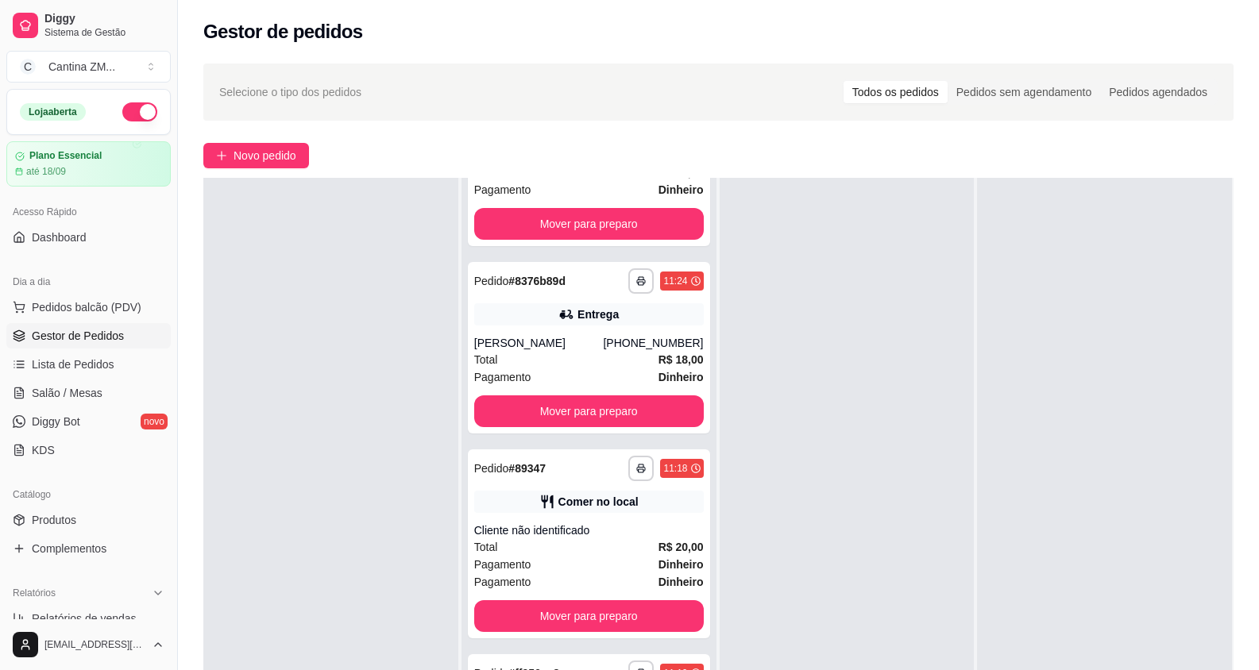
click at [46, 333] on span "Gestor de Pedidos" at bounding box center [78, 336] width 92 height 16
click at [46, 309] on span "Pedidos balcão (PDV)" at bounding box center [87, 307] width 110 height 16
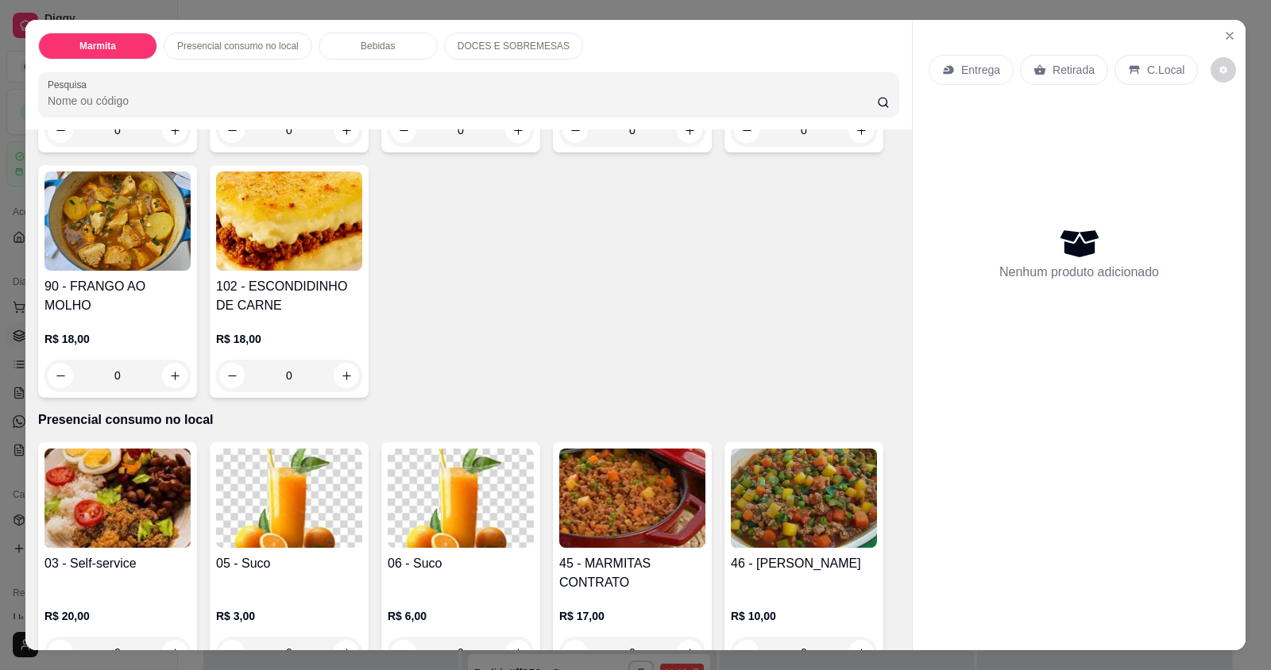
scroll to position [397, 0]
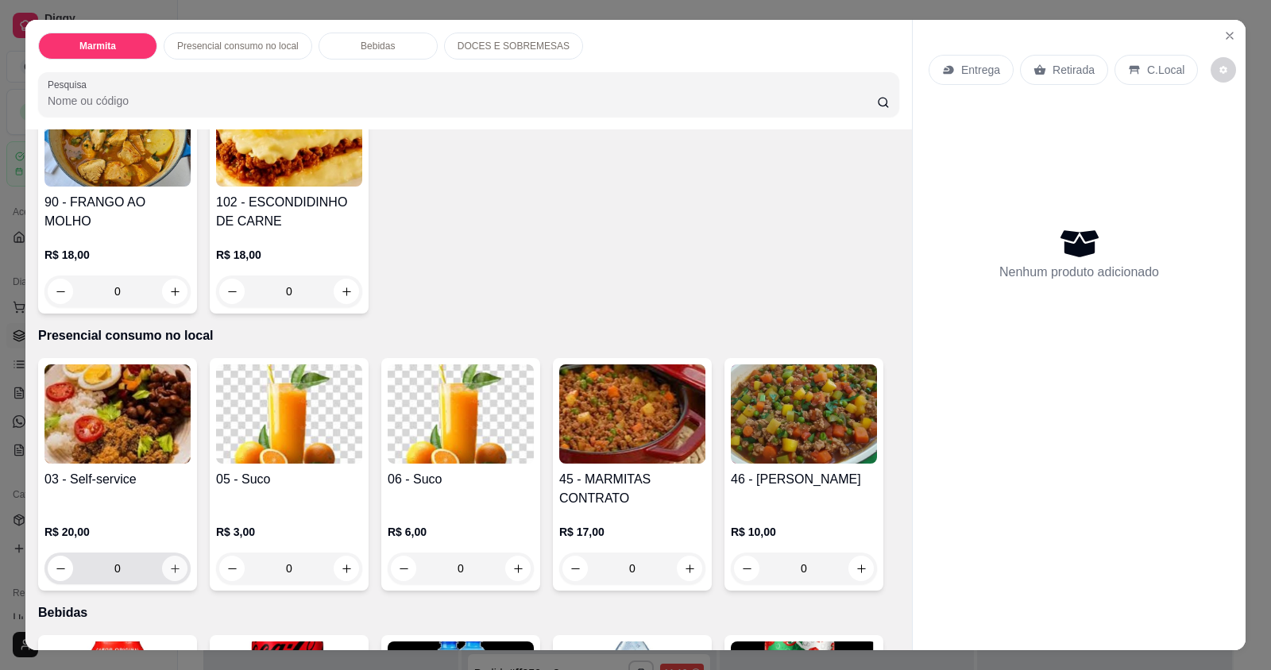
click at [162, 565] on button "increase-product-quantity" at bounding box center [174, 568] width 25 height 25
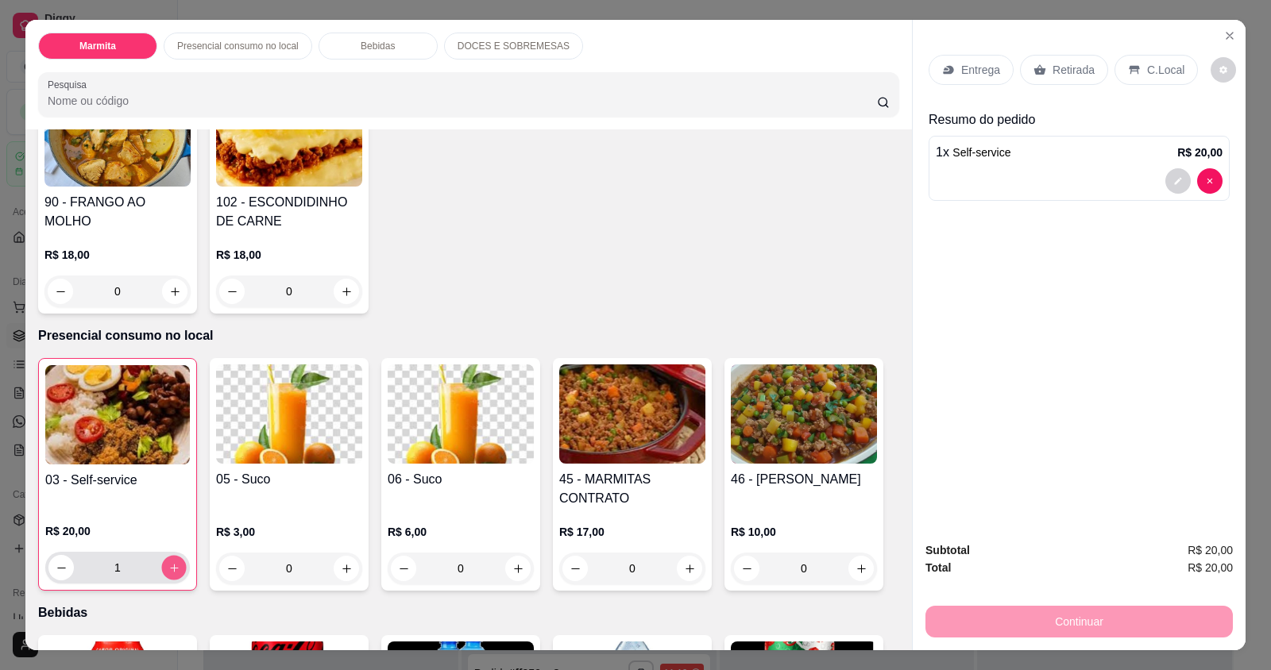
click at [161, 565] on button "increase-product-quantity" at bounding box center [173, 568] width 25 height 25
type input "2"
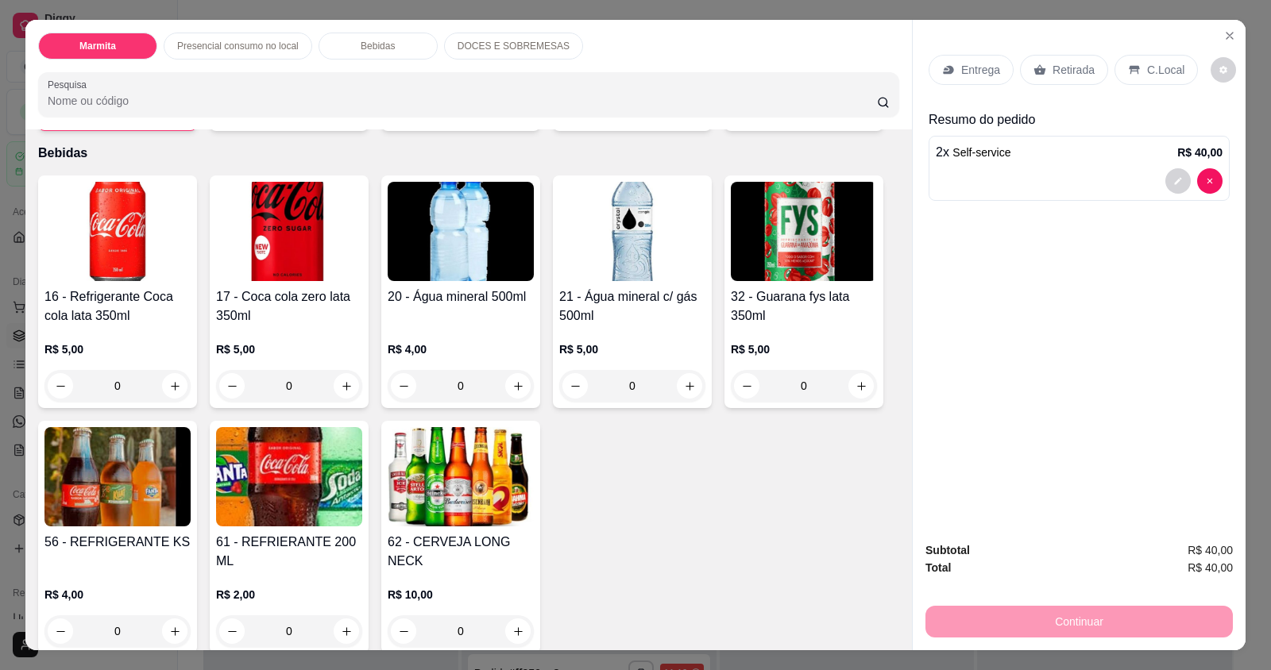
scroll to position [874, 0]
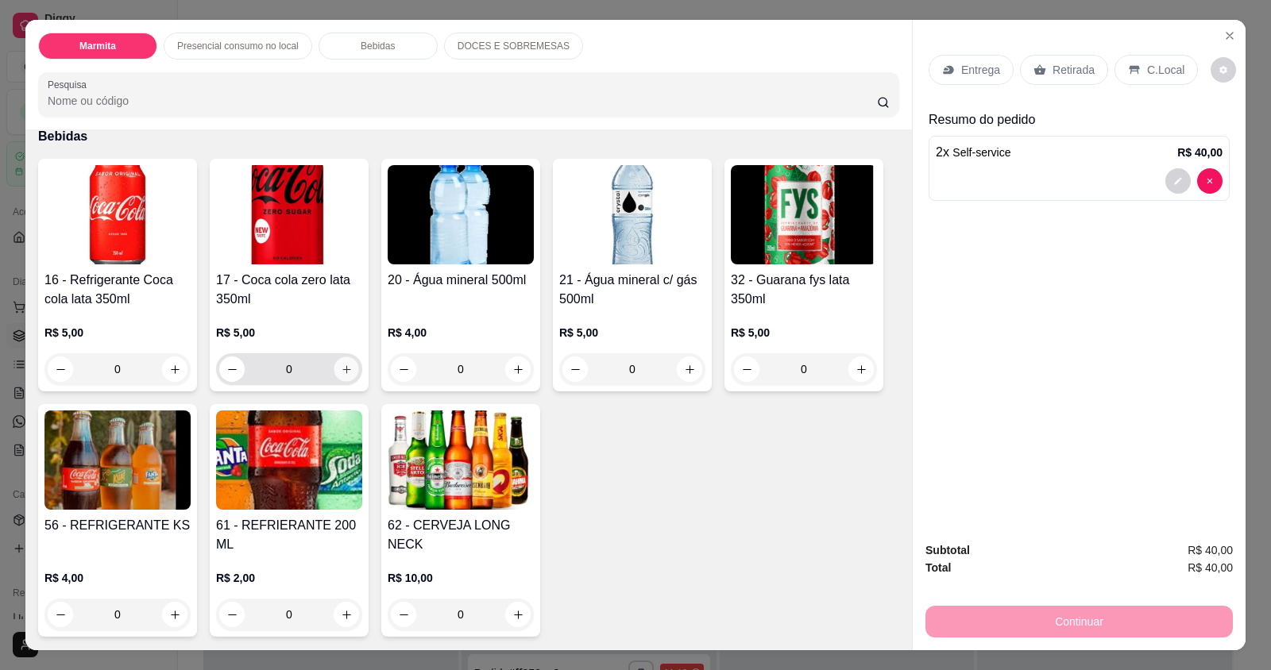
click at [336, 376] on button "increase-product-quantity" at bounding box center [346, 369] width 25 height 25
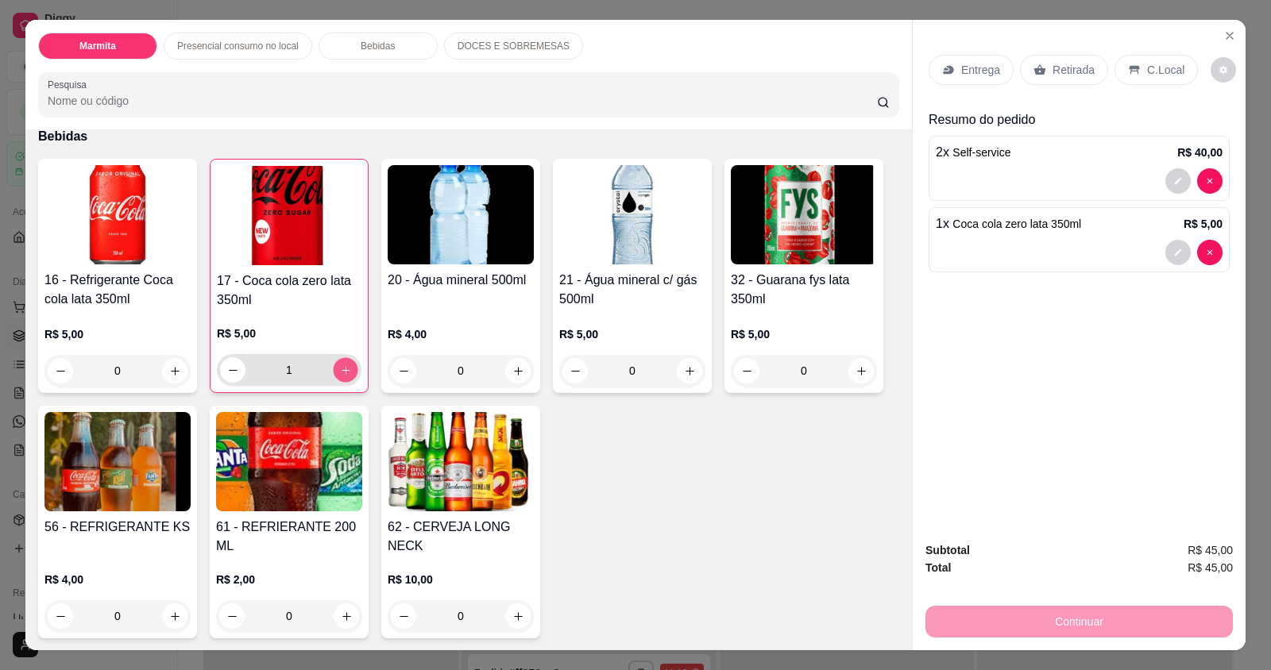
click at [336, 376] on button "increase-product-quantity" at bounding box center [345, 370] width 25 height 25
type input "2"
click at [1160, 62] on p "C.Local" at bounding box center [1165, 70] width 37 height 16
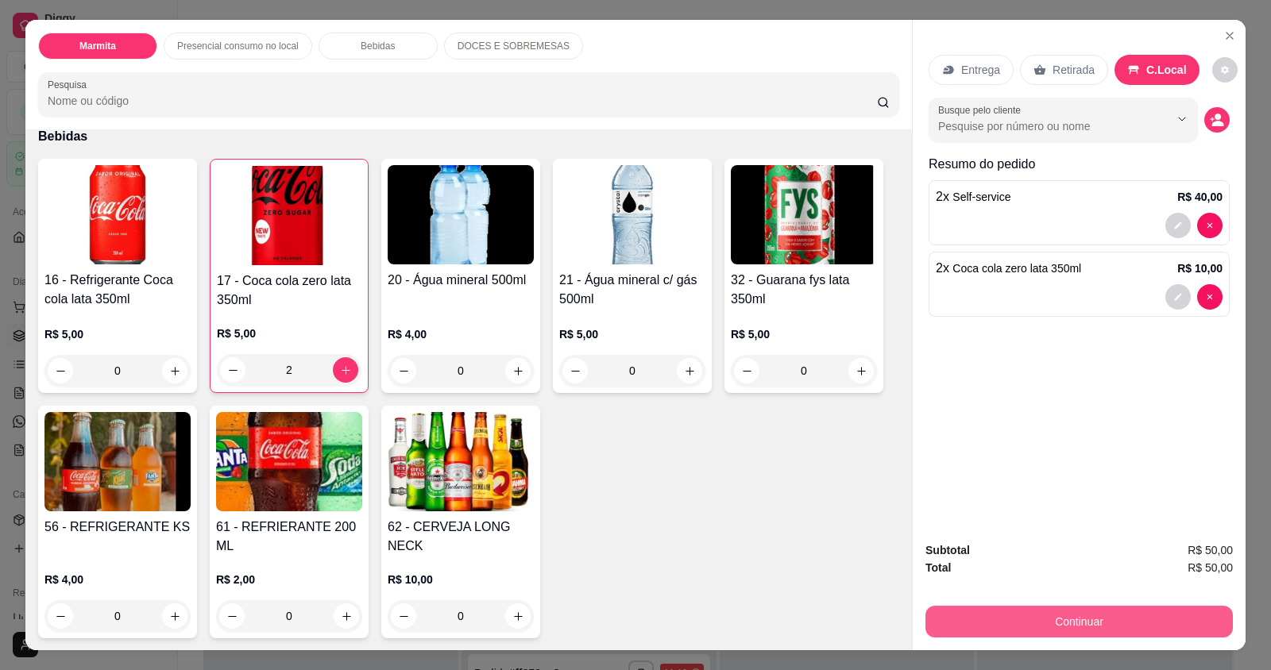
click at [1040, 621] on button "Continuar" at bounding box center [1078, 622] width 307 height 32
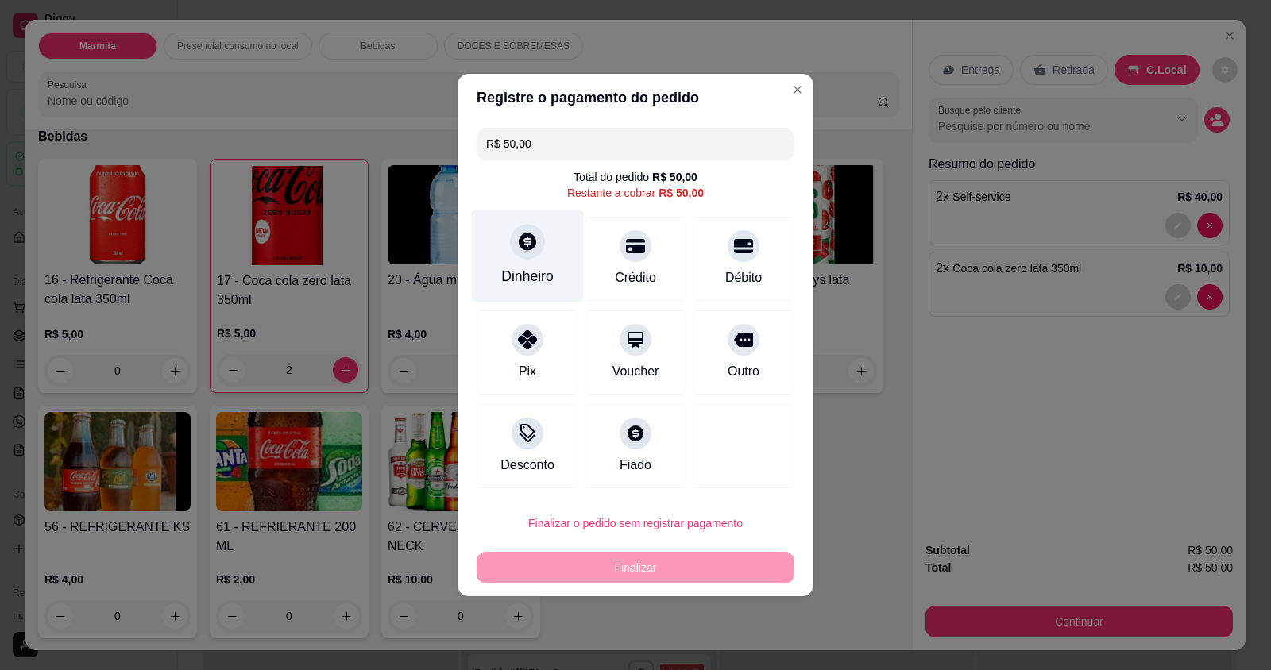
click at [533, 248] on icon at bounding box center [527, 241] width 21 height 21
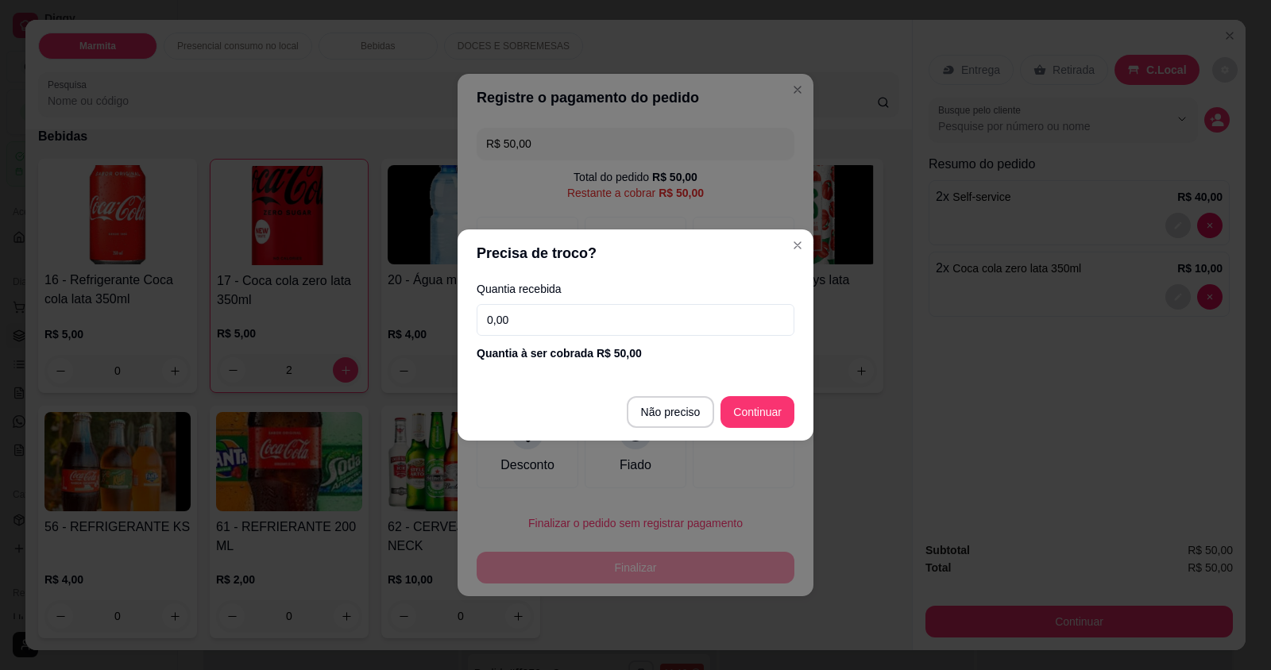
click at [552, 324] on input "0,00" at bounding box center [635, 320] width 318 height 32
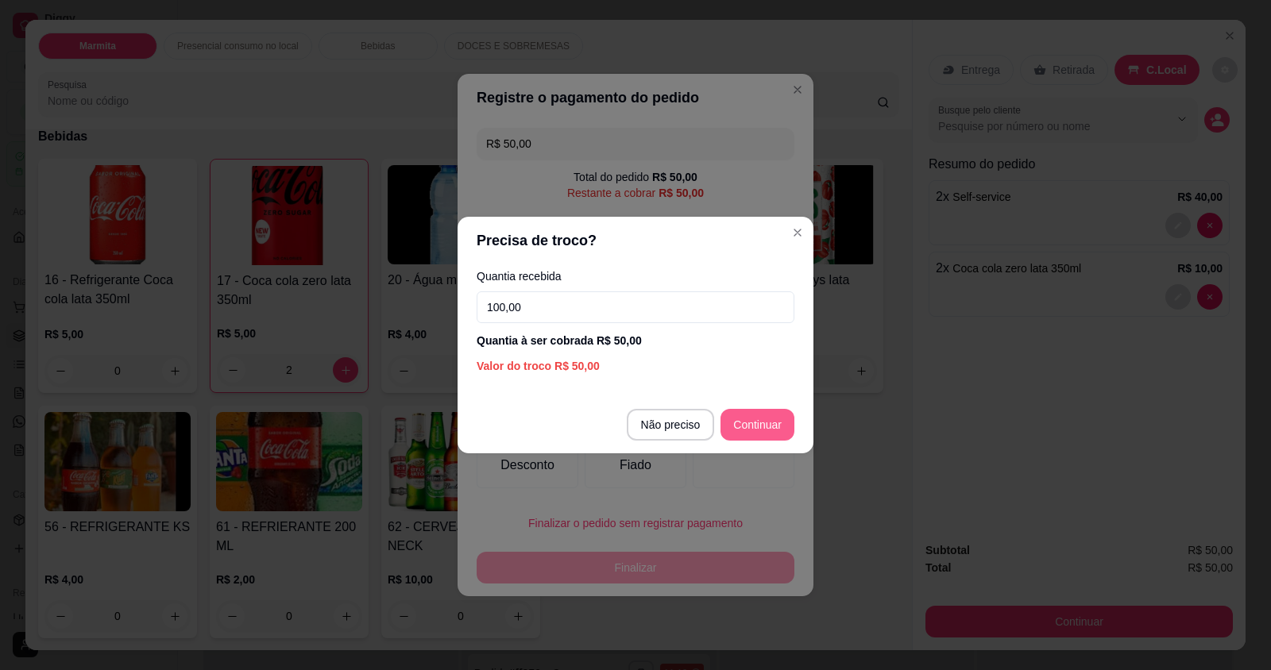
type input "100,00"
type input "R$ 0,00"
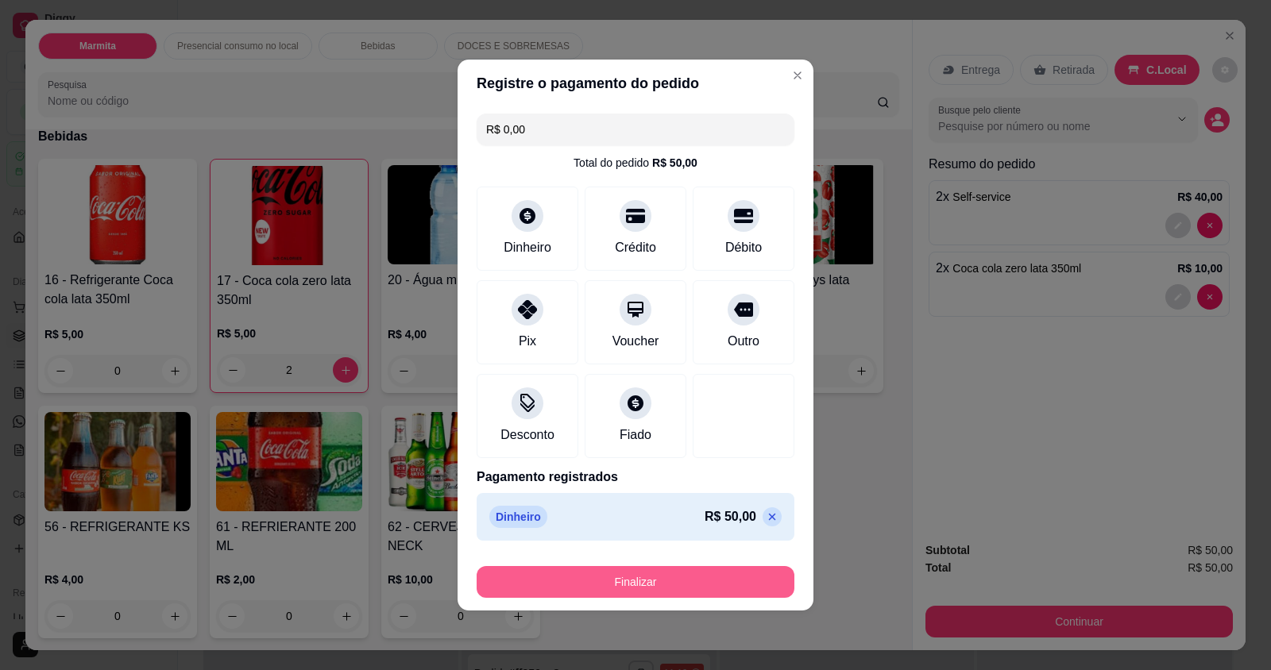
click at [679, 577] on button "Finalizar" at bounding box center [635, 582] width 318 height 32
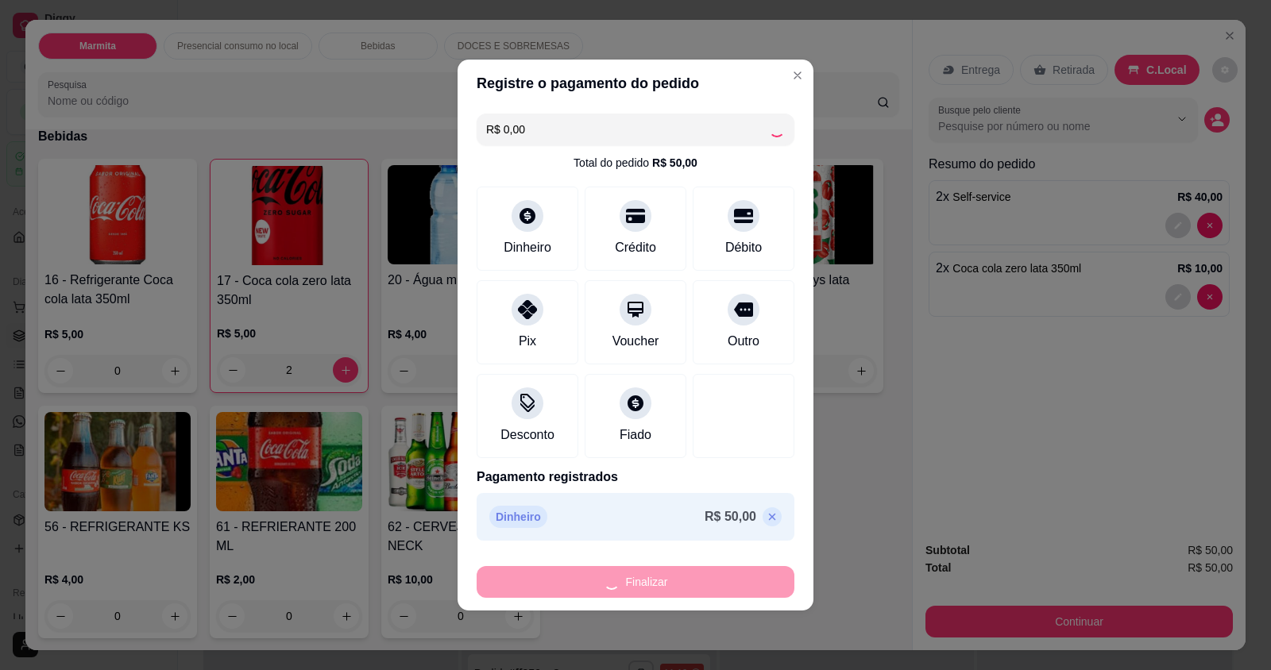
type input "0"
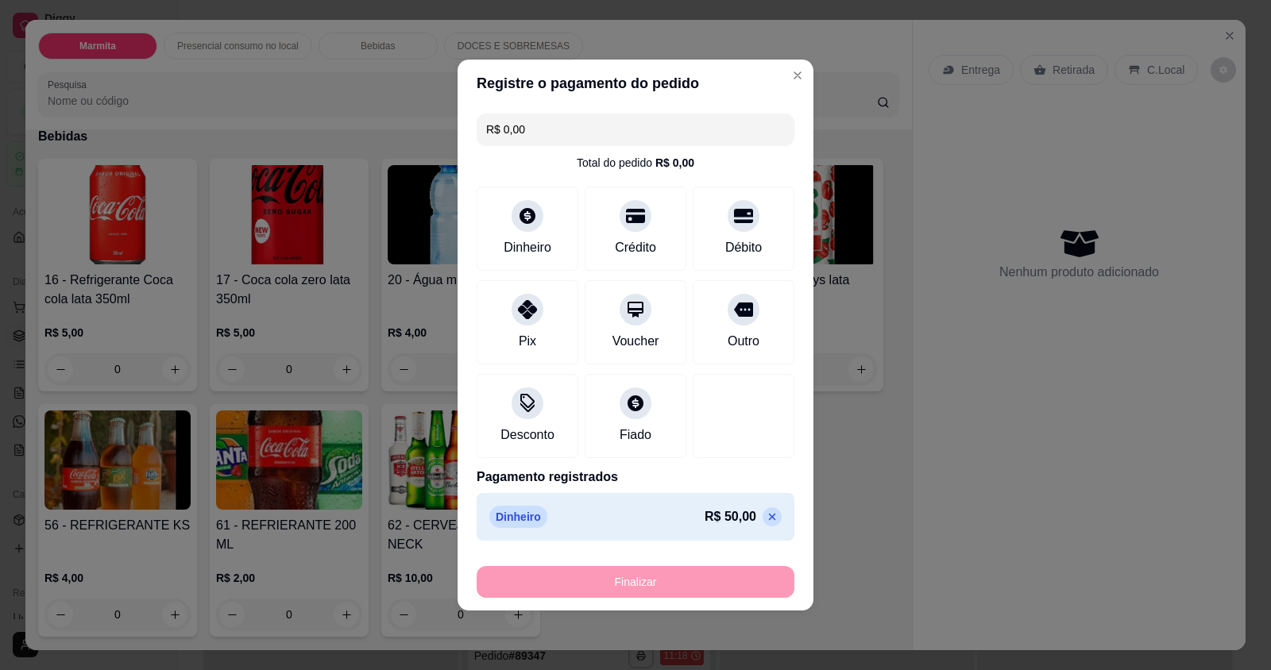
type input "-R$ 50,00"
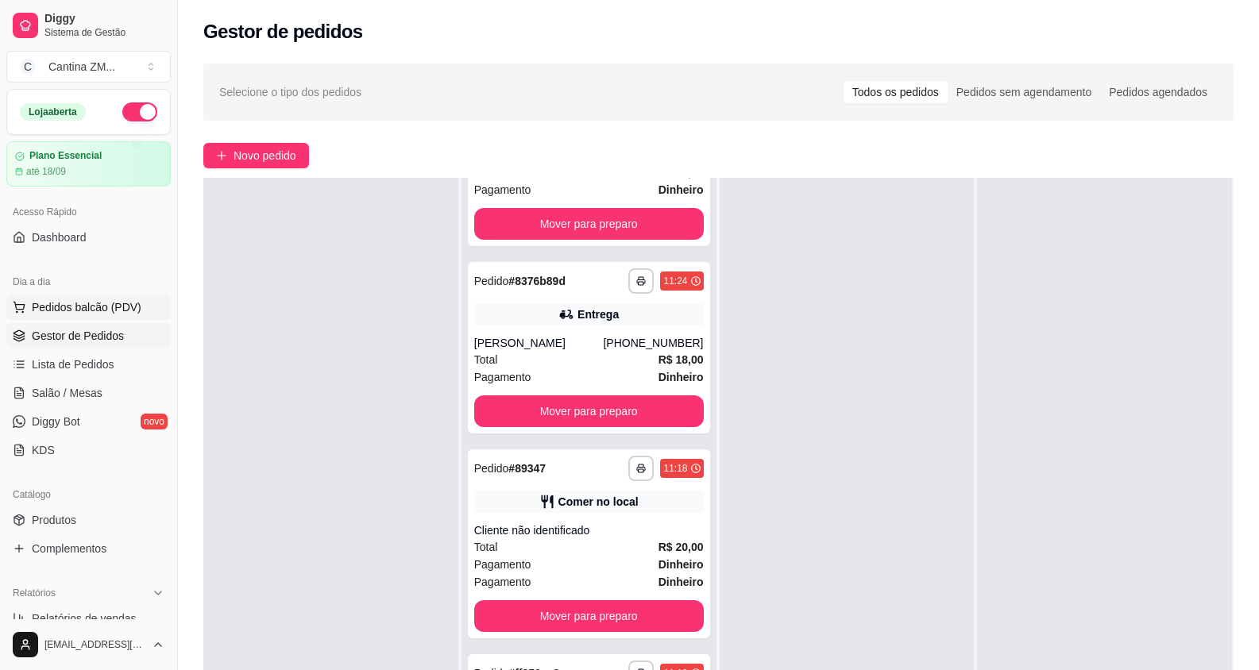
click at [89, 307] on span "Pedidos balcão (PDV)" at bounding box center [87, 307] width 110 height 16
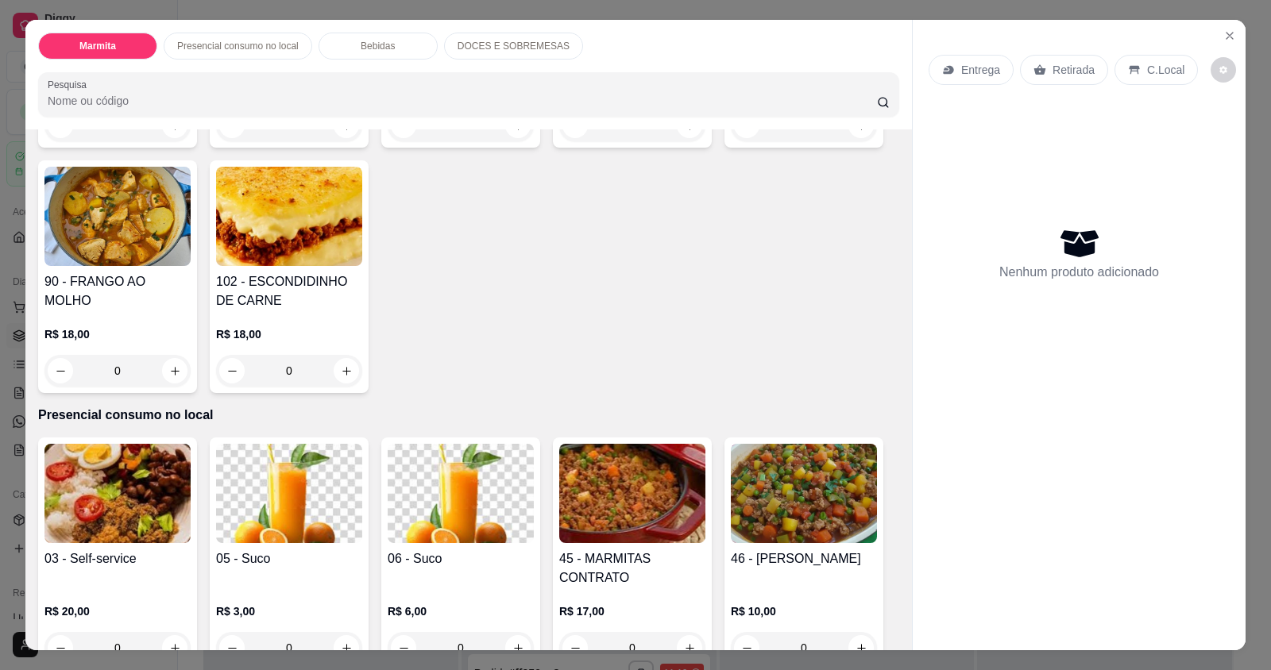
scroll to position [715, 0]
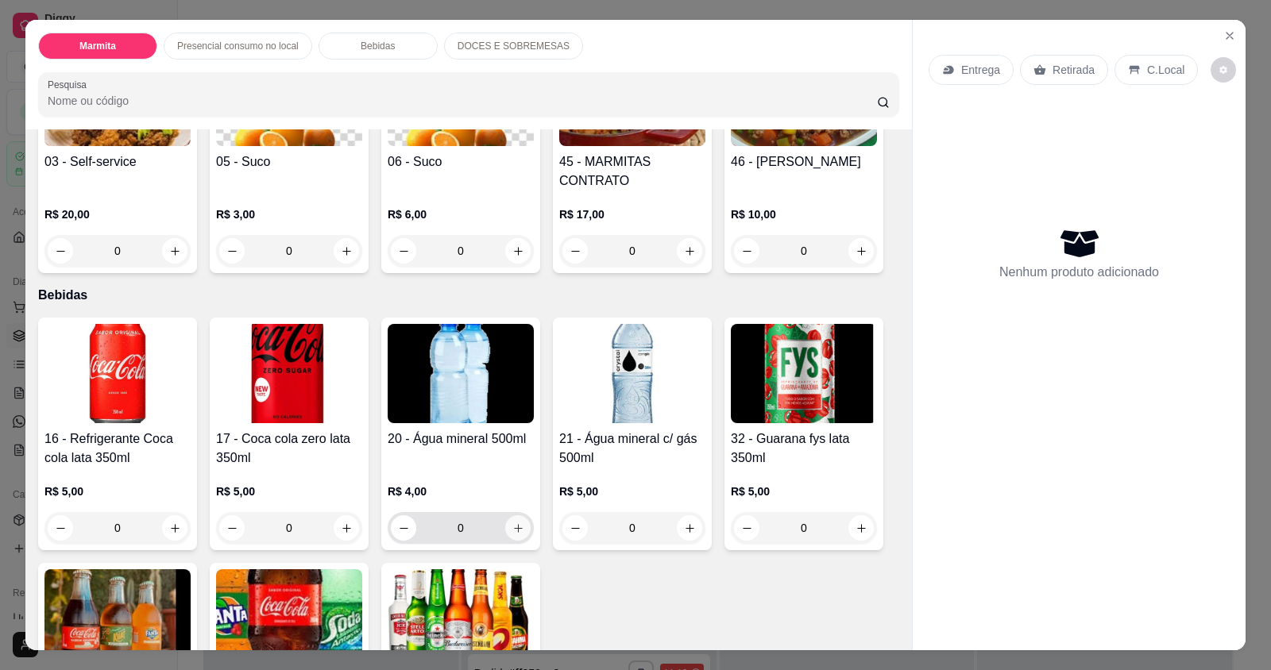
click at [513, 530] on icon "increase-product-quantity" at bounding box center [518, 529] width 12 height 12
type input "1"
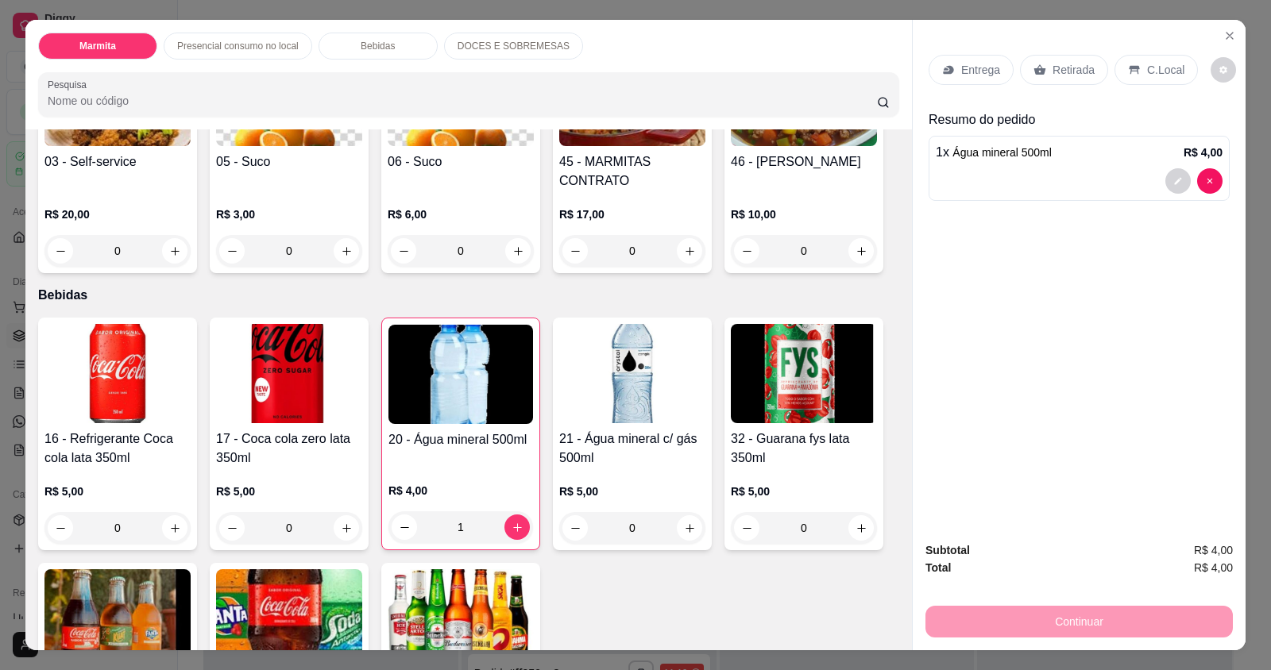
click at [1056, 67] on p "Retirada" at bounding box center [1073, 70] width 42 height 16
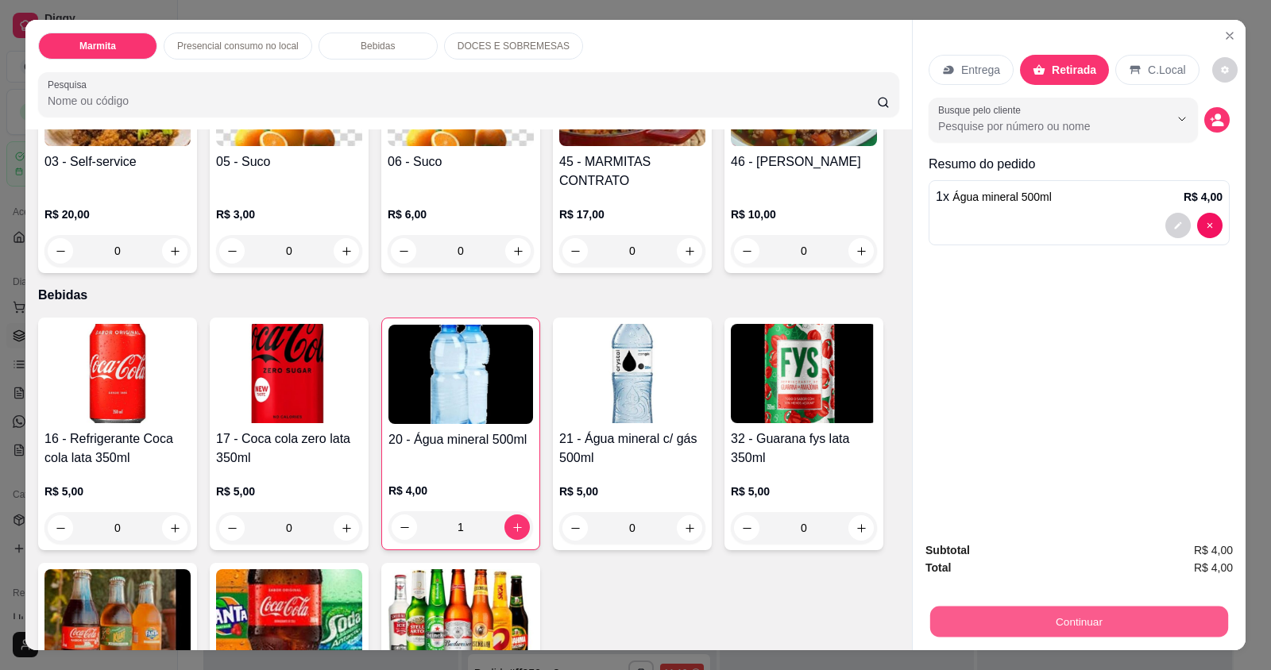
click at [1086, 619] on button "Continuar" at bounding box center [1079, 621] width 298 height 31
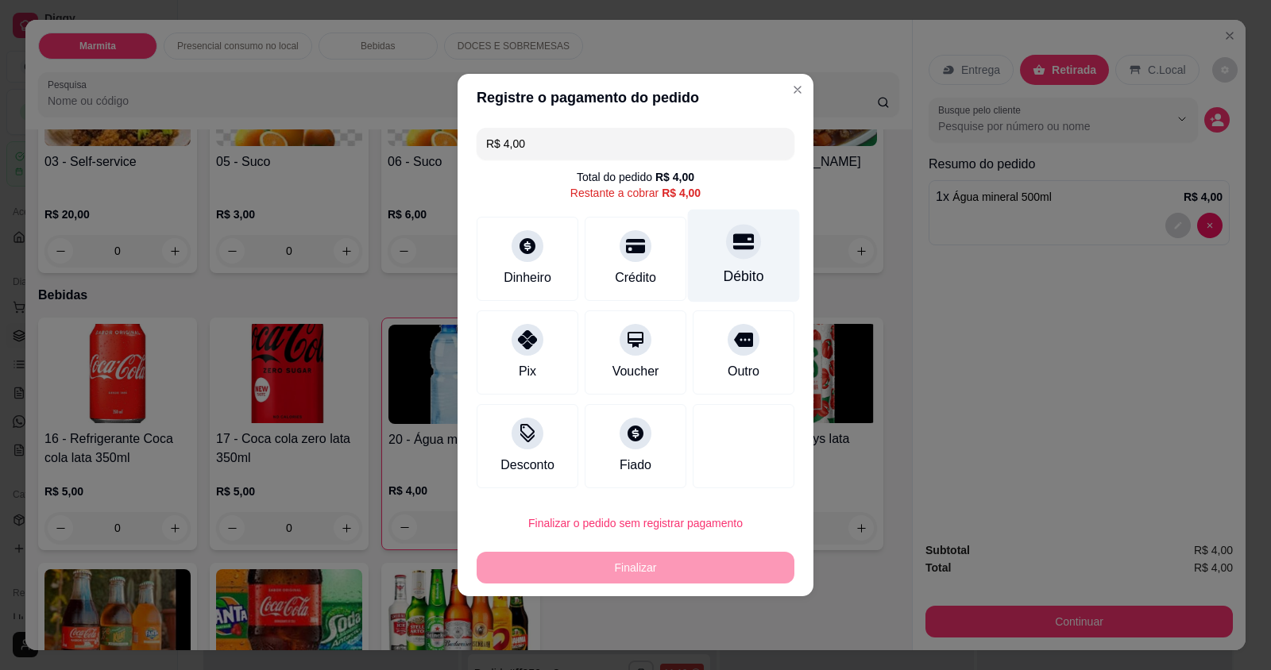
click at [723, 280] on div "Débito" at bounding box center [743, 276] width 41 height 21
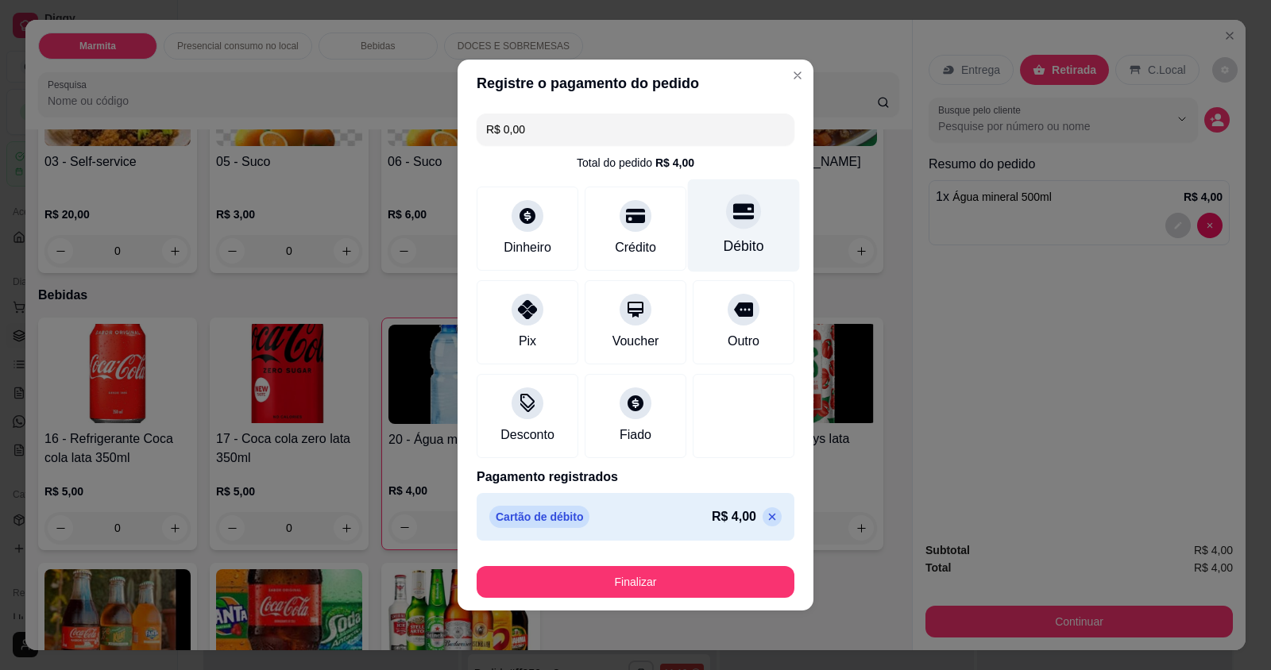
type input "R$ 0,00"
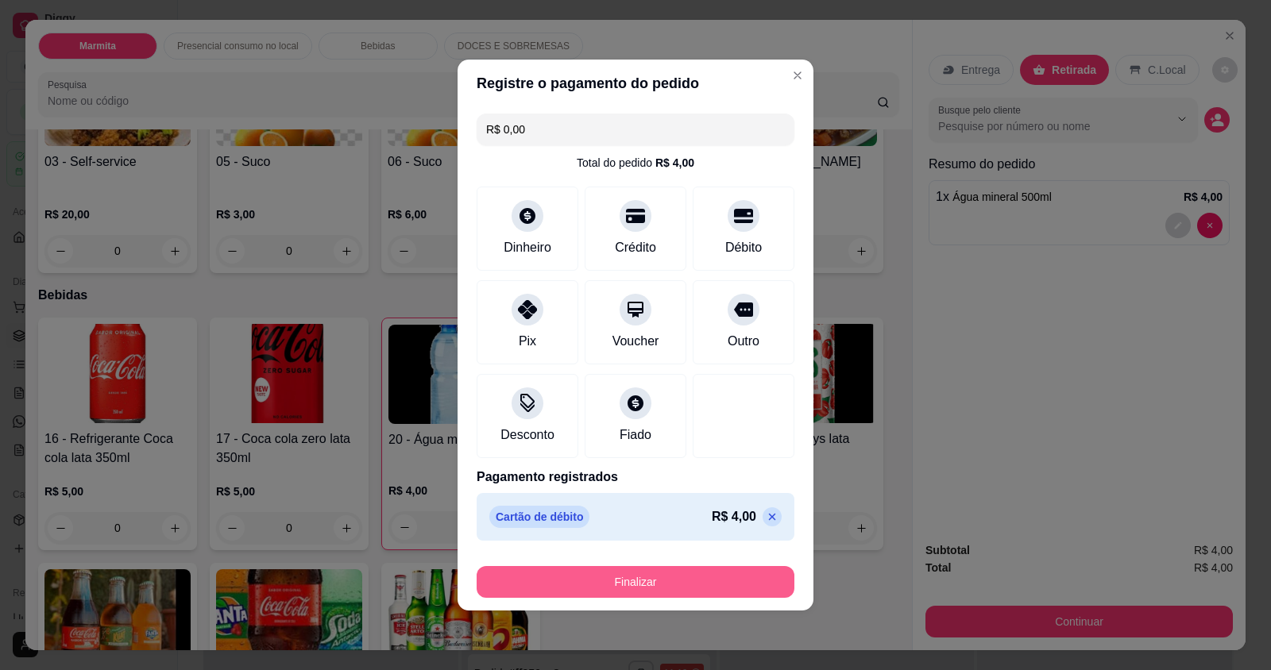
click at [626, 586] on button "Finalizar" at bounding box center [635, 582] width 318 height 32
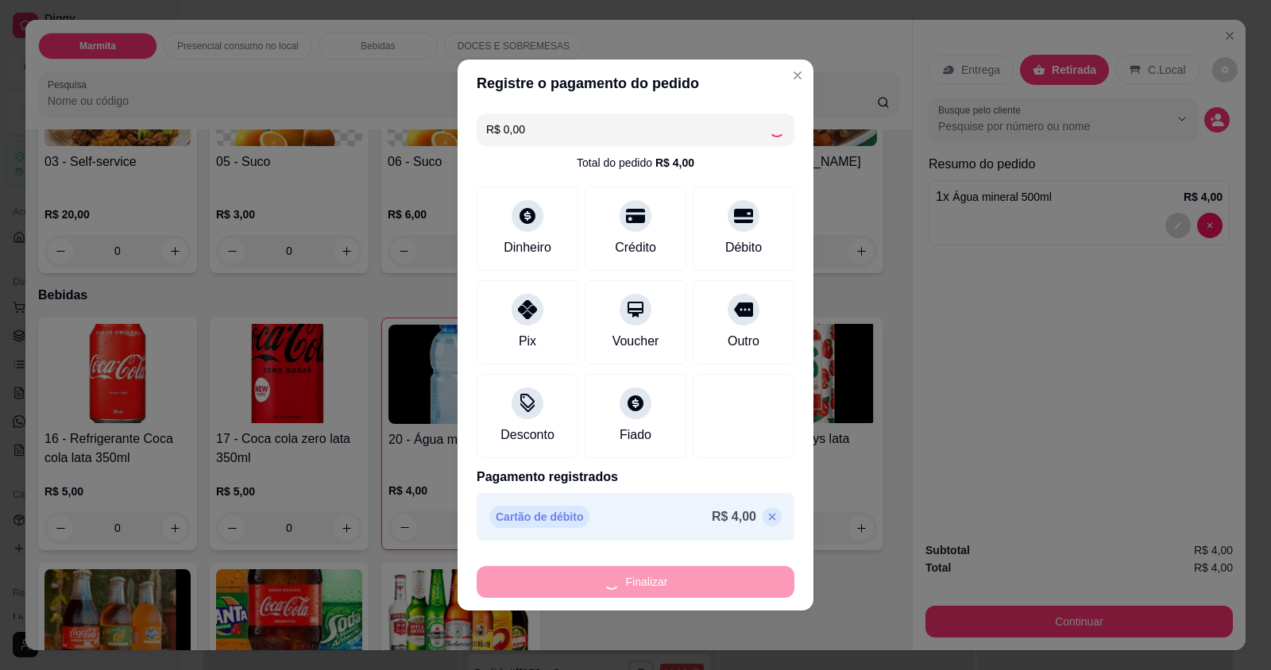
type input "0"
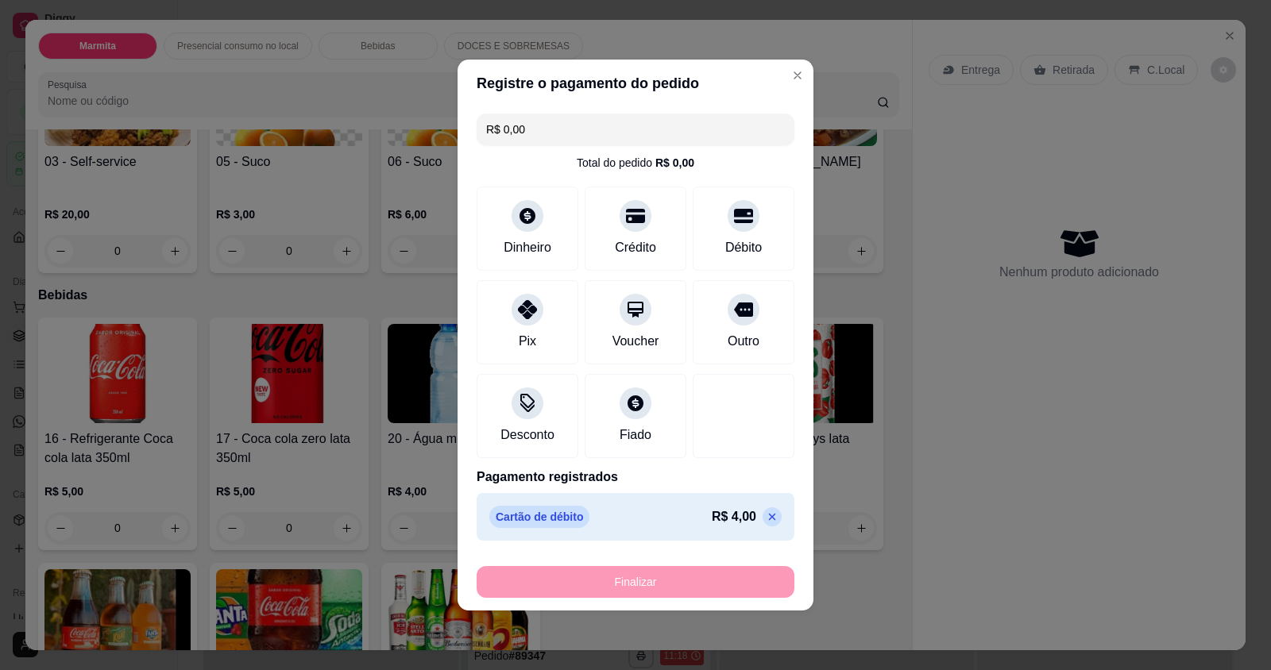
type input "-R$ 4,00"
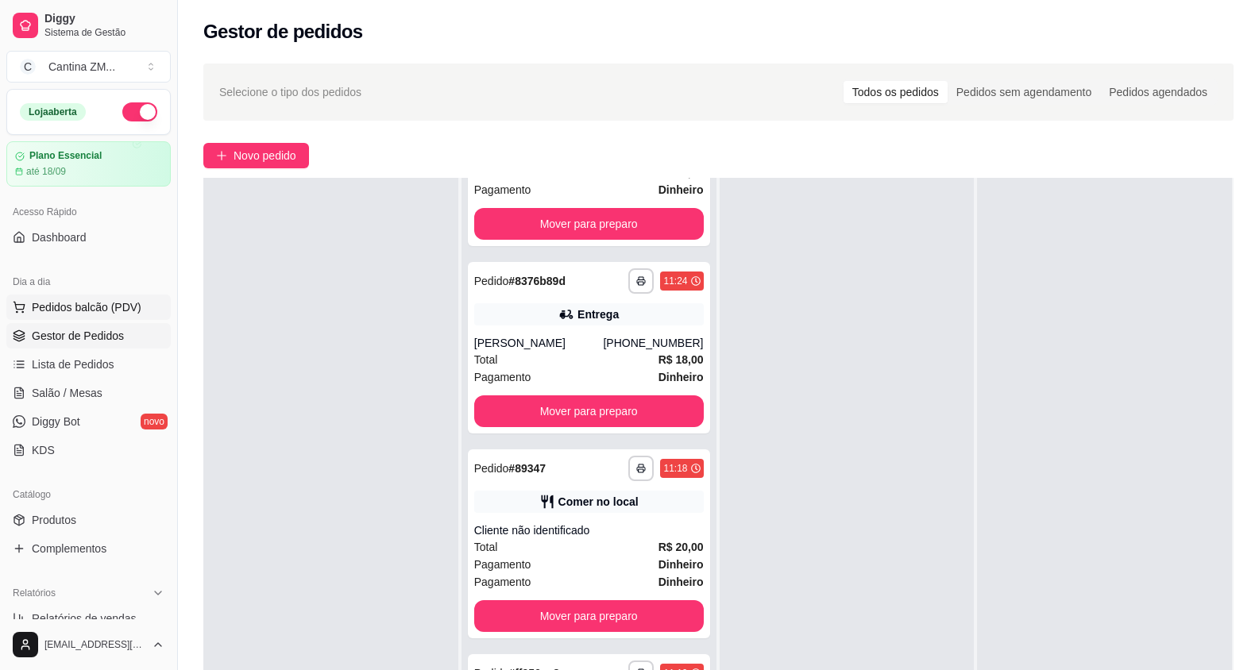
click at [54, 313] on span "Pedidos balcão (PDV)" at bounding box center [87, 307] width 110 height 16
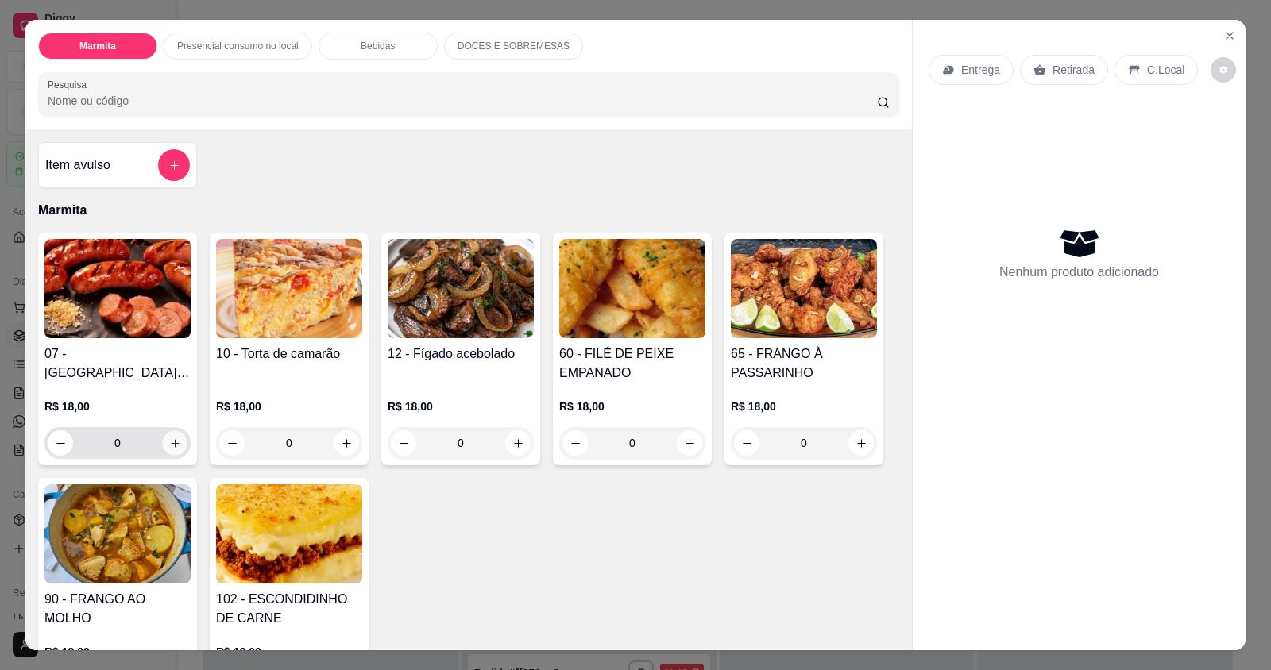
click at [173, 443] on icon "increase-product-quantity" at bounding box center [175, 444] width 12 height 12
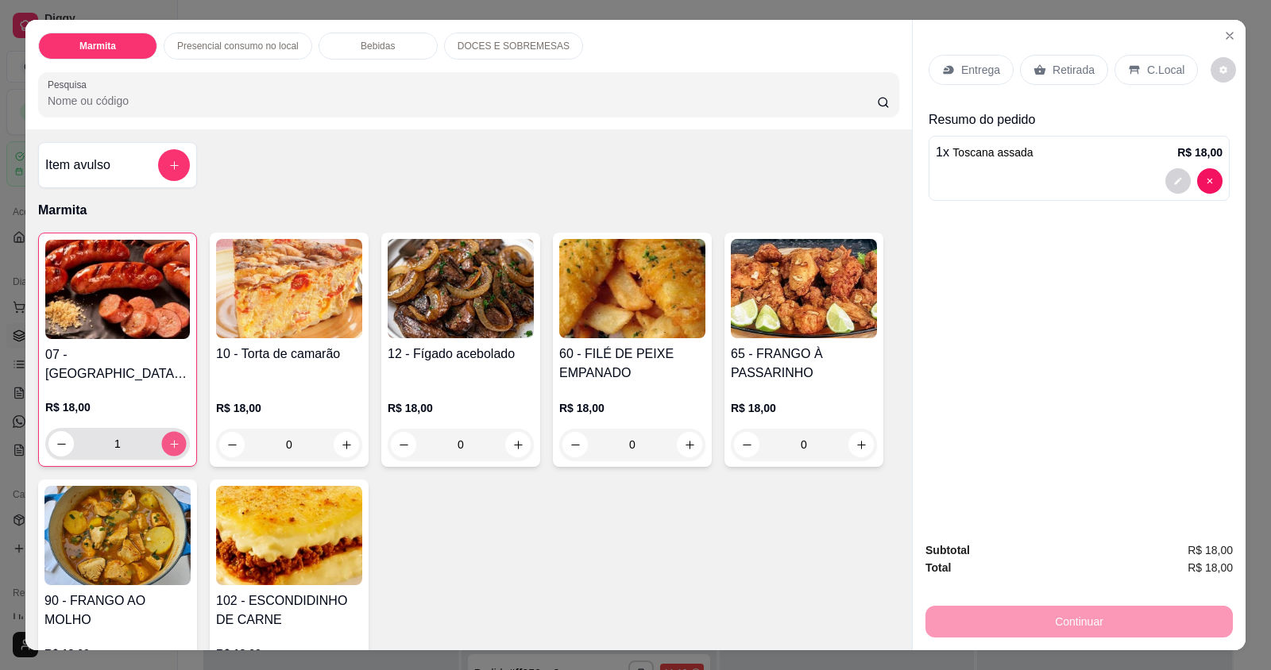
click at [173, 443] on icon "increase-product-quantity" at bounding box center [174, 444] width 12 height 12
type input "3"
click at [1082, 72] on p "Retirada" at bounding box center [1073, 70] width 42 height 16
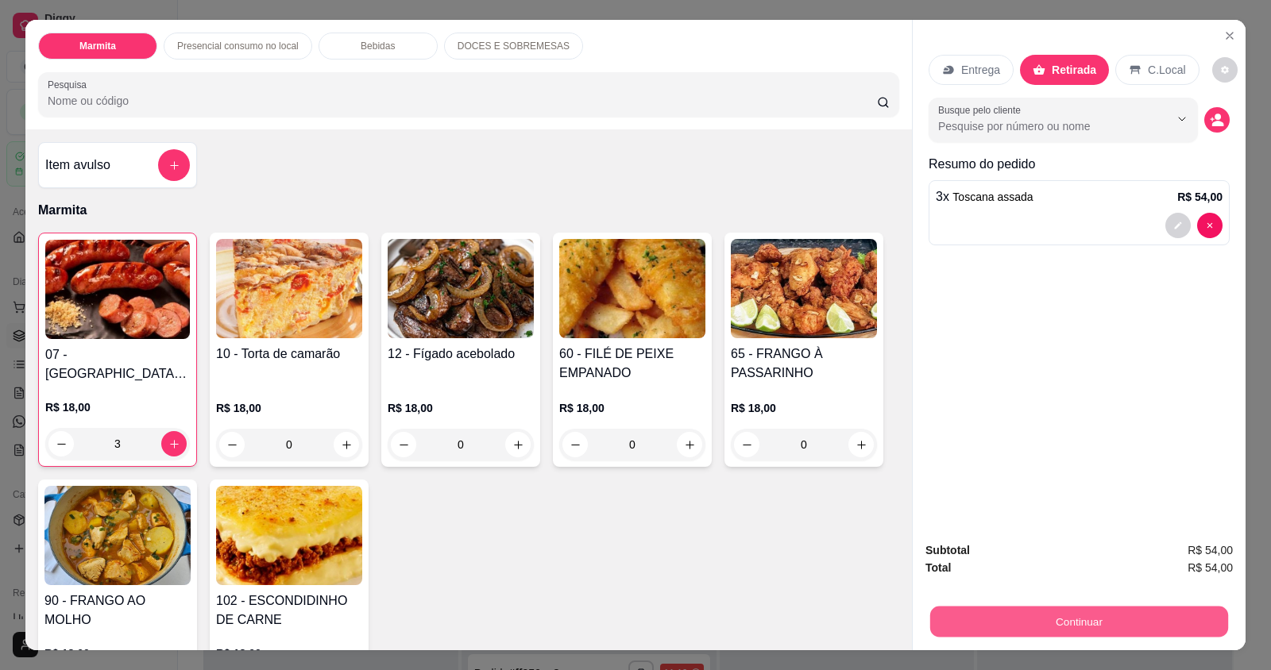
click at [1067, 634] on button "Continuar" at bounding box center [1079, 621] width 298 height 31
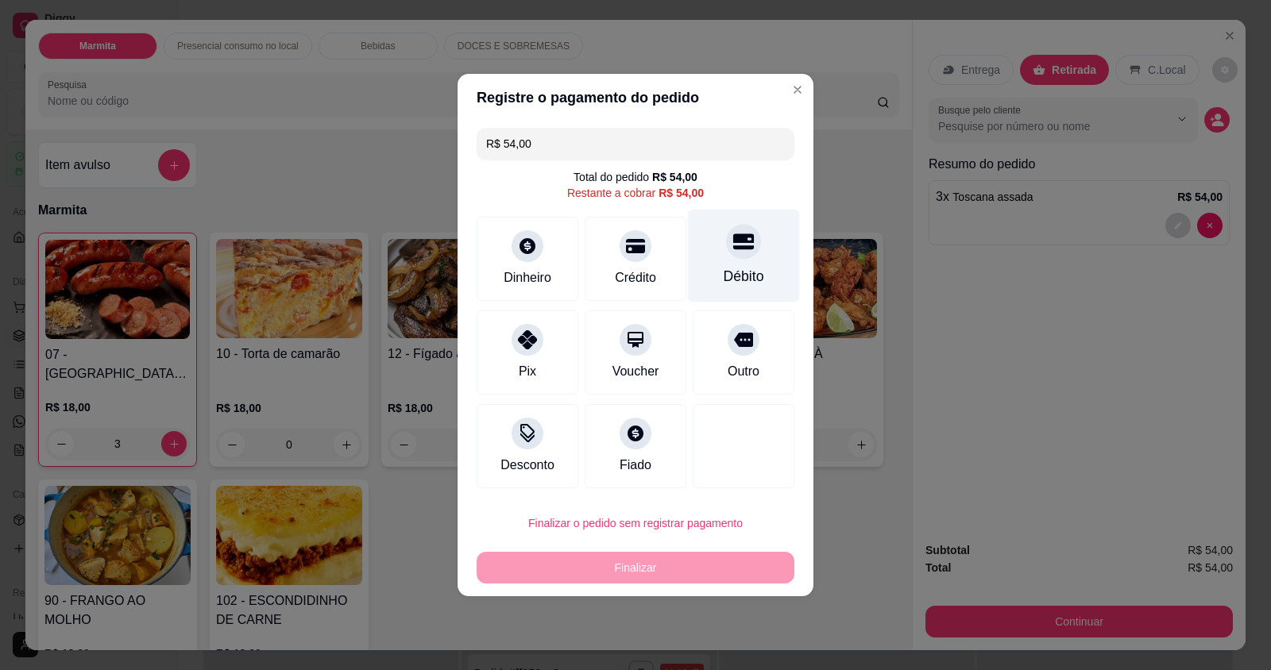
click at [733, 248] on icon at bounding box center [743, 242] width 21 height 16
type input "R$ 0,00"
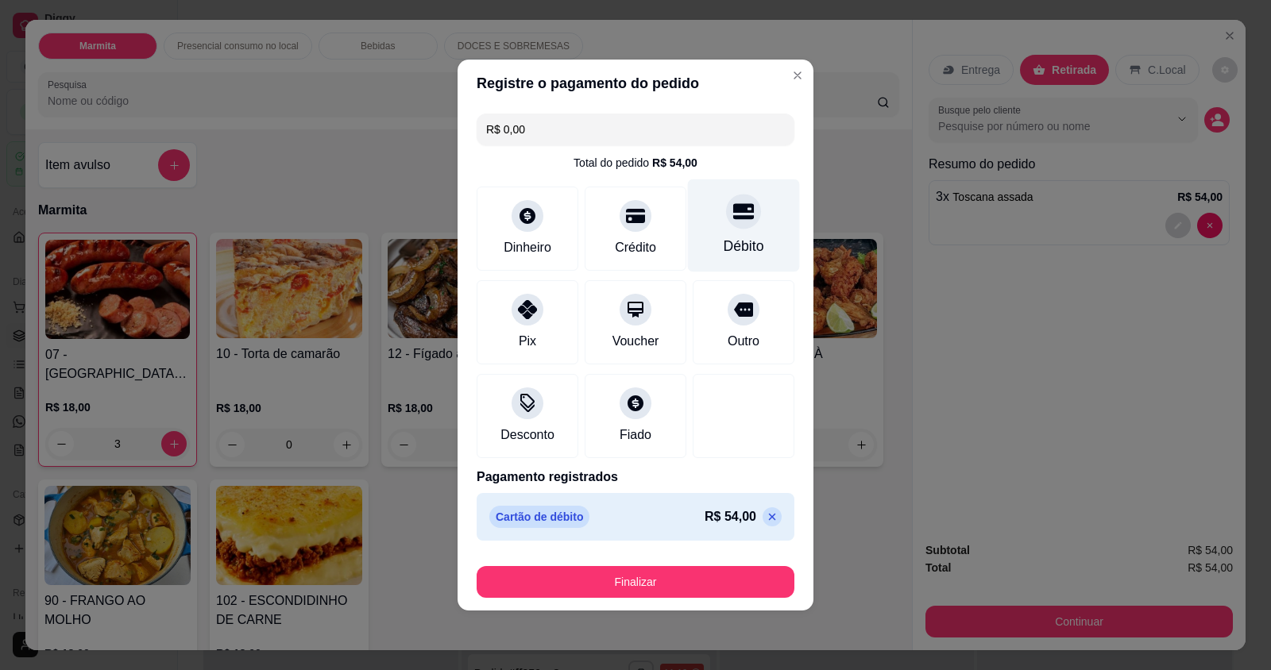
click at [723, 253] on div "Débito" at bounding box center [743, 246] width 41 height 21
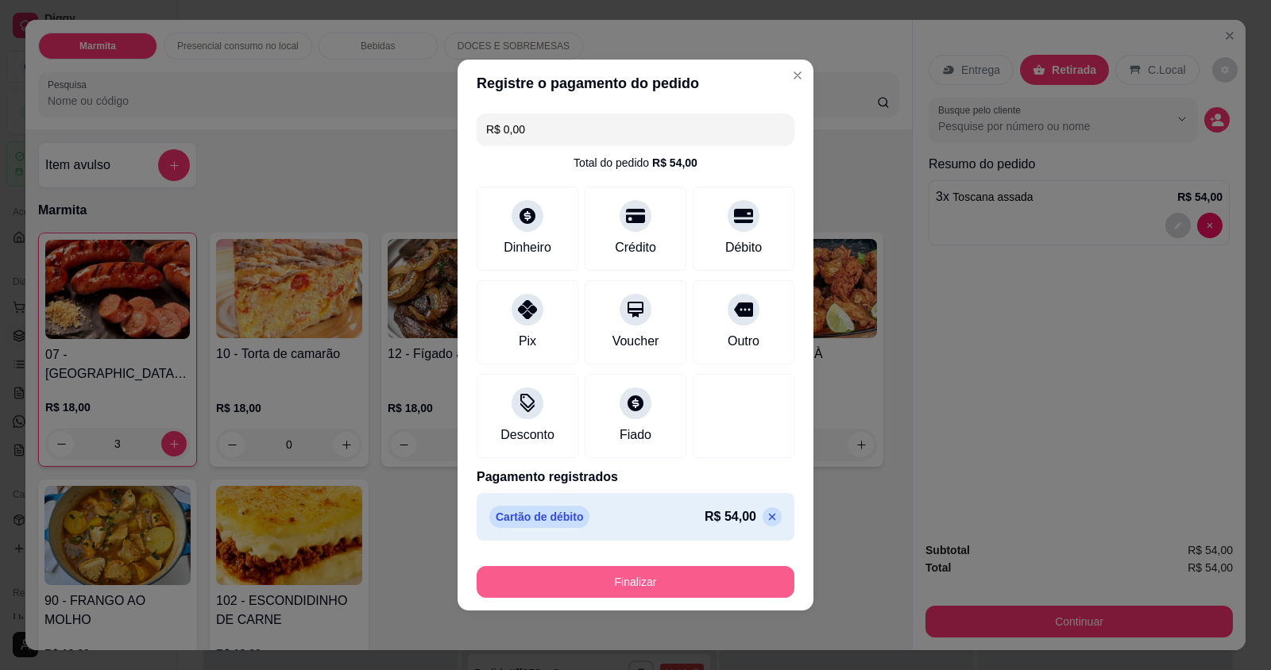
click at [679, 588] on button "Finalizar" at bounding box center [635, 582] width 318 height 32
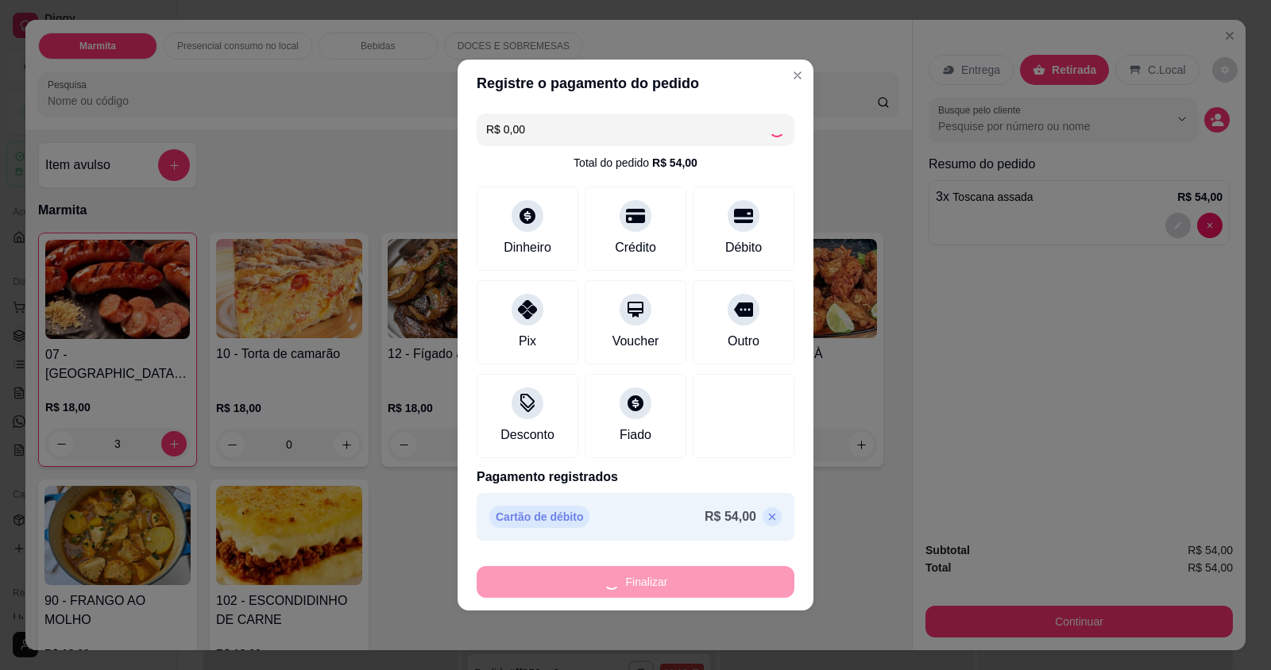
type input "0"
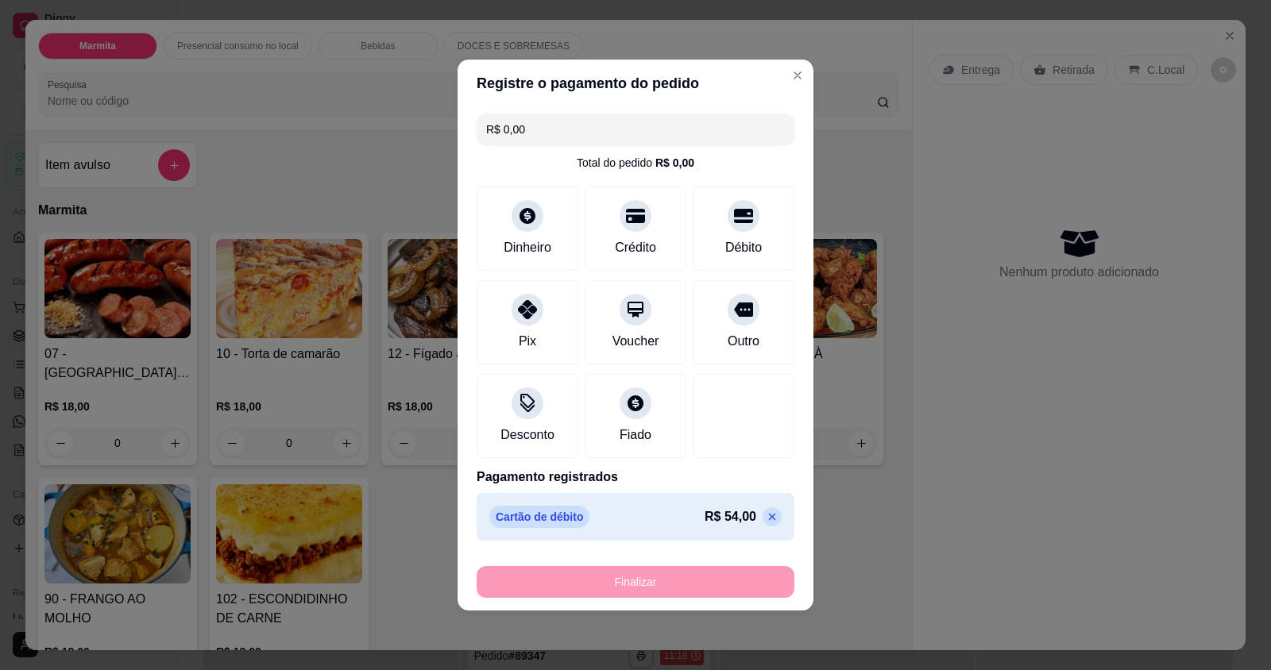
type input "-R$ 54,00"
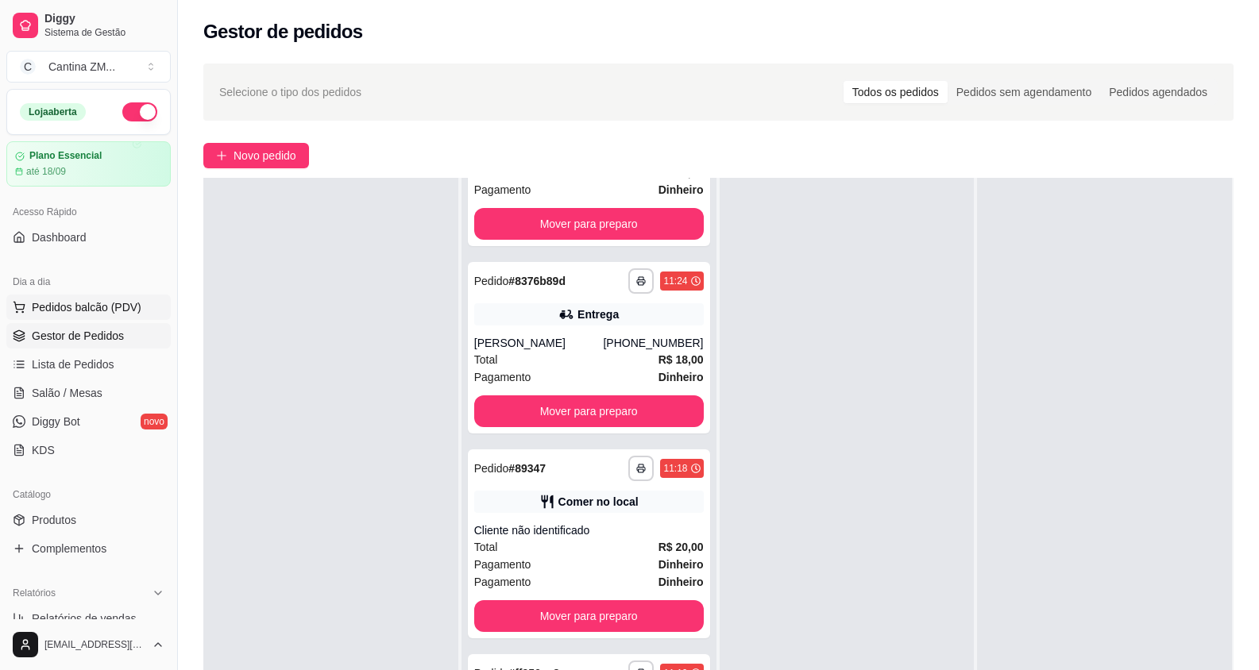
click at [139, 317] on button "Pedidos balcão (PDV)" at bounding box center [88, 307] width 164 height 25
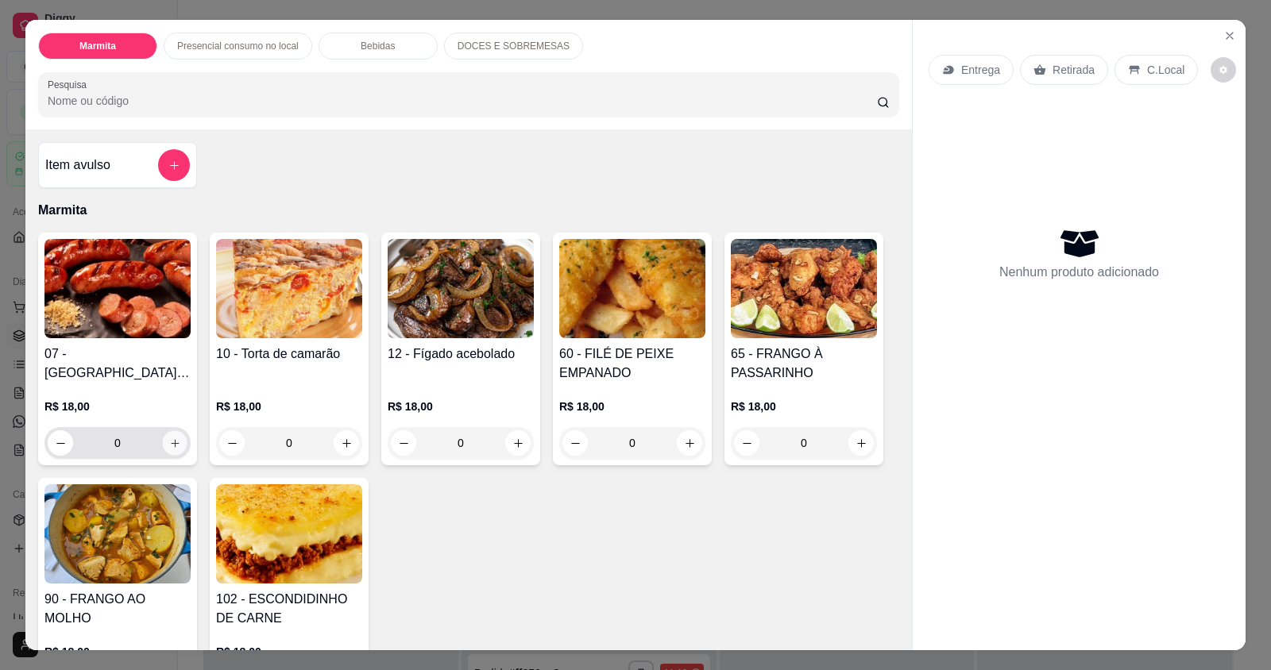
click at [162, 443] on button "increase-product-quantity" at bounding box center [174, 443] width 25 height 25
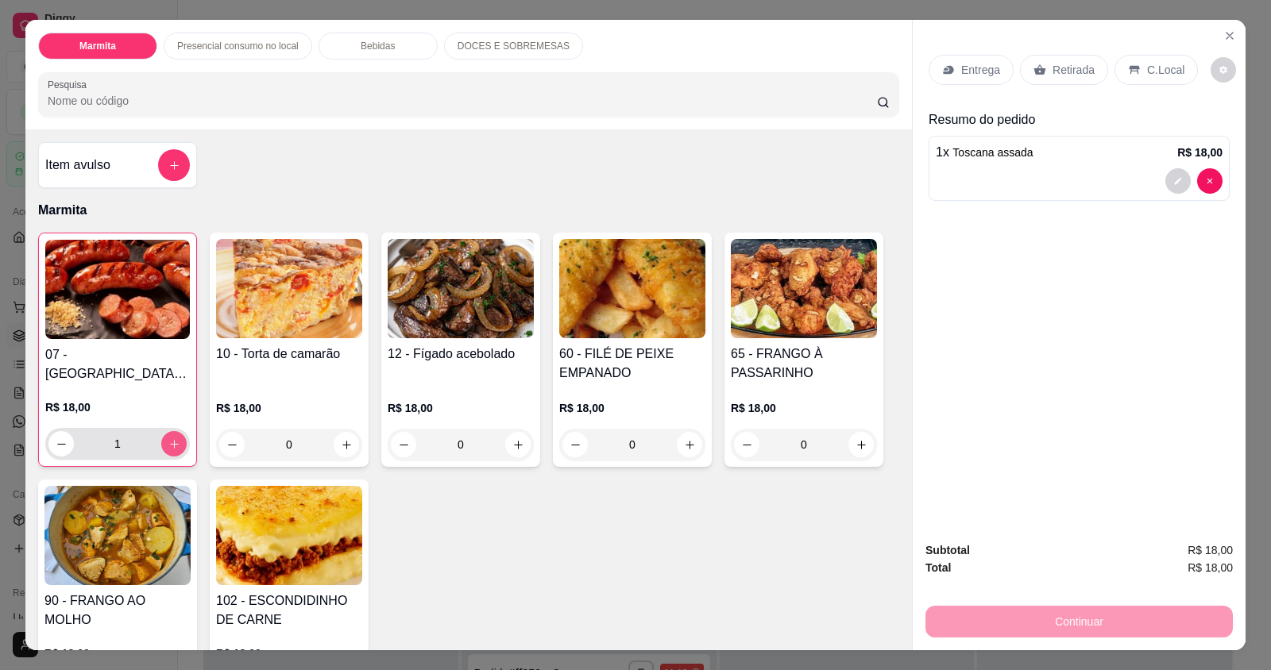
click at [168, 443] on icon "increase-product-quantity" at bounding box center [174, 444] width 12 height 12
type input "2"
click at [1064, 73] on p "Retirada" at bounding box center [1073, 70] width 42 height 16
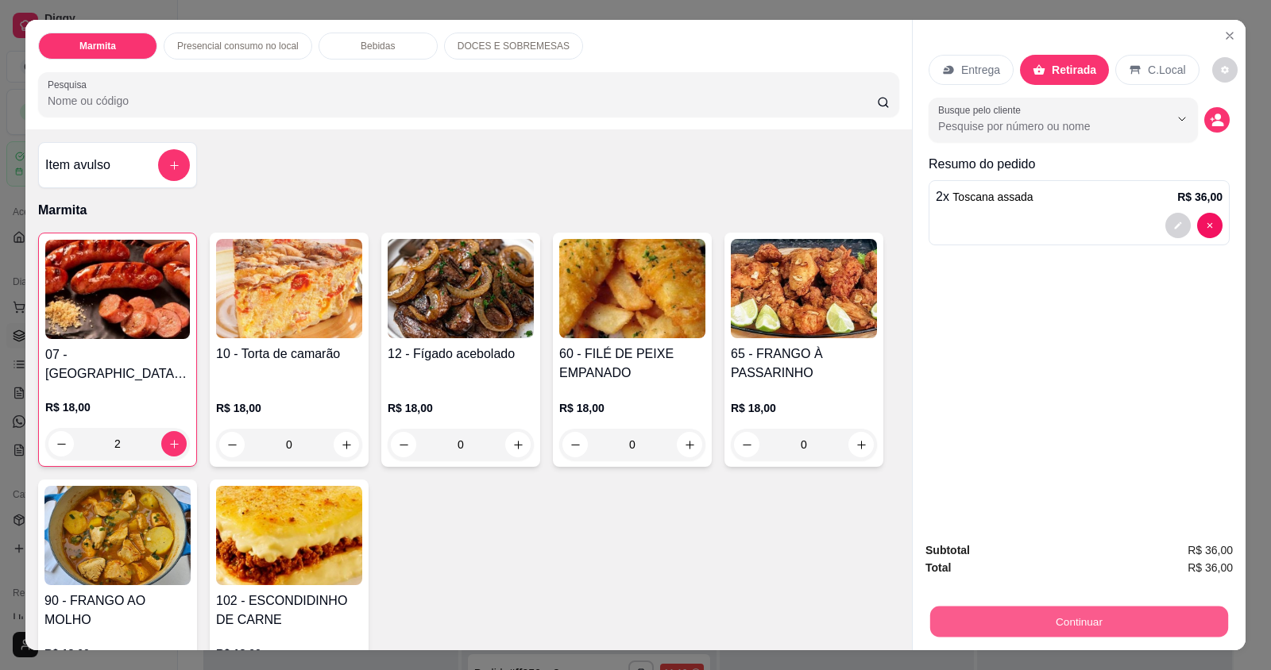
click at [1182, 615] on button "Continuar" at bounding box center [1079, 621] width 298 height 31
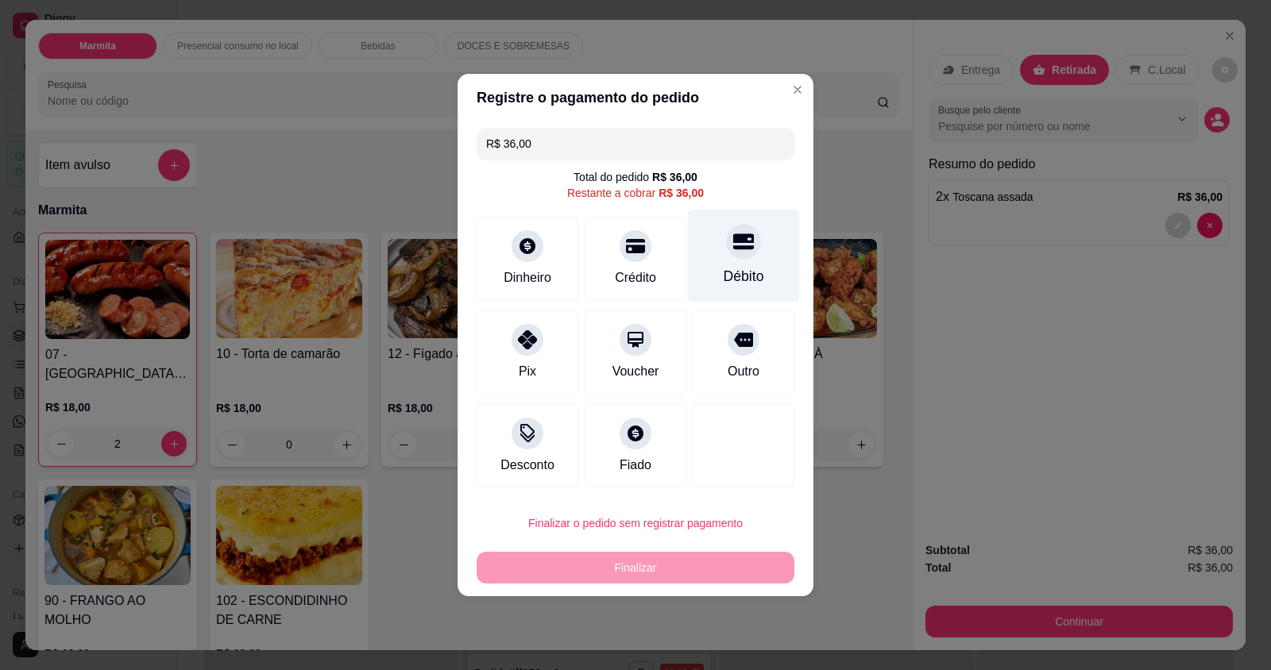
click at [712, 247] on div "Débito" at bounding box center [744, 256] width 112 height 93
type input "R$ 0,00"
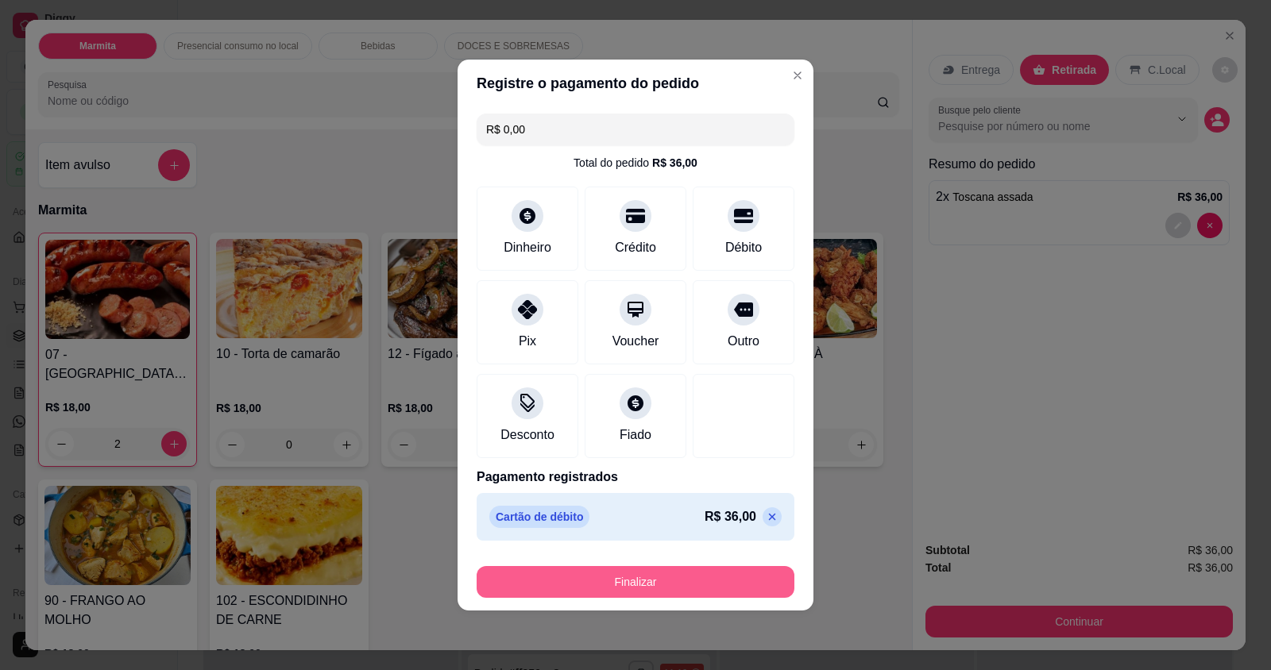
click at [705, 580] on button "Finalizar" at bounding box center [635, 582] width 318 height 32
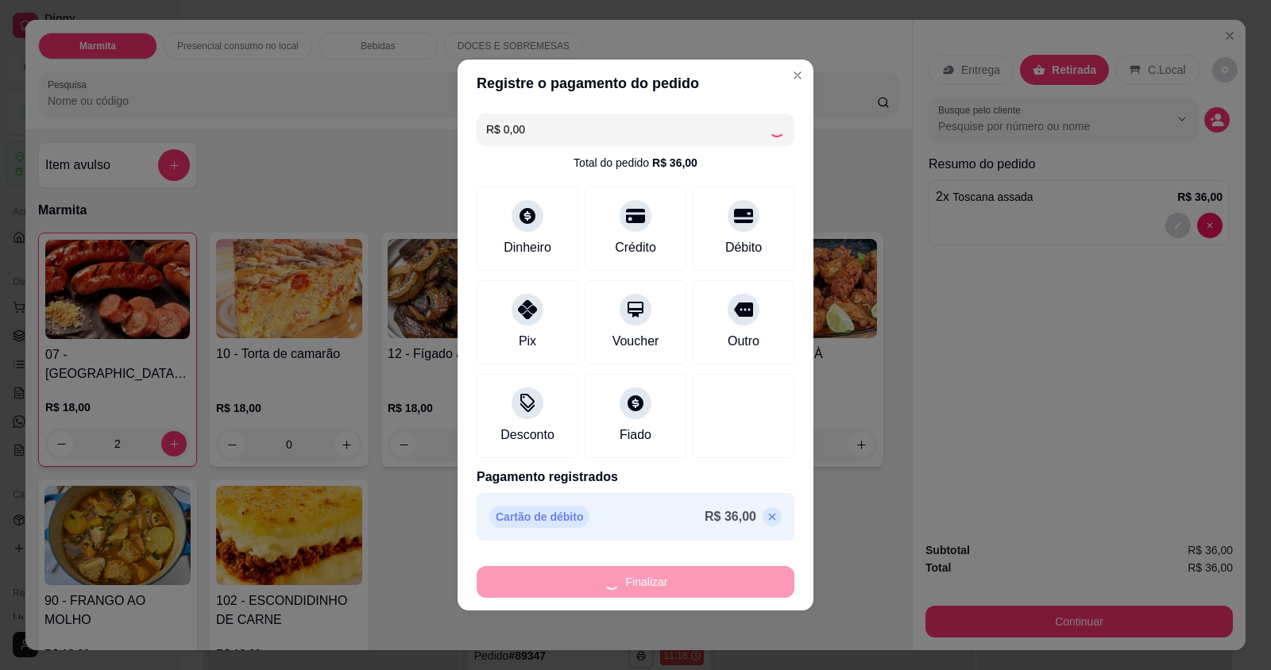
type input "0"
type input "-R$ 36,00"
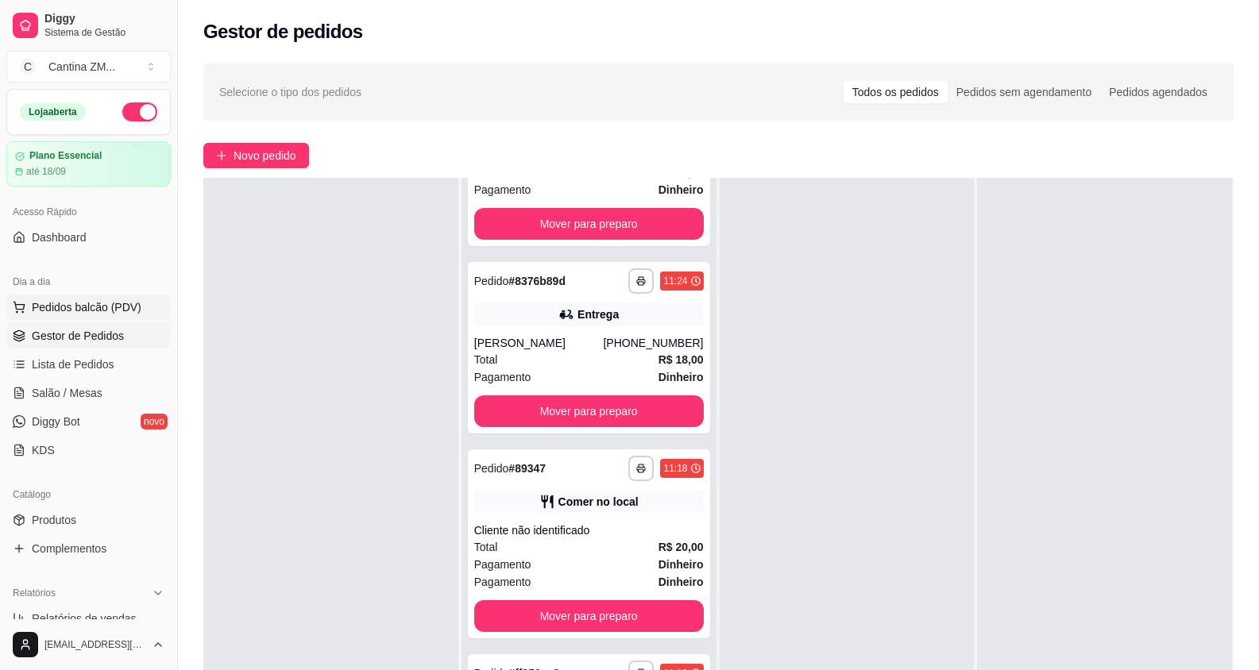
click at [75, 309] on span "Pedidos balcão (PDV)" at bounding box center [87, 307] width 110 height 16
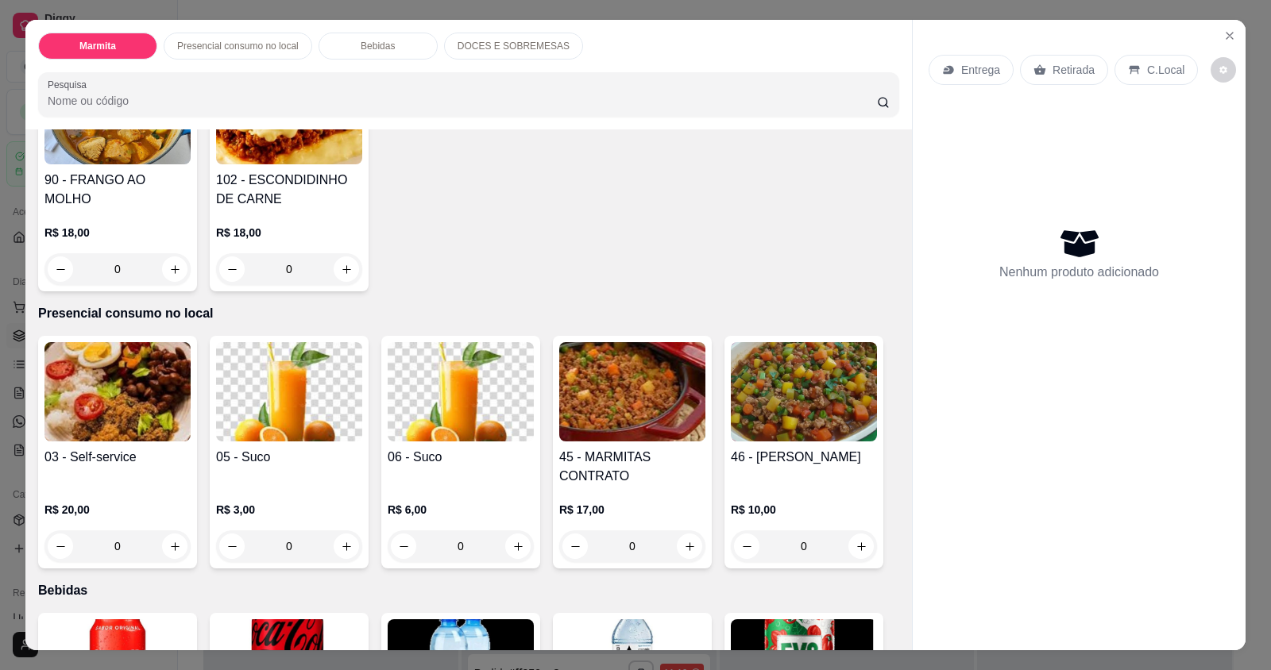
scroll to position [476, 0]
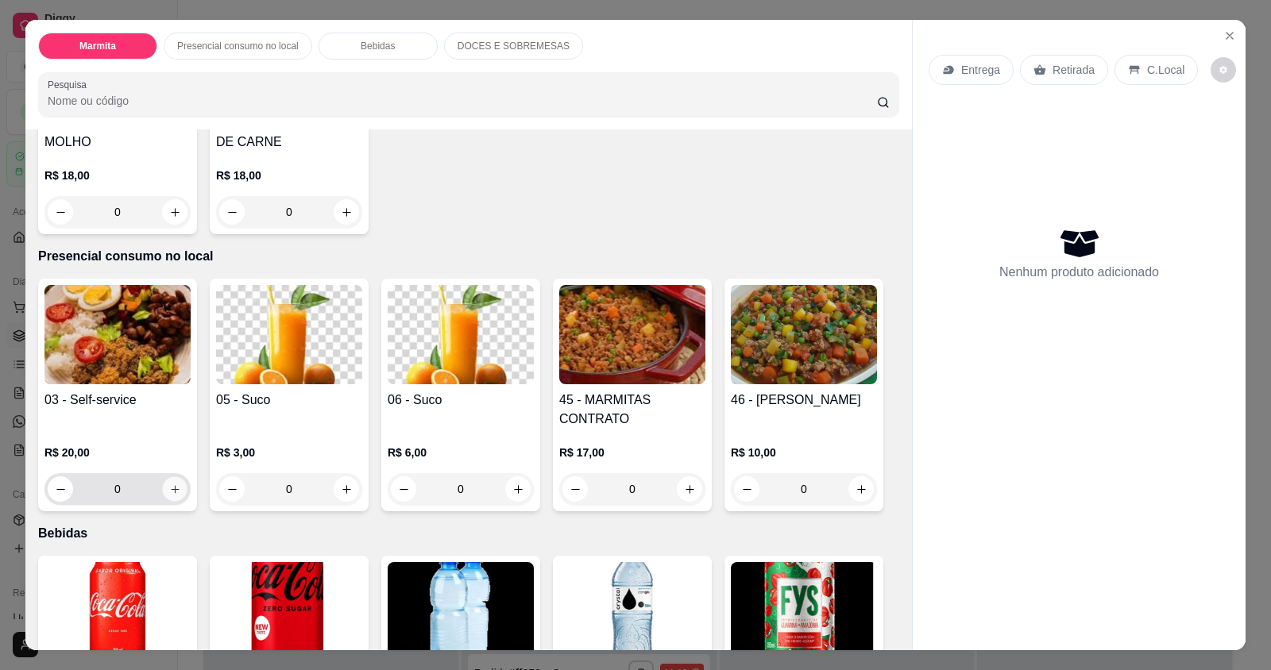
click at [169, 492] on icon "increase-product-quantity" at bounding box center [175, 490] width 12 height 12
type input "1"
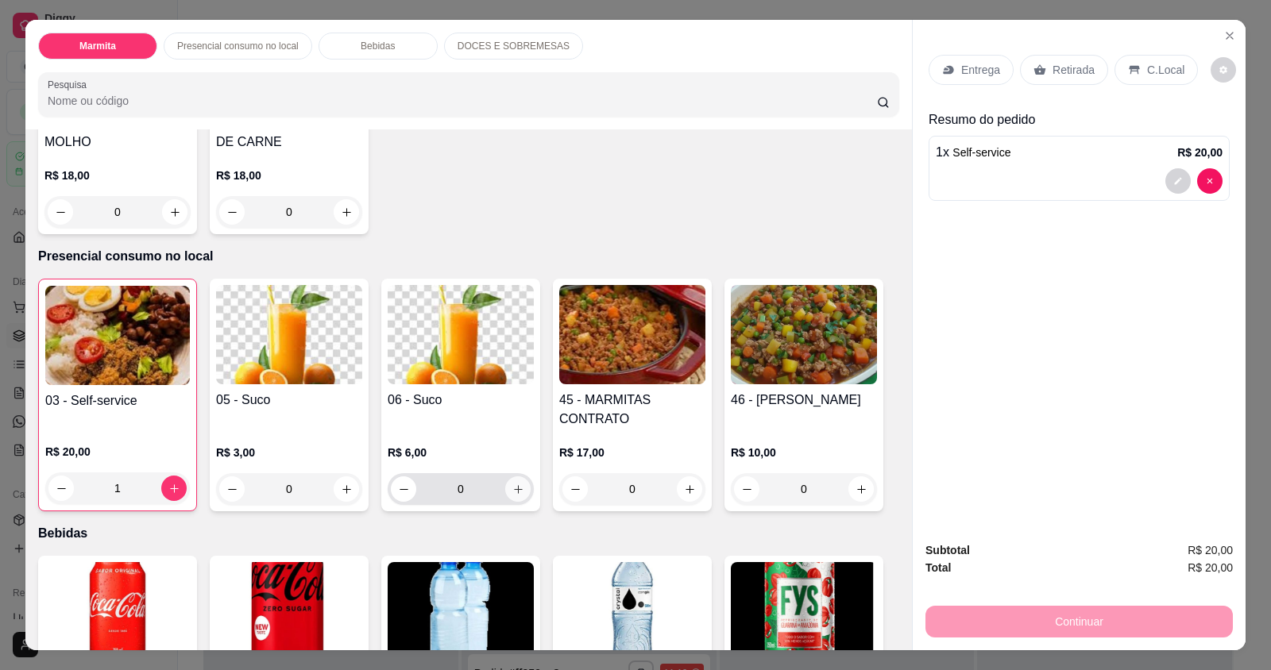
click at [515, 494] on icon "increase-product-quantity" at bounding box center [518, 490] width 12 height 12
type input "1"
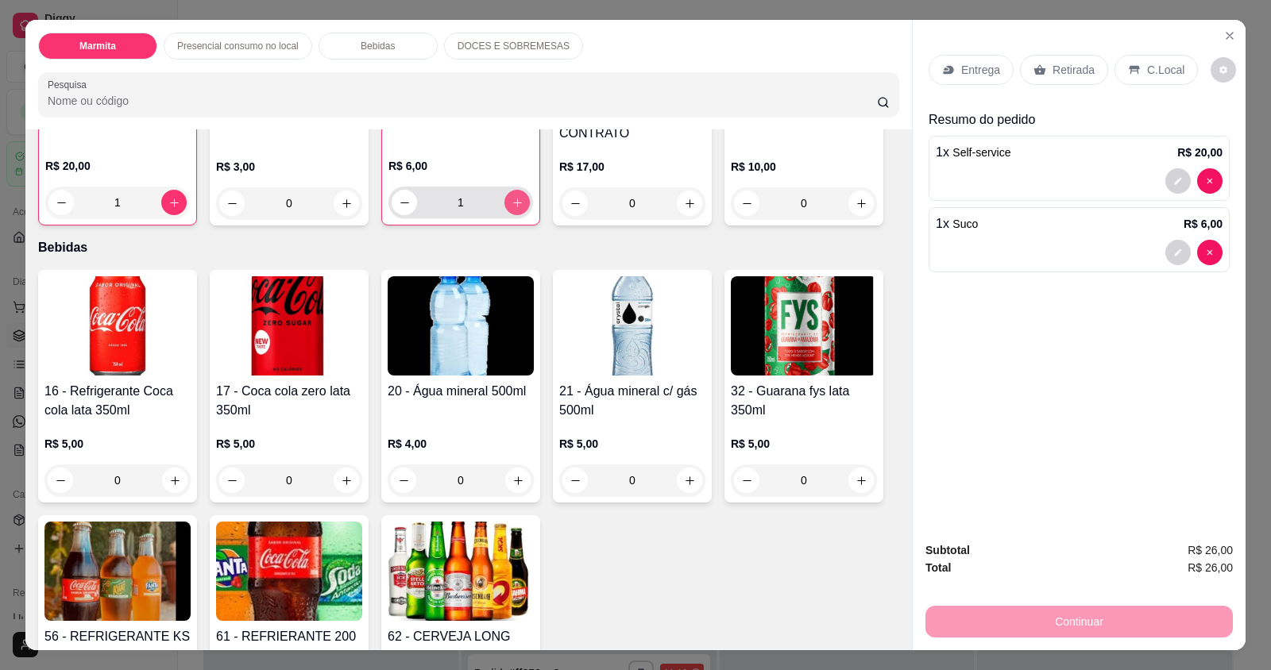
scroll to position [794, 0]
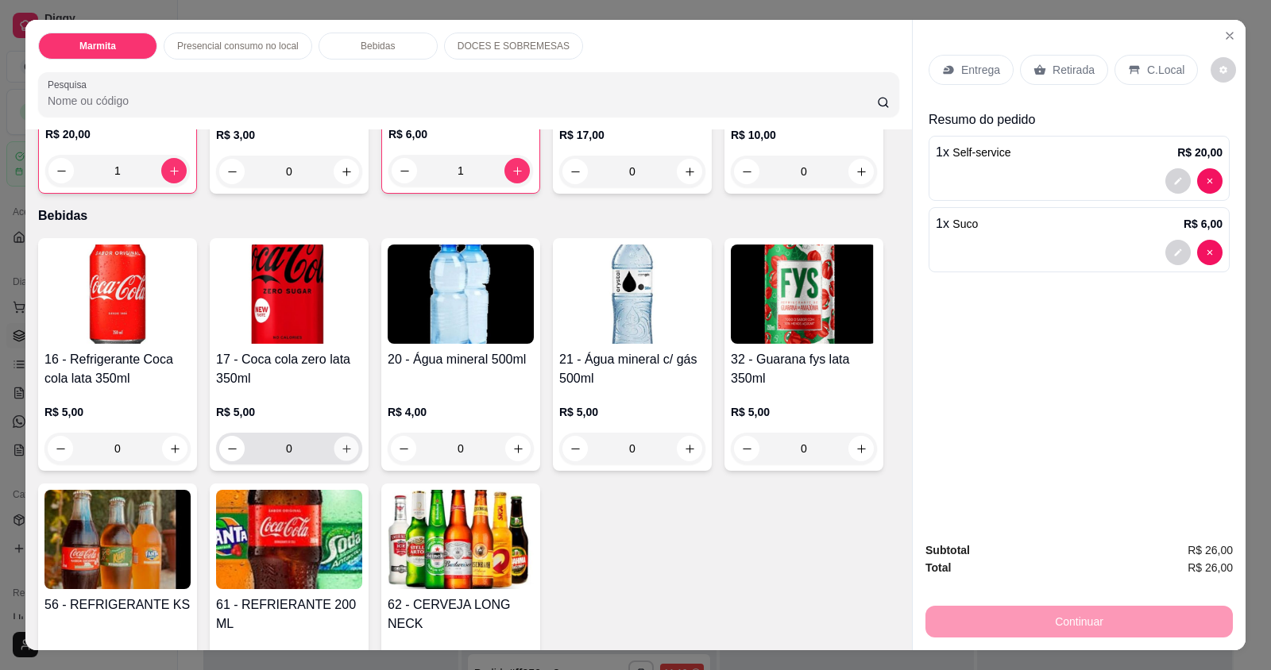
click at [348, 447] on button "increase-product-quantity" at bounding box center [346, 449] width 25 height 25
type input "1"
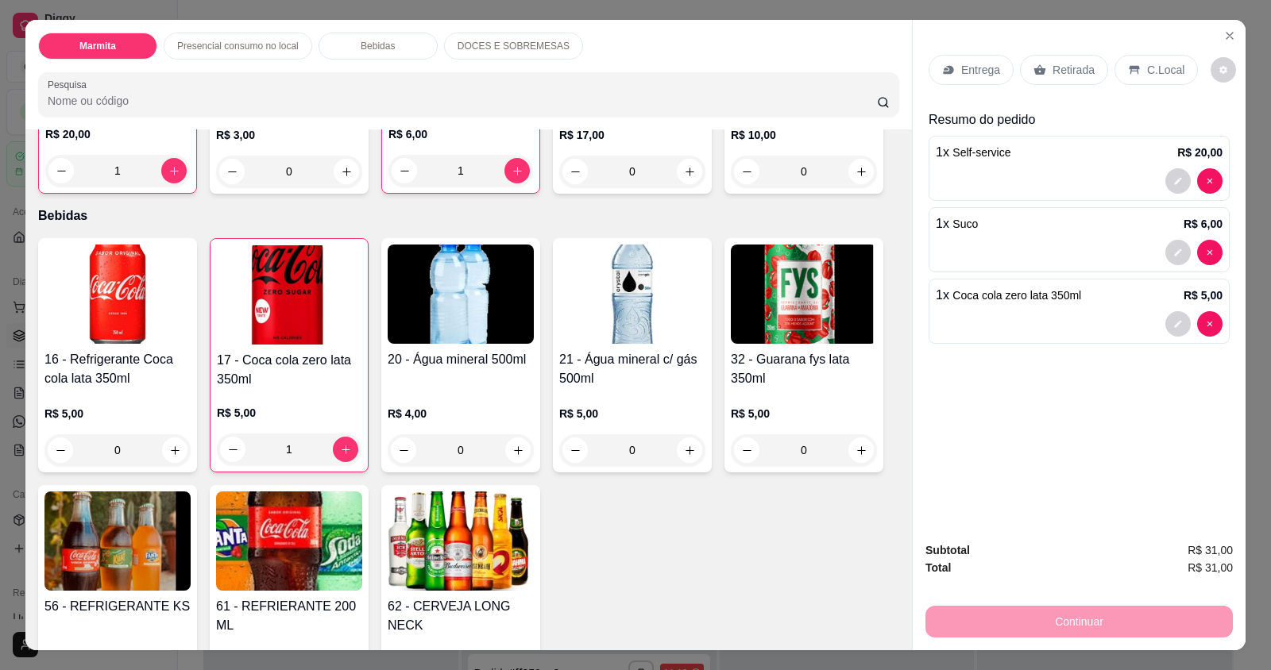
click at [1130, 630] on div "Continuar" at bounding box center [1078, 620] width 307 height 36
click at [1132, 75] on div "C.Local" at bounding box center [1155, 70] width 83 height 30
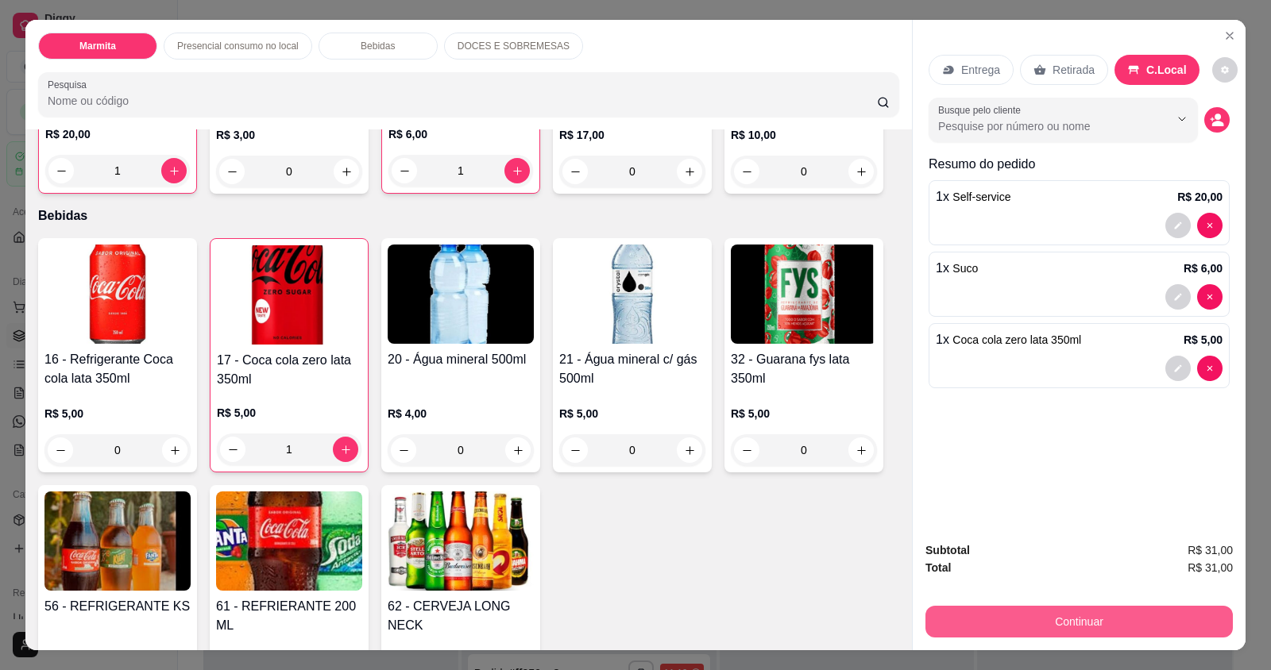
click at [1075, 620] on button "Continuar" at bounding box center [1078, 622] width 307 height 32
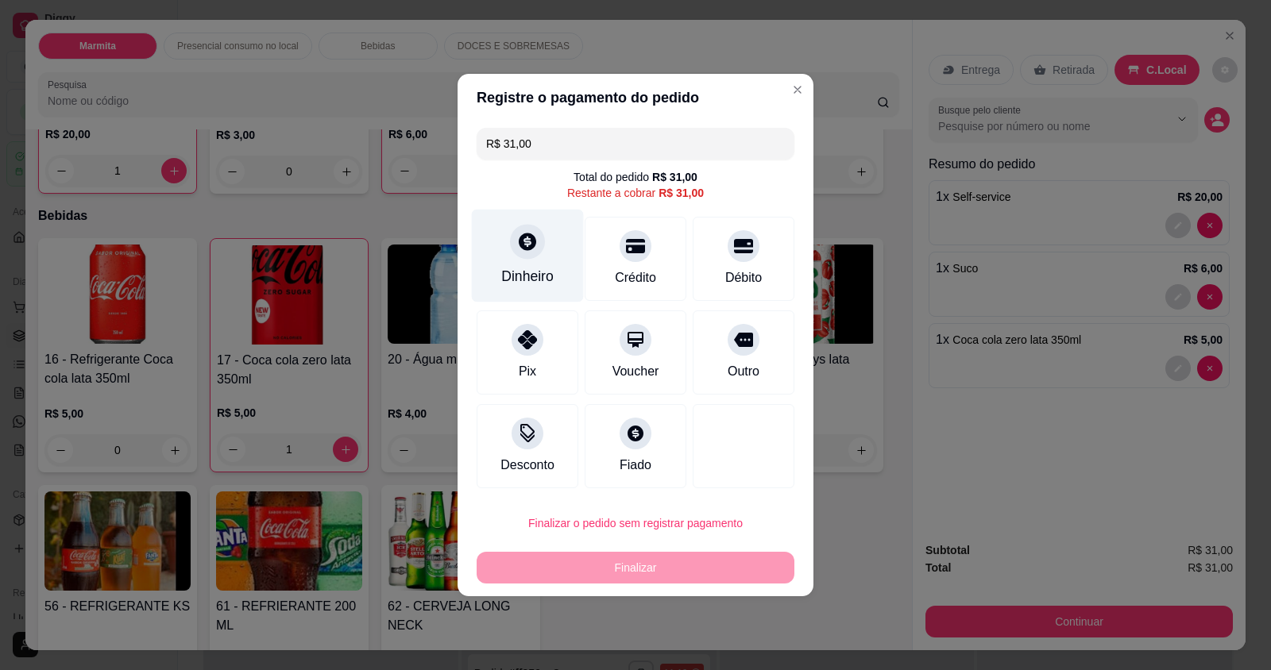
click at [501, 274] on div "Dinheiro" at bounding box center [527, 276] width 52 height 21
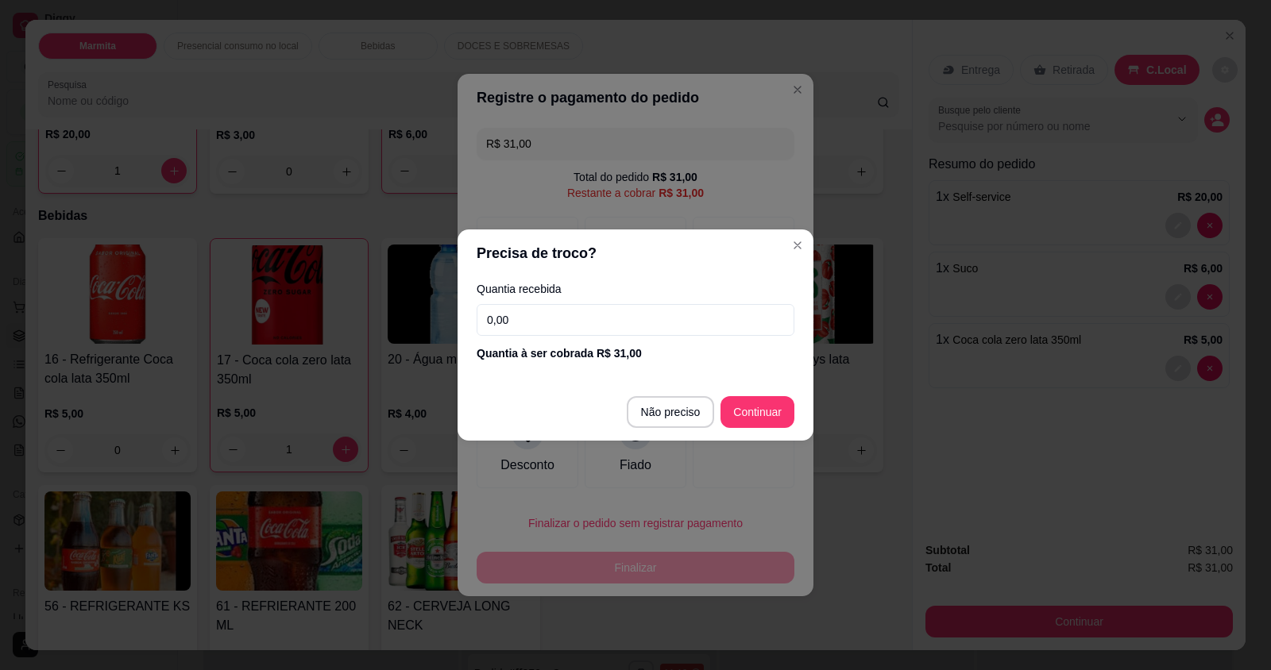
click at [555, 322] on input "0,00" at bounding box center [635, 320] width 318 height 32
type input "31,00"
type input "R$ 0,00"
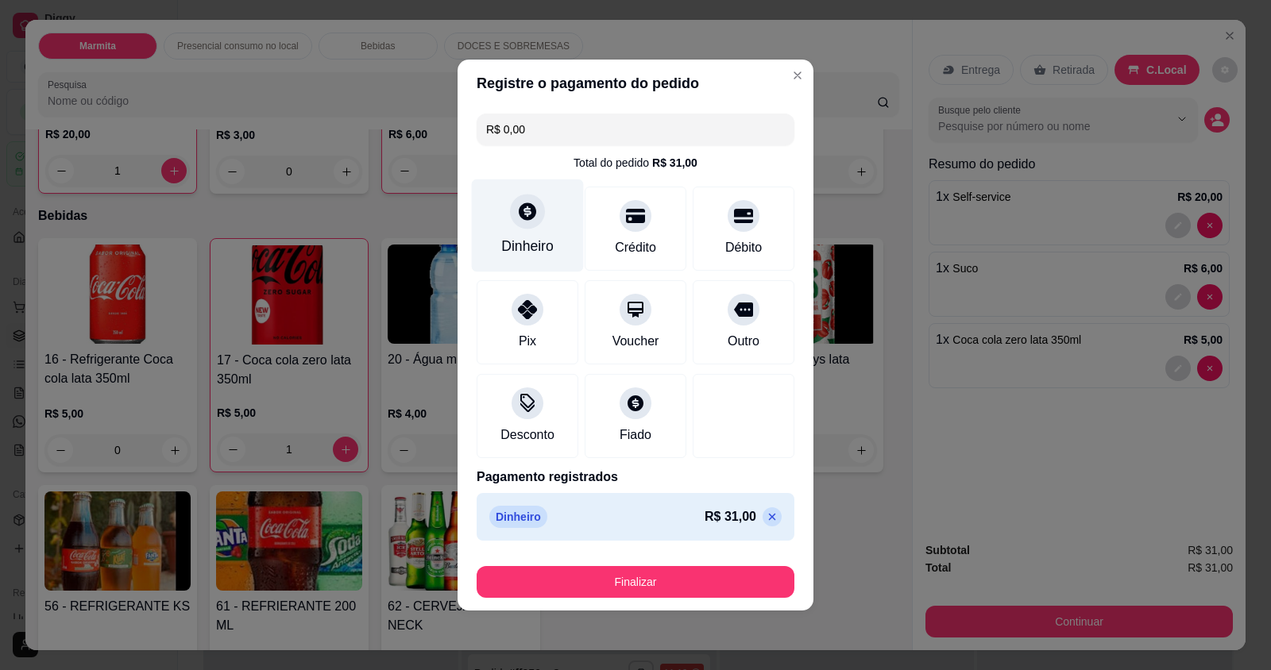
click at [535, 226] on div at bounding box center [527, 211] width 35 height 35
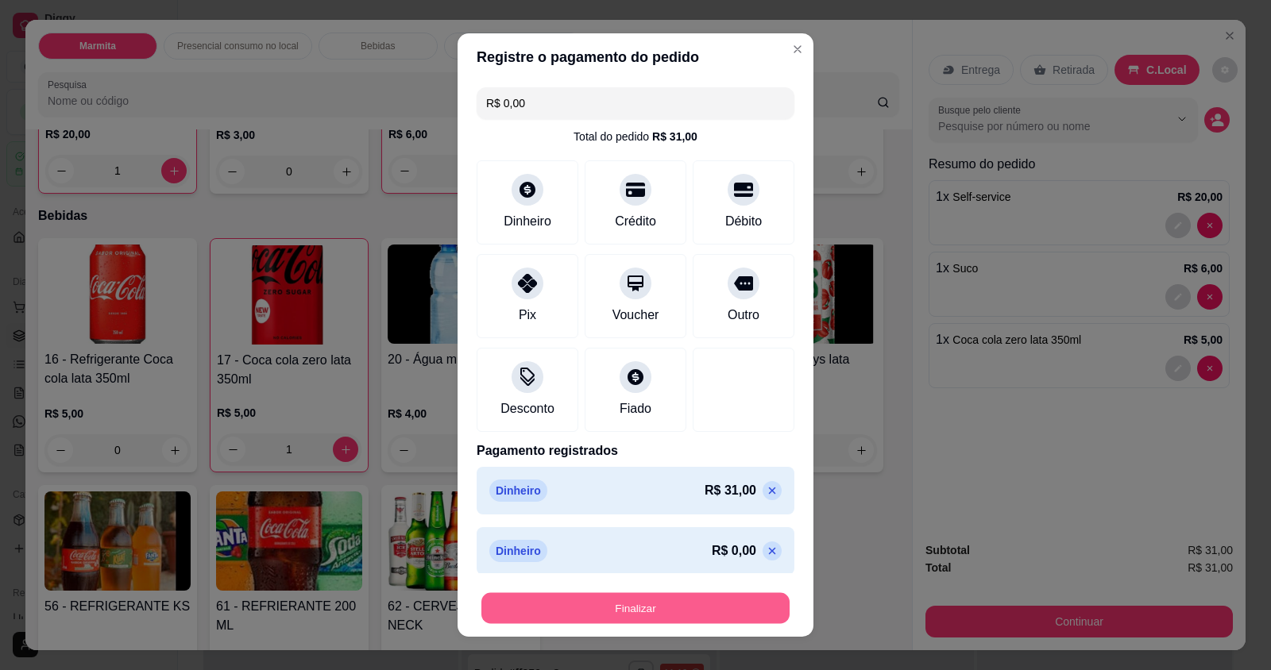
click at [664, 608] on button "Finalizar" at bounding box center [635, 607] width 308 height 31
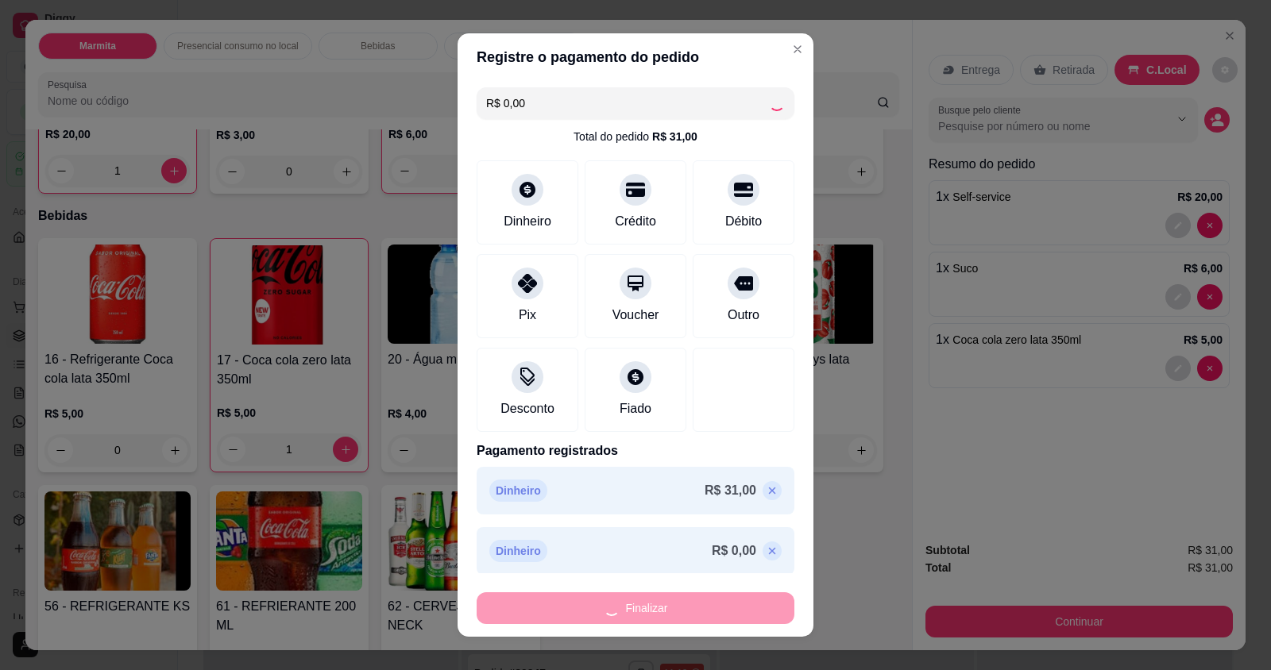
type input "0"
type input "-R$ 31,00"
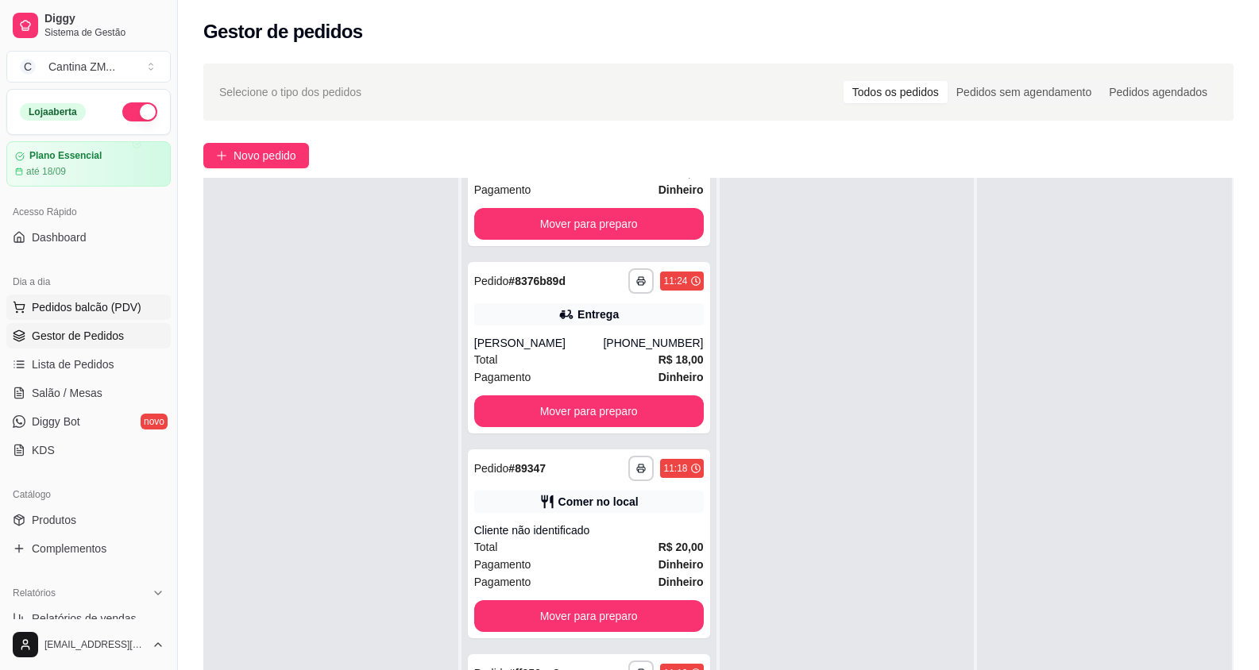
click at [75, 301] on span "Pedidos balcão (PDV)" at bounding box center [87, 307] width 110 height 16
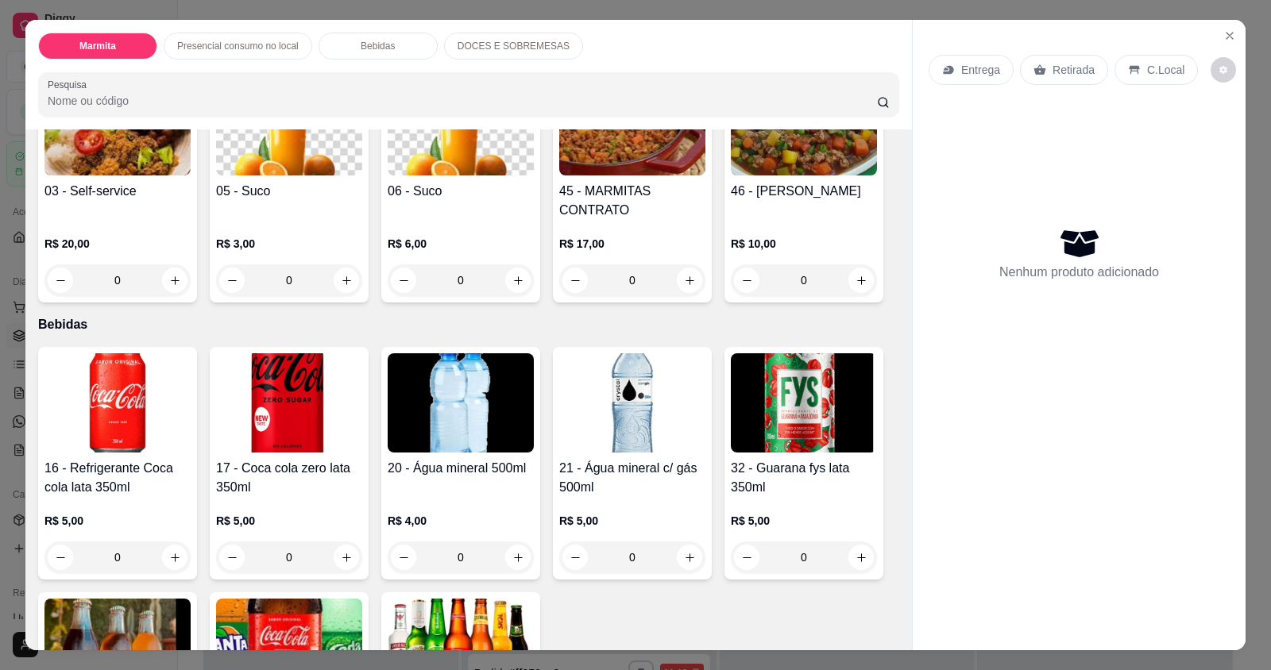
scroll to position [715, 0]
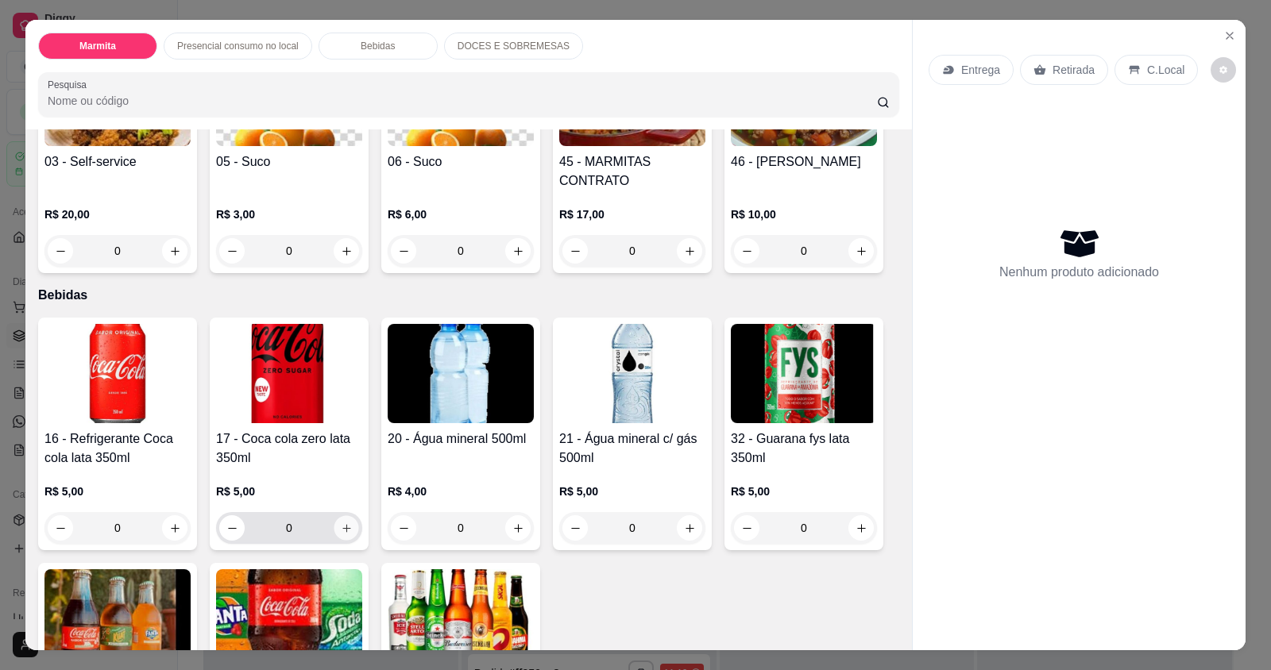
click at [344, 534] on button "increase-product-quantity" at bounding box center [346, 528] width 25 height 25
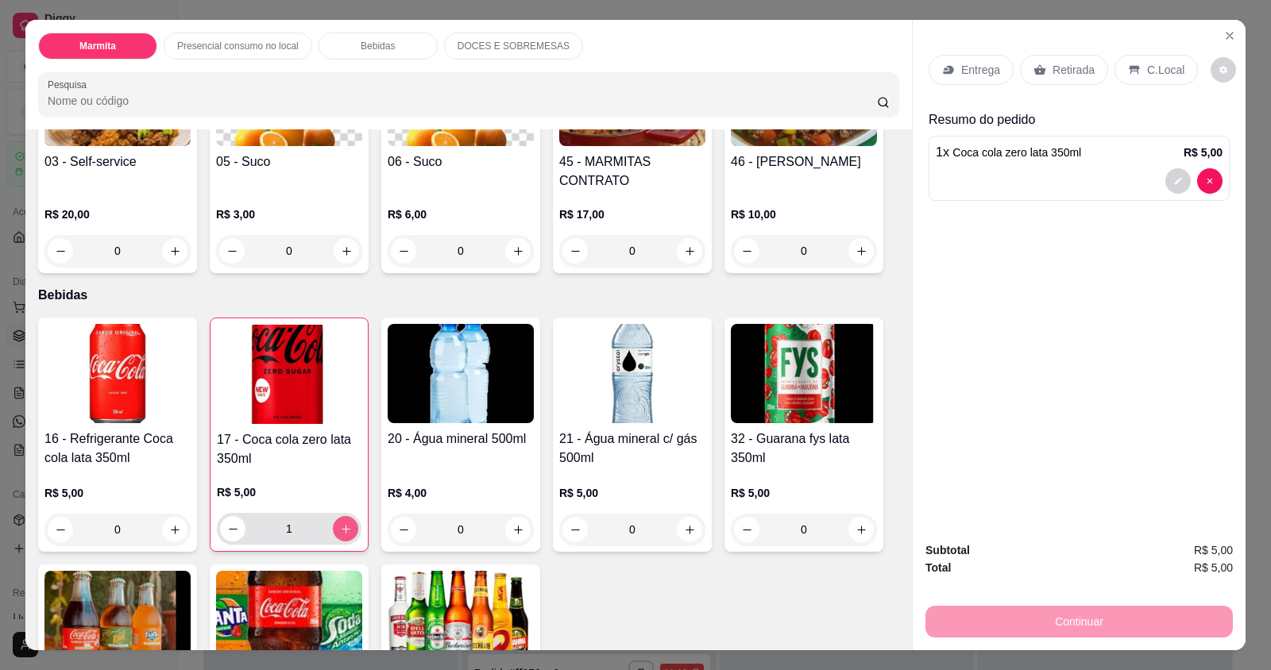
click at [344, 534] on icon "increase-product-quantity" at bounding box center [346, 529] width 12 height 12
type input "2"
click at [1078, 67] on p "Retirada" at bounding box center [1073, 70] width 42 height 16
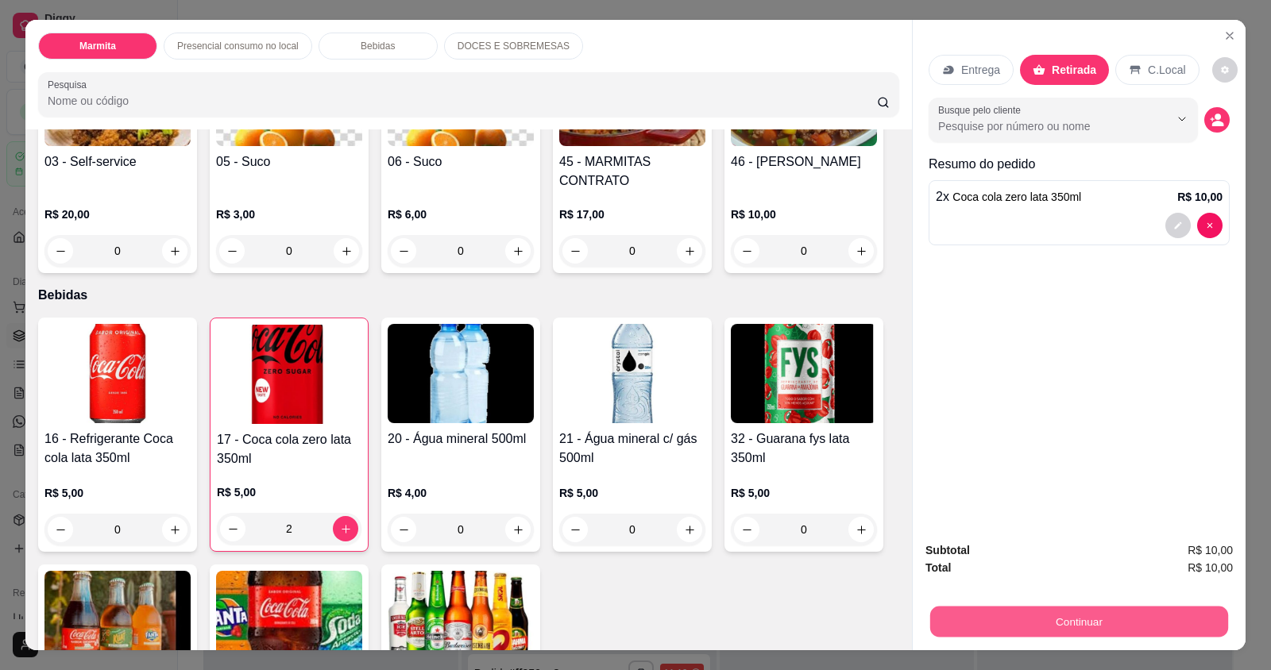
click at [1070, 612] on button "Continuar" at bounding box center [1079, 621] width 298 height 31
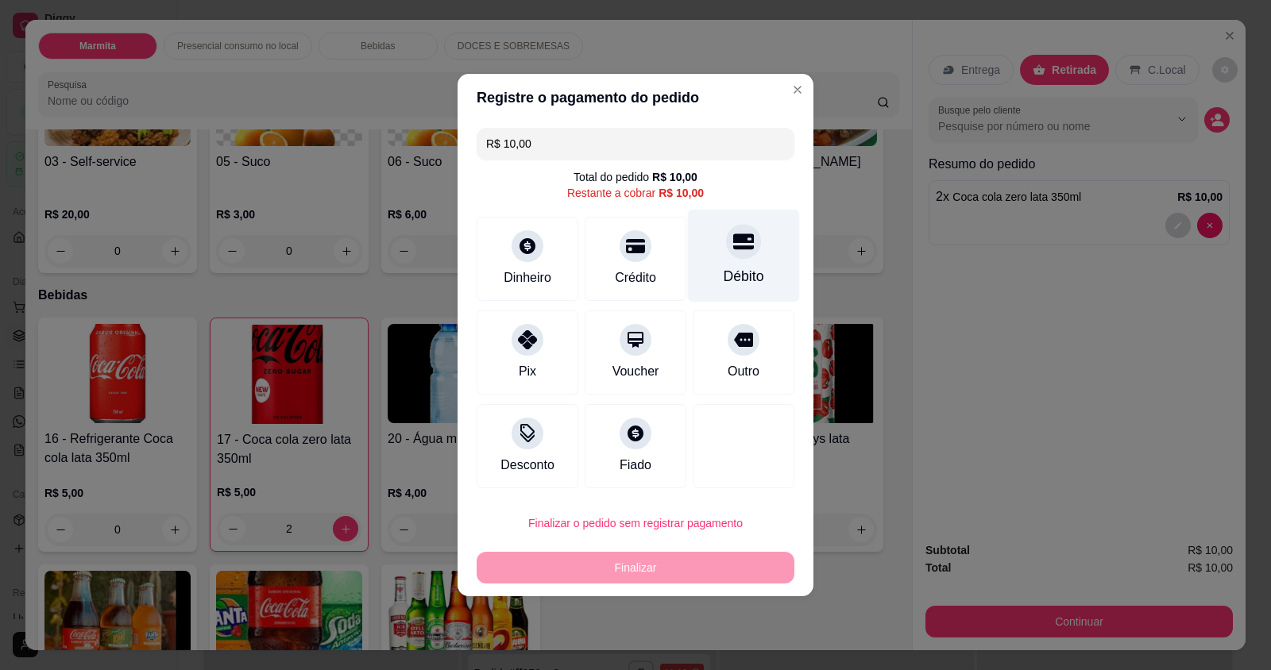
click at [723, 284] on div "Débito" at bounding box center [743, 276] width 41 height 21
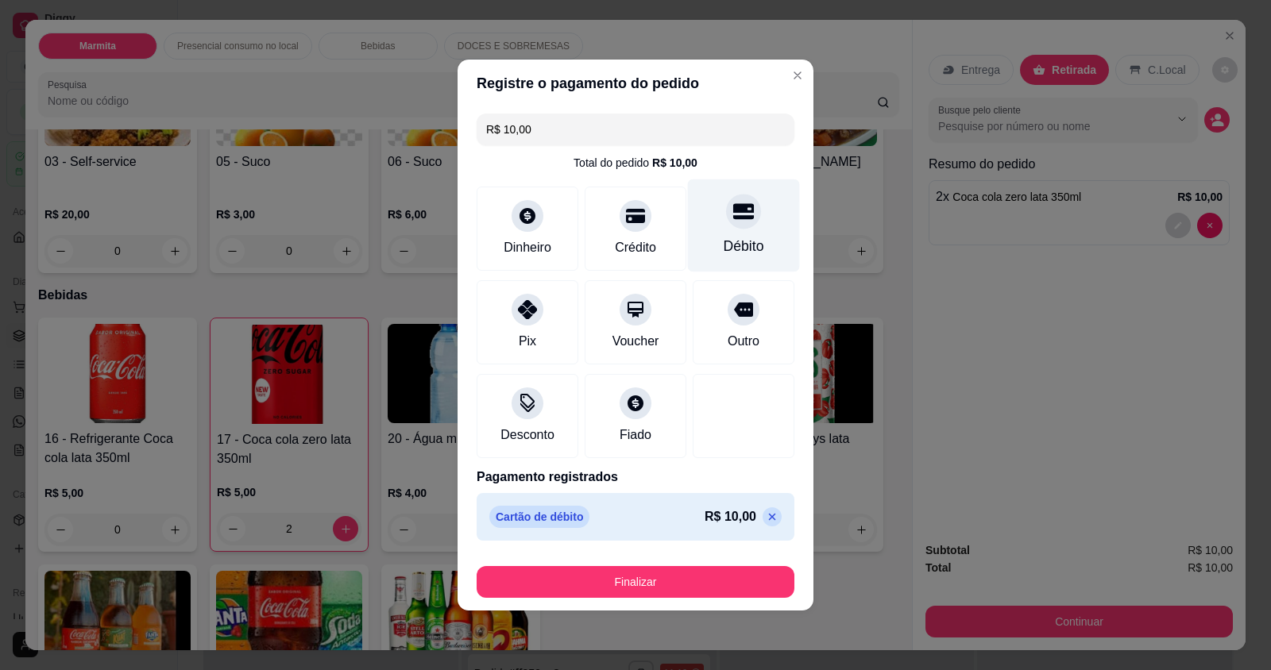
type input "R$ 0,00"
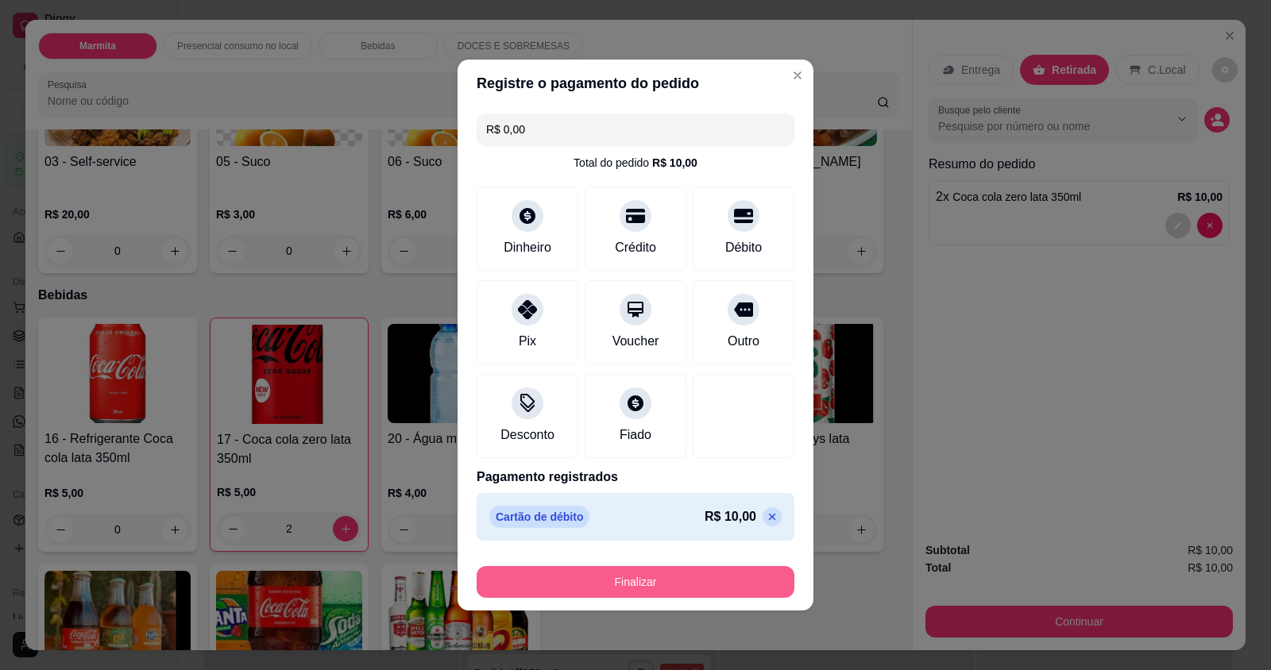
click at [715, 590] on button "Finalizar" at bounding box center [635, 582] width 318 height 32
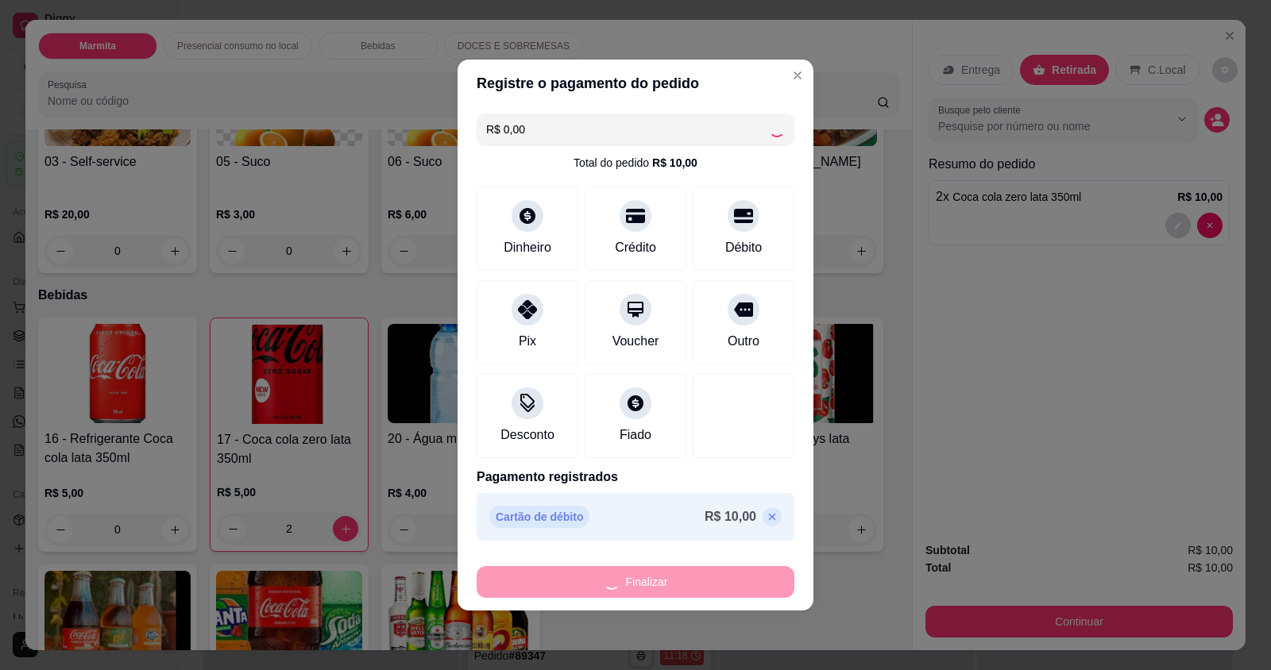
type input "0"
type input "-R$ 10,00"
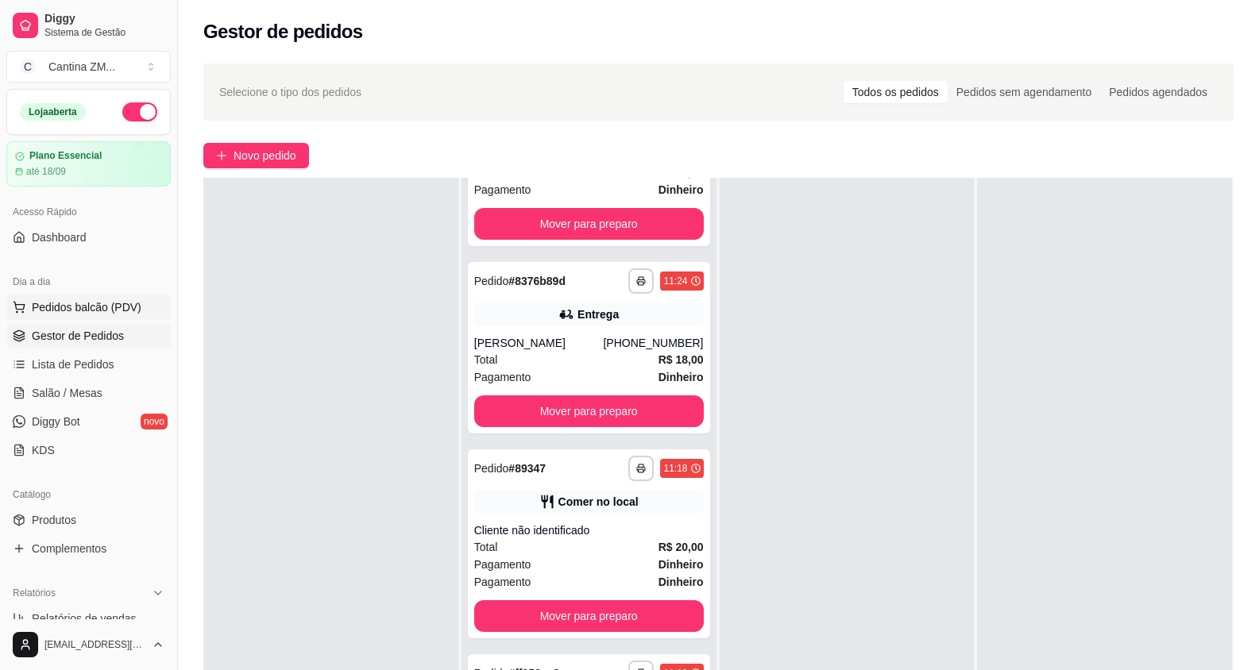
click at [81, 312] on span "Pedidos balcão (PDV)" at bounding box center [87, 307] width 110 height 16
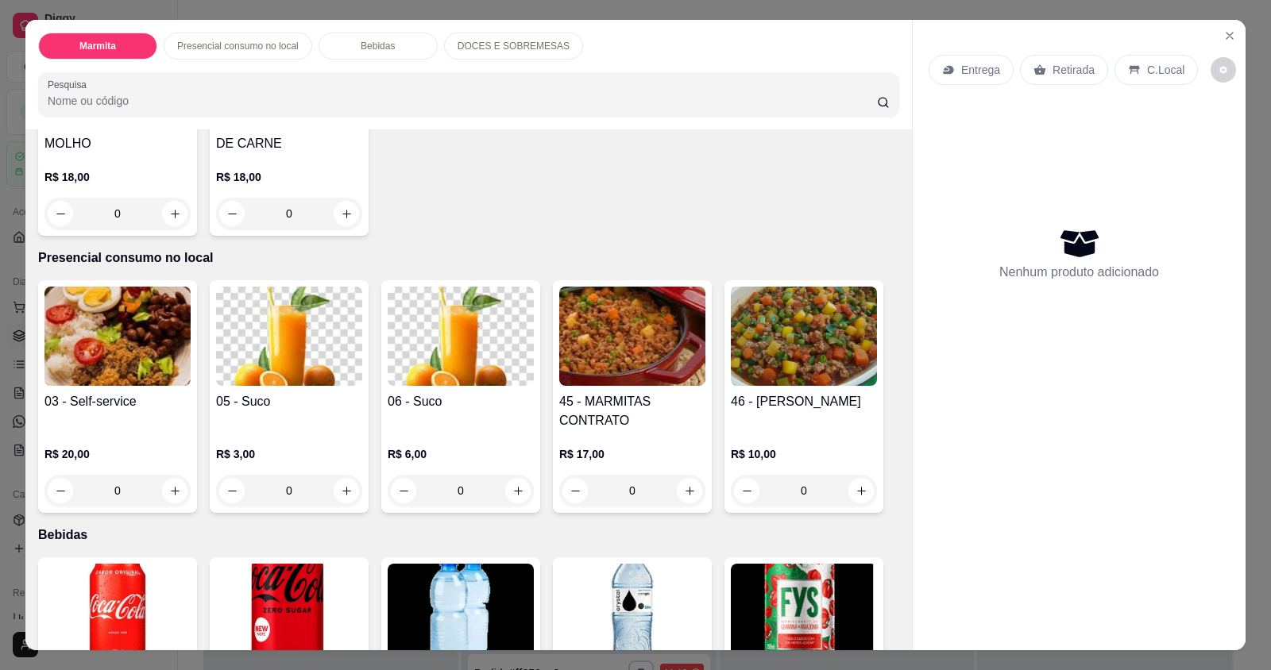
scroll to position [476, 0]
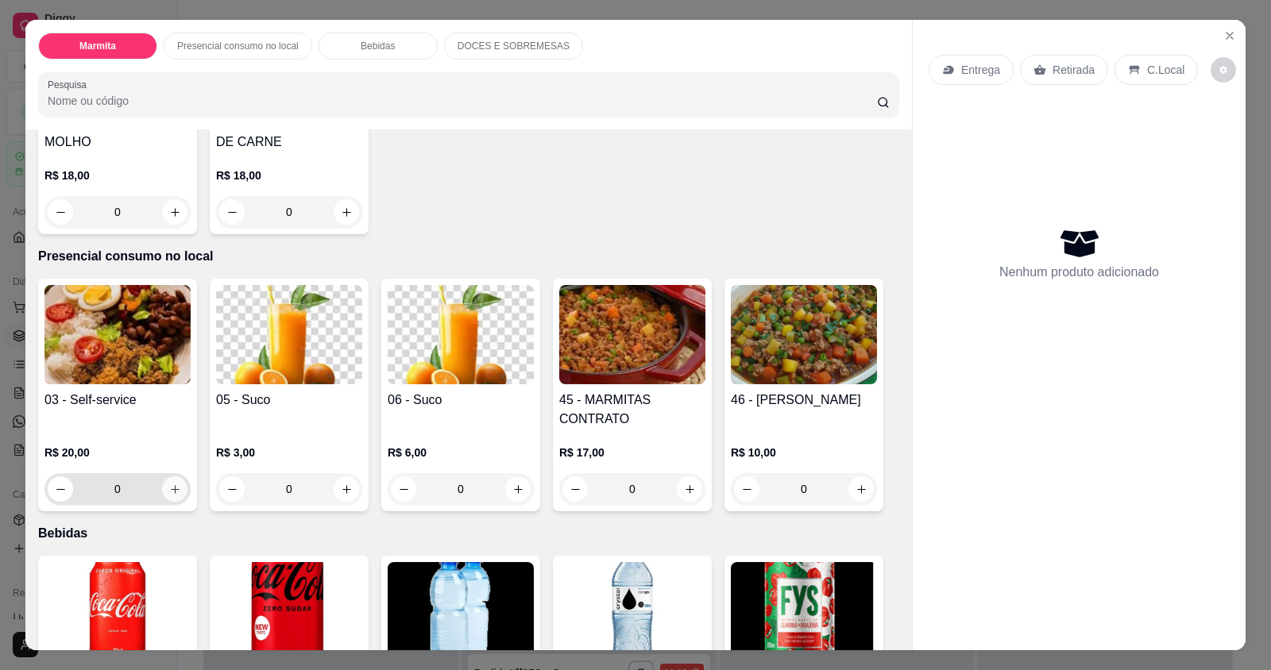
click at [179, 488] on button "increase-product-quantity" at bounding box center [174, 488] width 25 height 25
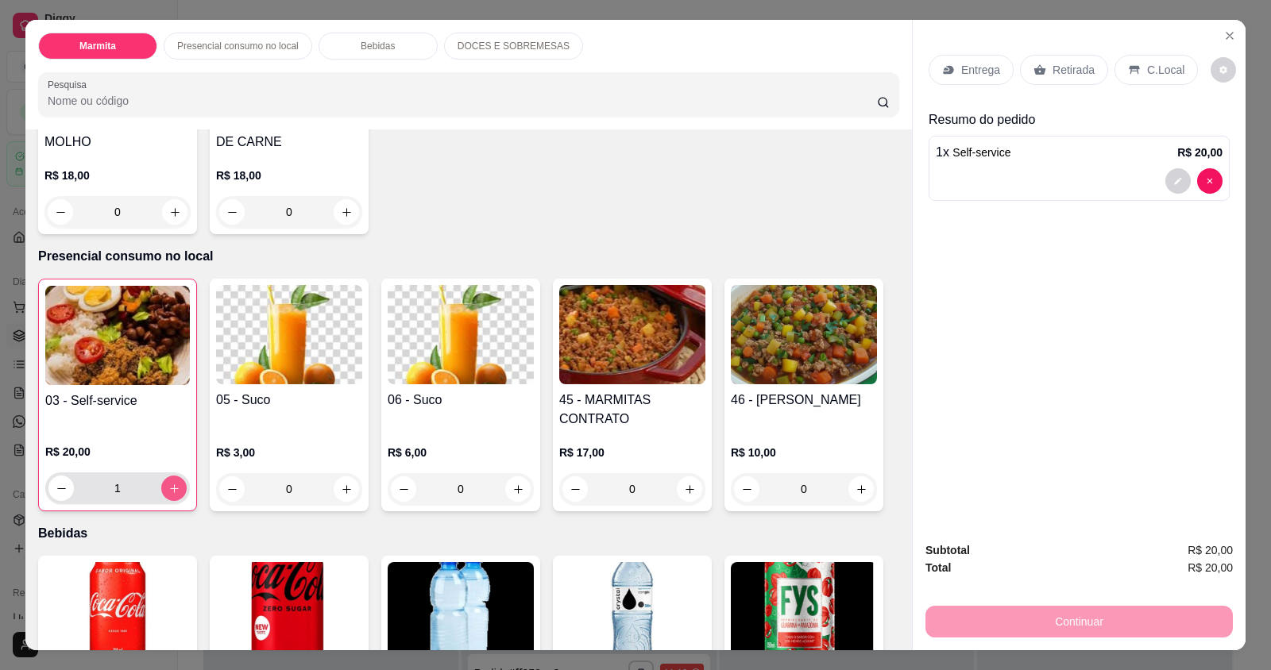
type input "1"
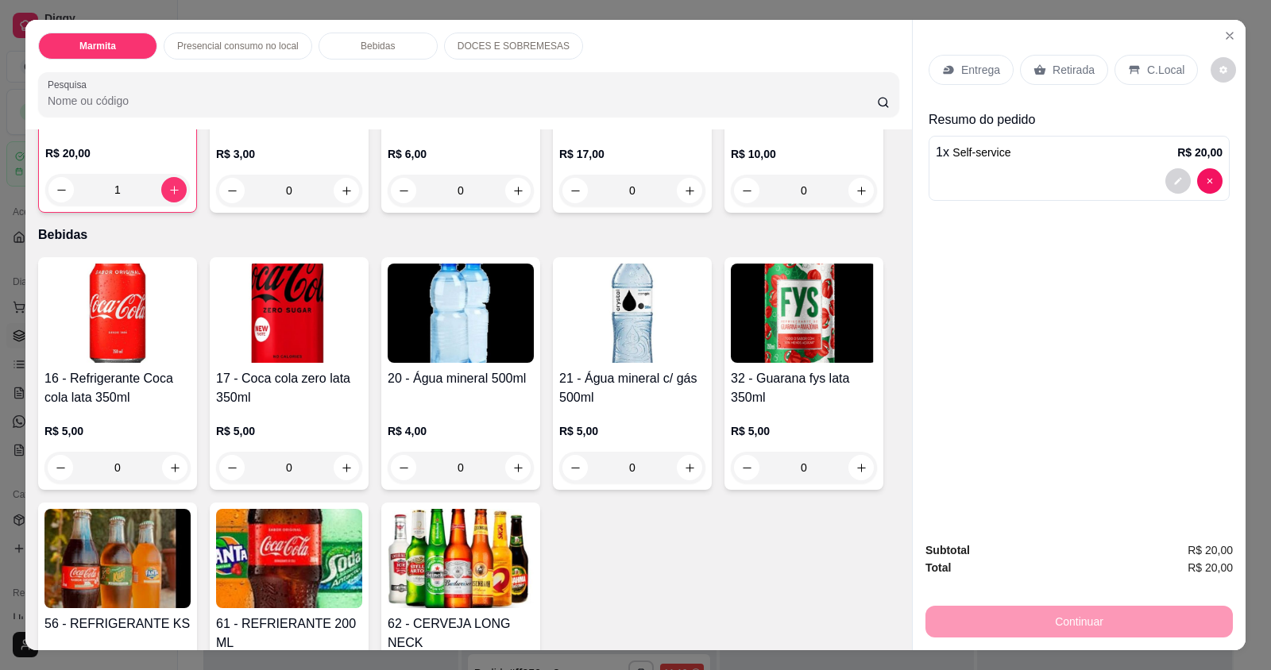
scroll to position [794, 0]
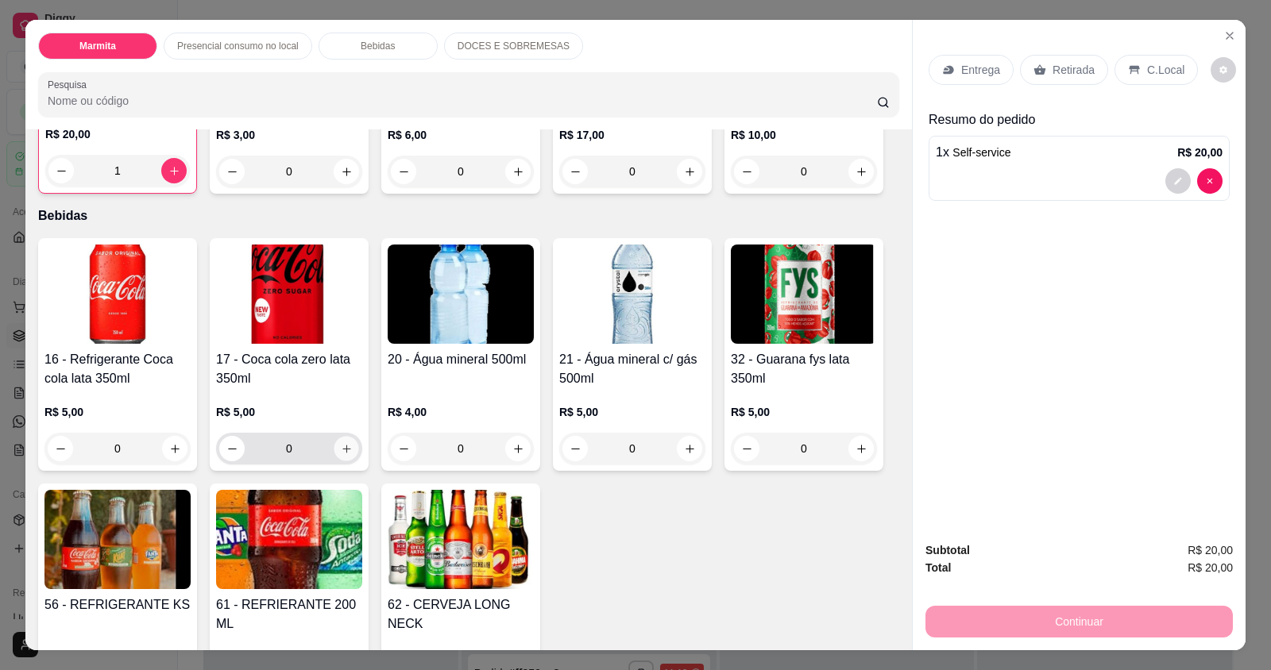
click at [342, 458] on button "increase-product-quantity" at bounding box center [346, 449] width 25 height 25
type input "1"
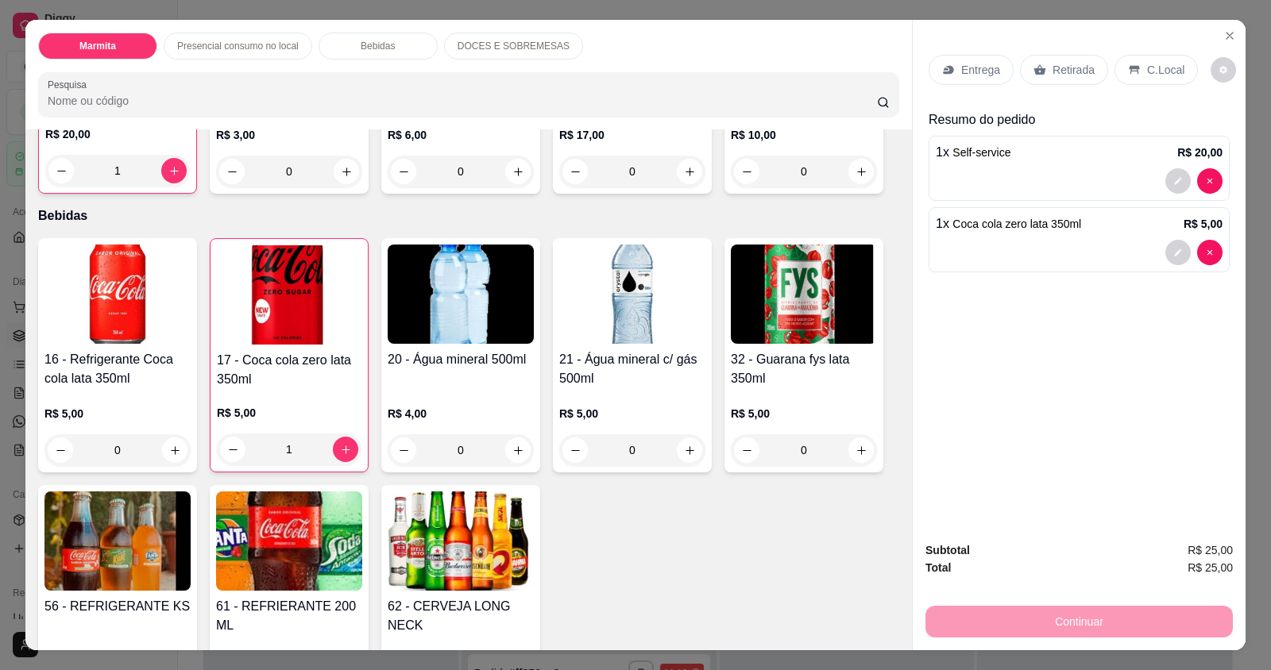
click at [1135, 63] on div "C.Local" at bounding box center [1155, 70] width 83 height 30
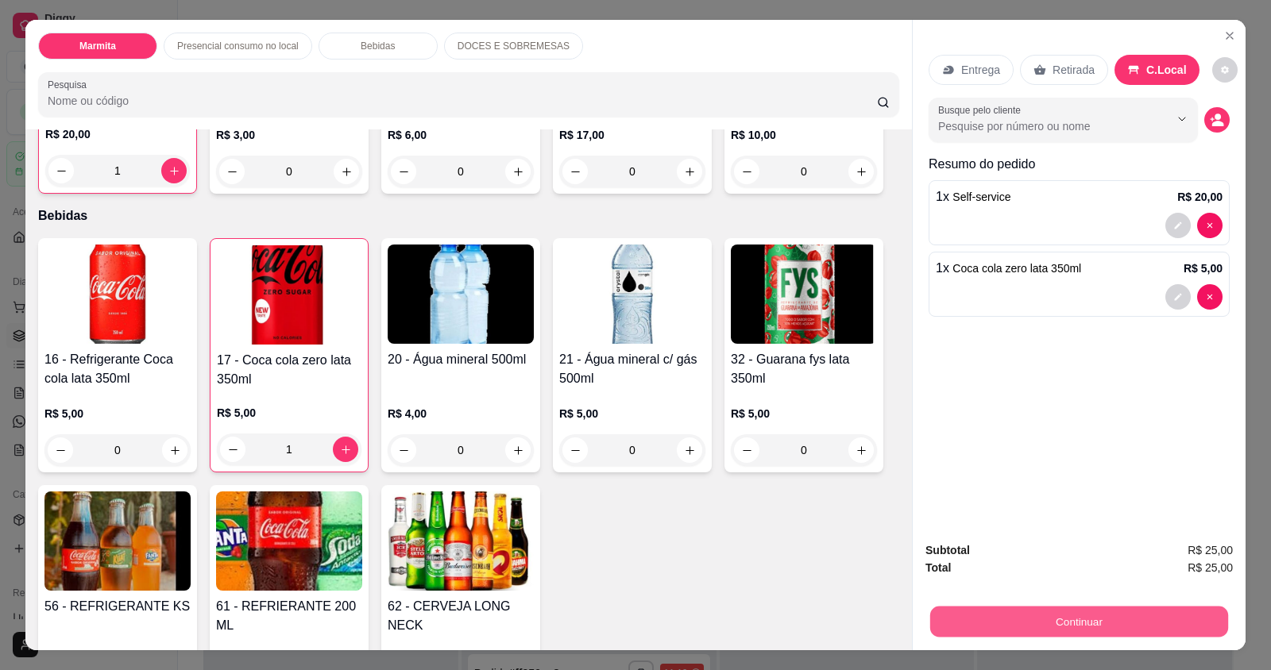
click at [1055, 619] on button "Continuar" at bounding box center [1079, 621] width 298 height 31
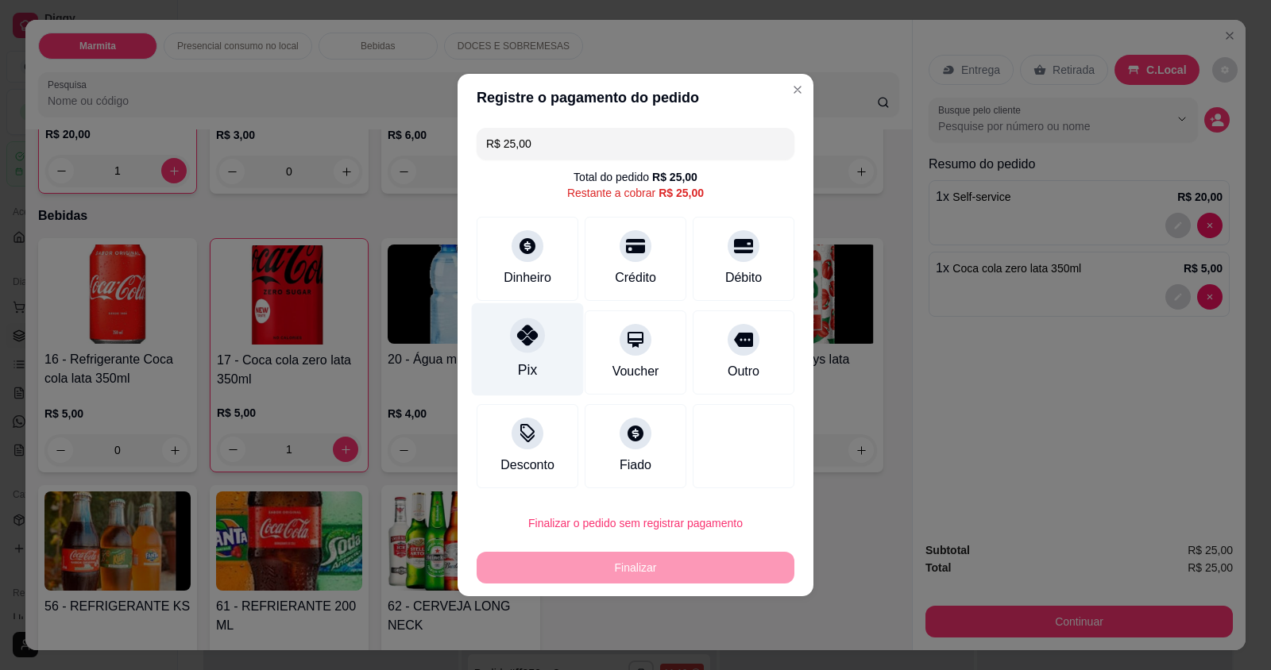
click at [528, 376] on div "Pix" at bounding box center [527, 370] width 19 height 21
type input "R$ 0,00"
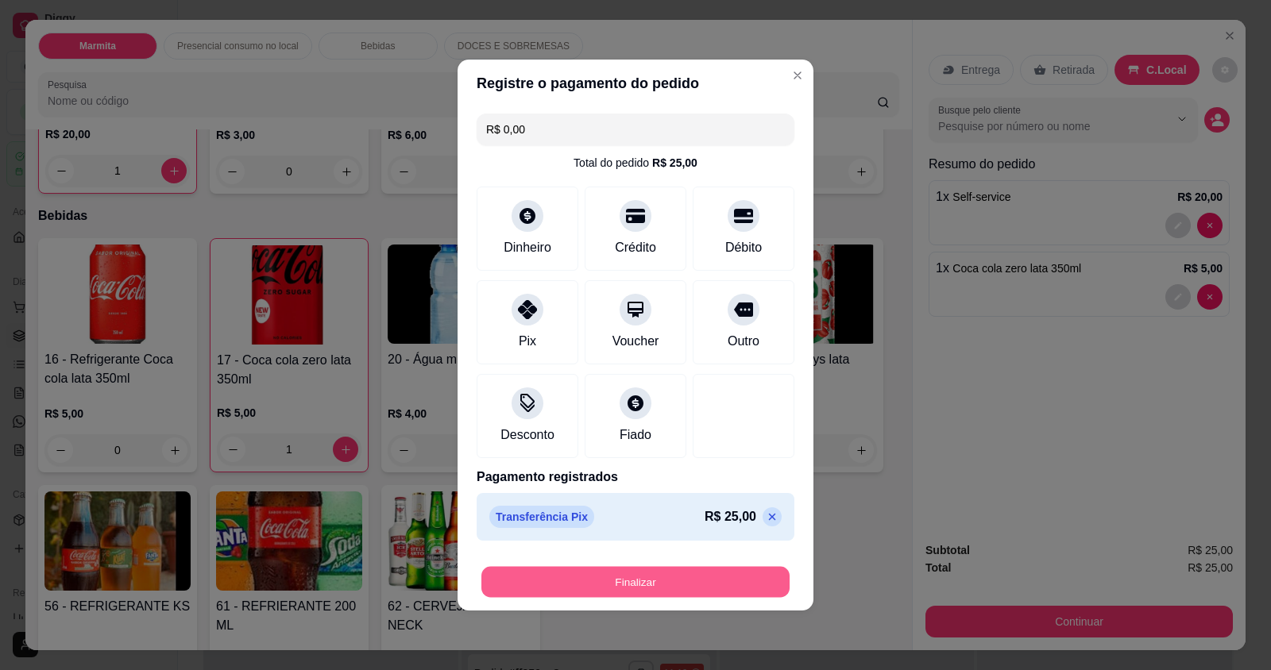
click at [596, 579] on button "Finalizar" at bounding box center [635, 582] width 308 height 31
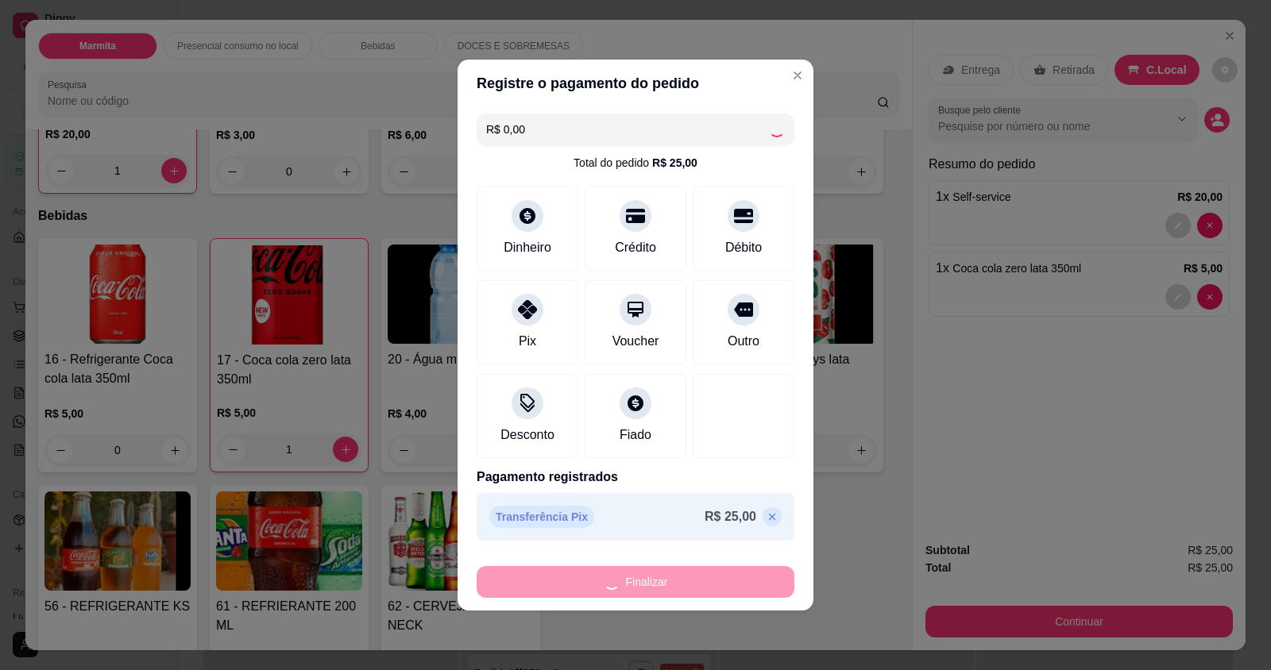
type input "0"
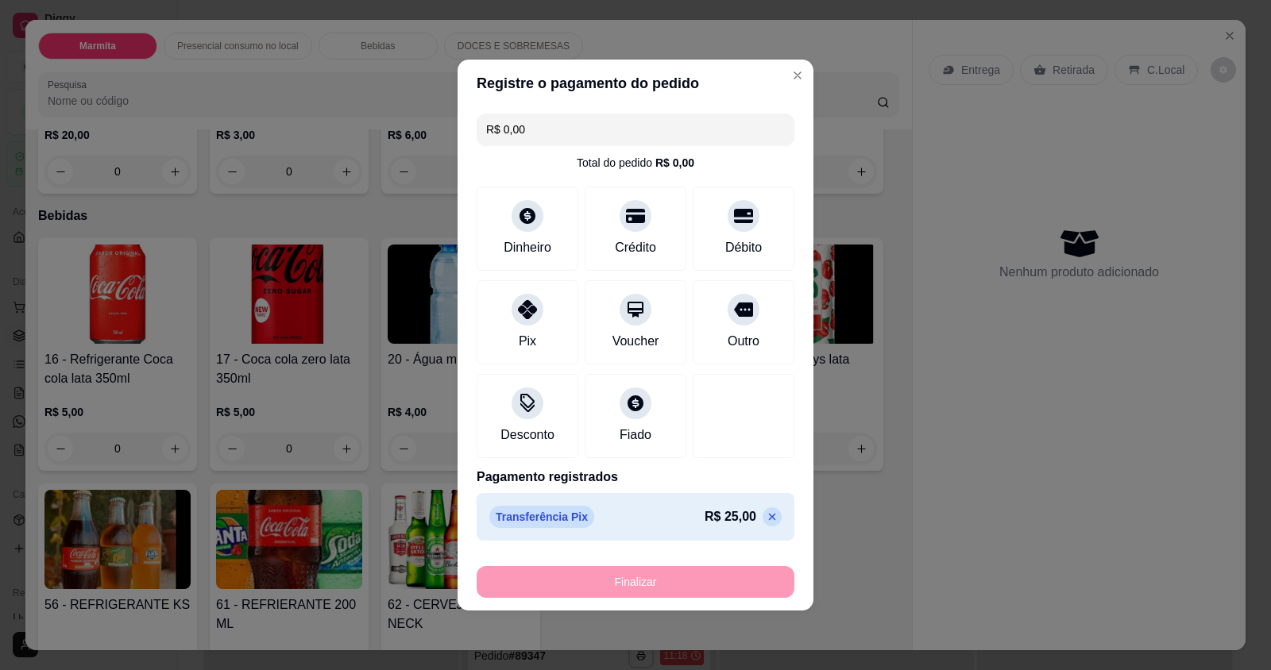
type input "-R$ 25,00"
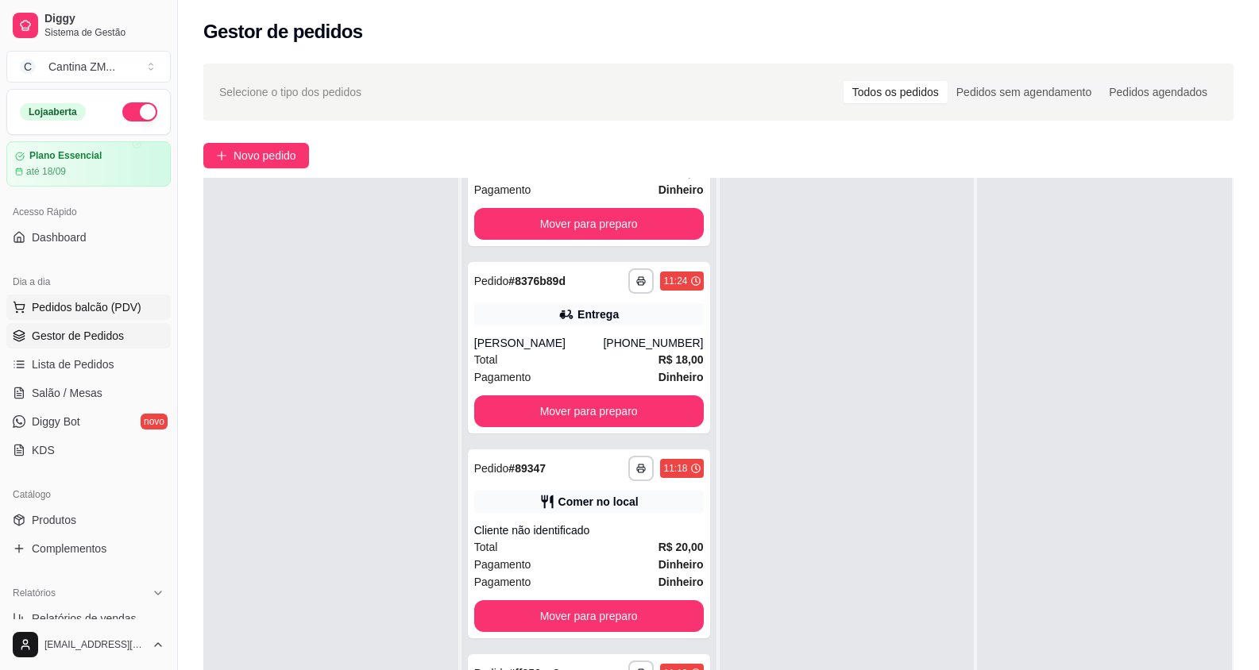
click at [53, 299] on span "Pedidos balcão (PDV)" at bounding box center [87, 307] width 110 height 16
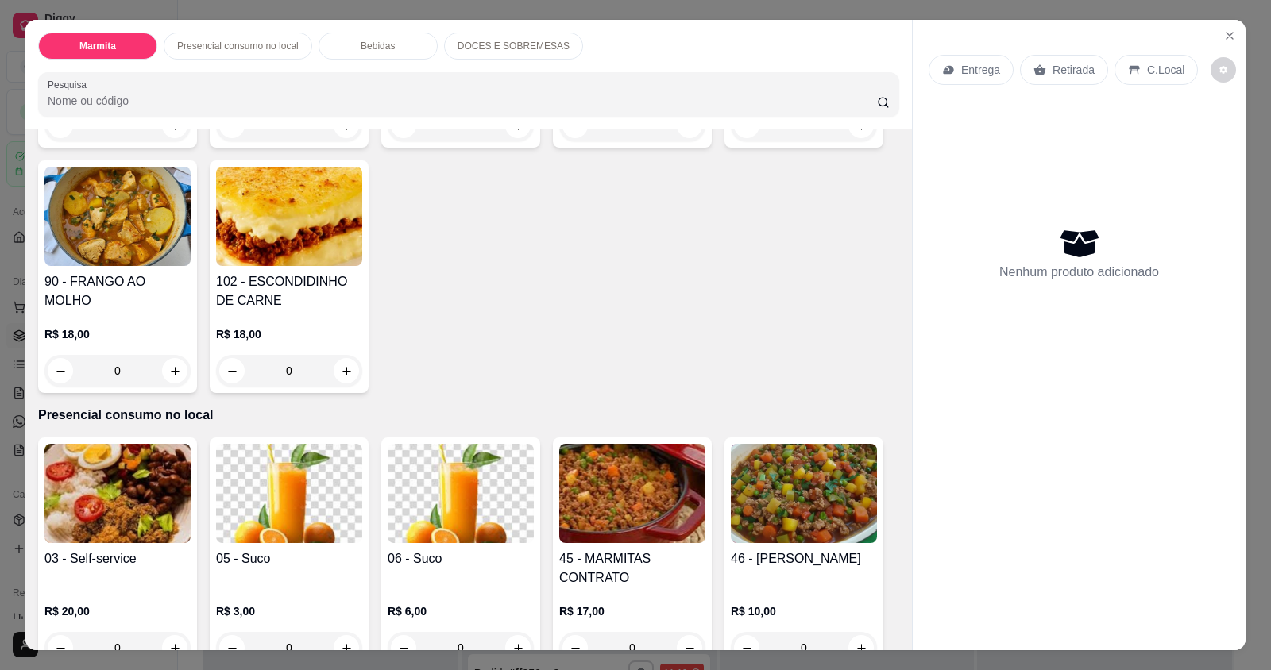
scroll to position [476, 0]
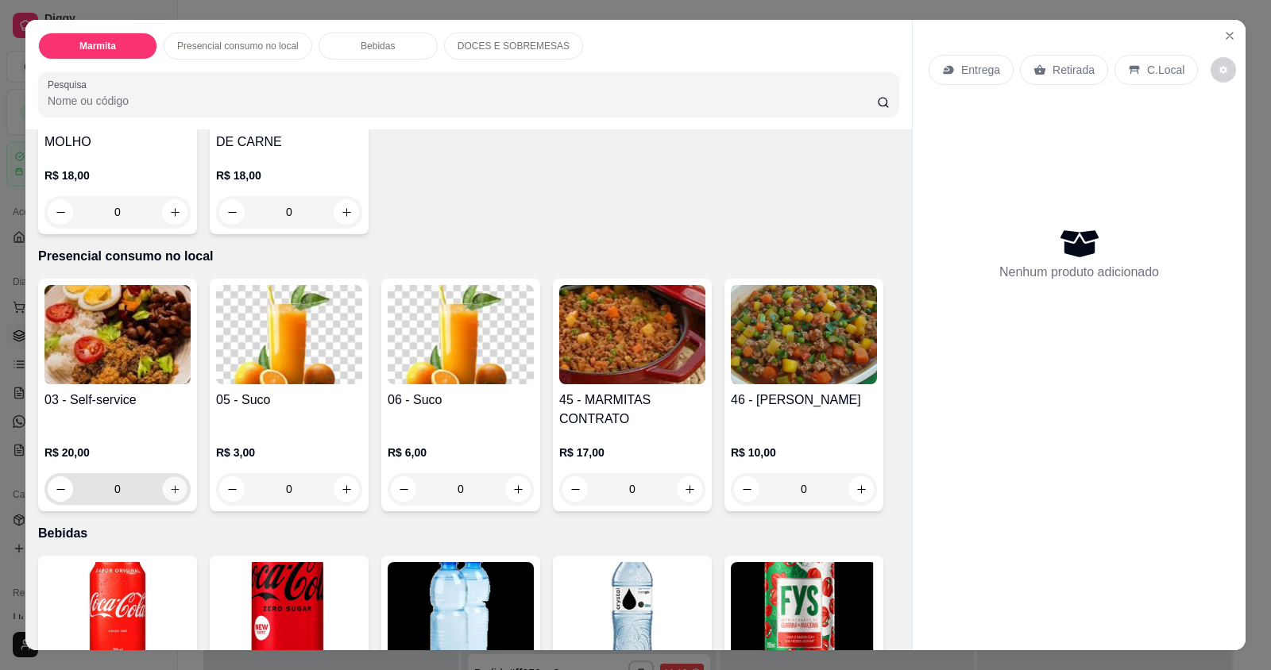
click at [171, 488] on icon "increase-product-quantity" at bounding box center [175, 490] width 12 height 12
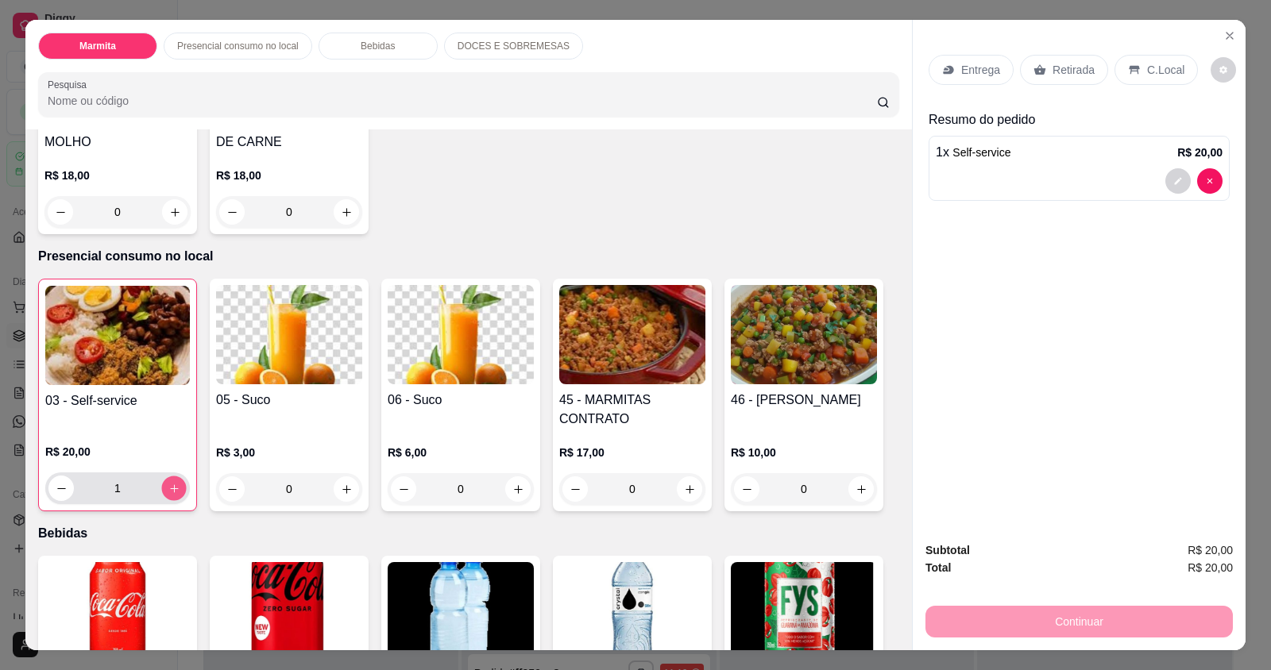
click at [171, 488] on icon "increase-product-quantity" at bounding box center [174, 488] width 8 height 8
type input "2"
click at [1141, 627] on div "Continuar" at bounding box center [1078, 620] width 307 height 36
click at [1136, 61] on div "C.Local" at bounding box center [1155, 70] width 83 height 30
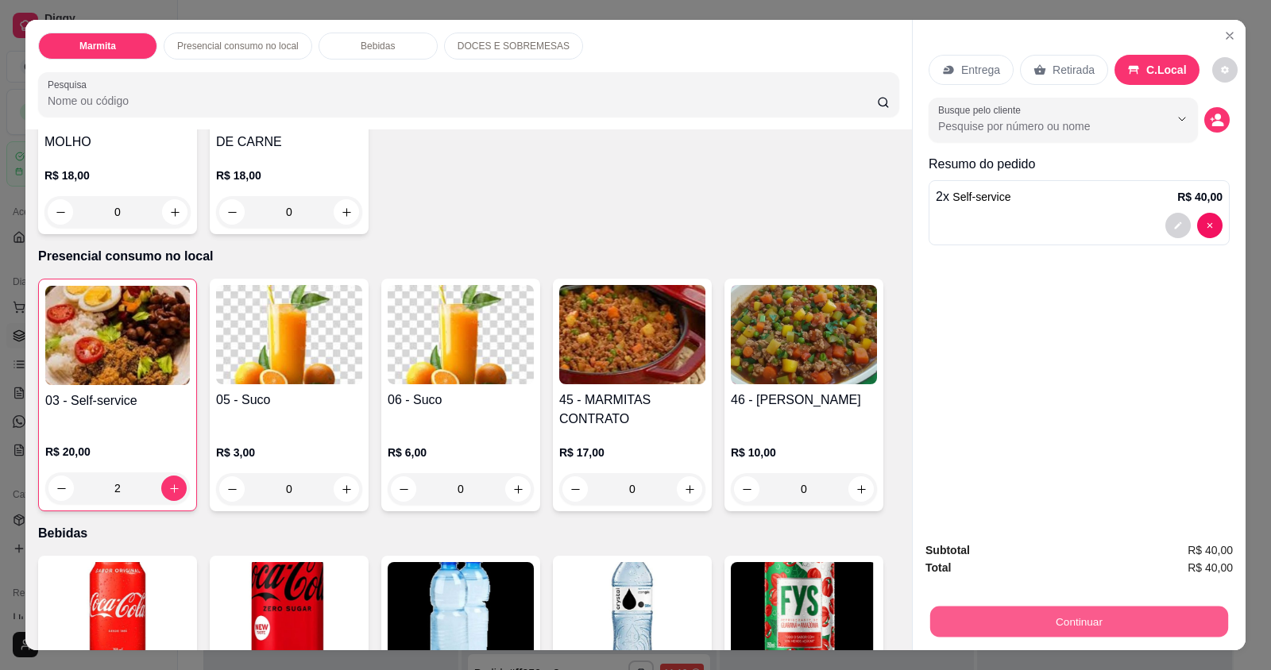
click at [1033, 631] on button "Continuar" at bounding box center [1079, 621] width 298 height 31
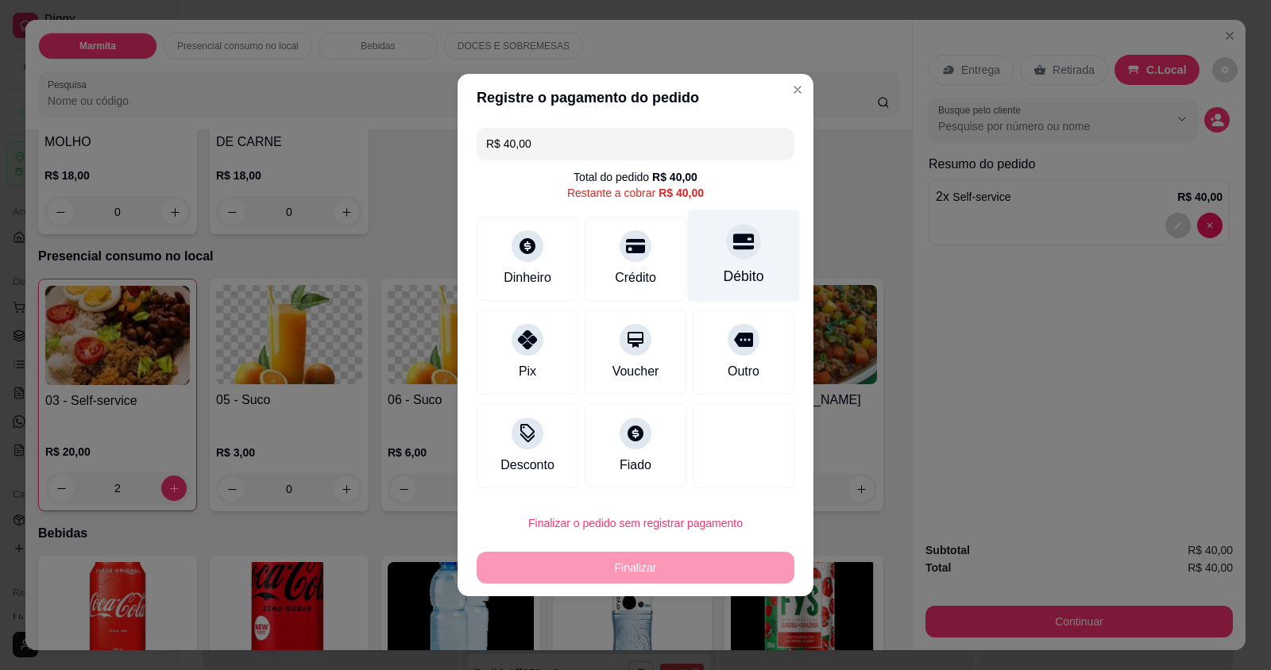
click at [735, 273] on div "Débito" at bounding box center [743, 276] width 41 height 21
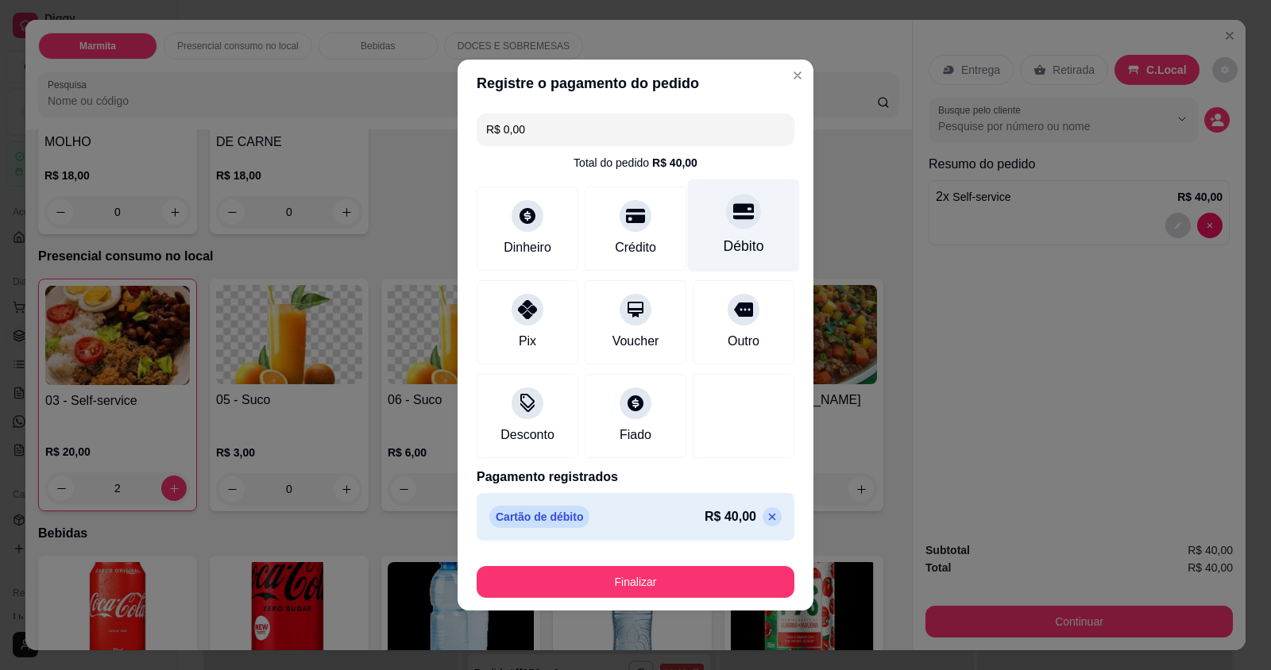
type input "R$ 0,00"
click at [752, 236] on div "Débito" at bounding box center [743, 246] width 41 height 21
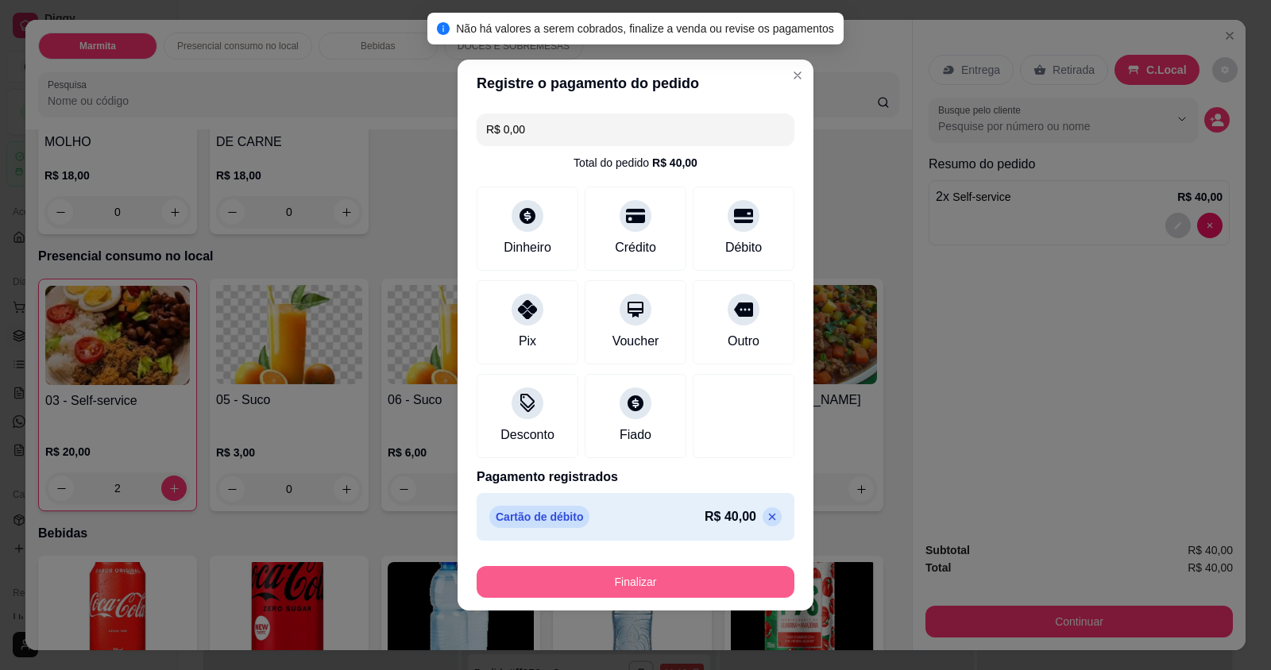
click at [677, 591] on button "Finalizar" at bounding box center [635, 582] width 318 height 32
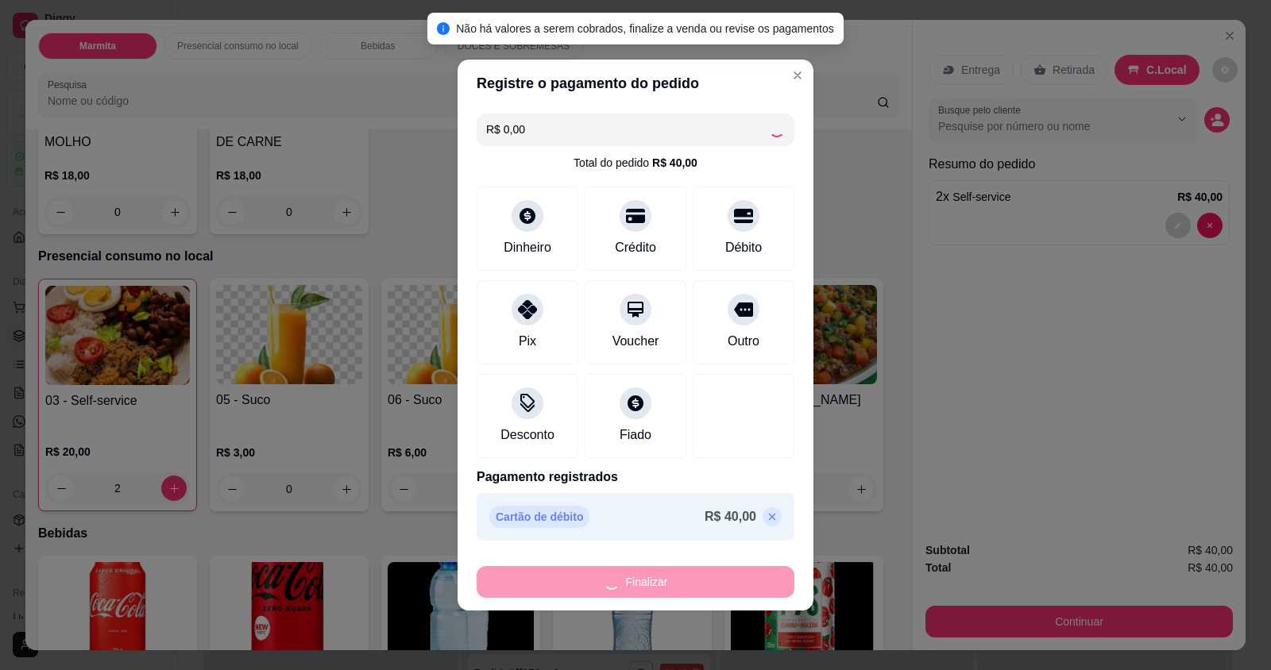
type input "0"
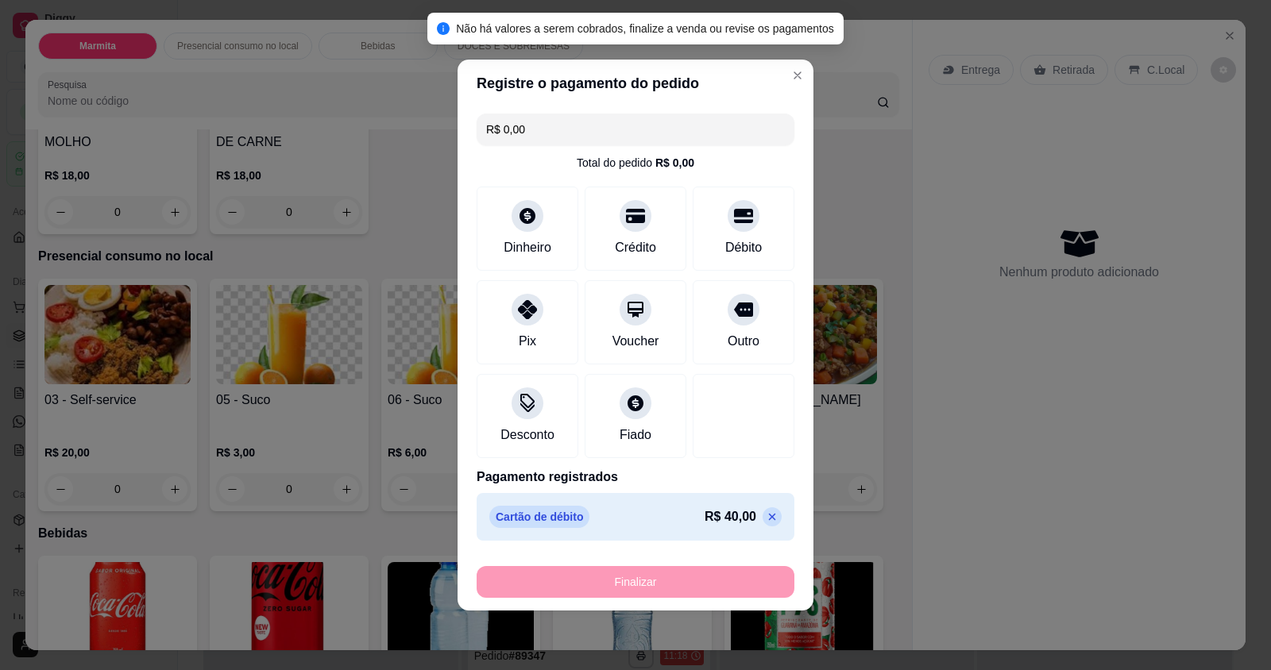
type input "-R$ 40,00"
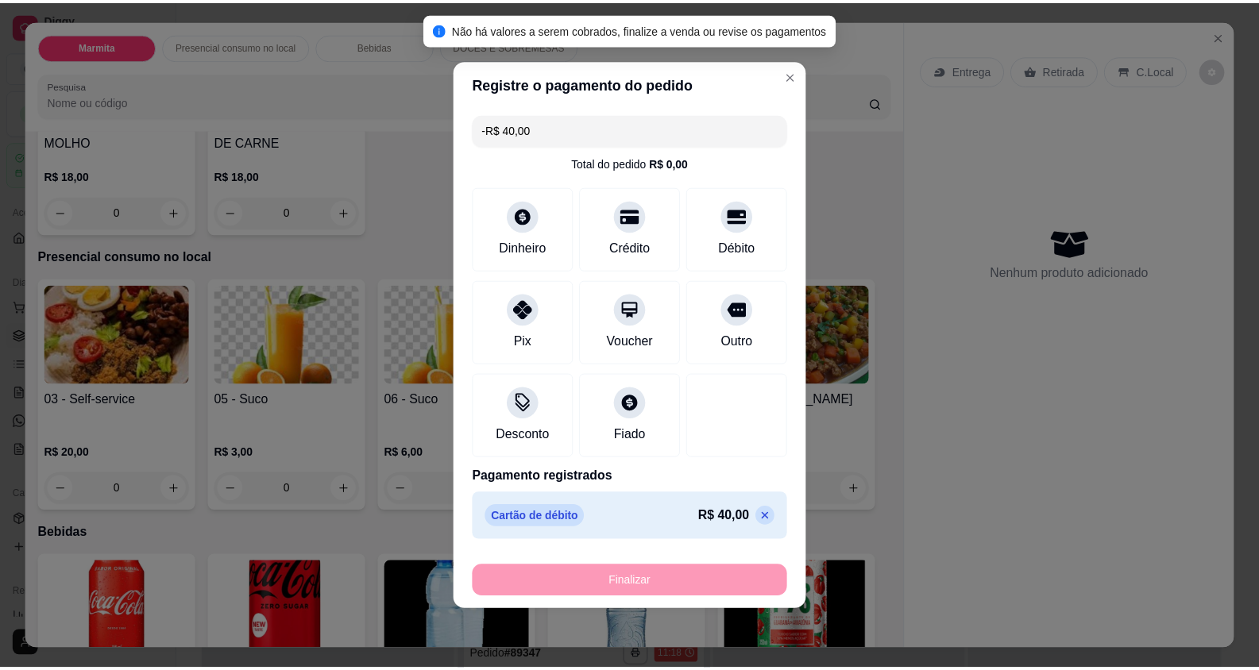
scroll to position [4646, 0]
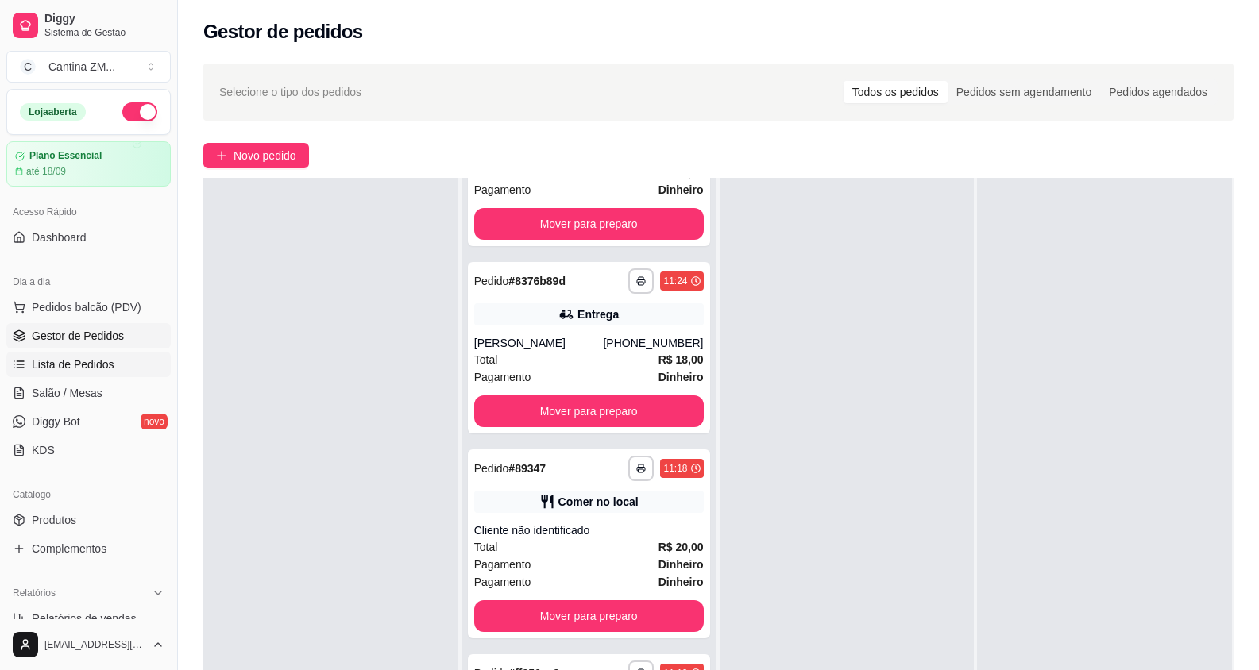
click at [74, 373] on link "Lista de Pedidos" at bounding box center [88, 364] width 164 height 25
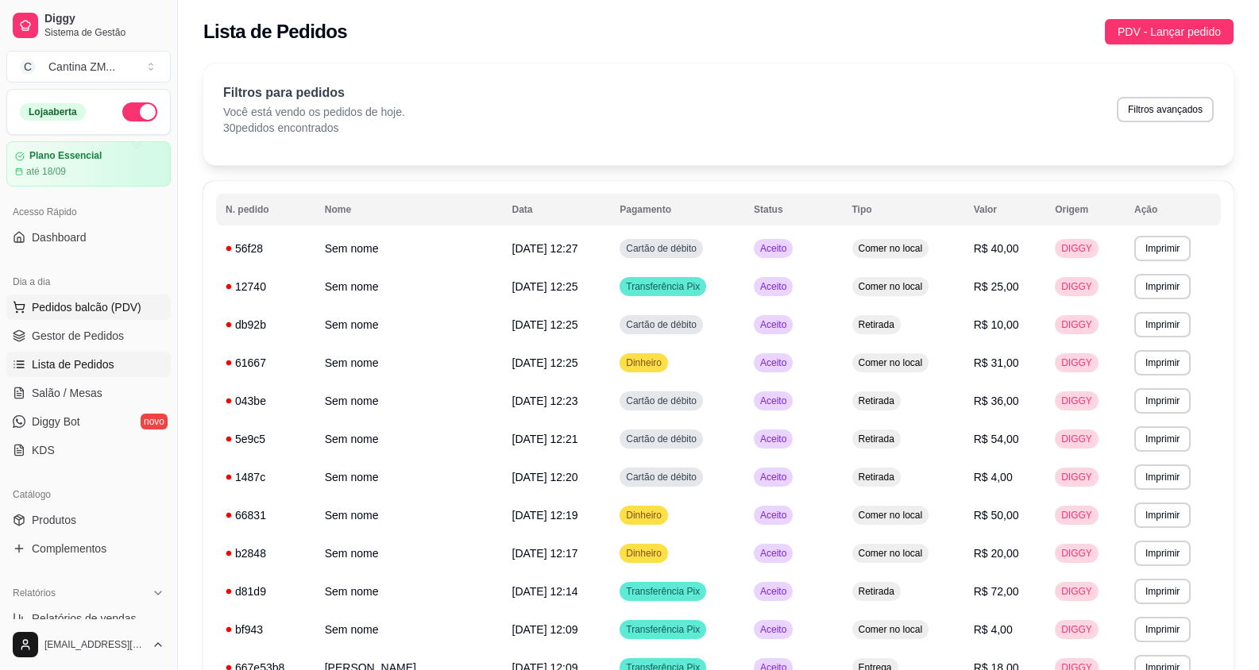
click at [106, 303] on span "Pedidos balcão (PDV)" at bounding box center [87, 307] width 110 height 16
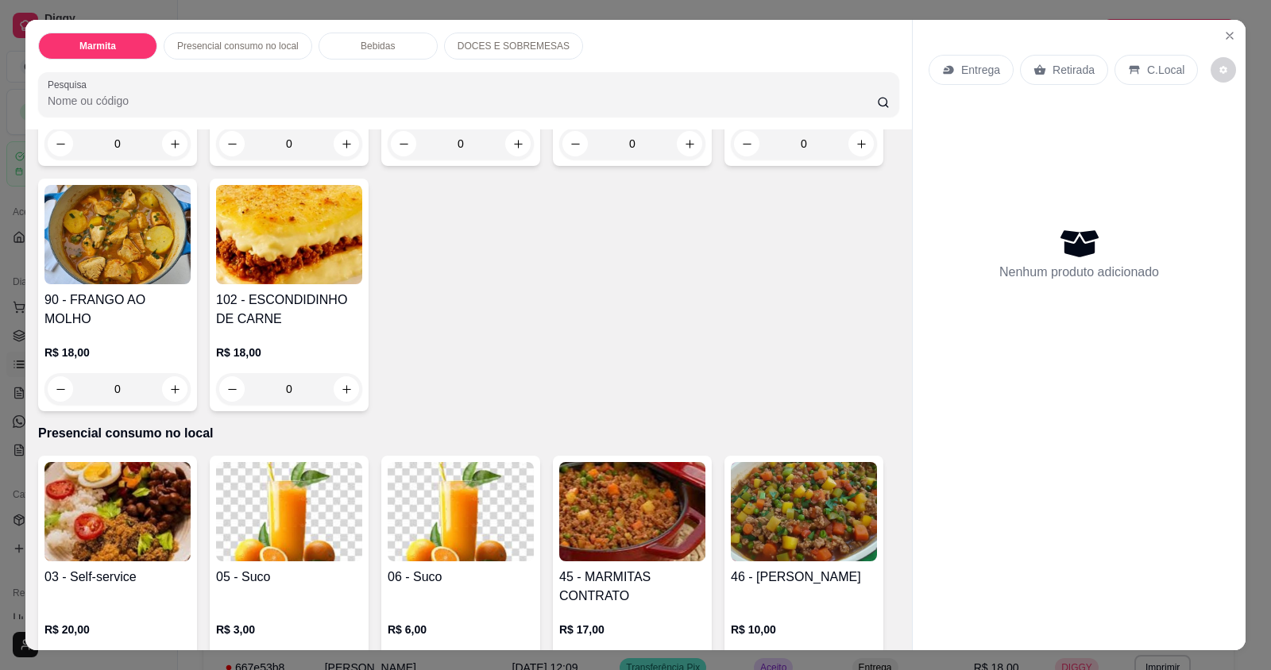
scroll to position [318, 0]
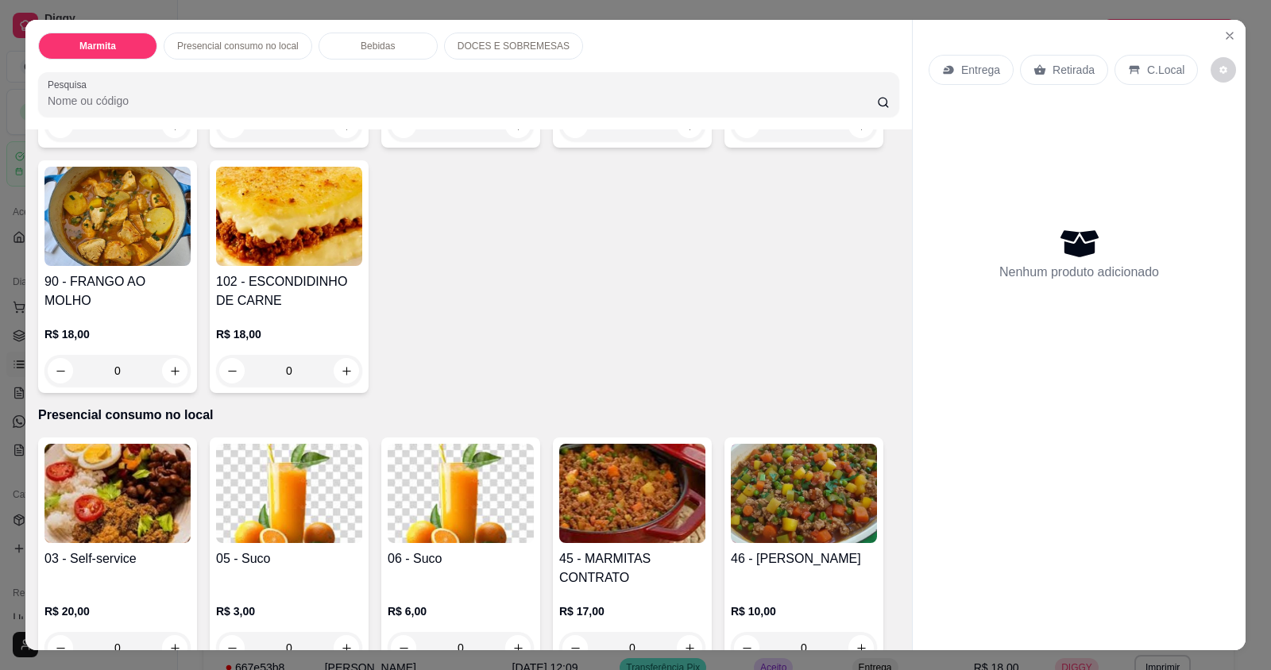
click at [285, 41] on p "Presencial consumo no local" at bounding box center [238, 46] width 122 height 13
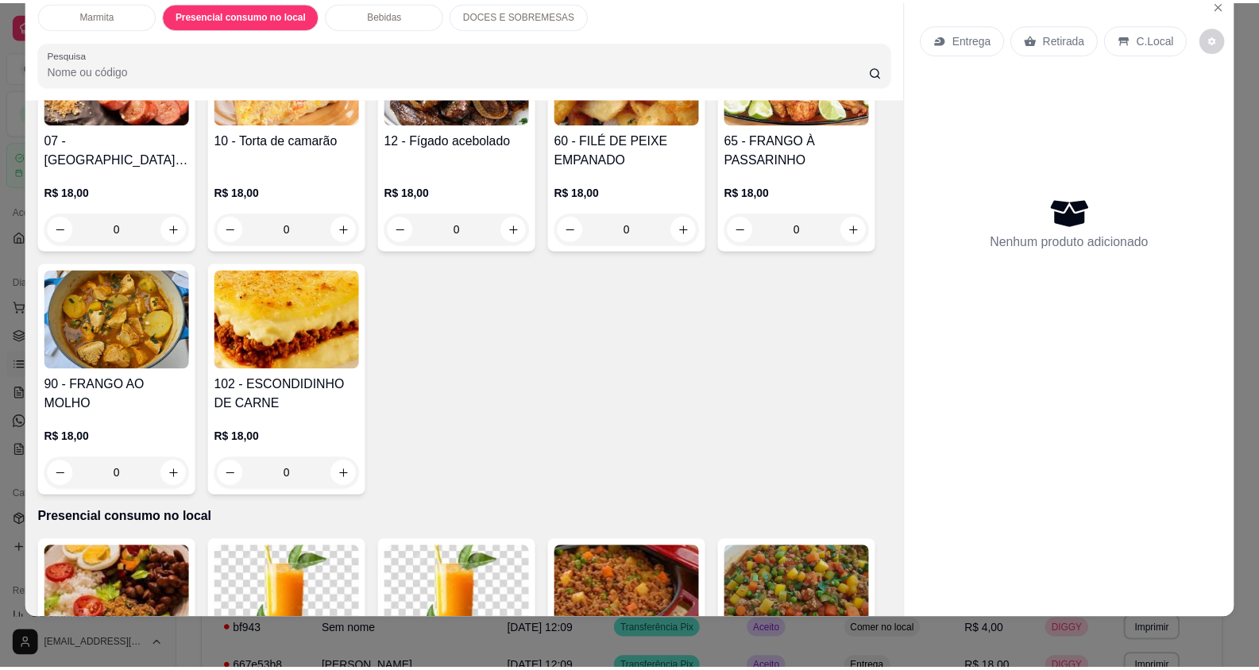
scroll to position [0, 0]
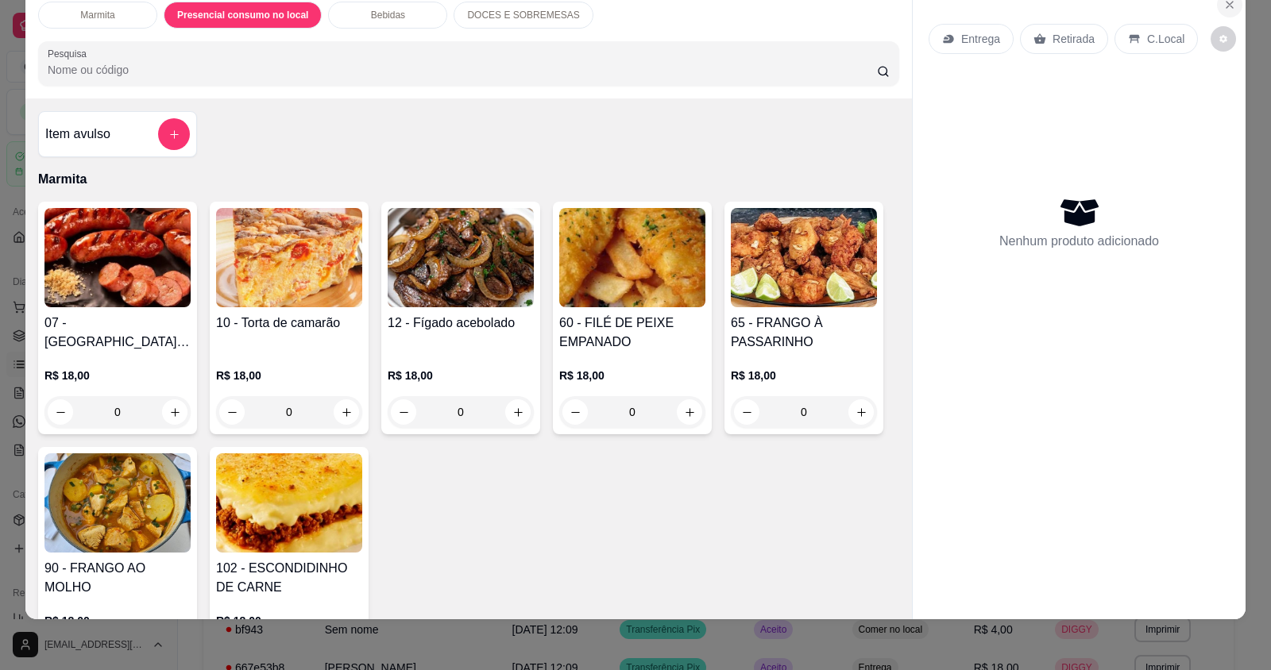
click at [1232, 2] on button "Close" at bounding box center [1229, 4] width 25 height 25
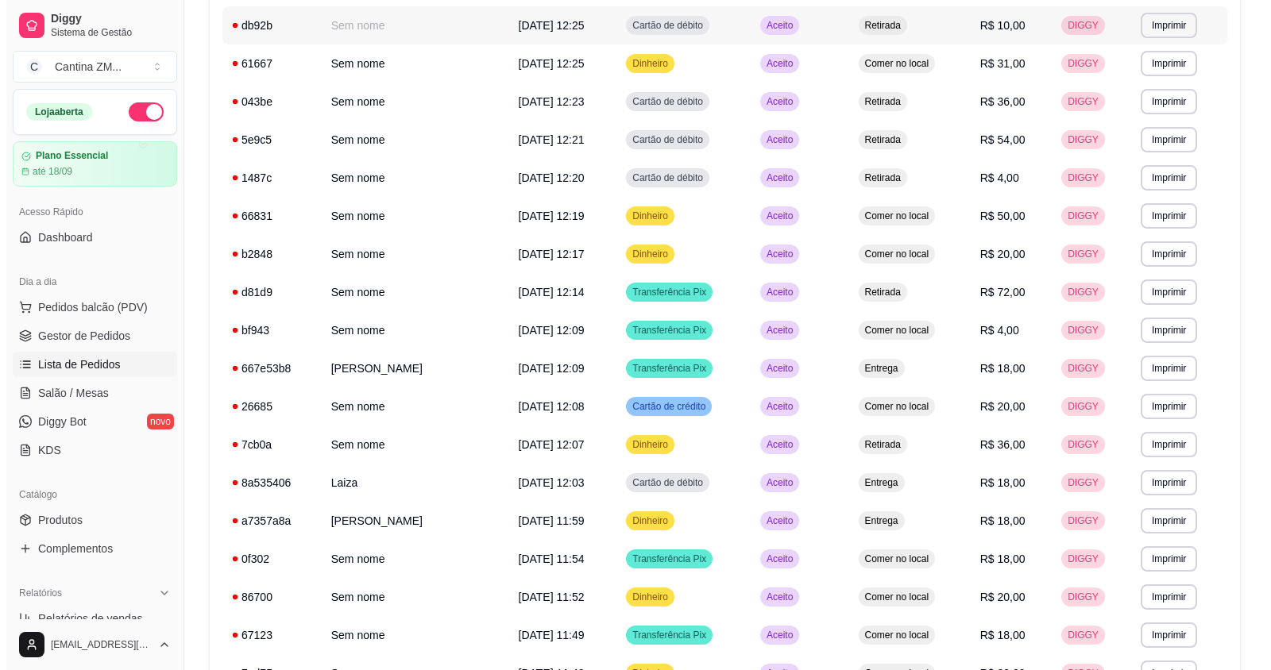
scroll to position [397, 0]
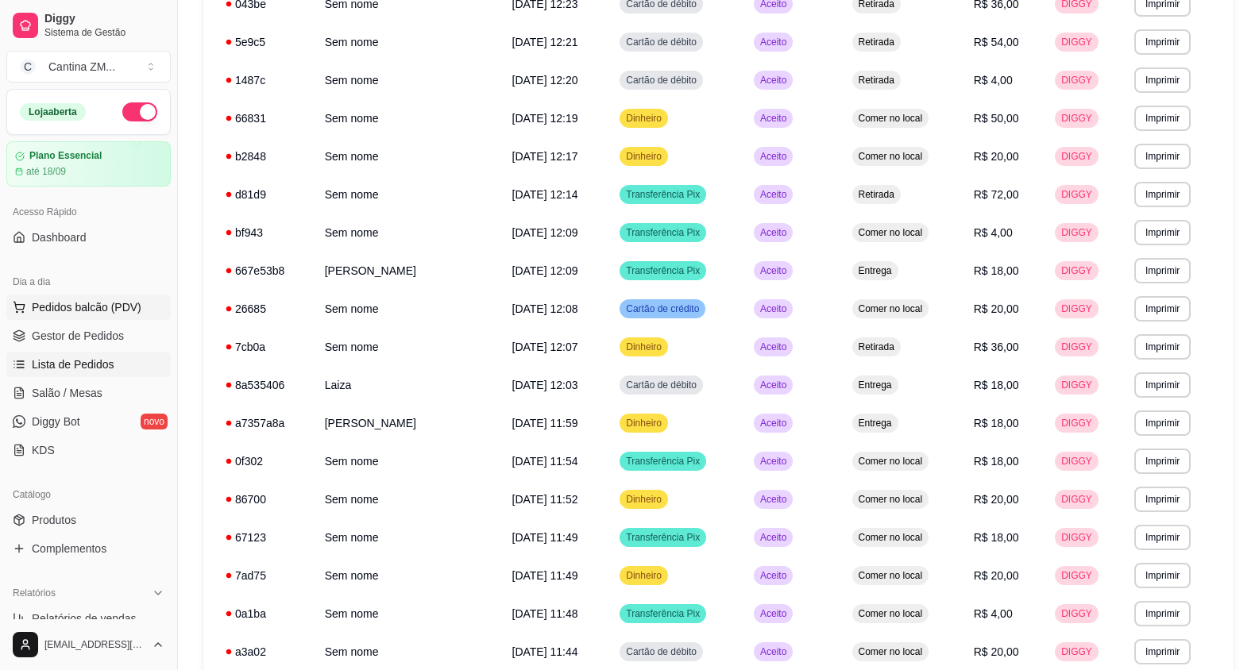
click at [139, 301] on button "Pedidos balcão (PDV)" at bounding box center [88, 307] width 164 height 25
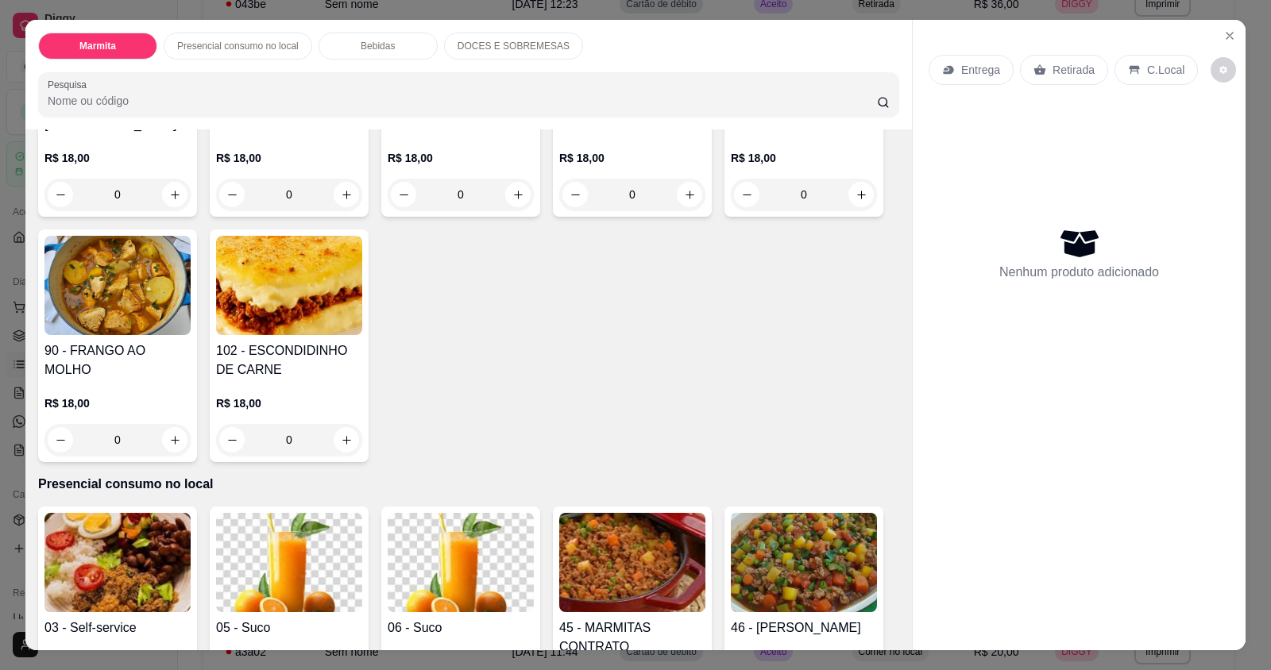
scroll to position [476, 0]
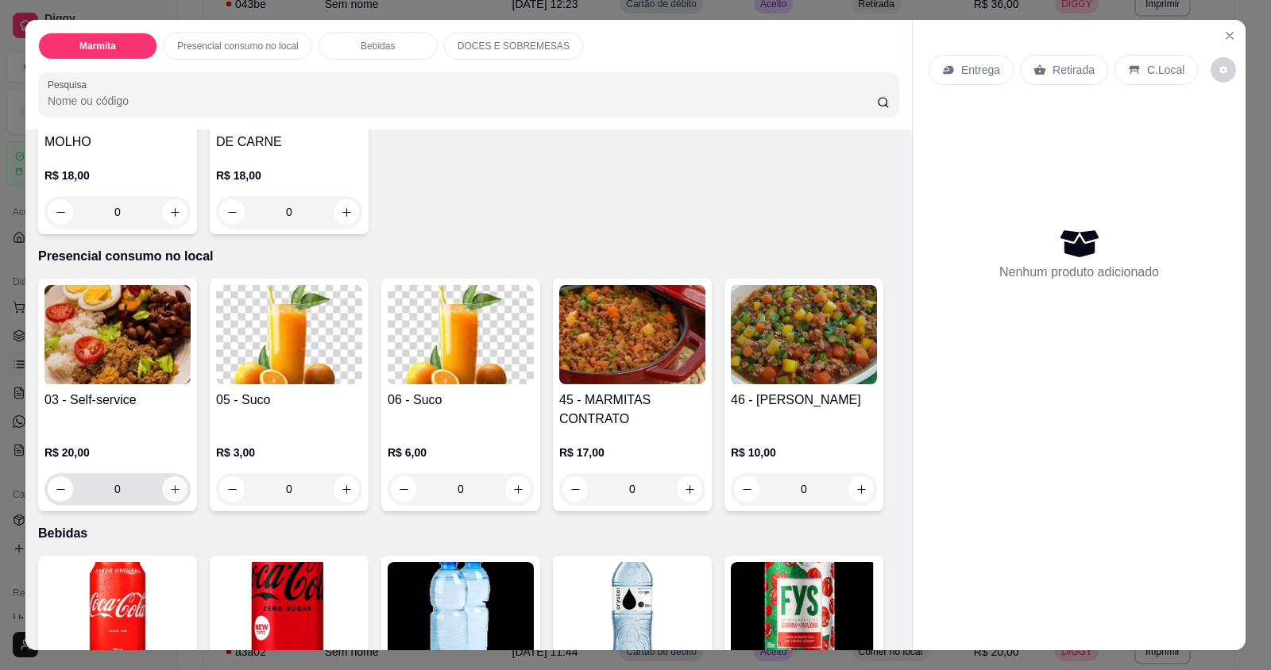
click at [168, 482] on button "increase-product-quantity" at bounding box center [174, 488] width 25 height 25
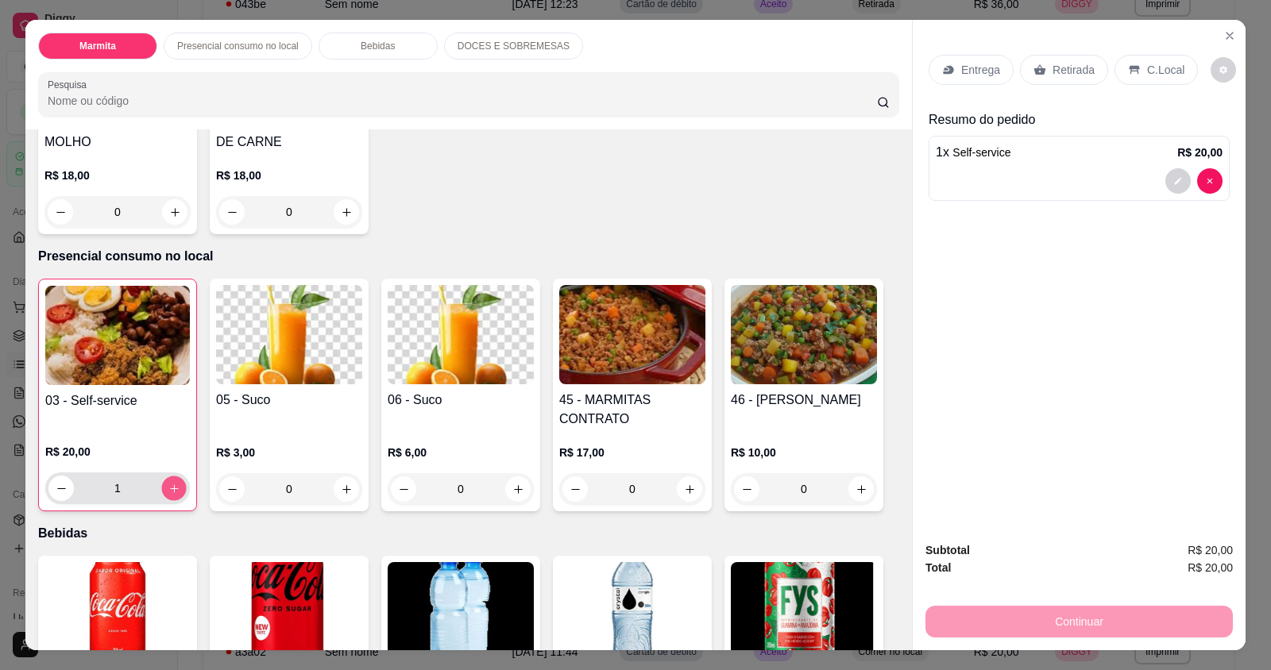
click at [168, 483] on icon "increase-product-quantity" at bounding box center [174, 489] width 12 height 12
type input "2"
click at [1147, 67] on p "C.Local" at bounding box center [1165, 70] width 37 height 16
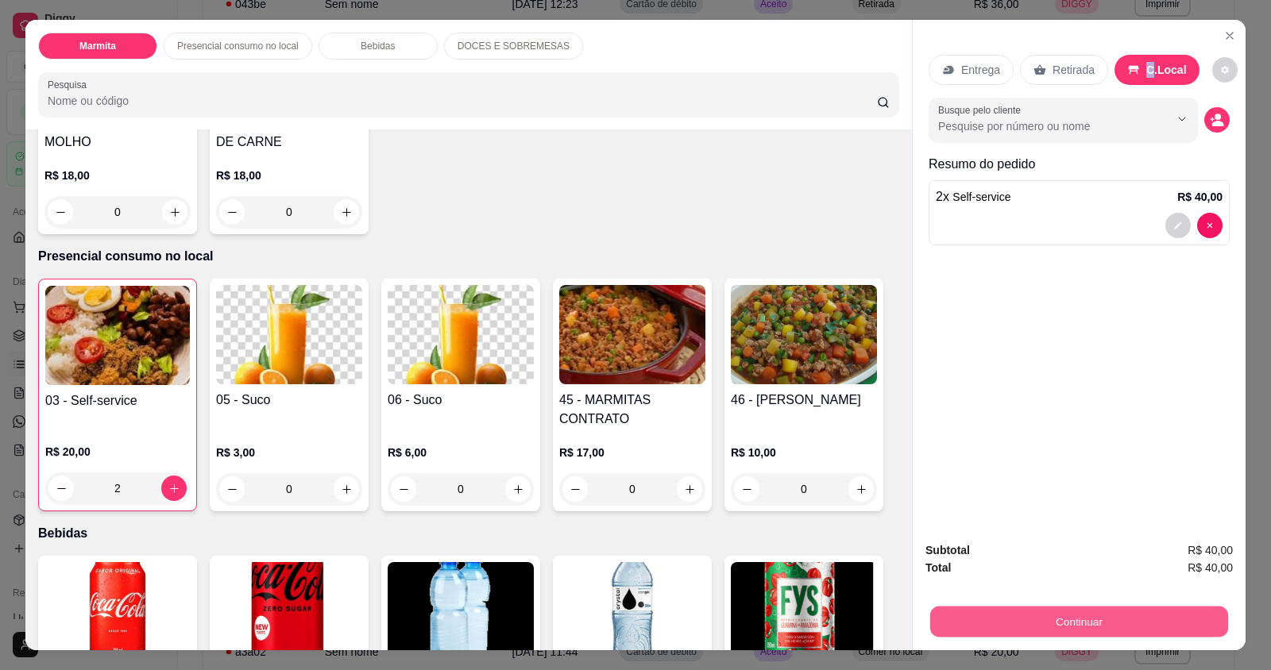
click at [1067, 625] on button "Continuar" at bounding box center [1079, 621] width 298 height 31
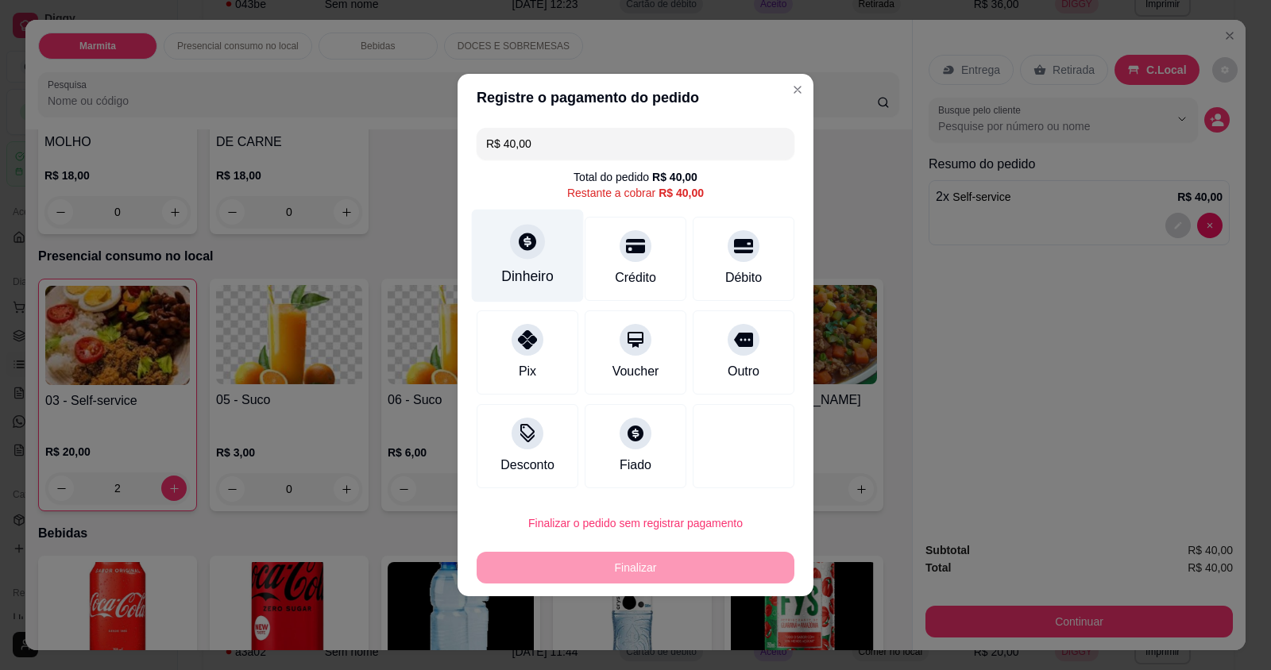
click at [557, 268] on div "Dinheiro" at bounding box center [528, 256] width 112 height 93
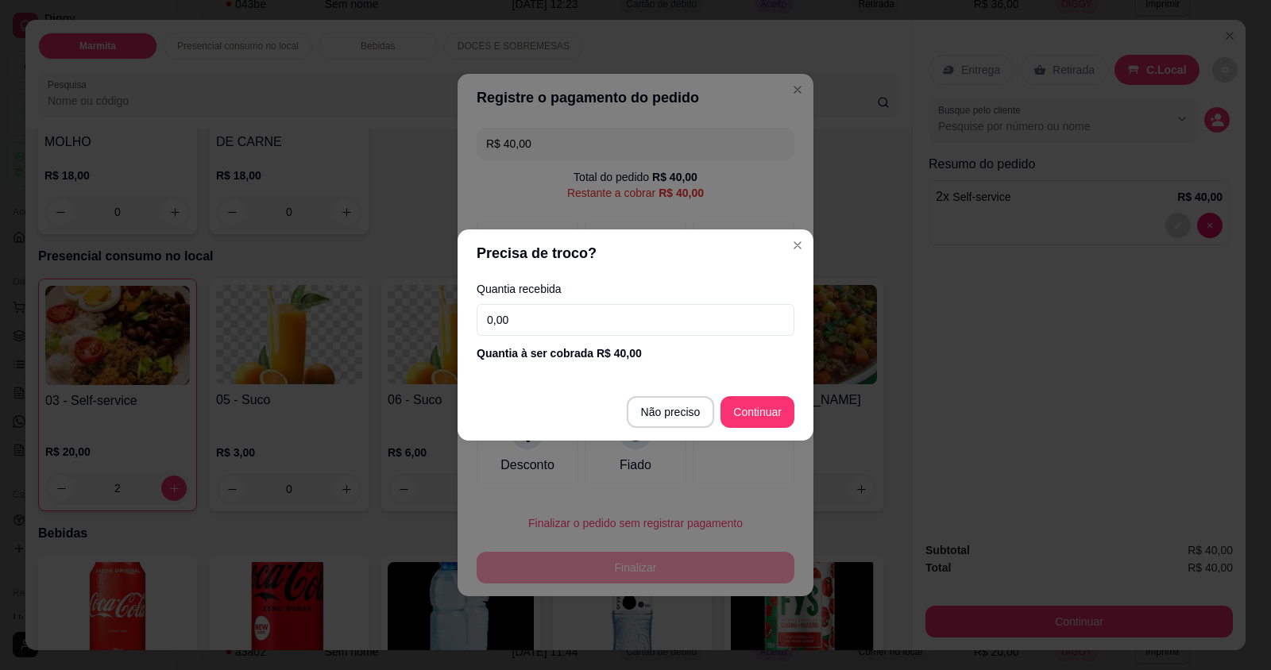
click at [587, 317] on input "0,00" at bounding box center [635, 320] width 318 height 32
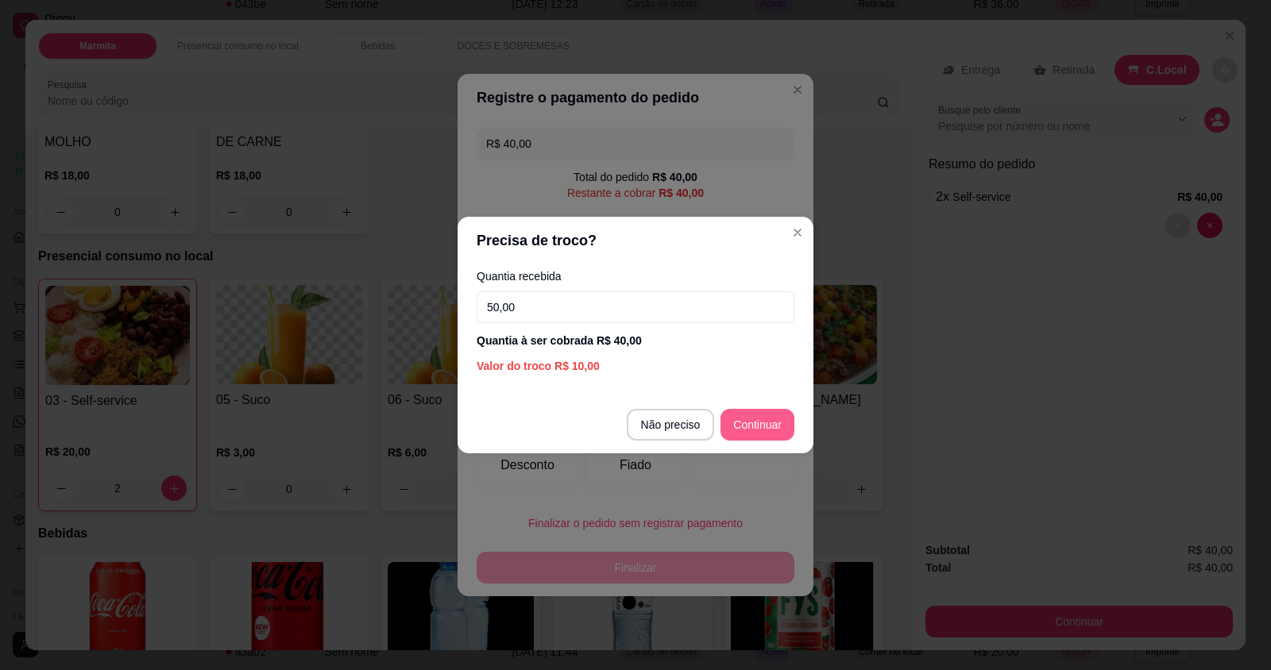
type input "50,00"
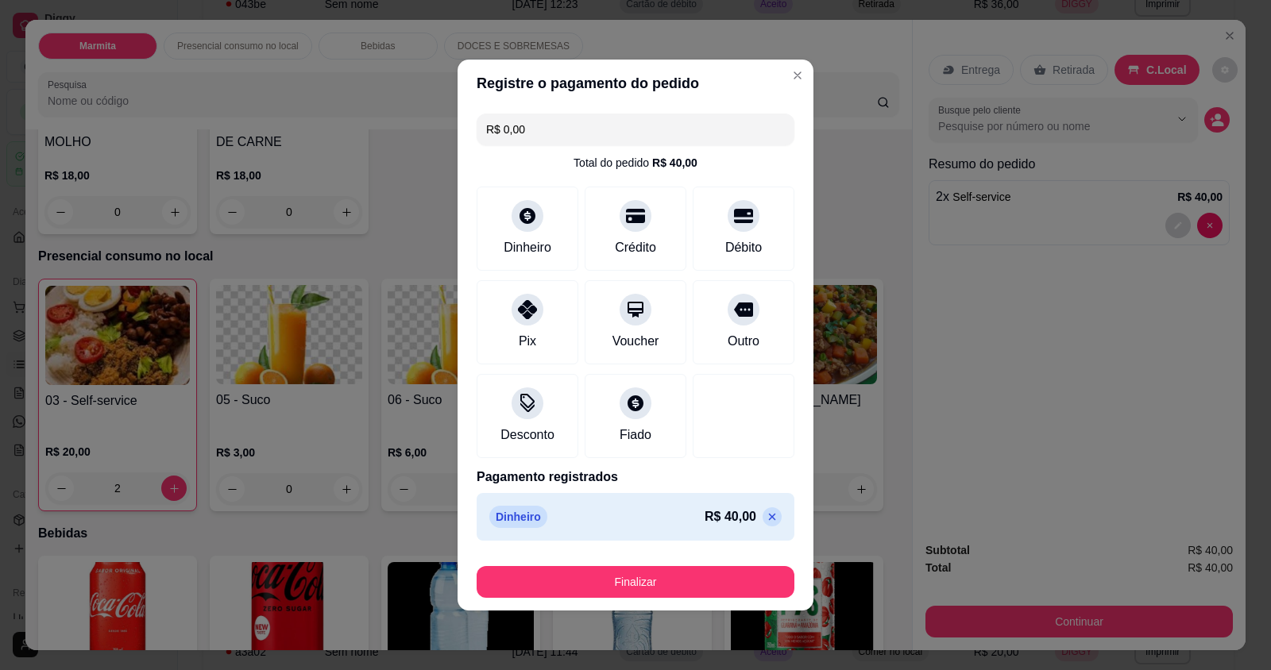
type input "R$ 0,00"
click at [650, 584] on button "Finalizar" at bounding box center [635, 582] width 318 height 32
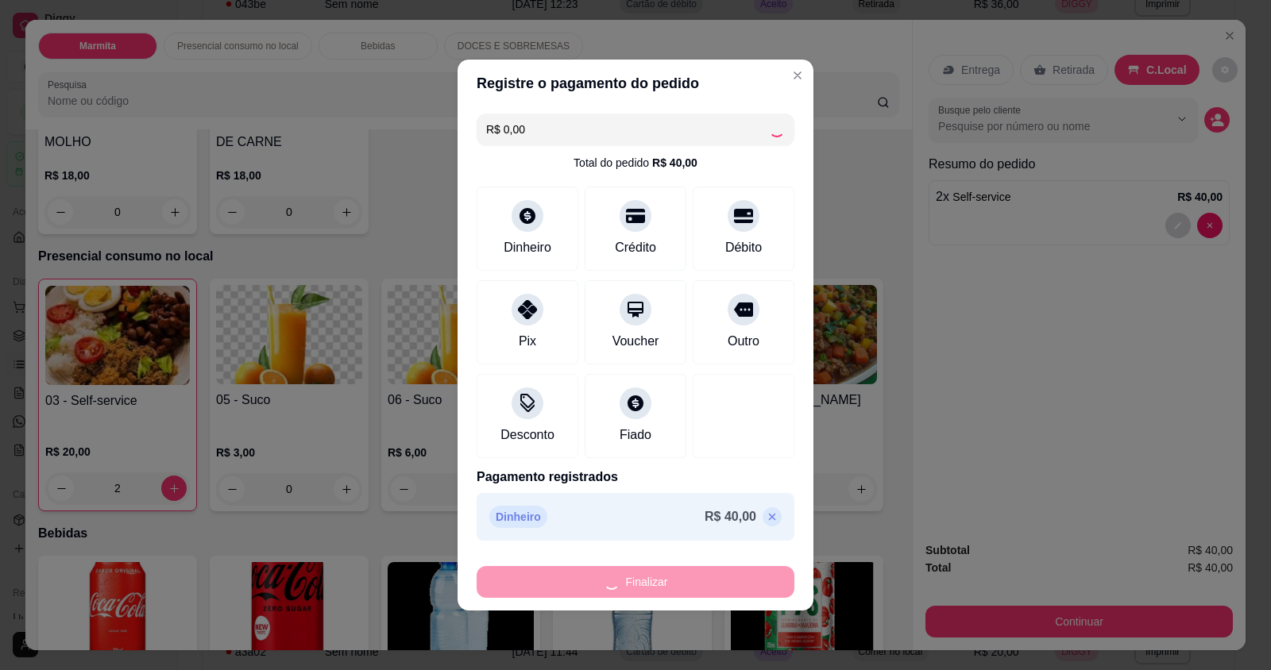
type input "0"
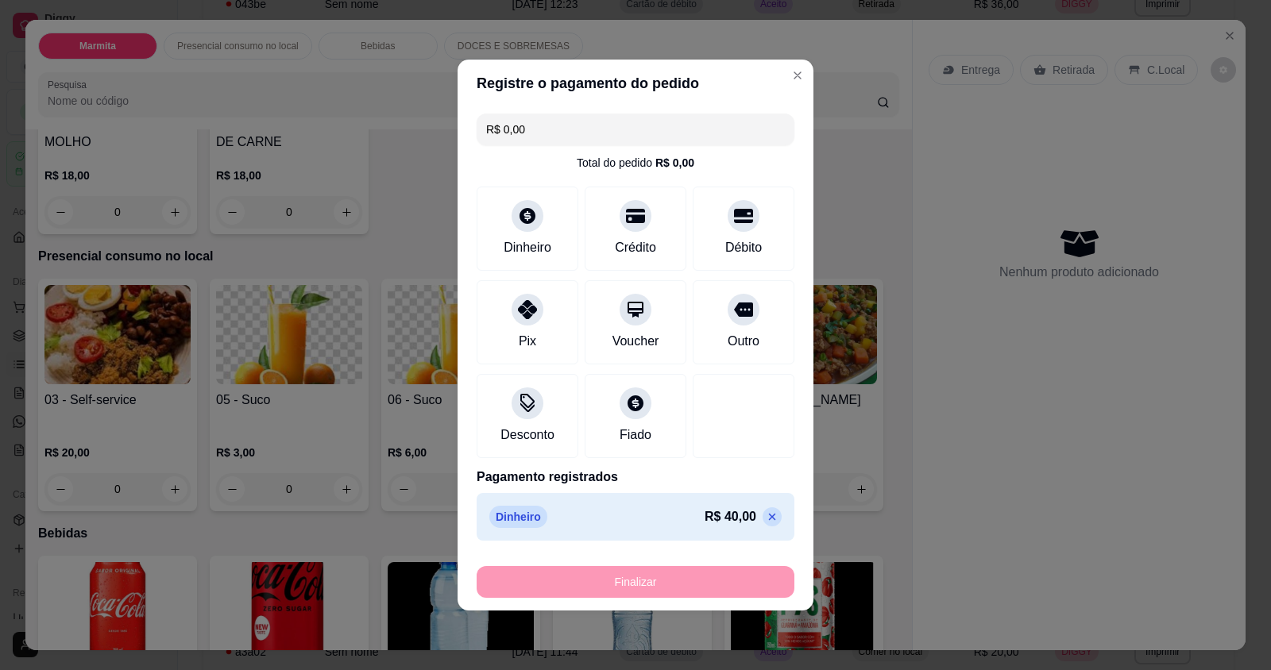
type input "-R$ 40,00"
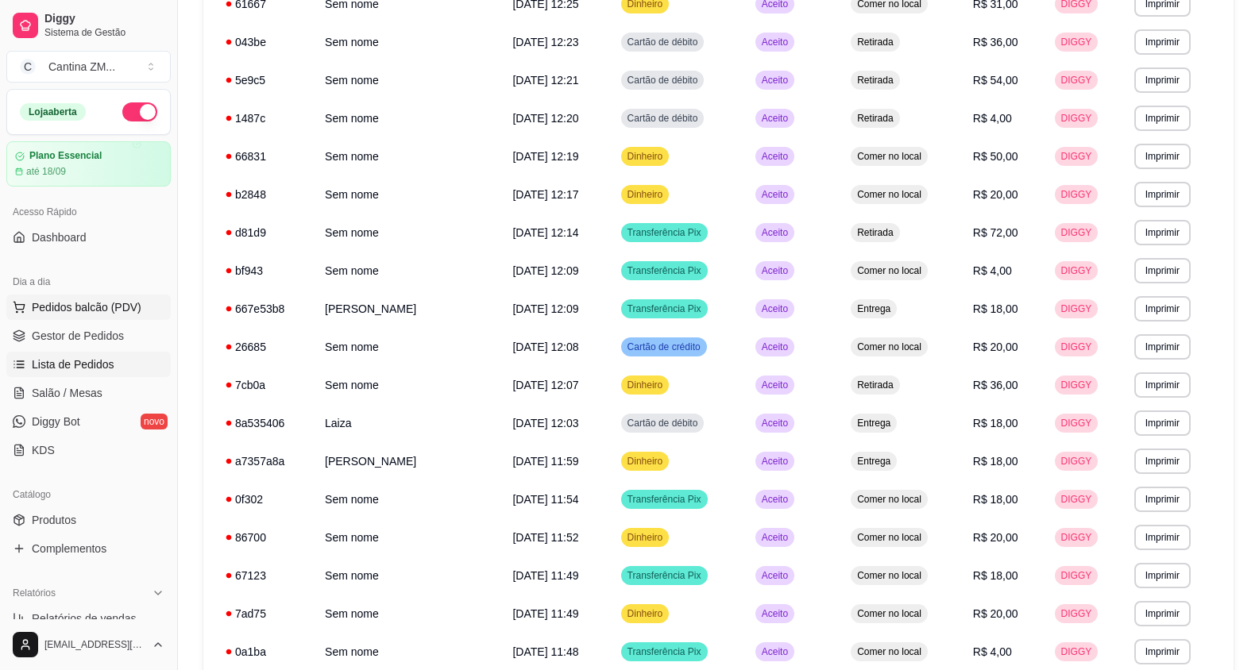
click at [115, 304] on span "Pedidos balcão (PDV)" at bounding box center [87, 307] width 110 height 16
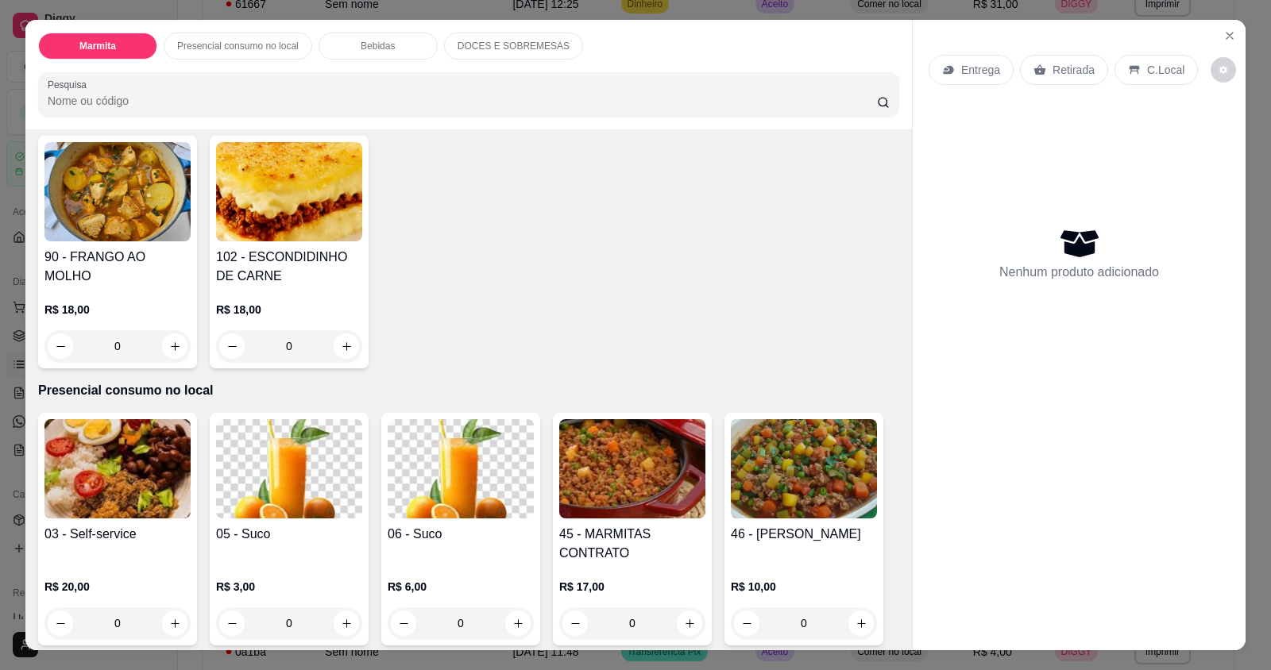
scroll to position [496, 0]
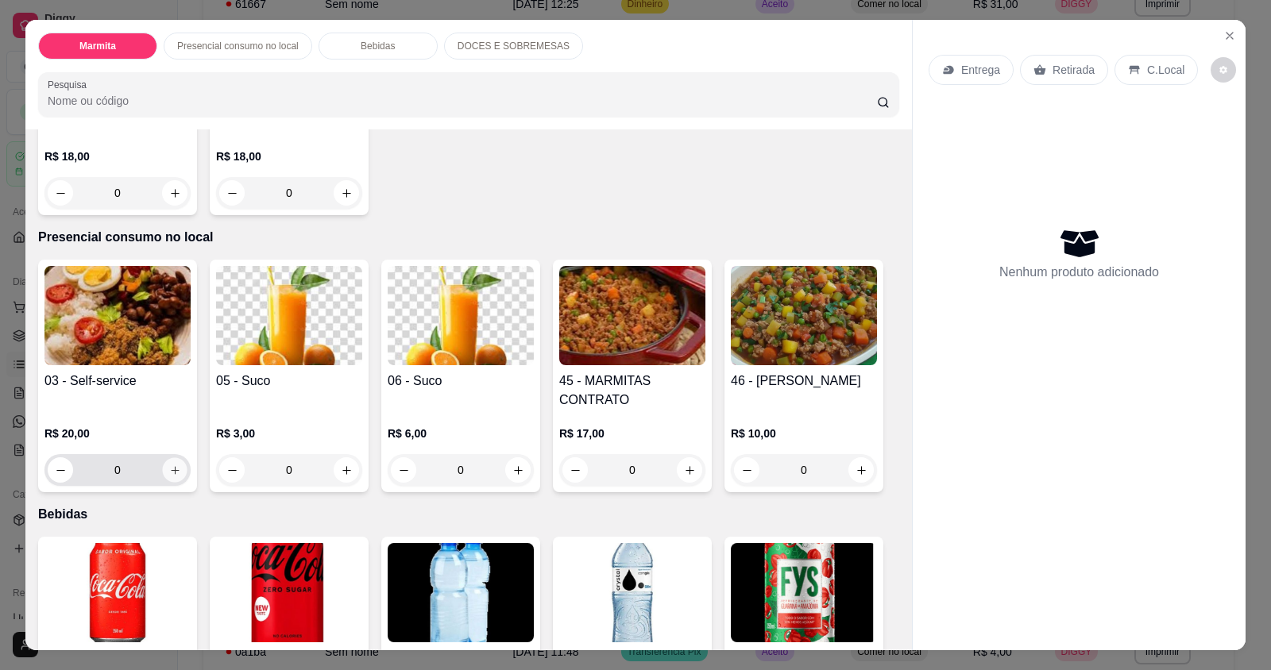
click at [169, 470] on icon "increase-product-quantity" at bounding box center [175, 471] width 12 height 12
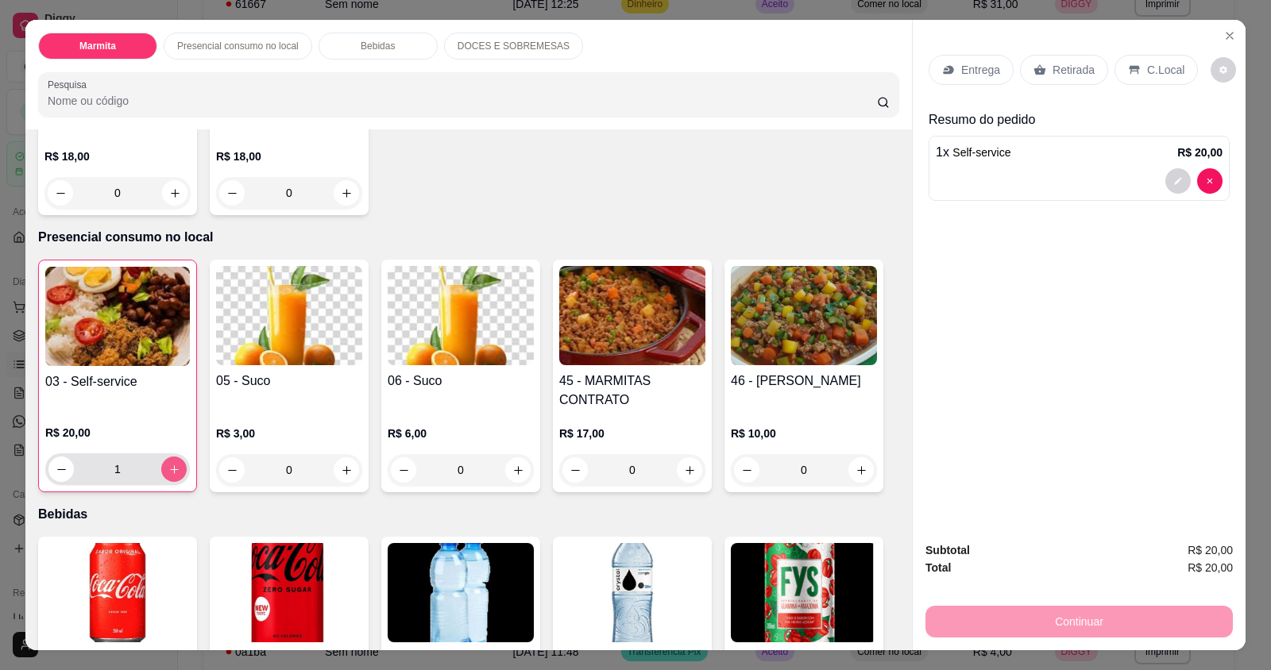
click at [168, 470] on icon "increase-product-quantity" at bounding box center [174, 470] width 12 height 12
type input "2"
click at [1162, 68] on p "C.Local" at bounding box center [1165, 70] width 37 height 16
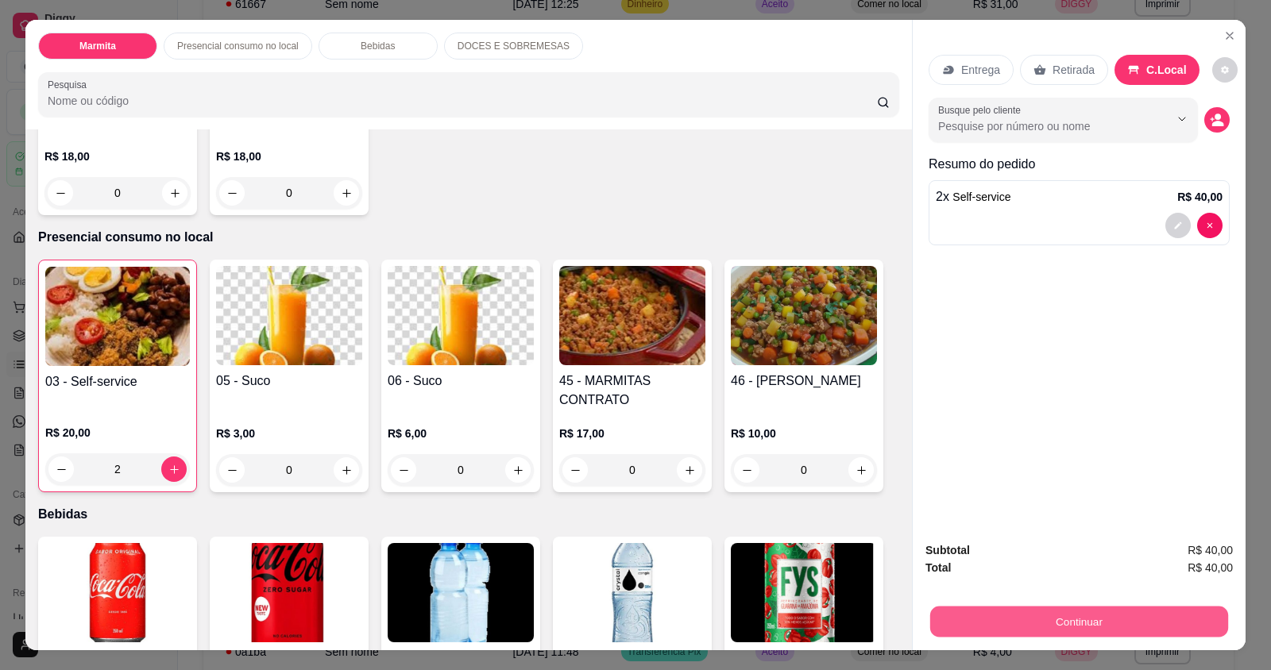
click at [1051, 631] on button "Continuar" at bounding box center [1079, 621] width 298 height 31
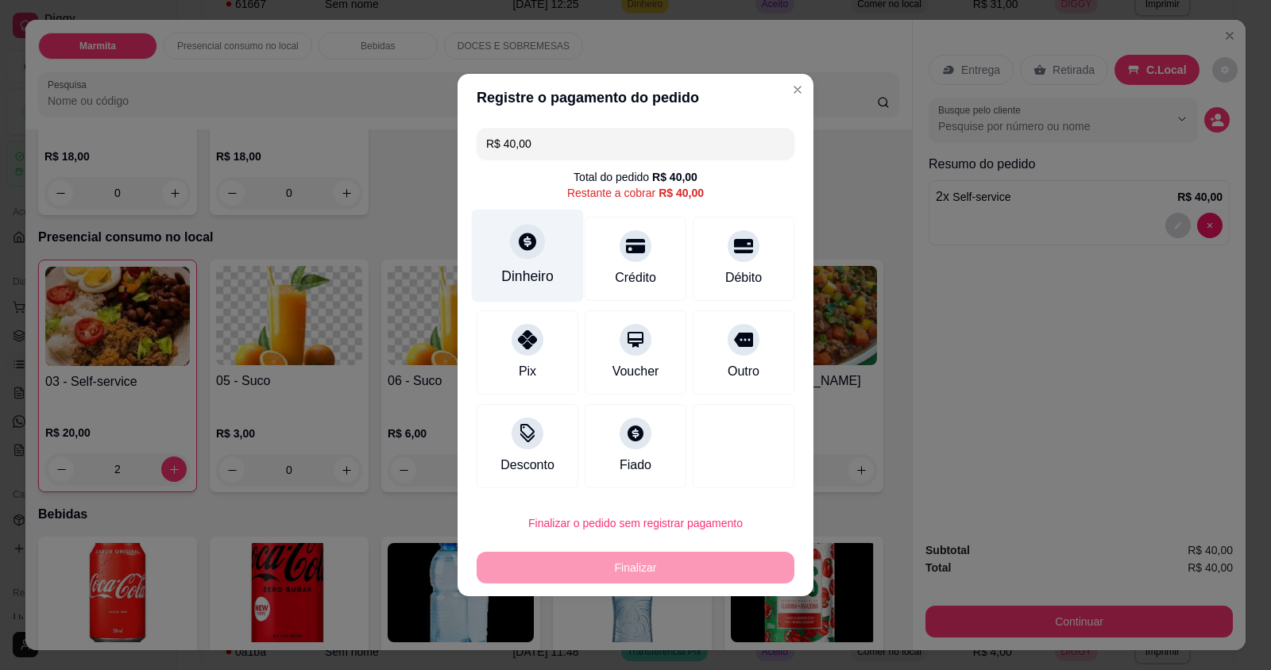
click at [523, 265] on div "Dinheiro" at bounding box center [528, 256] width 112 height 93
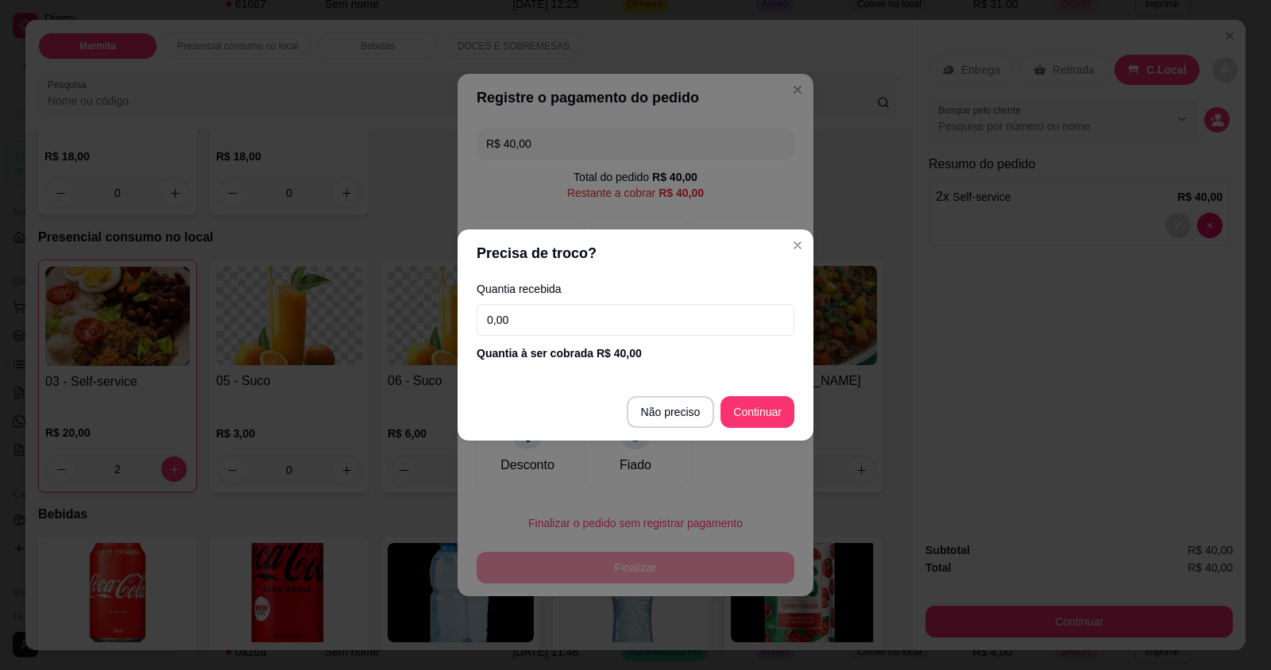
click at [514, 322] on input "0,00" at bounding box center [635, 320] width 318 height 32
type input "10,00"
type input "R$ 0,00"
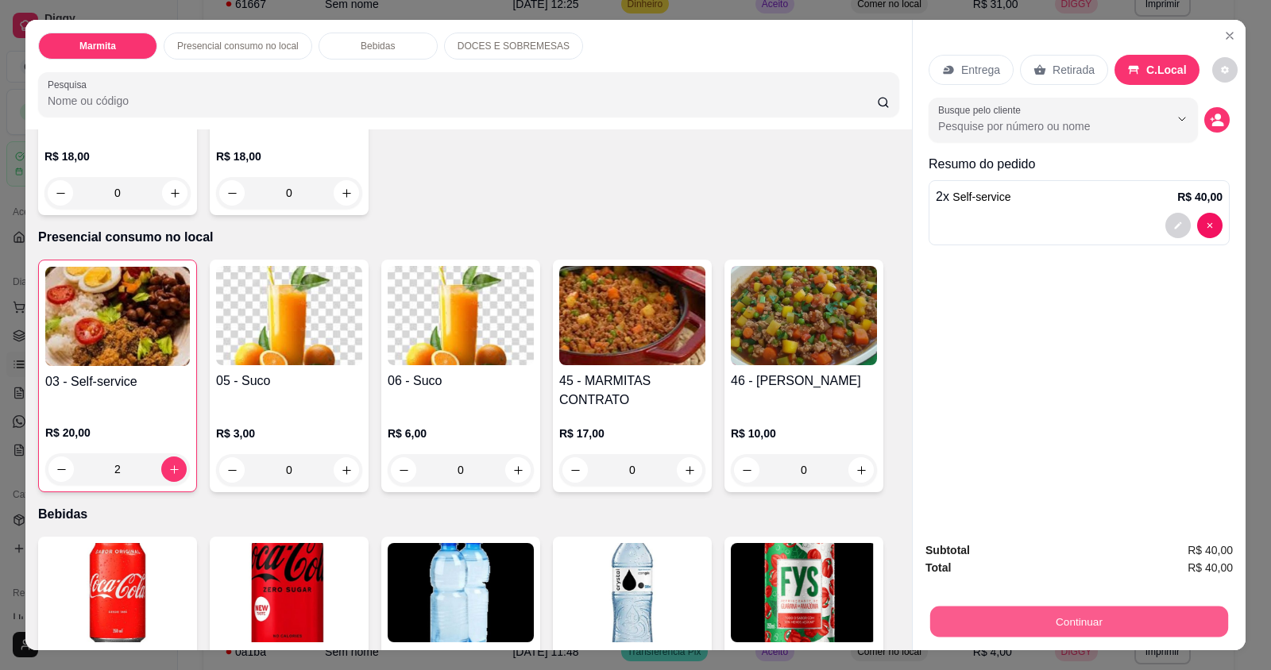
click at [1090, 630] on button "Continuar" at bounding box center [1079, 621] width 298 height 31
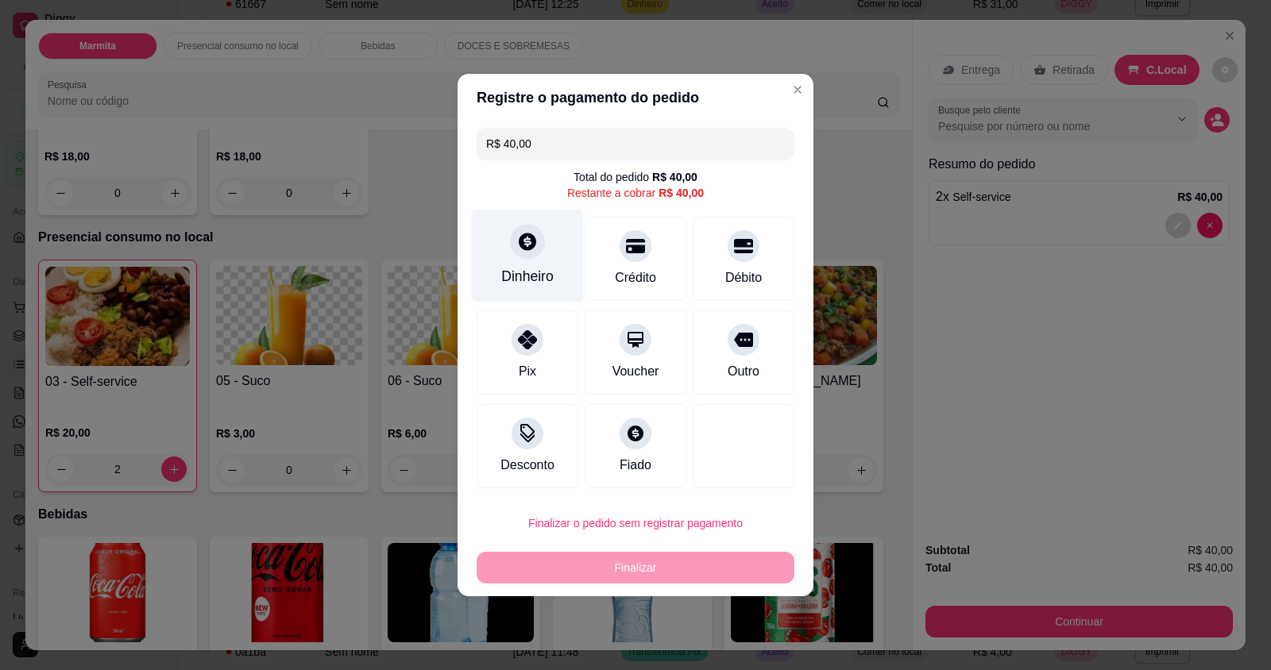
click at [530, 277] on div "Dinheiro" at bounding box center [527, 276] width 52 height 21
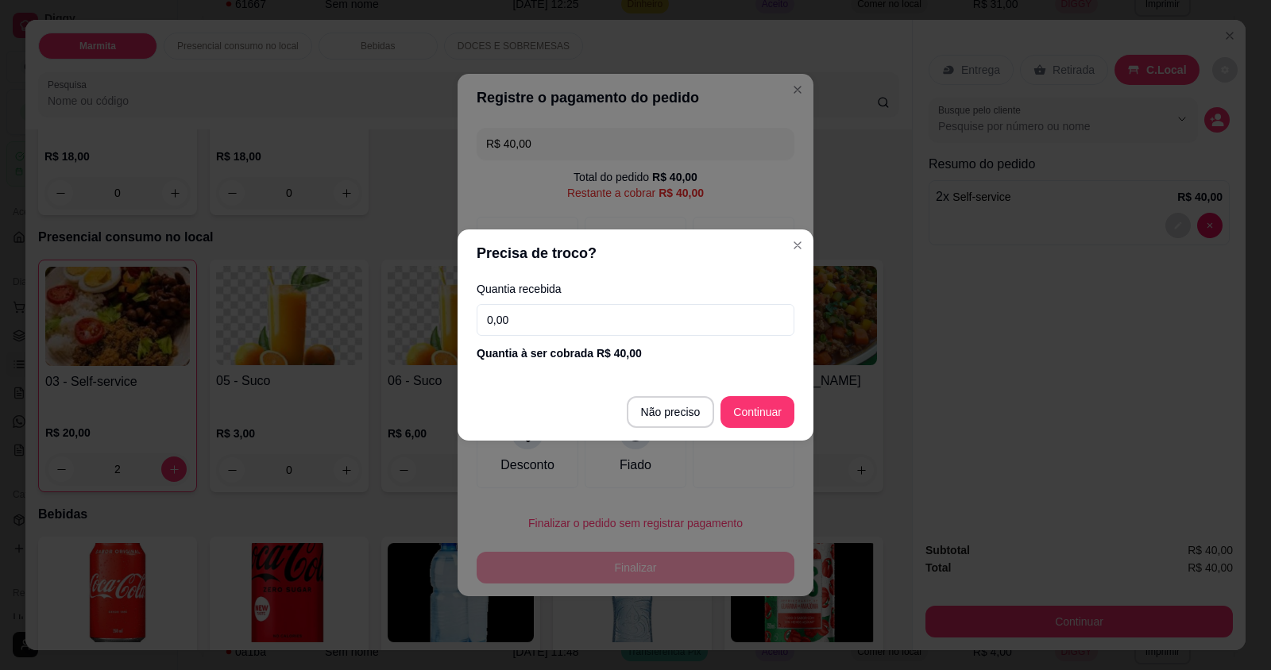
click at [544, 322] on input "0,00" at bounding box center [635, 320] width 318 height 32
type input "30,00"
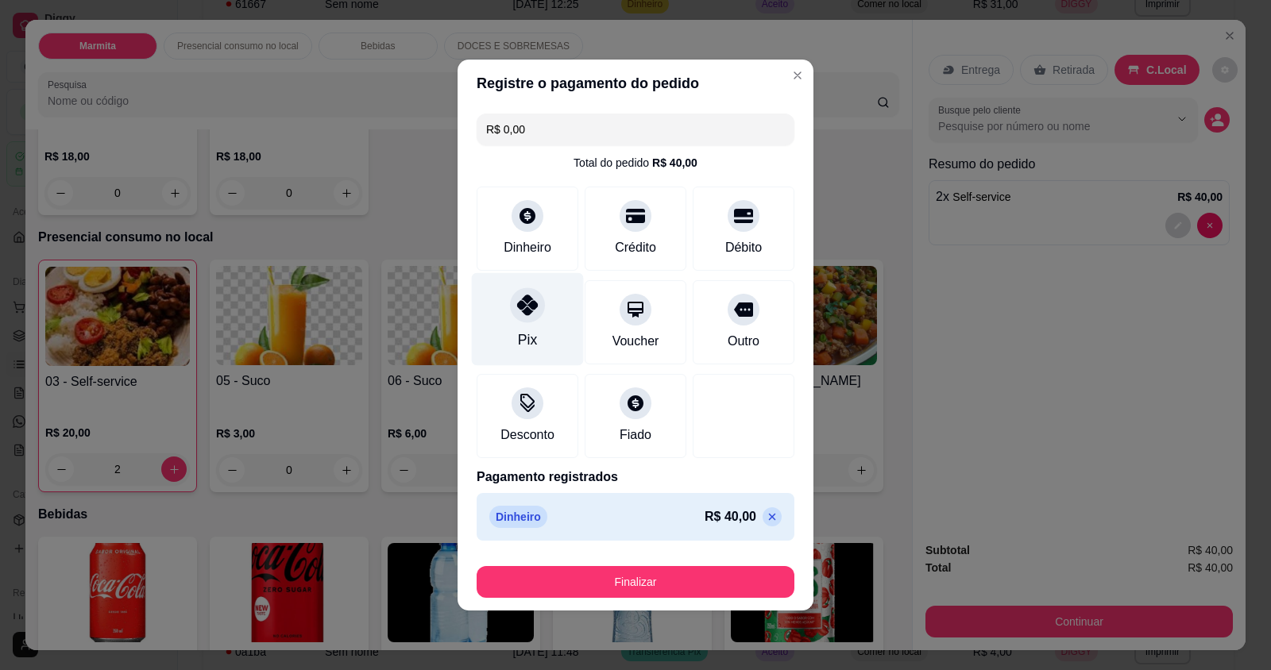
click at [546, 311] on div "Pix" at bounding box center [528, 319] width 112 height 93
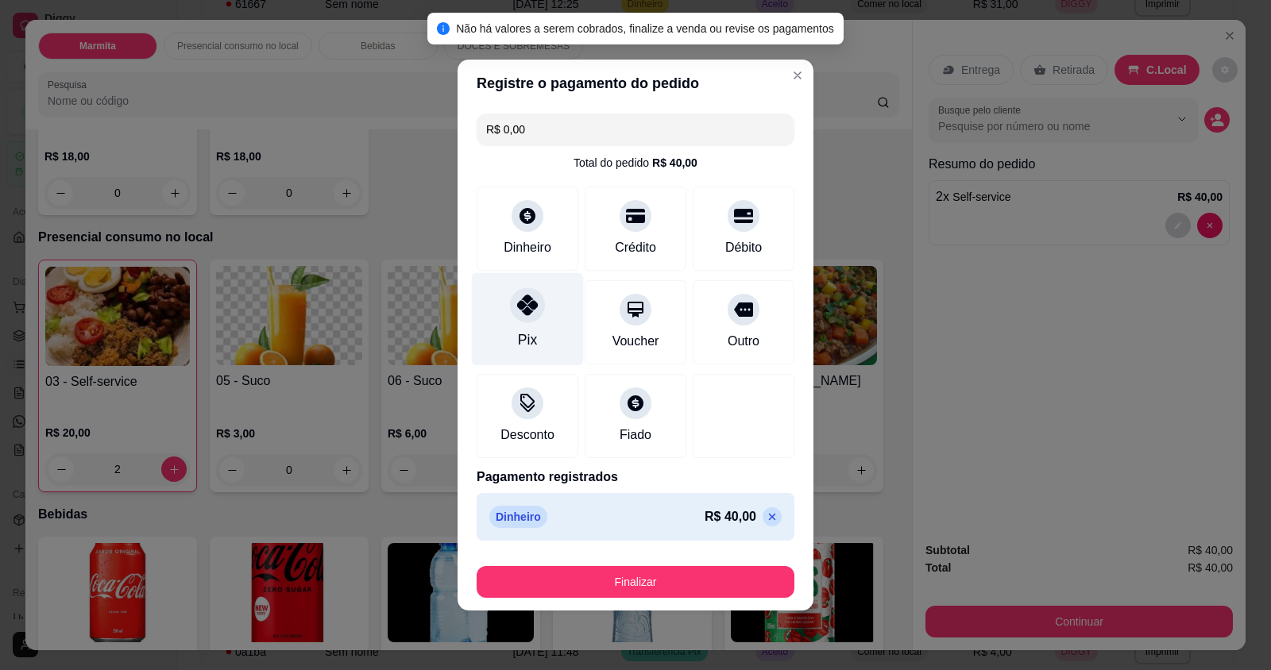
click at [526, 334] on div "Pix" at bounding box center [527, 340] width 19 height 21
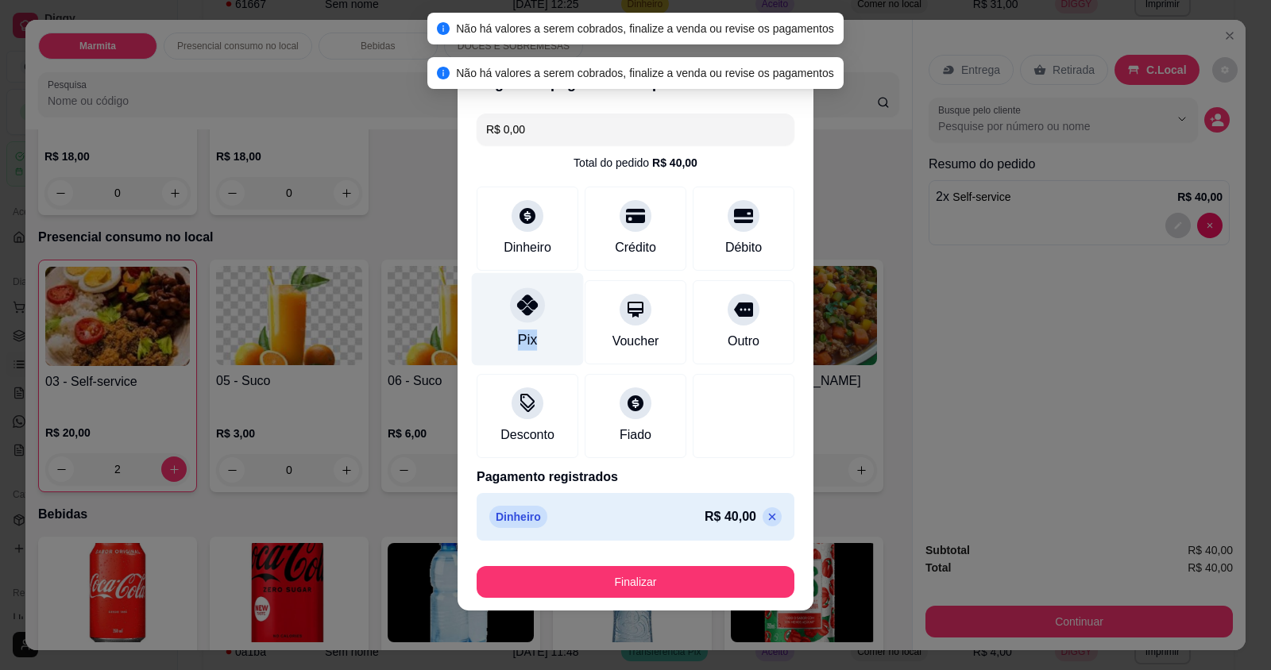
click at [526, 334] on div "Pix" at bounding box center [527, 340] width 19 height 21
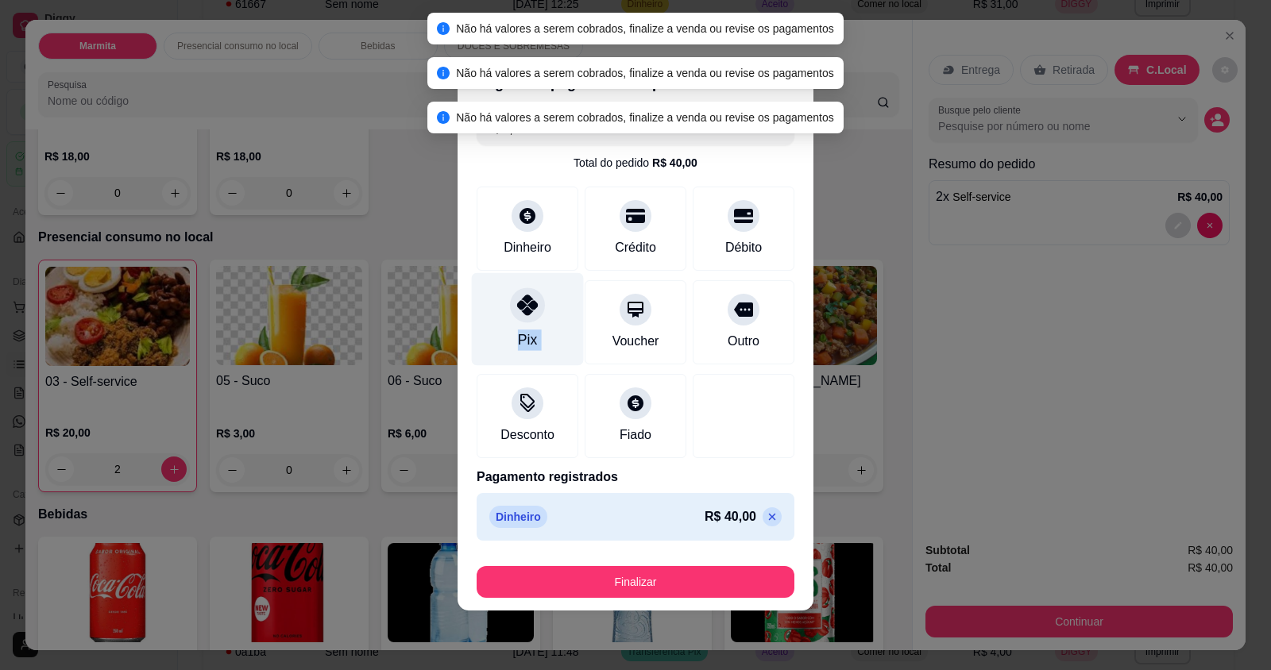
click at [526, 334] on div "Pix" at bounding box center [527, 340] width 19 height 21
click at [766, 514] on icon at bounding box center [772, 517] width 13 height 13
type input "R$ 40,00"
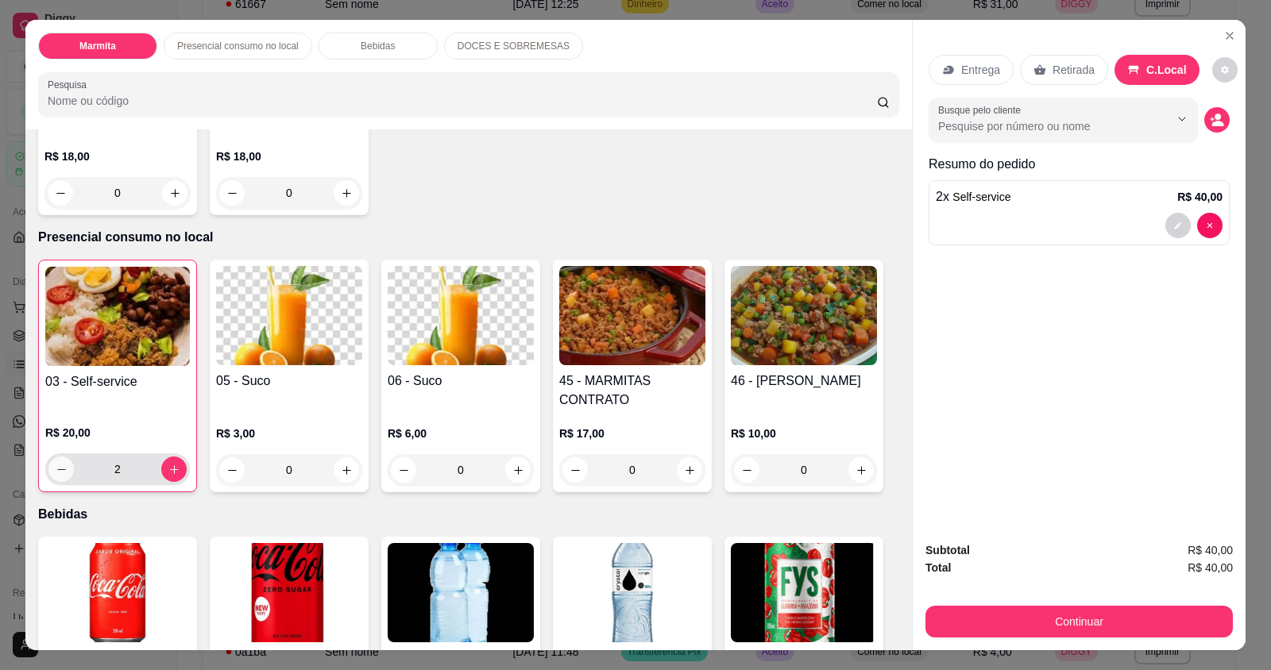
click at [56, 475] on icon "decrease-product-quantity" at bounding box center [62, 470] width 12 height 12
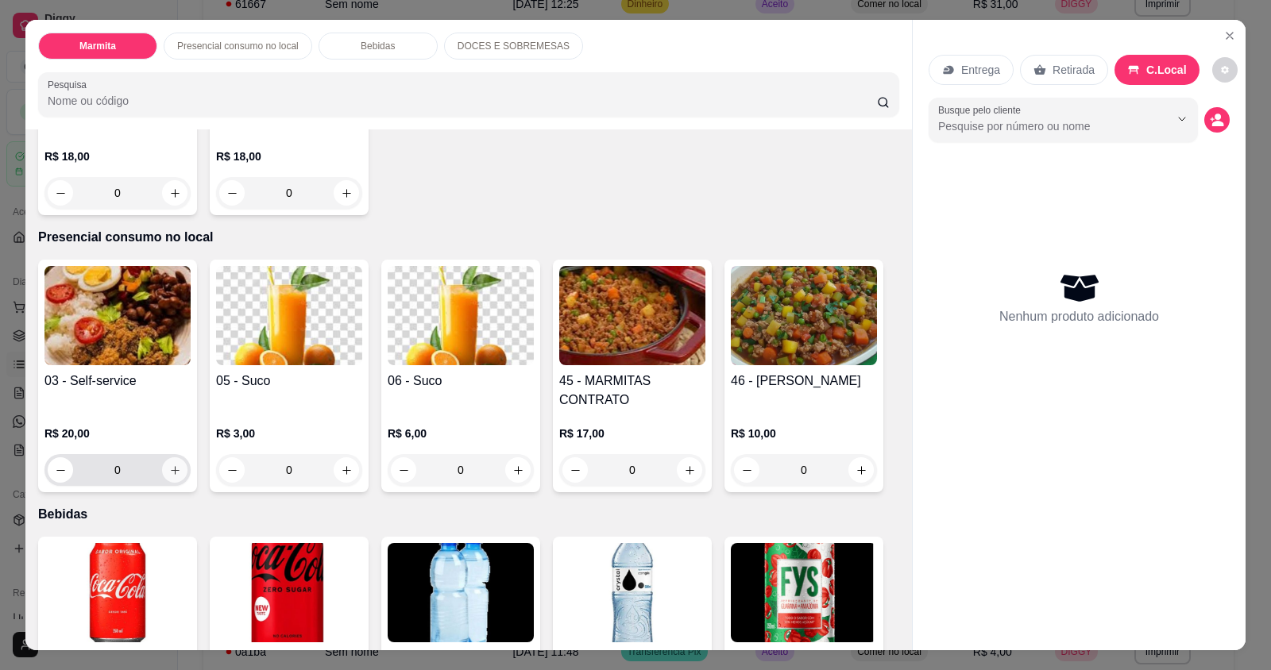
click at [169, 472] on icon "increase-product-quantity" at bounding box center [175, 471] width 12 height 12
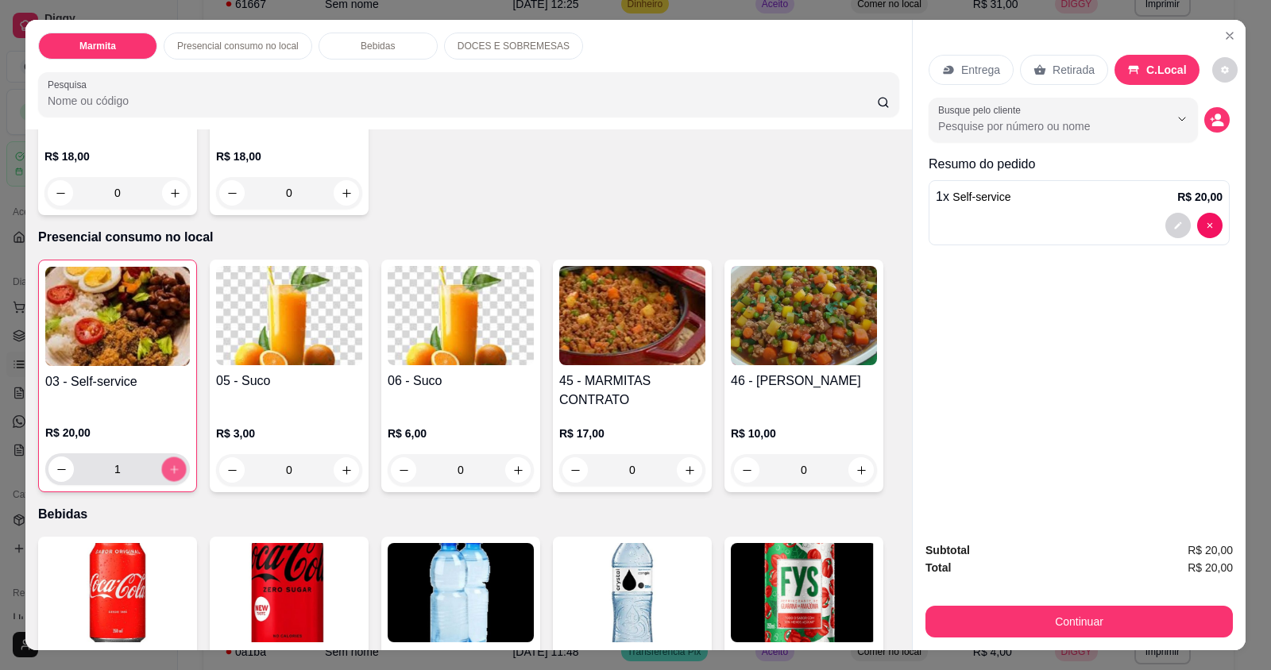
click at [168, 472] on icon "increase-product-quantity" at bounding box center [174, 470] width 12 height 12
type input "2"
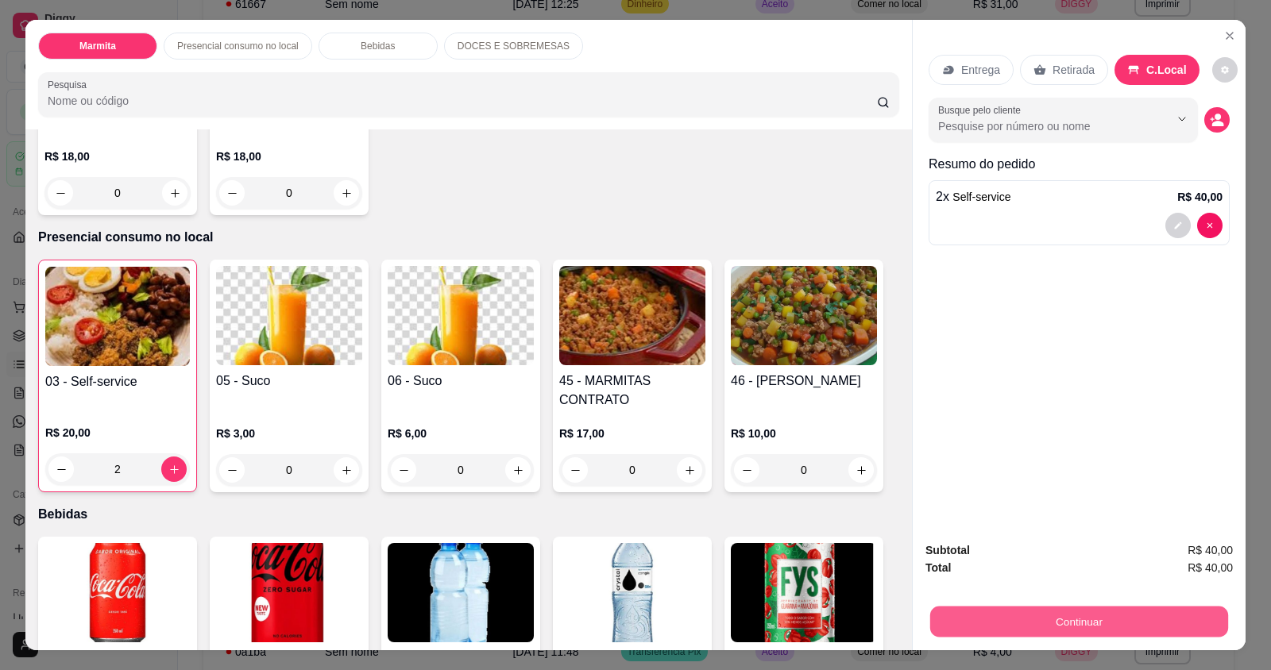
click at [1103, 619] on button "Continuar" at bounding box center [1079, 621] width 298 height 31
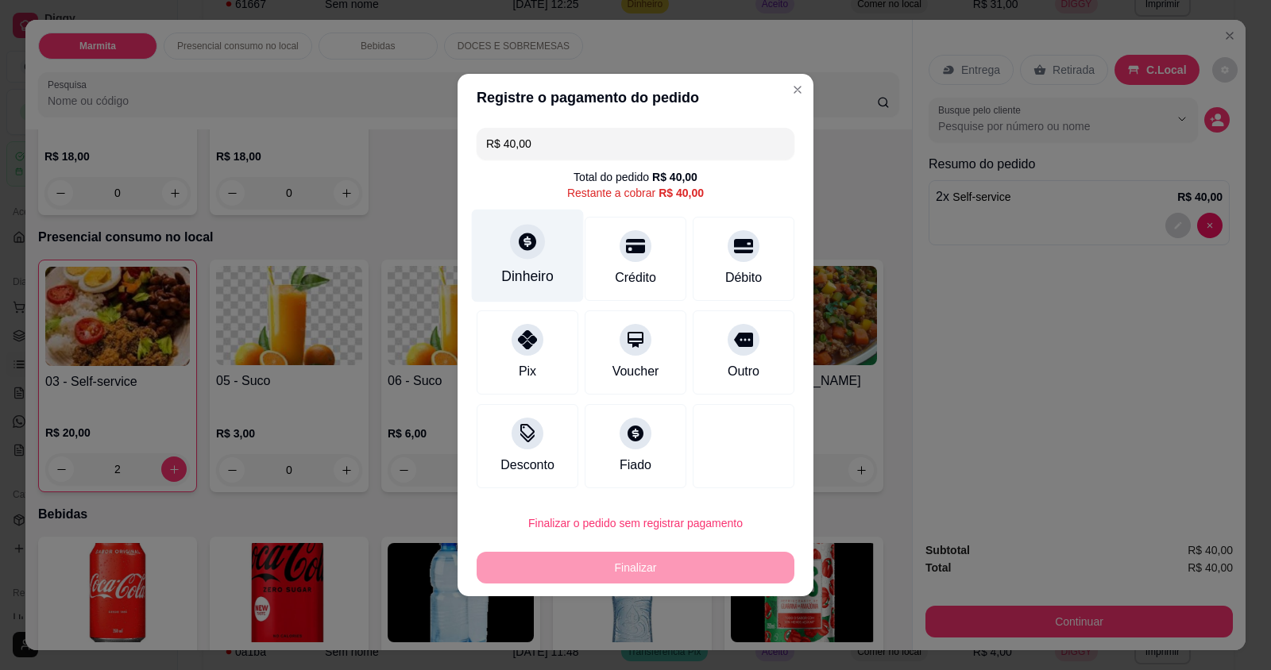
click at [527, 239] on icon at bounding box center [527, 241] width 21 height 21
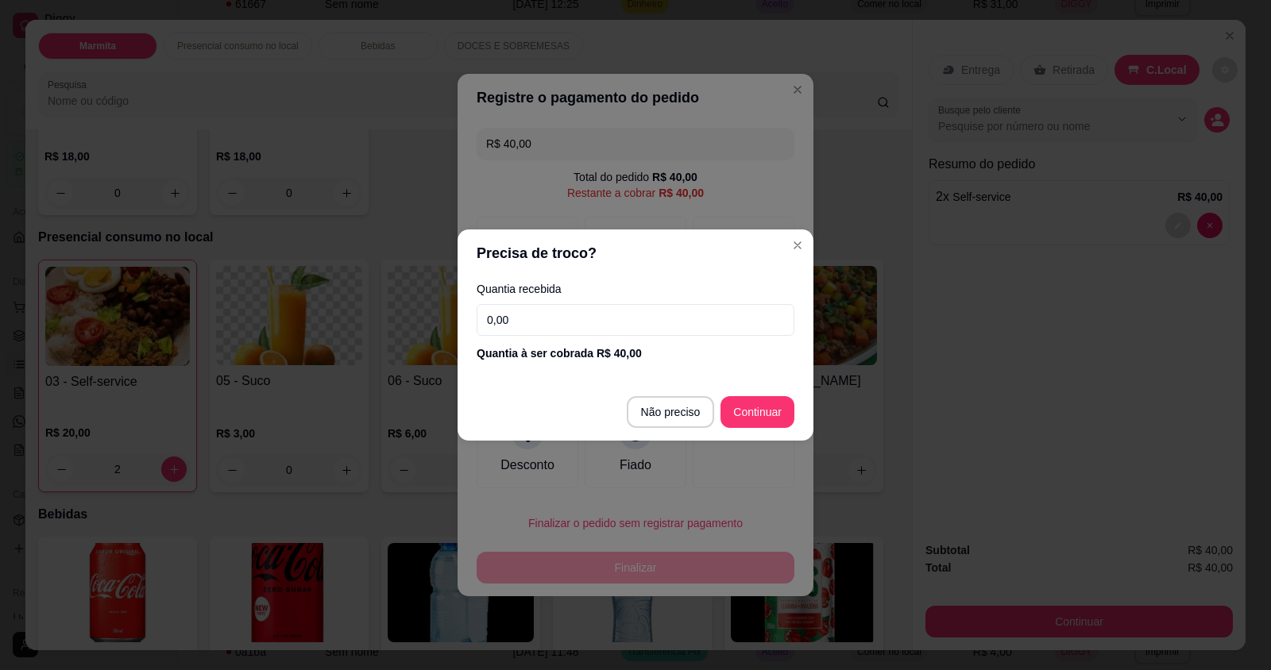
click at [554, 330] on input "0,00" at bounding box center [635, 320] width 318 height 32
type input "30,00"
type input "R$ 0,00"
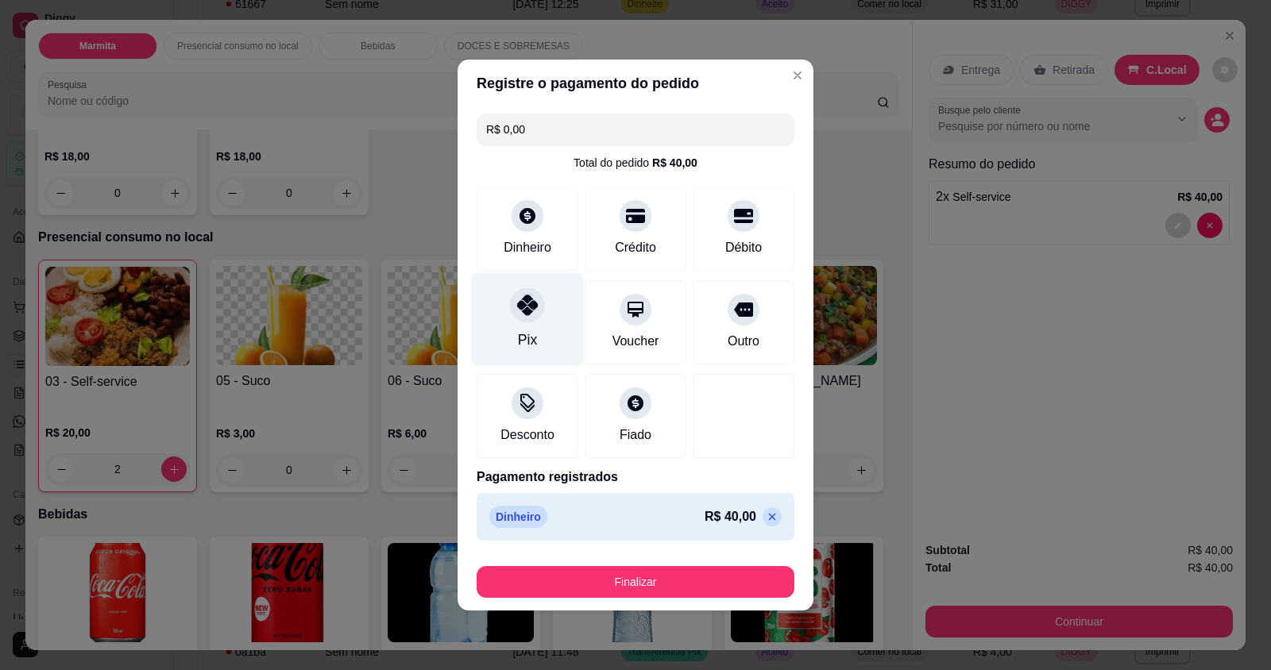
click at [517, 304] on icon at bounding box center [527, 305] width 21 height 21
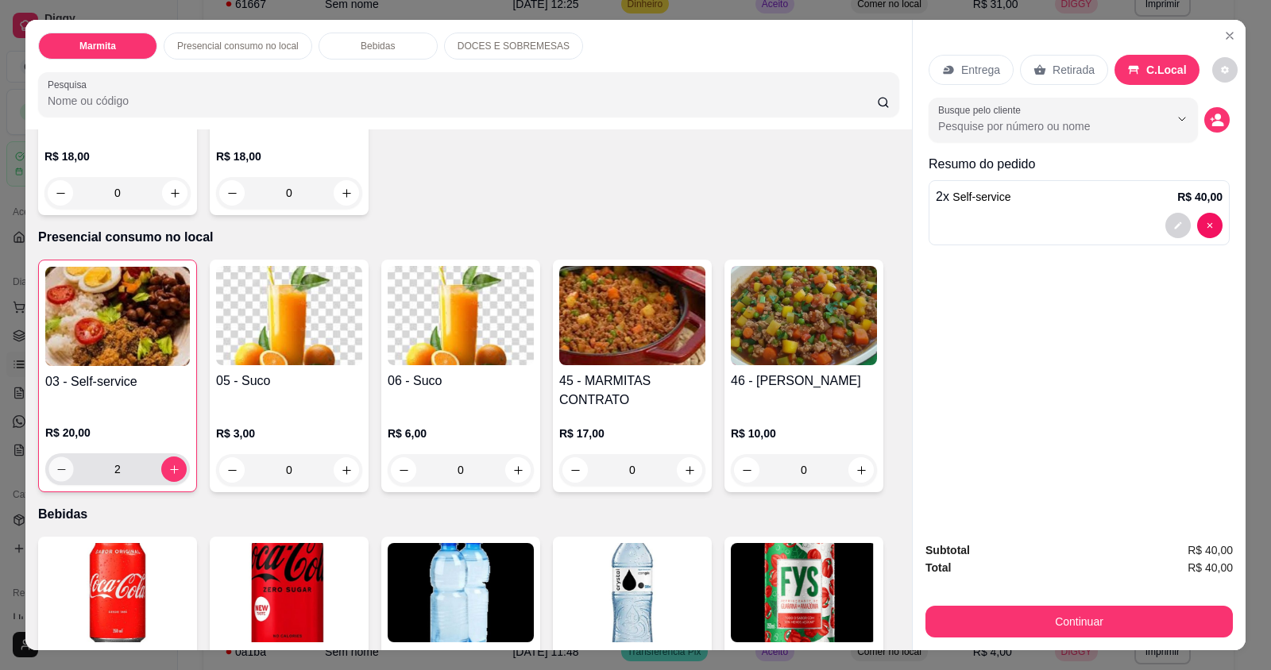
click at [48, 479] on button "decrease-product-quantity" at bounding box center [60, 469] width 25 height 25
type input "0"
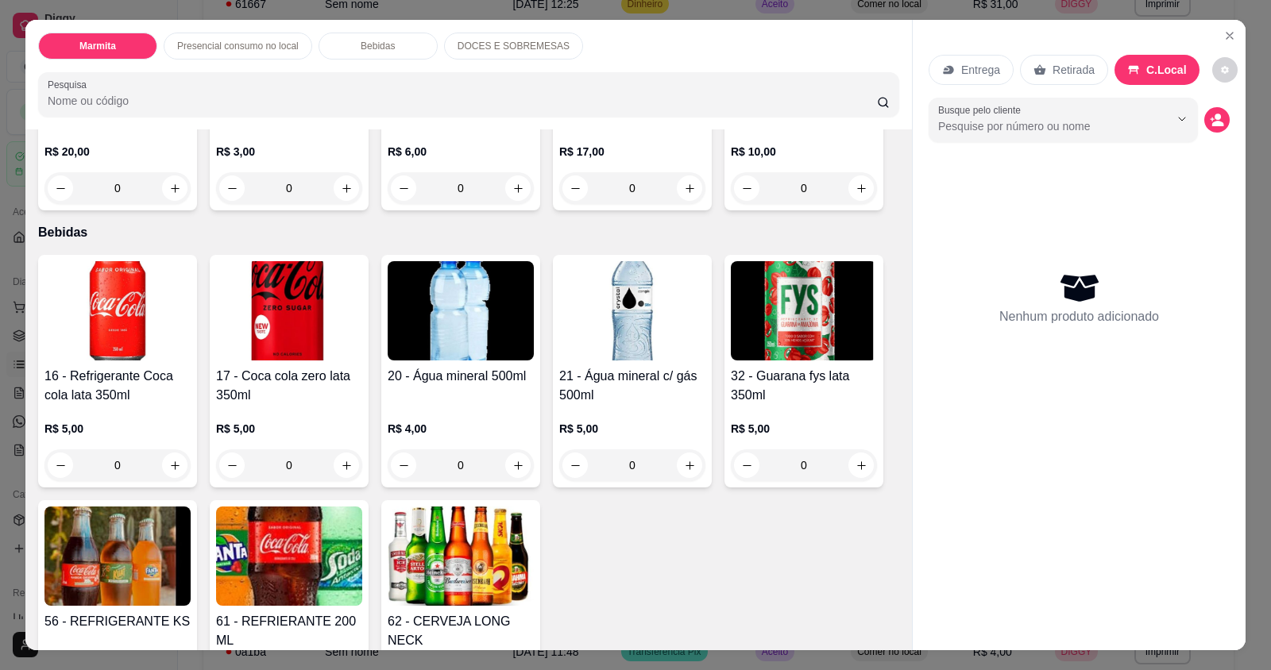
scroll to position [813, 0]
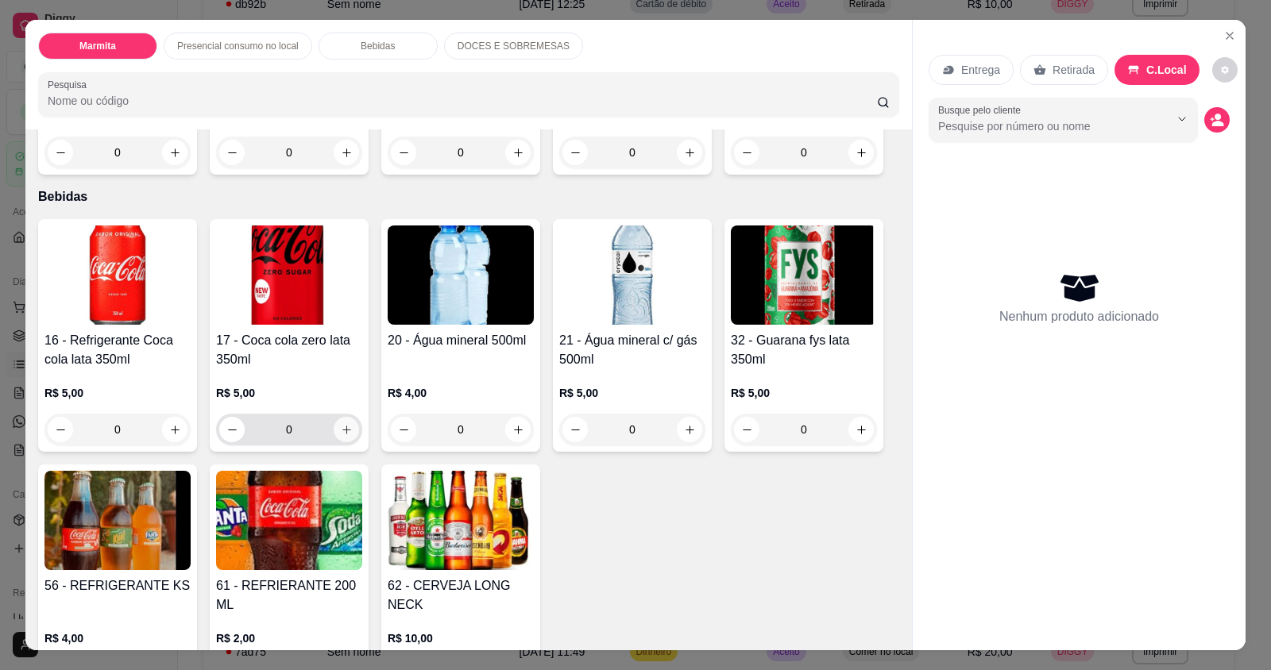
click at [337, 438] on button "increase-product-quantity" at bounding box center [346, 429] width 25 height 25
type input "1"
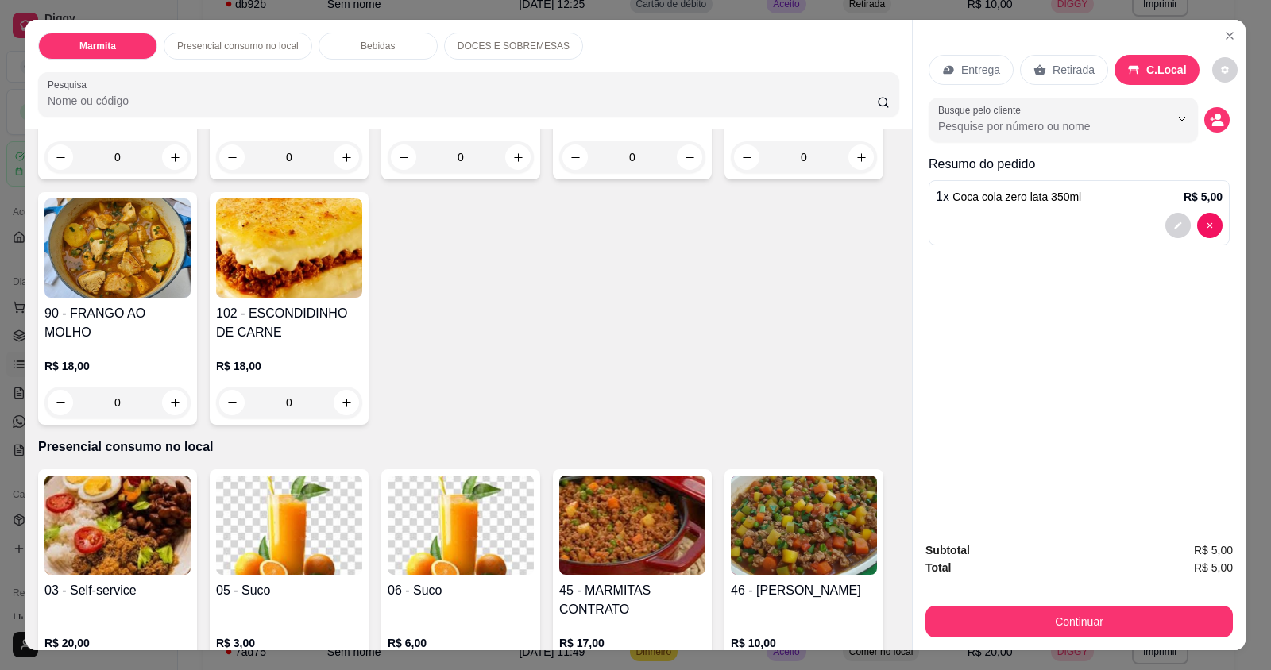
scroll to position [575, 0]
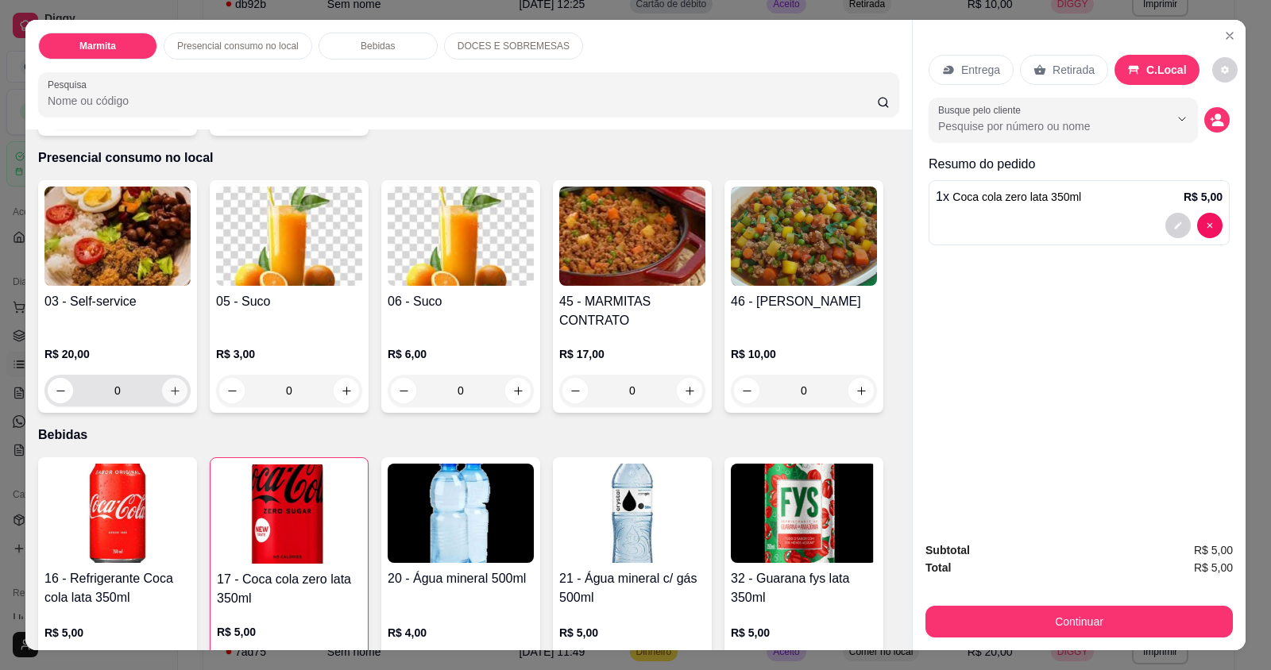
click at [177, 390] on button "increase-product-quantity" at bounding box center [174, 390] width 25 height 25
type input "1"
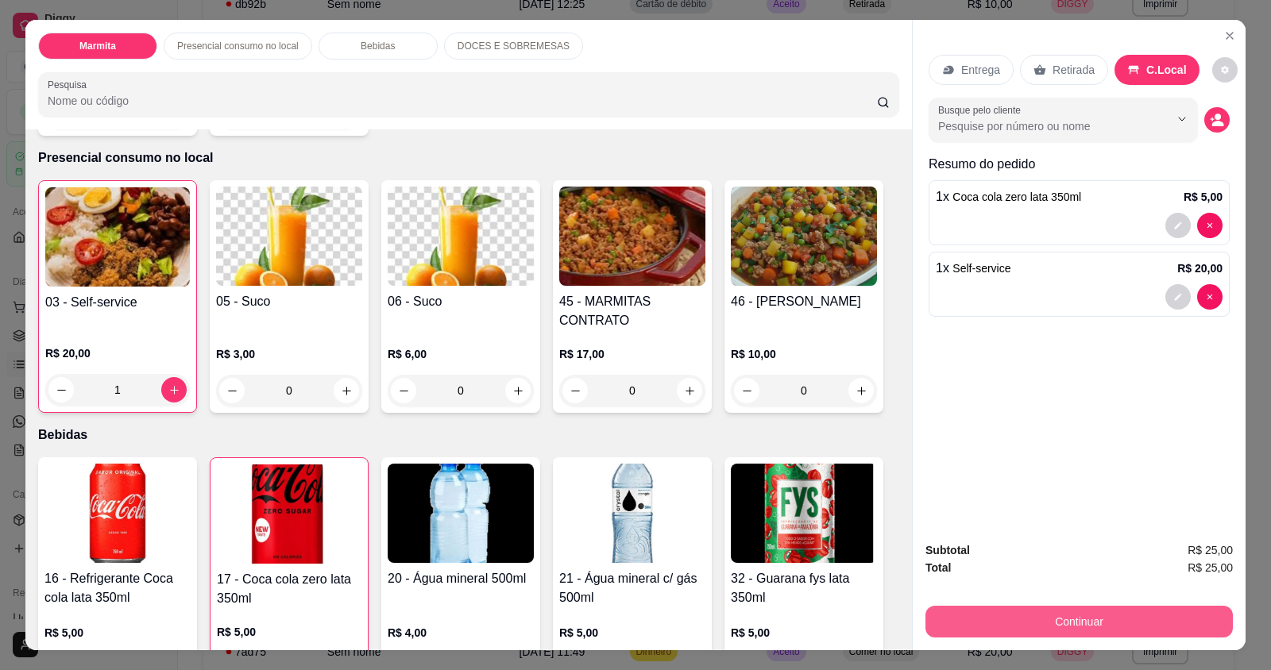
click at [1140, 616] on button "Continuar" at bounding box center [1078, 622] width 307 height 32
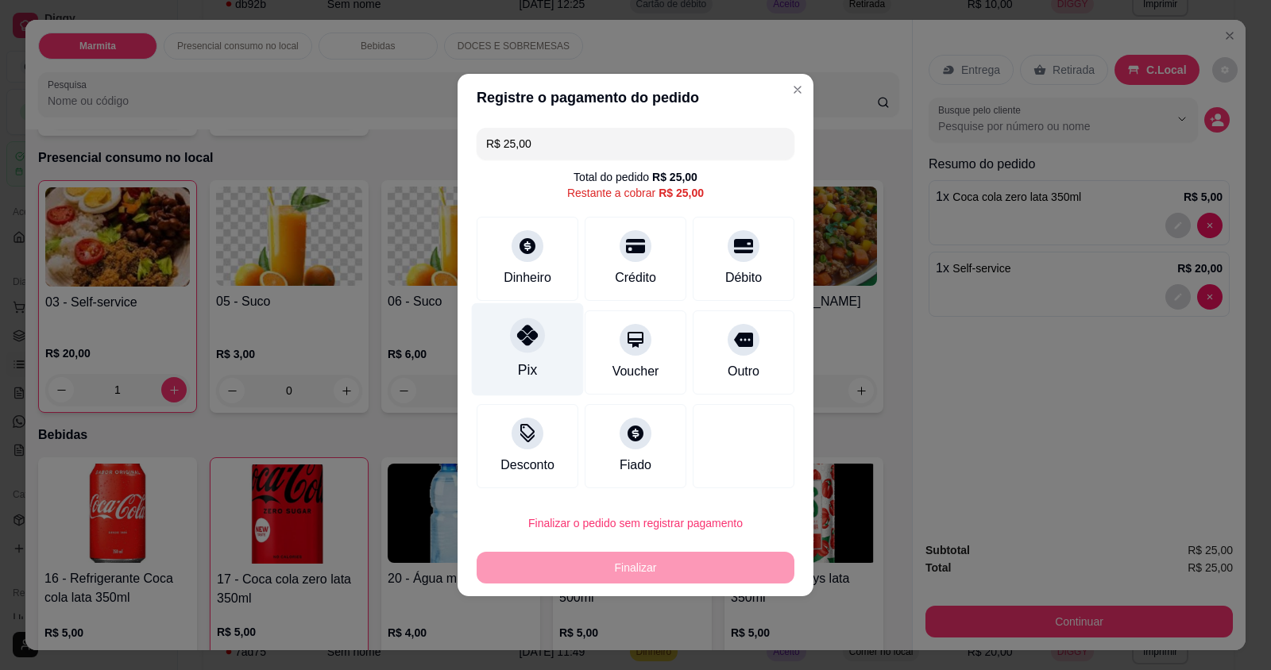
click at [518, 361] on div "Pix" at bounding box center [527, 370] width 19 height 21
type input "R$ 0,00"
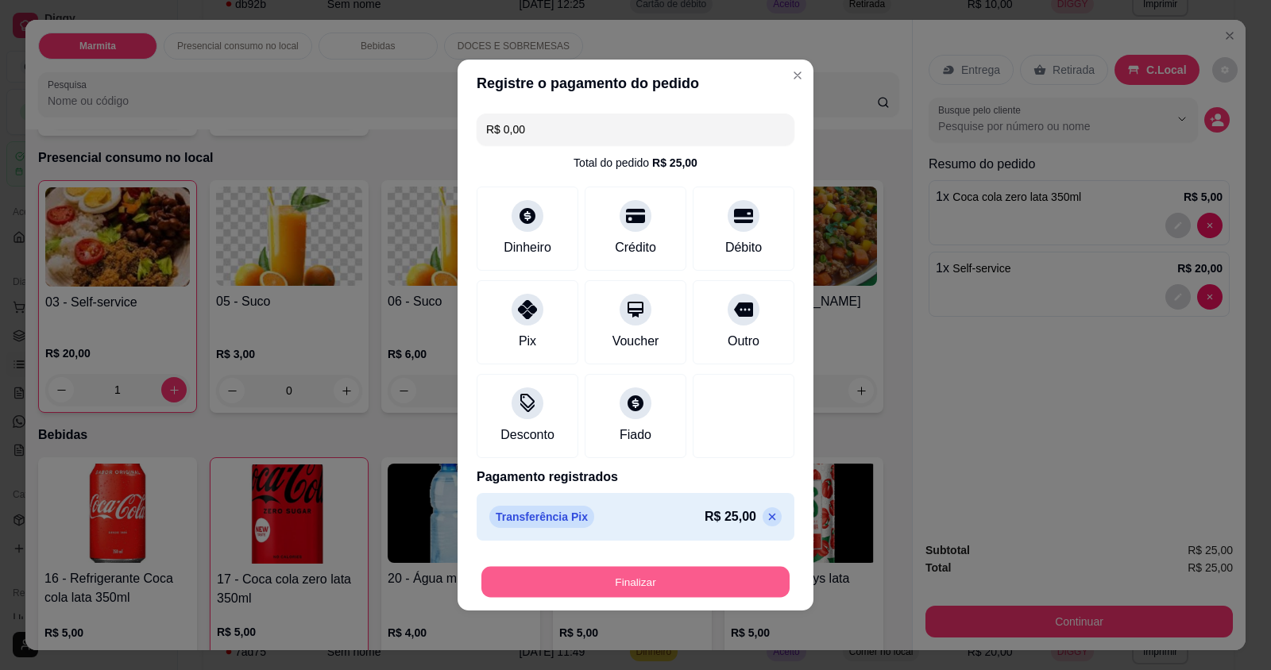
click at [597, 586] on button "Finalizar" at bounding box center [635, 582] width 308 height 31
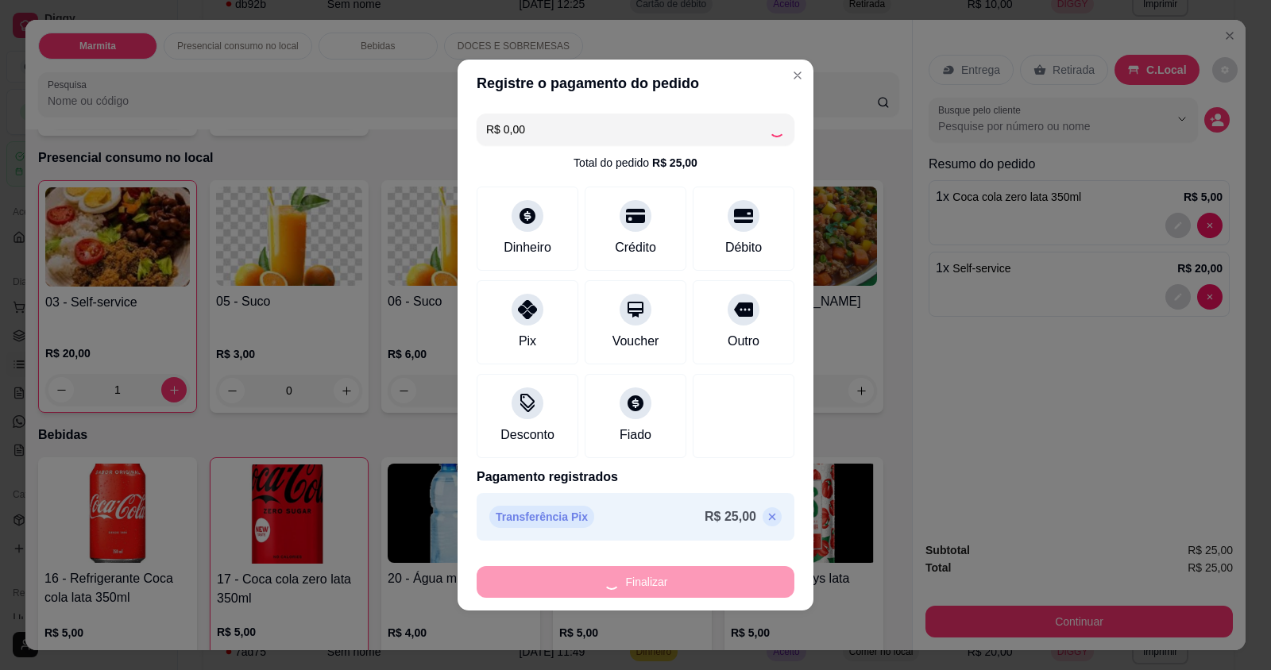
type input "0"
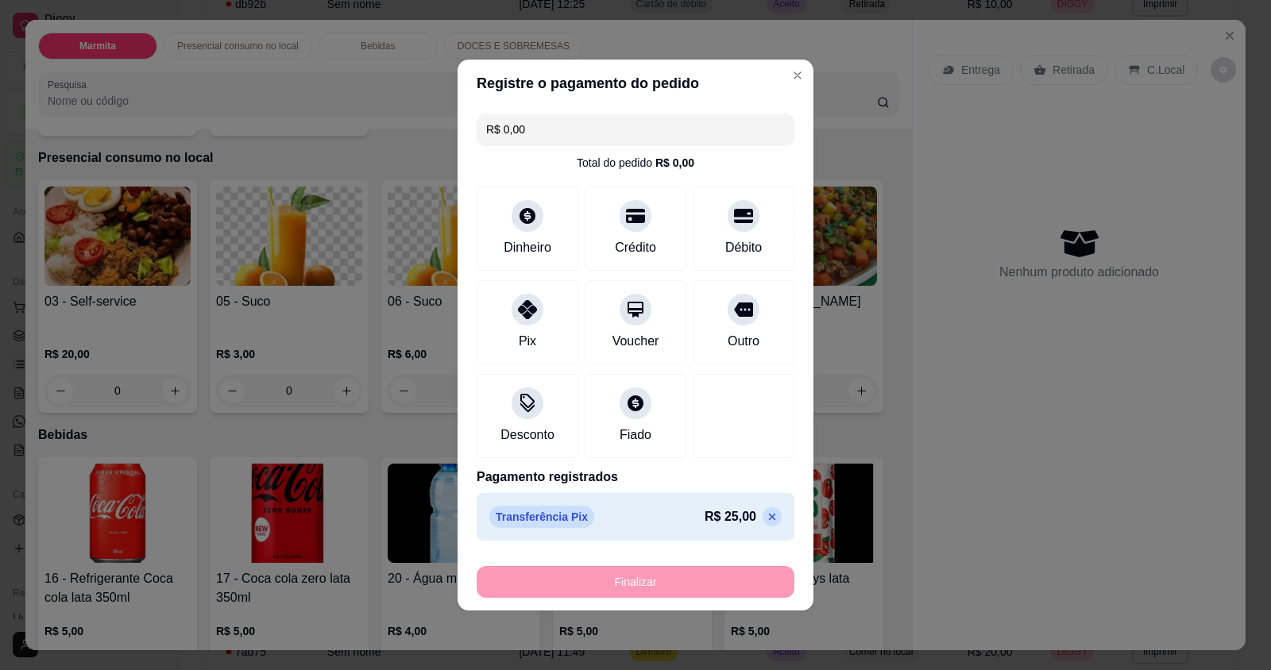
type input "-R$ 25,00"
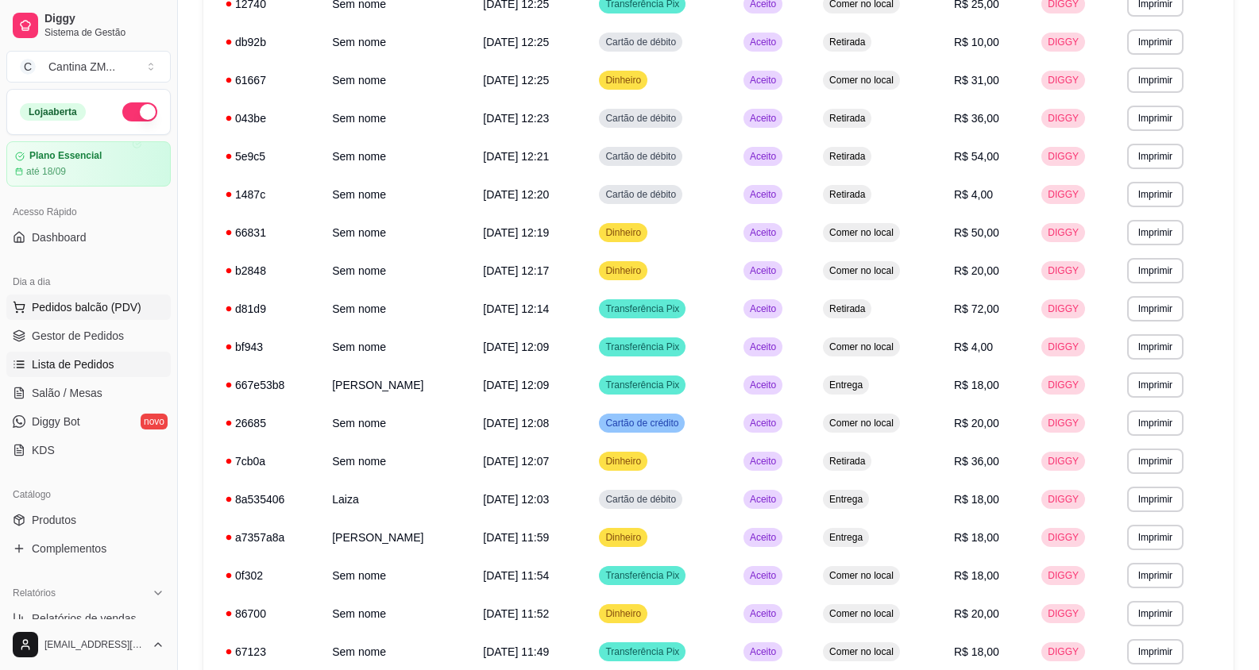
click at [68, 306] on span "Pedidos balcão (PDV)" at bounding box center [87, 307] width 110 height 16
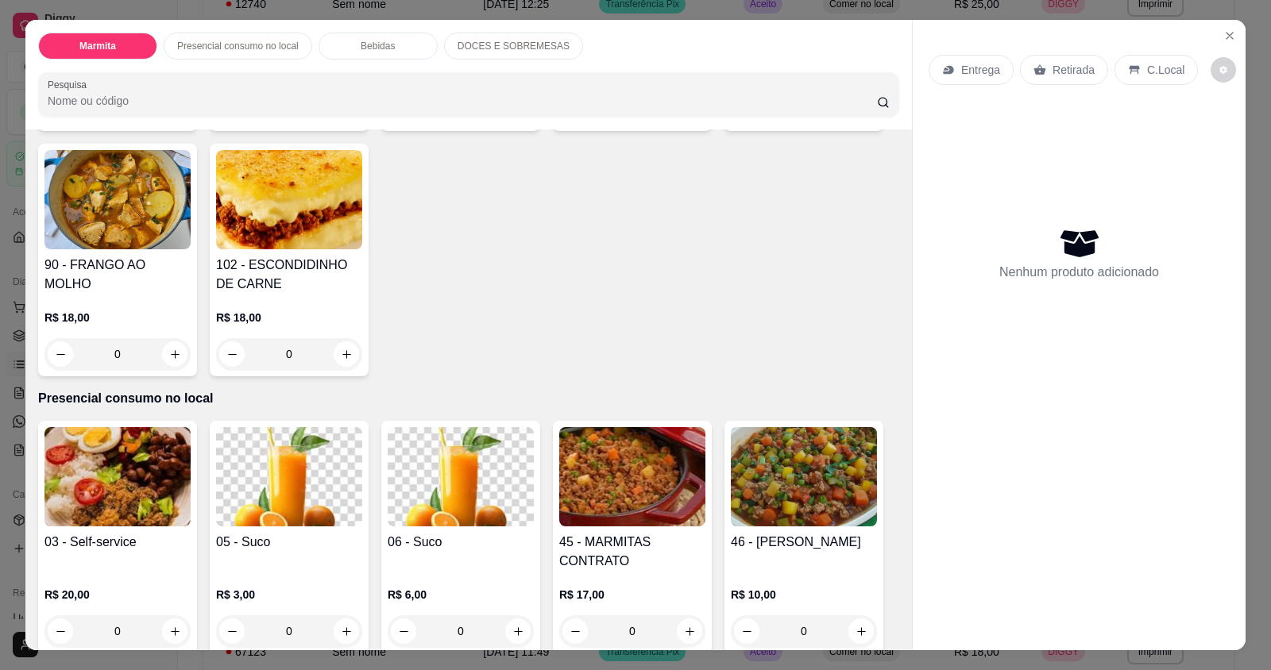
scroll to position [476, 0]
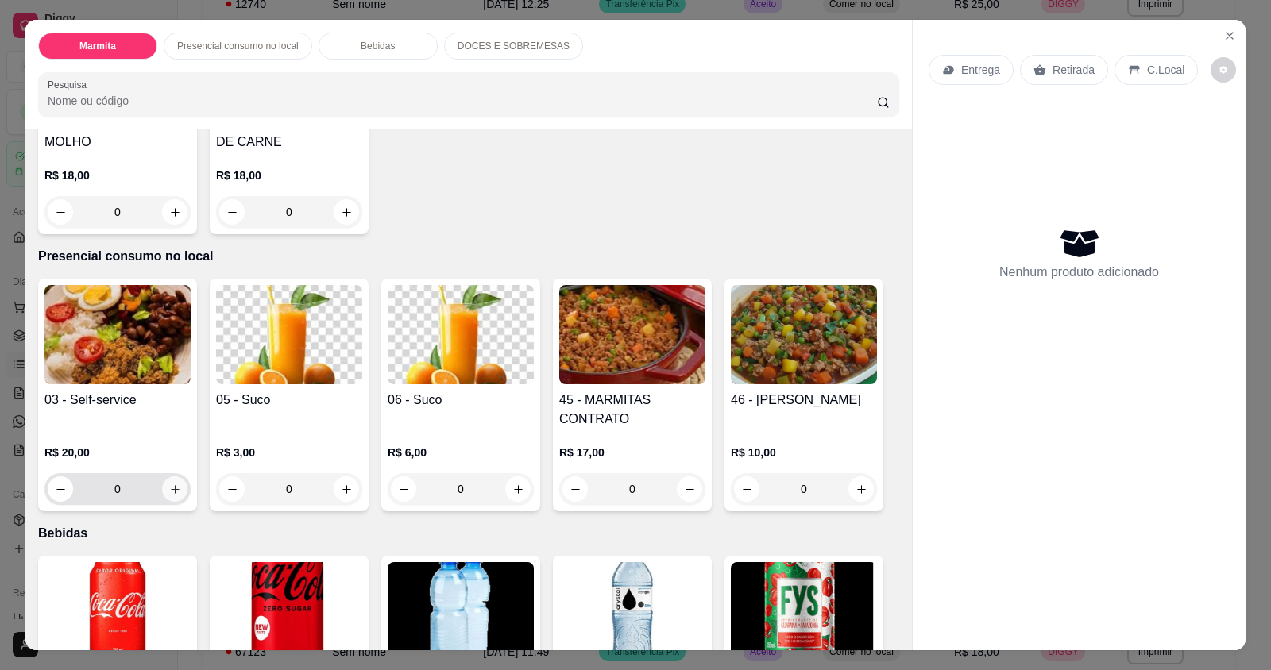
click at [171, 491] on icon "increase-product-quantity" at bounding box center [175, 489] width 9 height 9
type input "1"
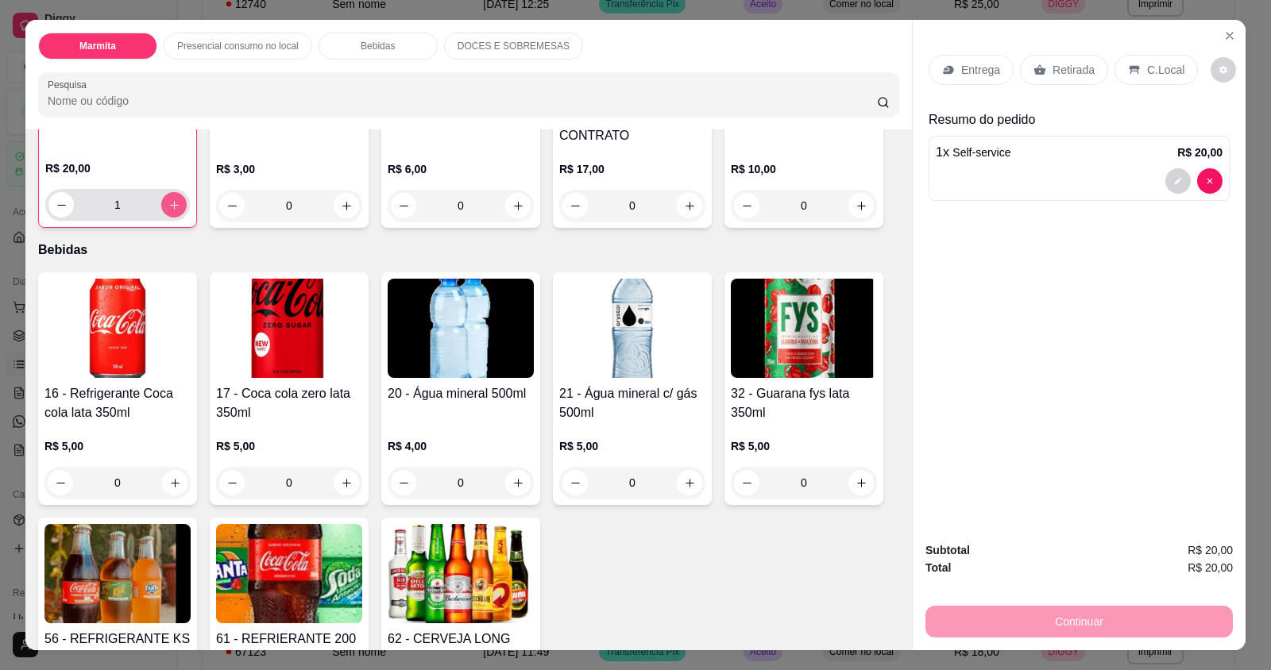
scroll to position [794, 0]
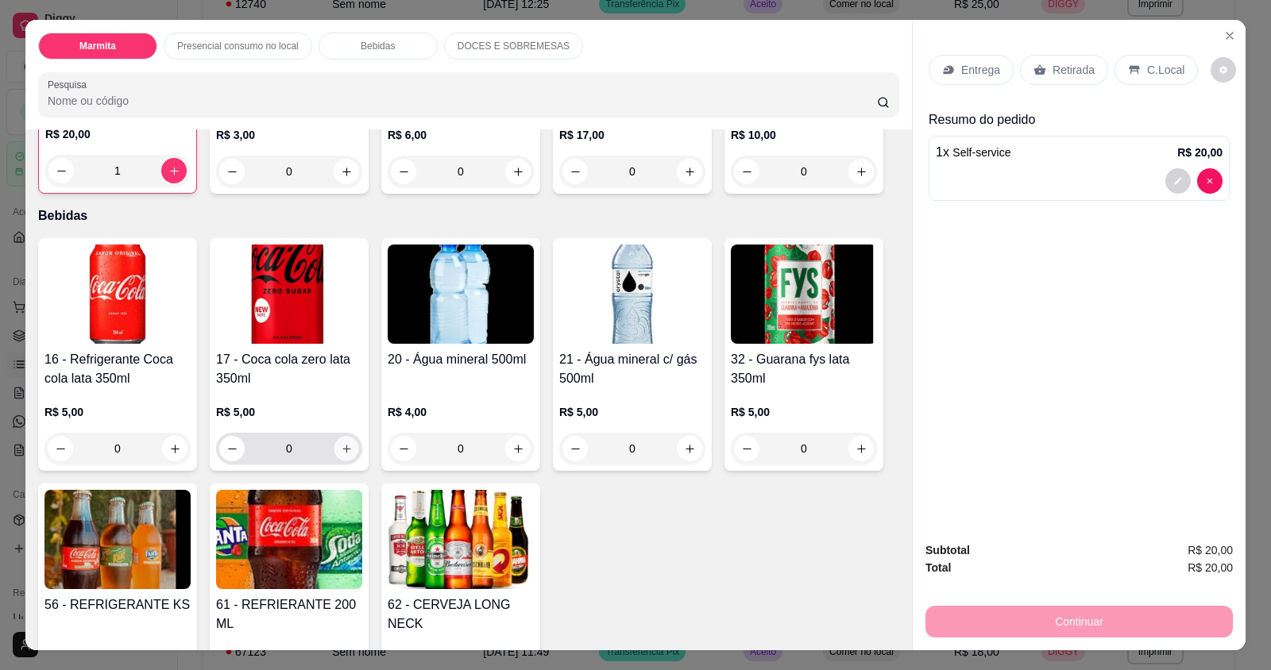
click at [338, 456] on button "increase-product-quantity" at bounding box center [346, 449] width 25 height 25
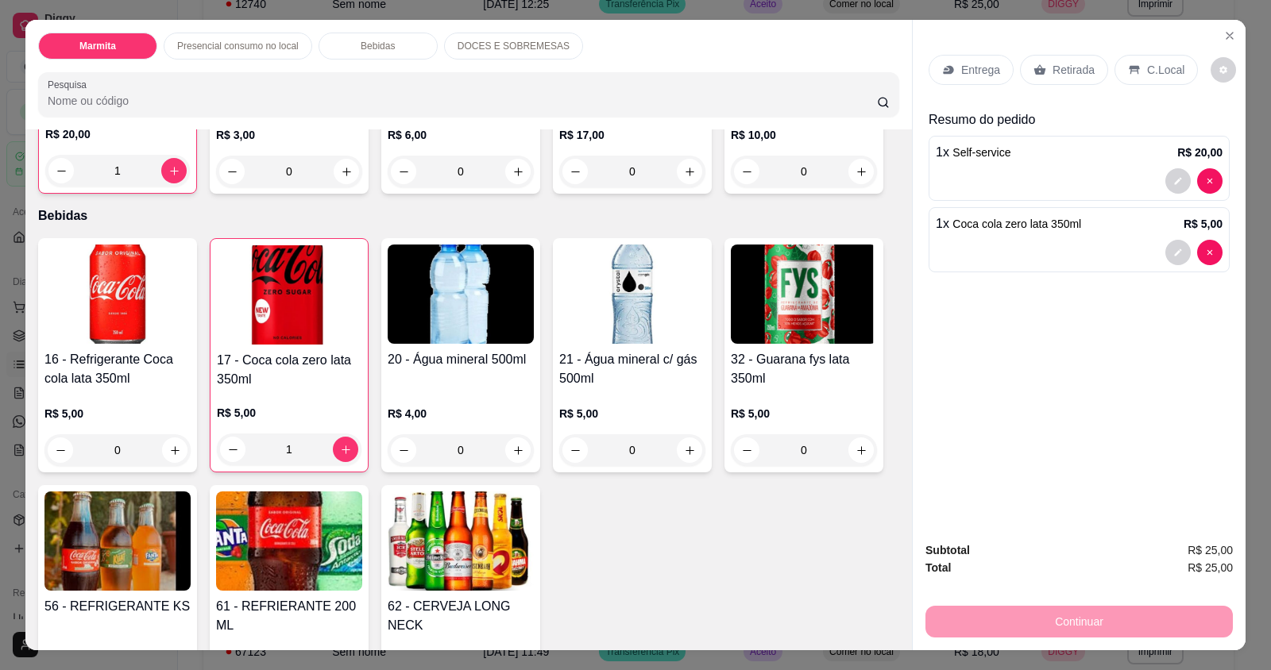
click at [1133, 71] on div "C.Local" at bounding box center [1155, 70] width 83 height 30
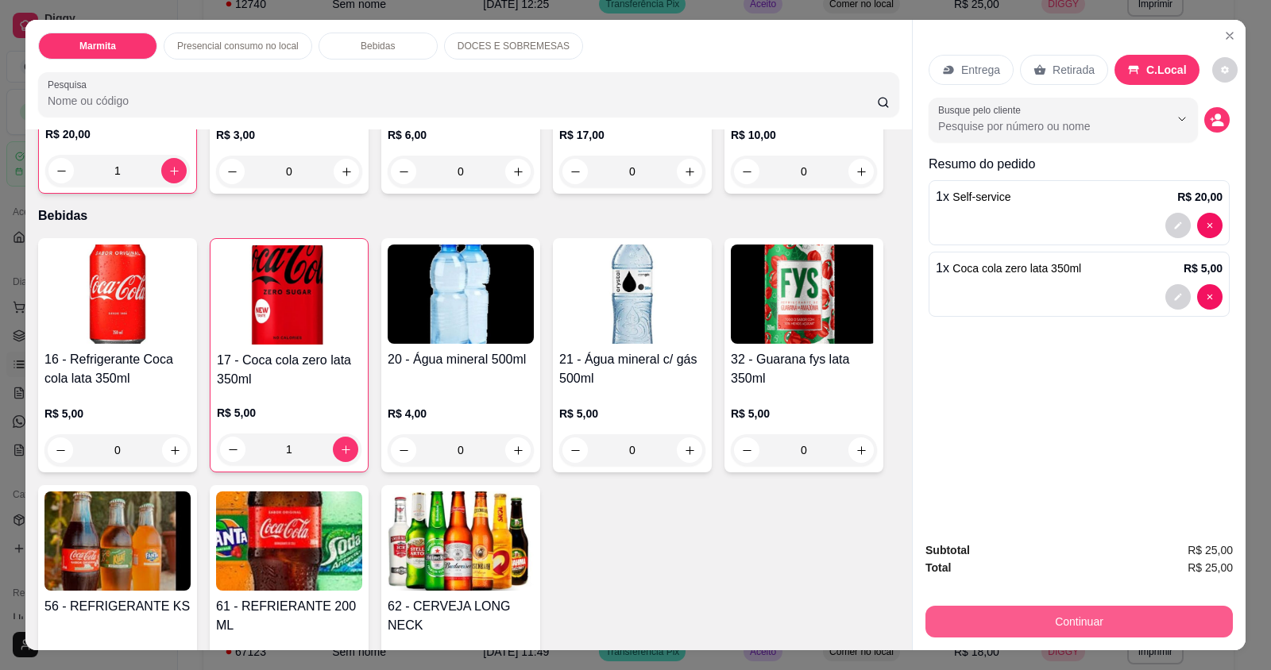
click at [1147, 624] on button "Continuar" at bounding box center [1078, 622] width 307 height 32
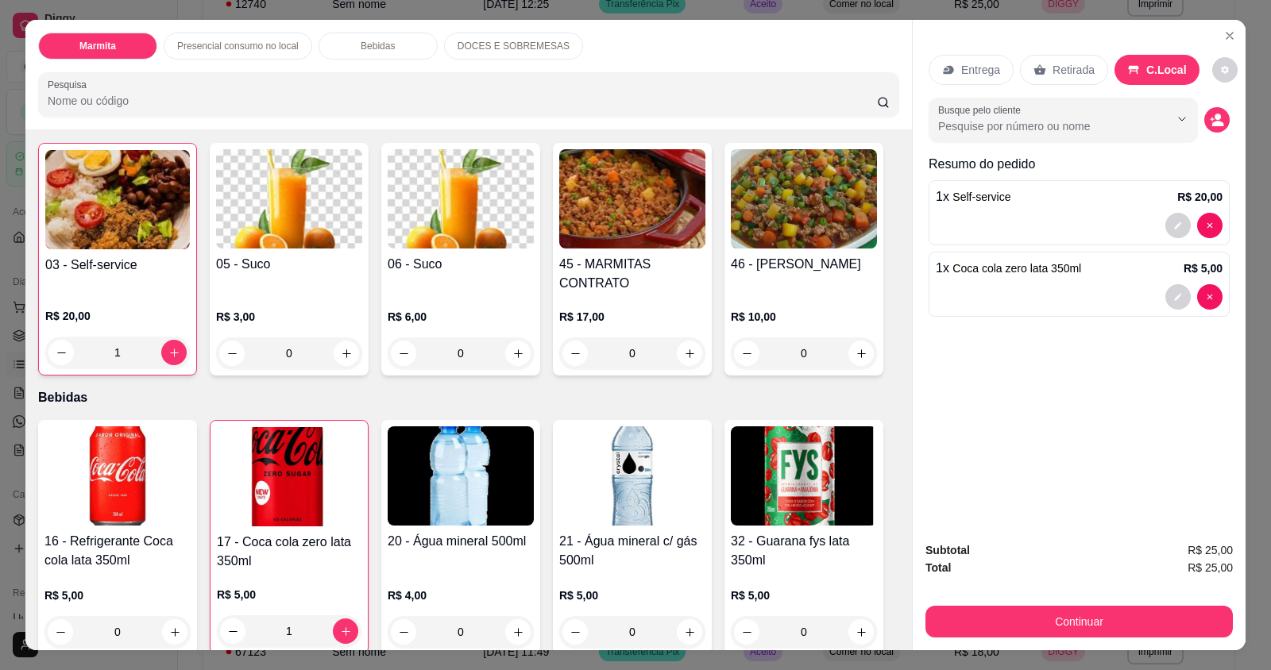
scroll to position [635, 0]
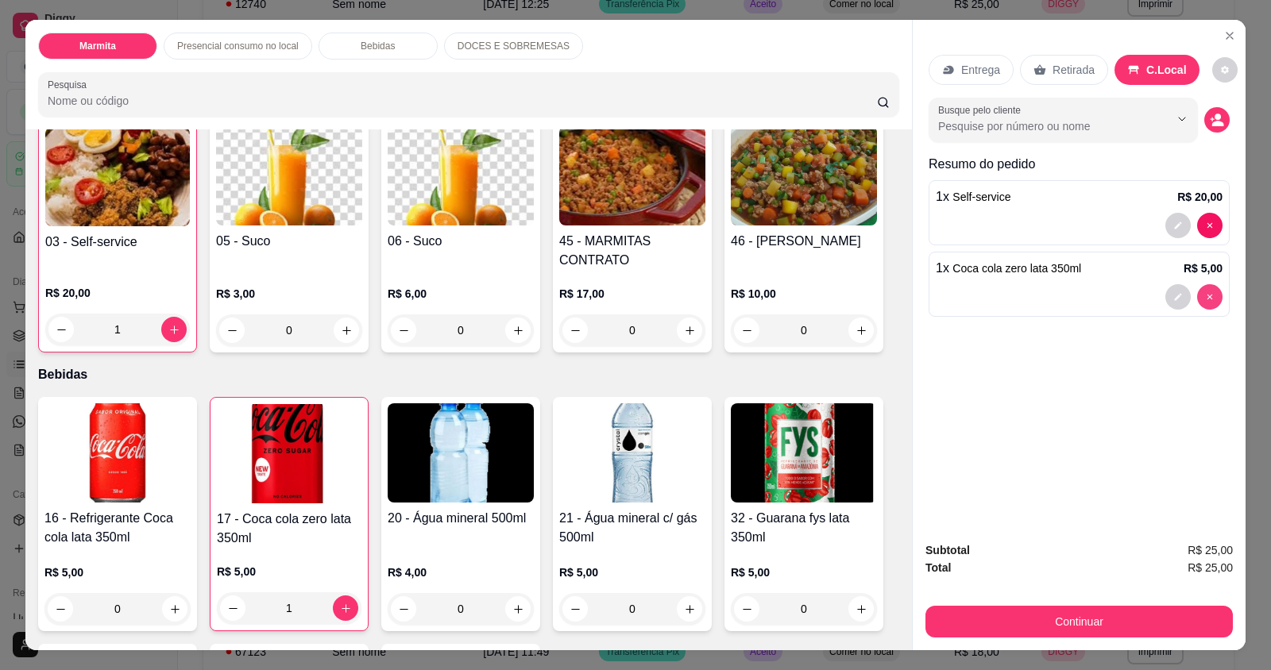
type input "0"
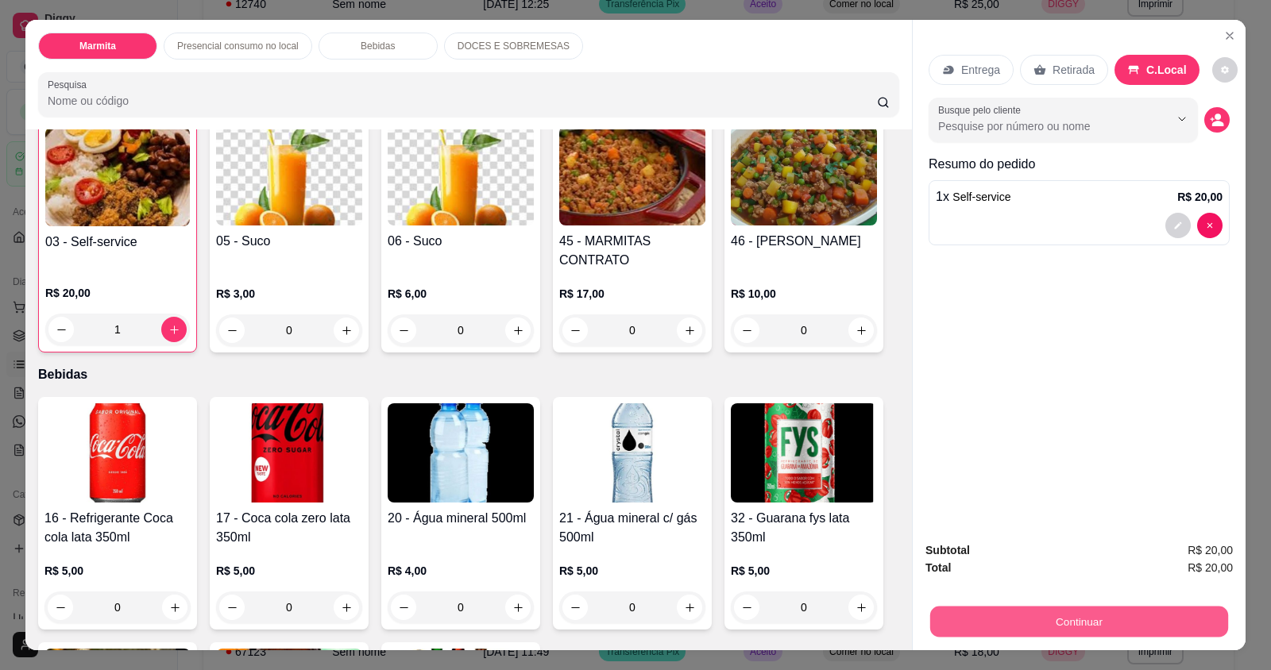
click at [1138, 617] on button "Continuar" at bounding box center [1079, 621] width 298 height 31
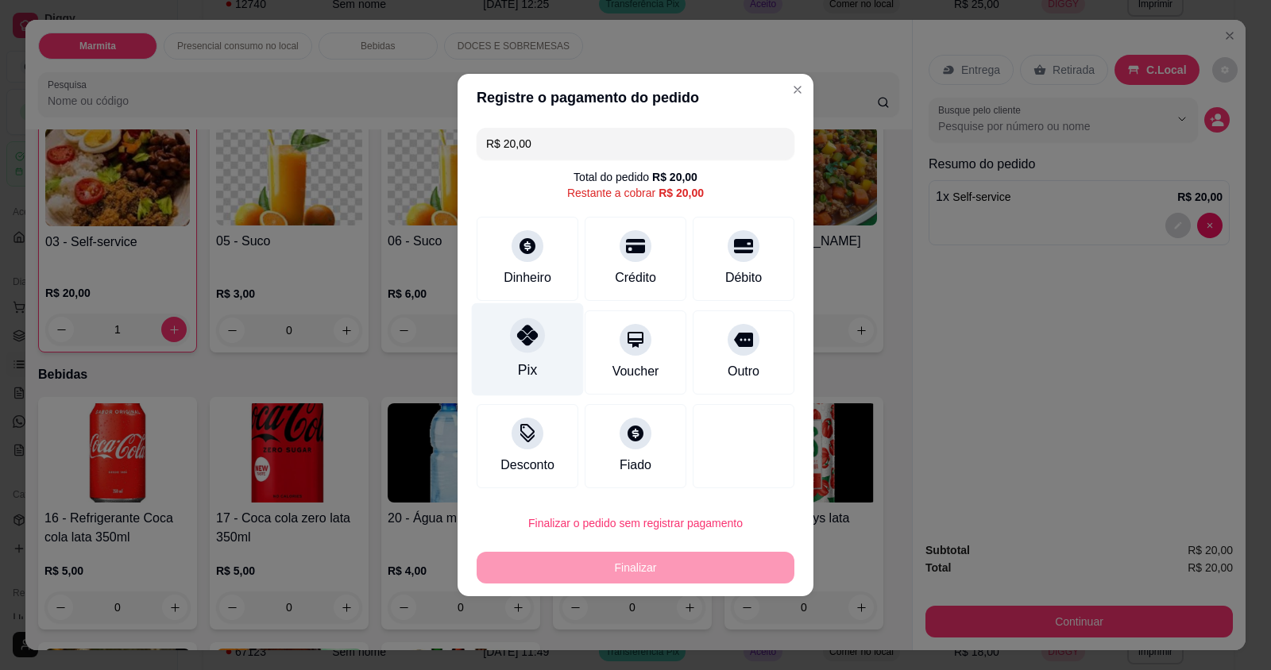
click at [515, 360] on div "Pix" at bounding box center [528, 349] width 112 height 93
type input "R$ 0,00"
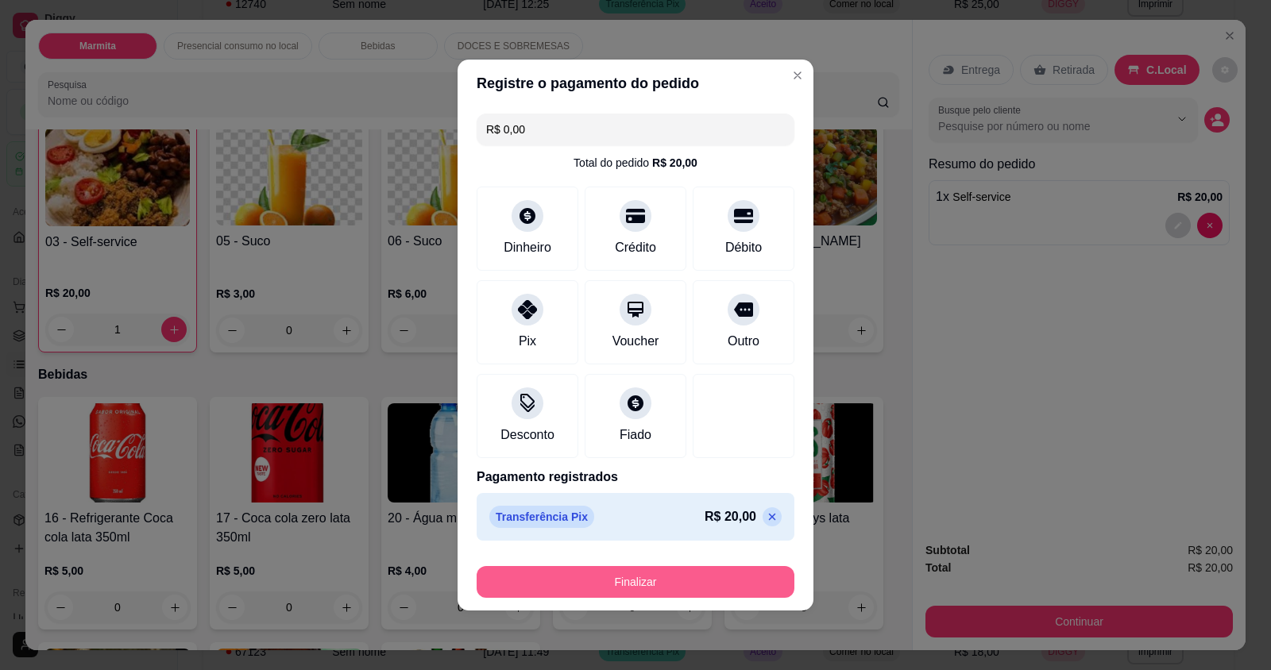
click at [667, 584] on button "Finalizar" at bounding box center [635, 582] width 318 height 32
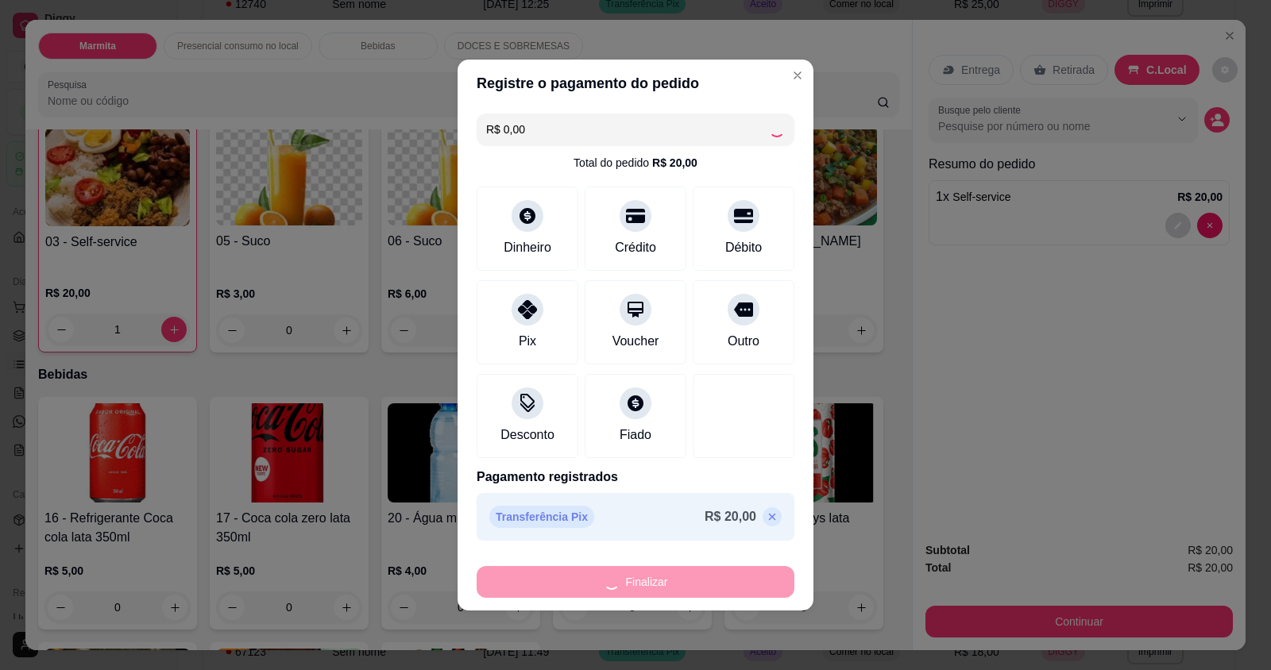
type input "0"
type input "-R$ 20,00"
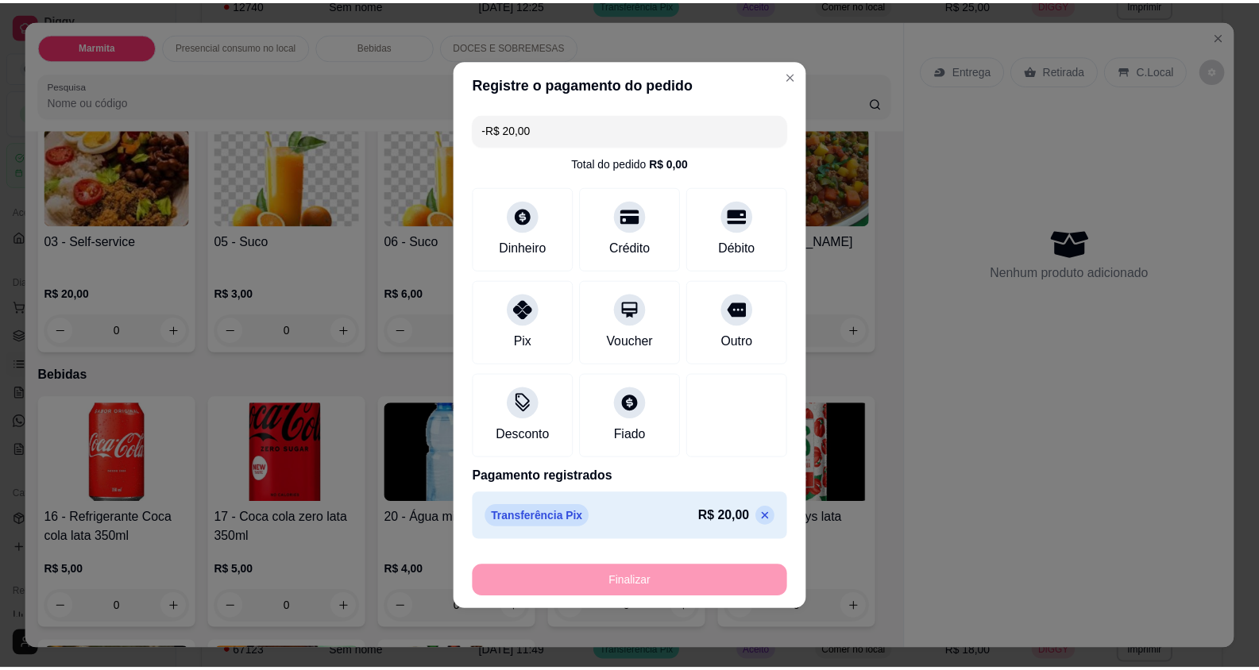
scroll to position [635, 0]
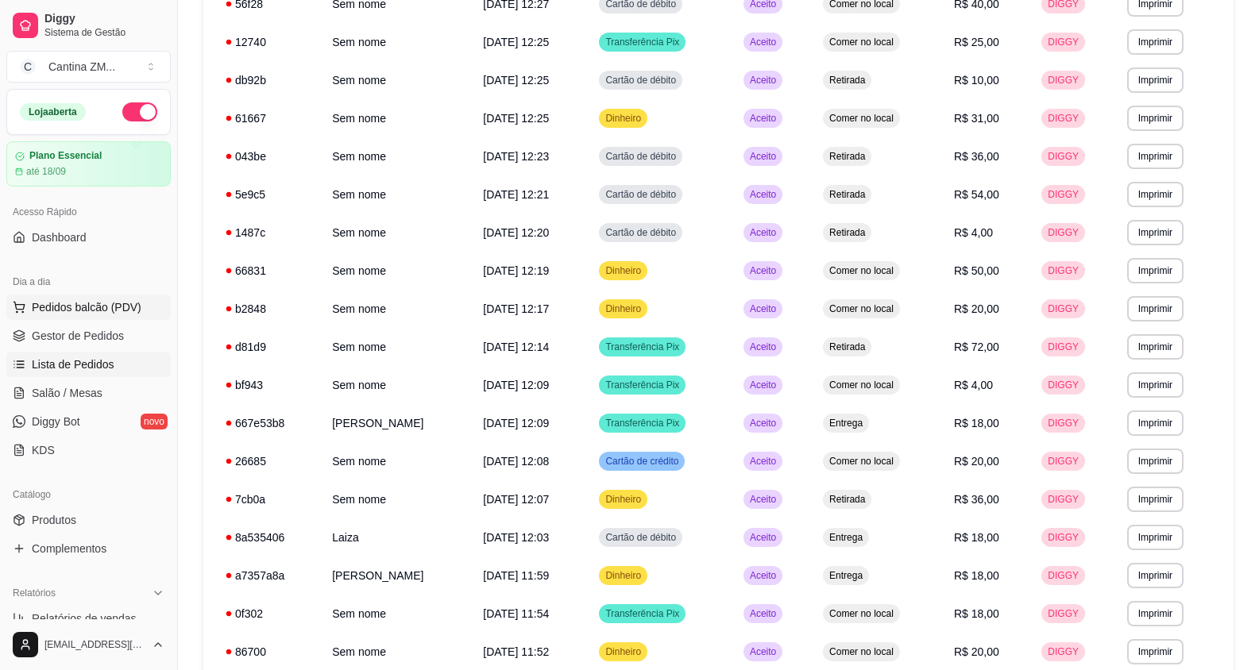
click at [100, 299] on span "Pedidos balcão (PDV)" at bounding box center [87, 307] width 110 height 16
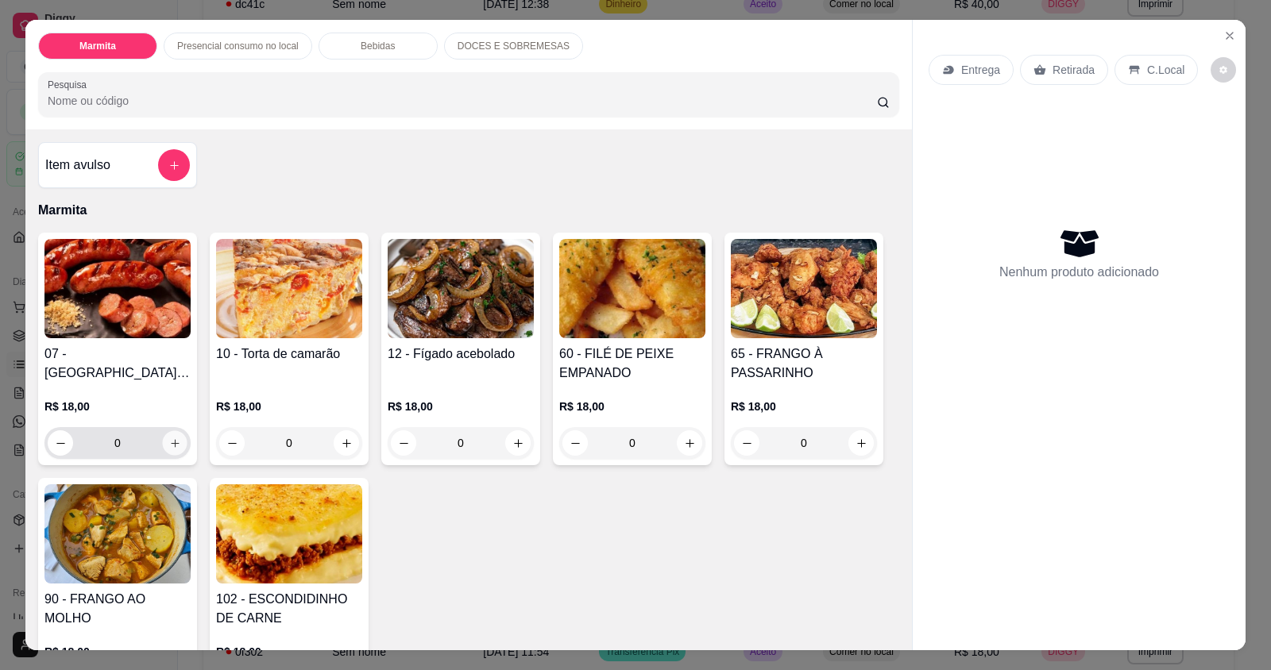
click at [169, 445] on icon "increase-product-quantity" at bounding box center [175, 444] width 12 height 12
type input "1"
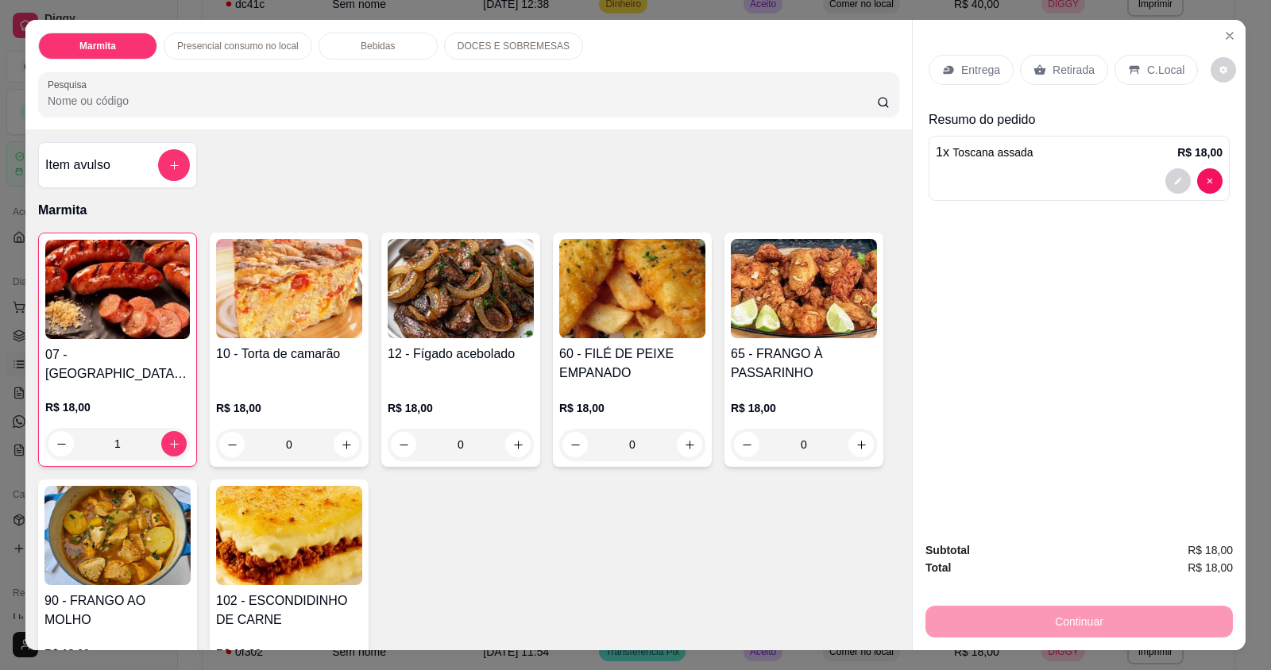
click at [1206, 627] on div "Continuar" at bounding box center [1078, 620] width 307 height 36
click at [1070, 73] on p "Retirada" at bounding box center [1073, 70] width 42 height 16
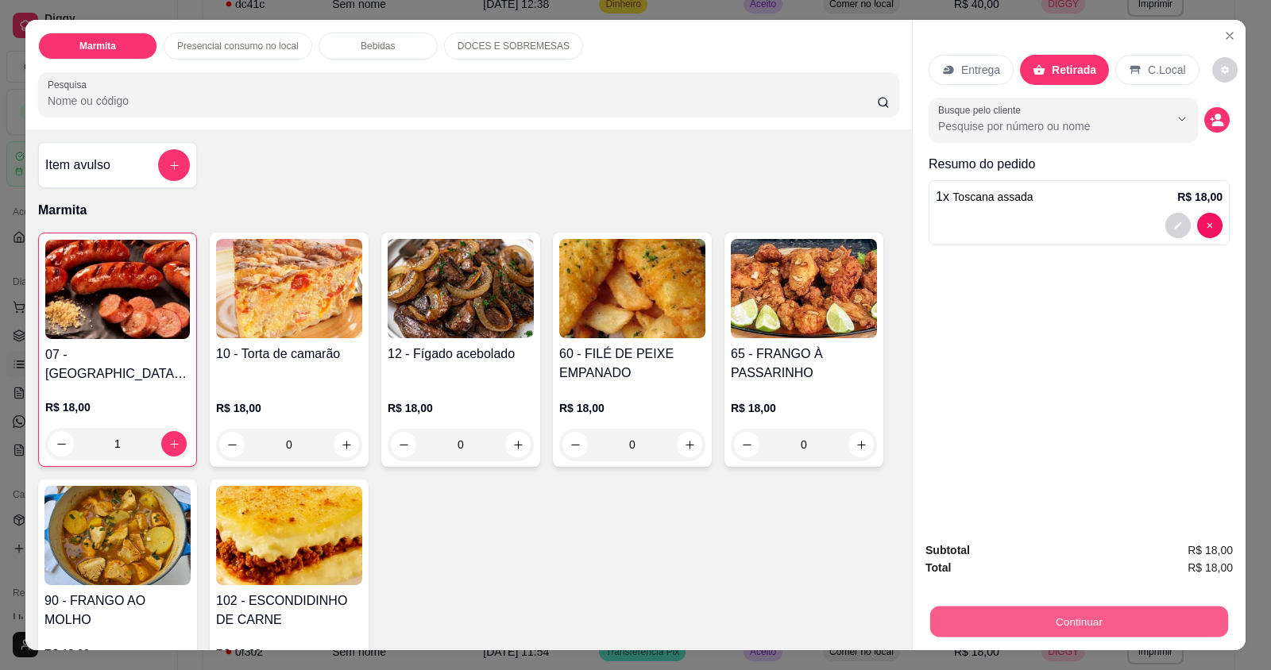
click at [1120, 623] on button "Continuar" at bounding box center [1079, 621] width 298 height 31
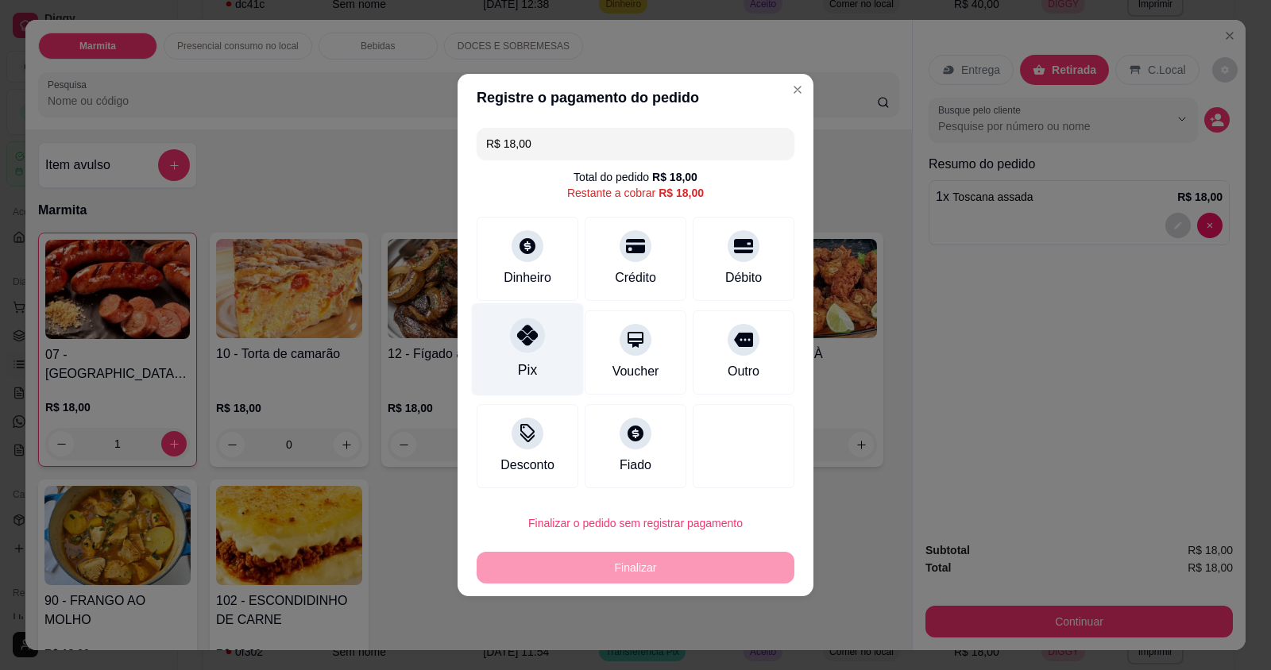
click at [540, 336] on div at bounding box center [527, 335] width 35 height 35
type input "R$ 0,00"
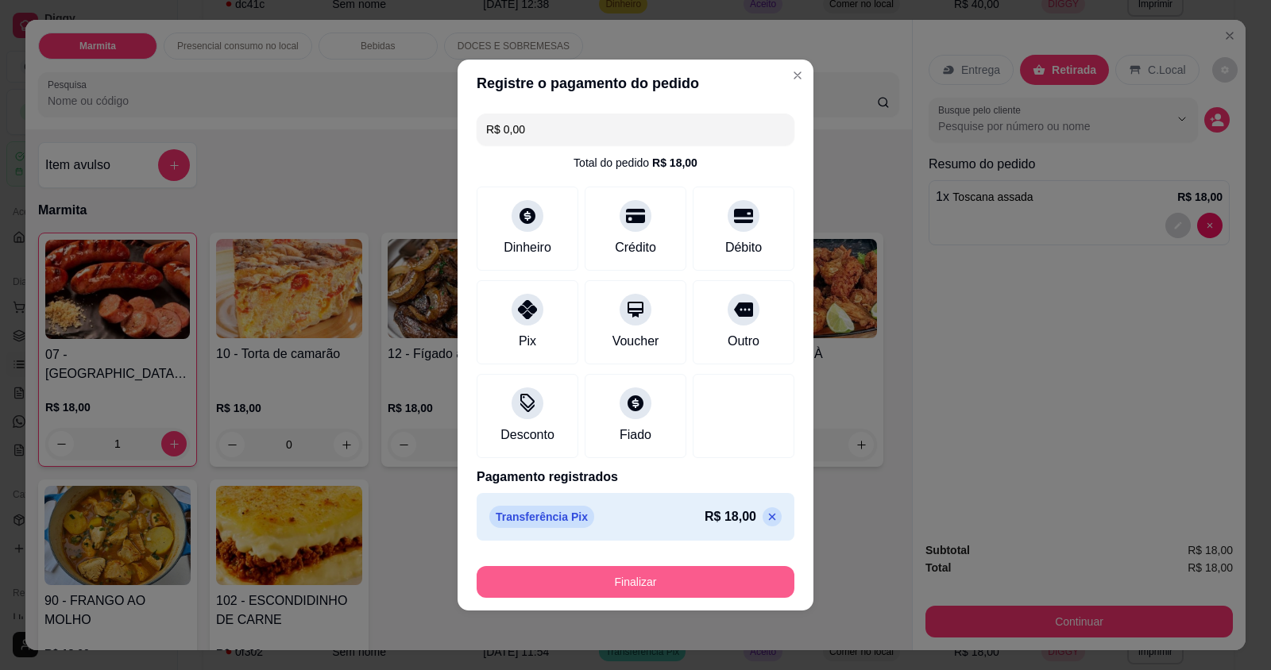
click at [638, 584] on button "Finalizar" at bounding box center [635, 582] width 318 height 32
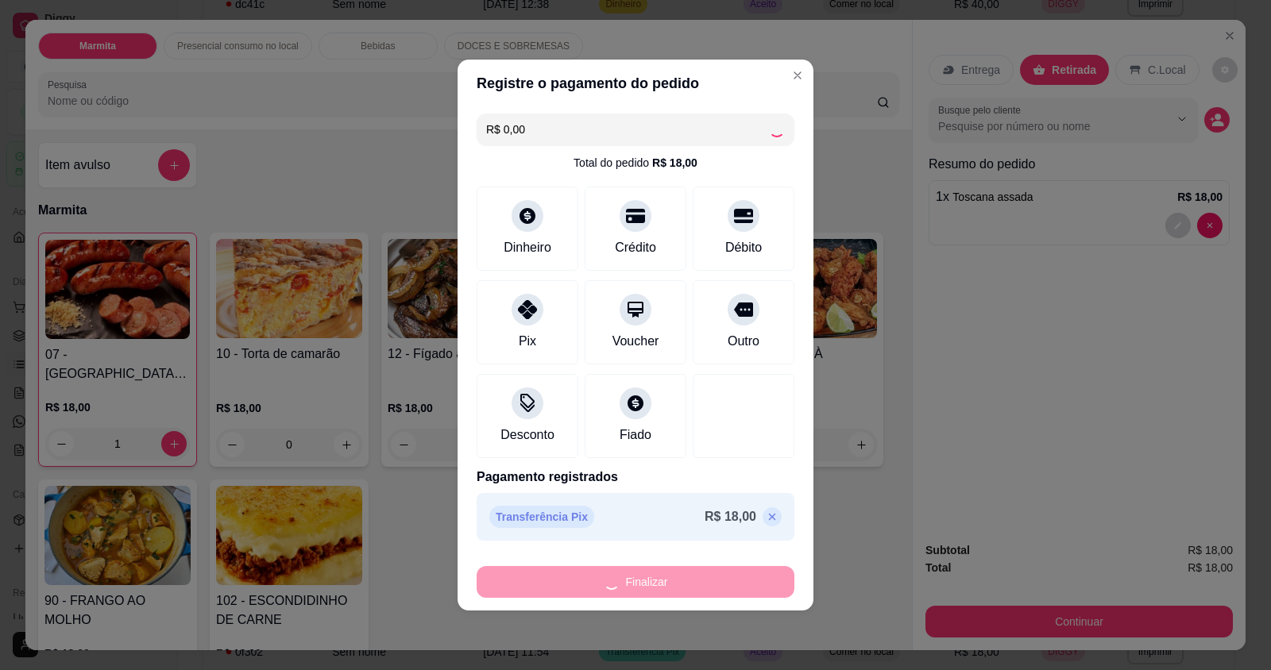
type input "0"
type input "-R$ 18,00"
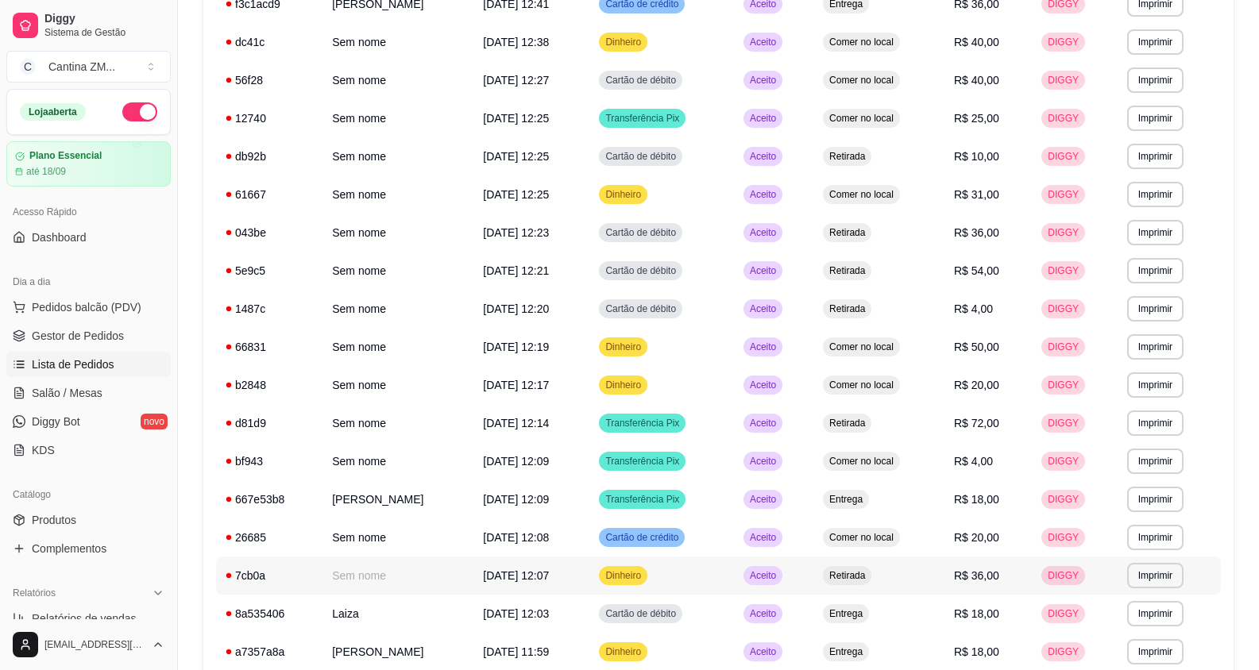
scroll to position [818, 0]
